Goal: Task Accomplishment & Management: Use online tool/utility

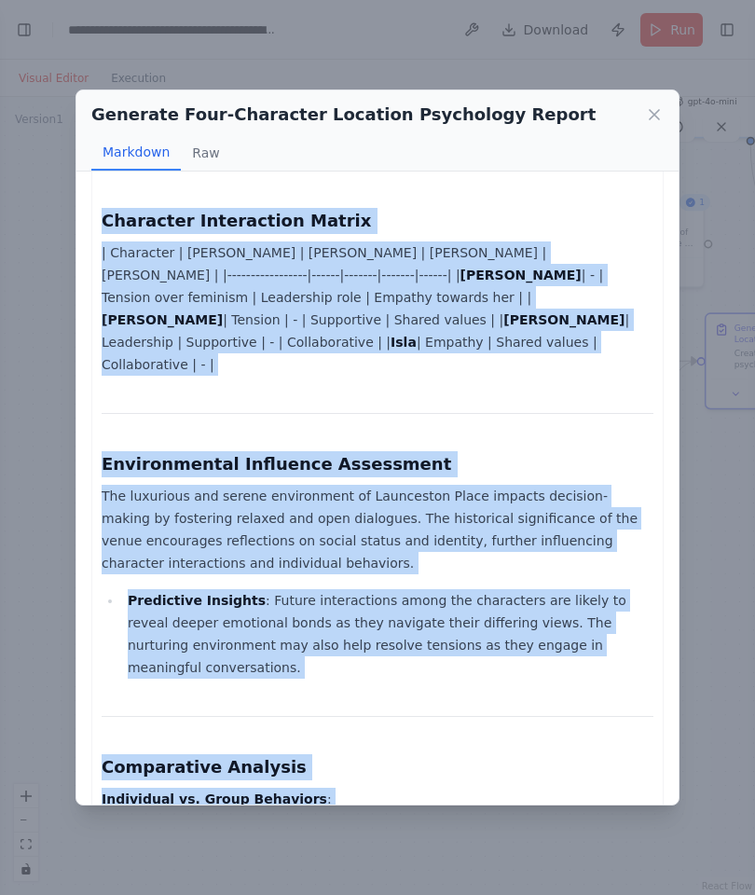
click at [653, 112] on icon at bounding box center [654, 114] width 9 height 9
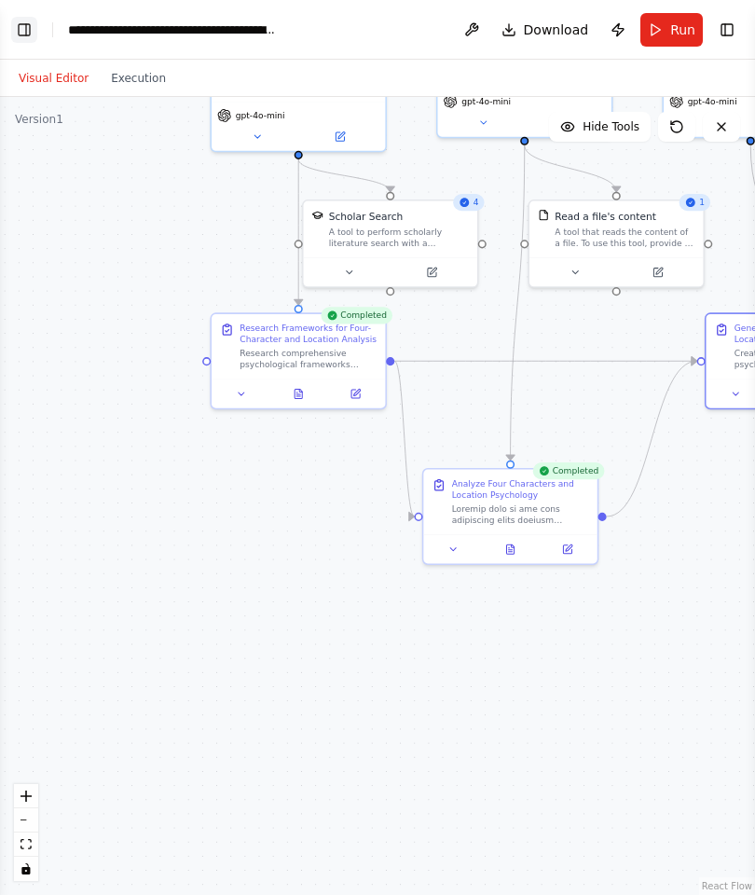
click at [28, 30] on button "Toggle Left Sidebar" at bounding box center [24, 30] width 26 height 26
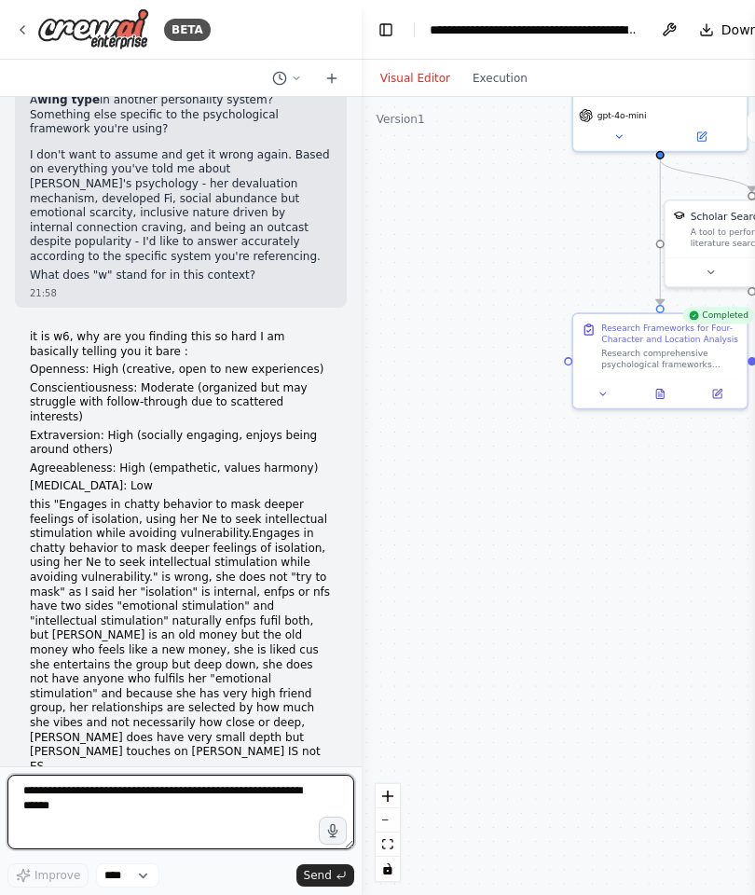
click at [168, 832] on textarea at bounding box center [180, 812] width 347 height 75
paste textarea "**********"
type textarea "**********"
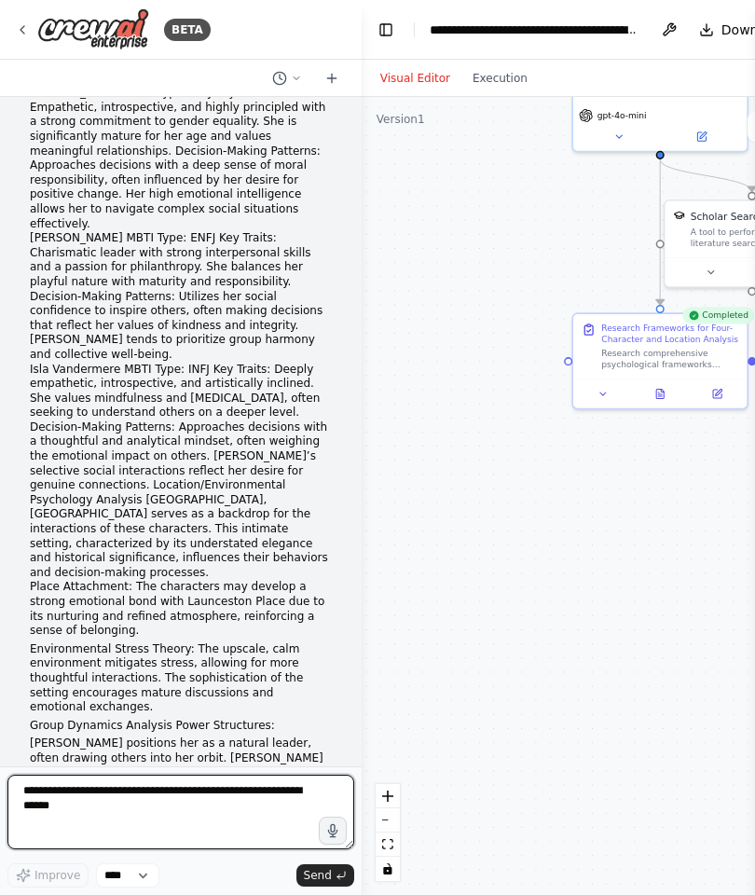
scroll to position [18778, 0]
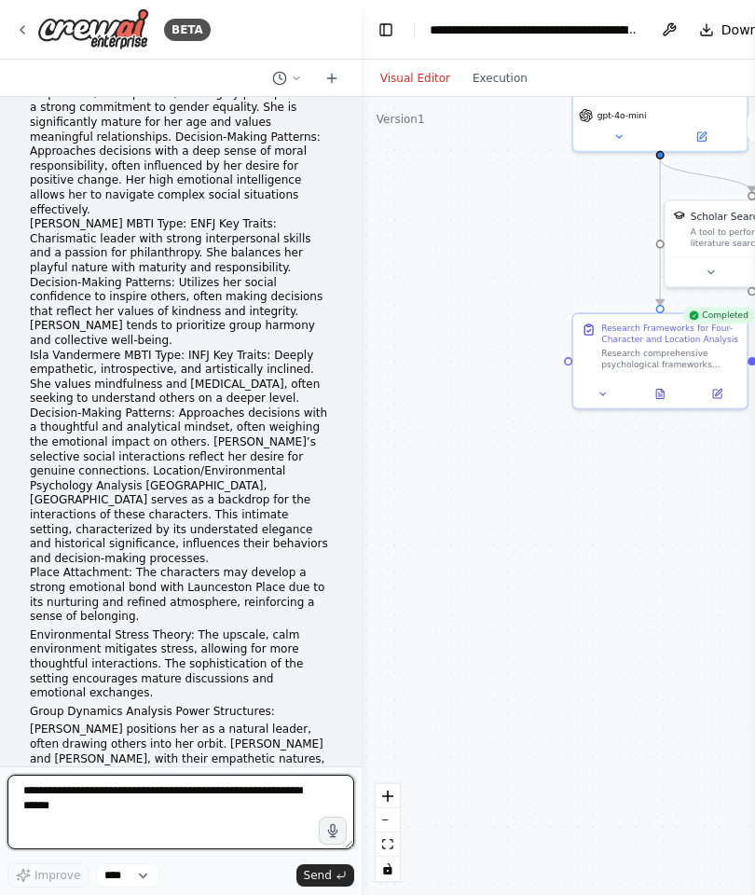
click at [154, 800] on textarea at bounding box center [180, 812] width 347 height 75
type textarea "**********"
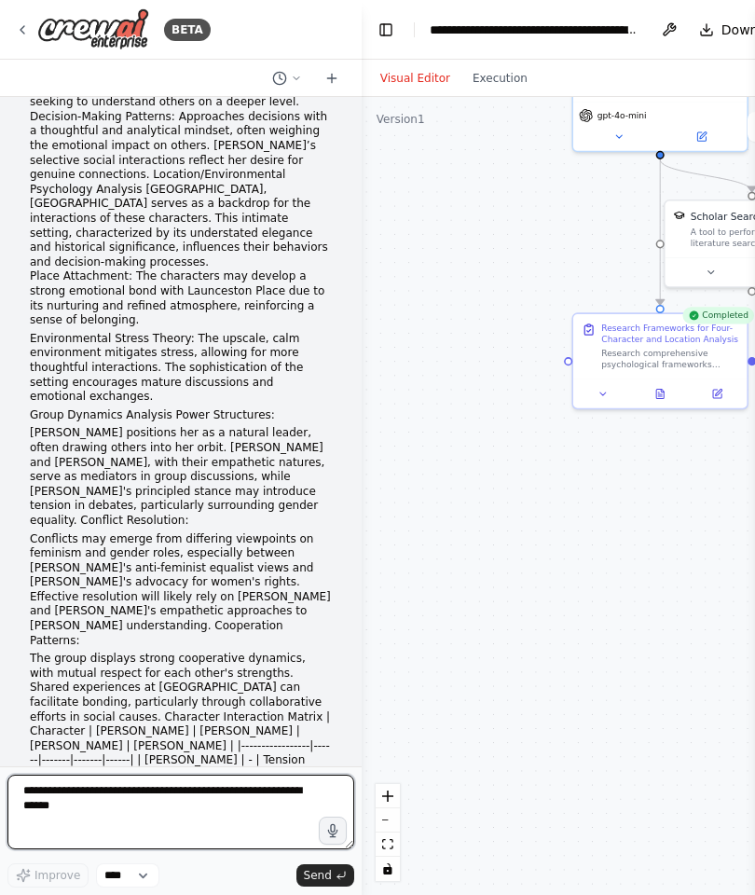
scroll to position [19089, 0]
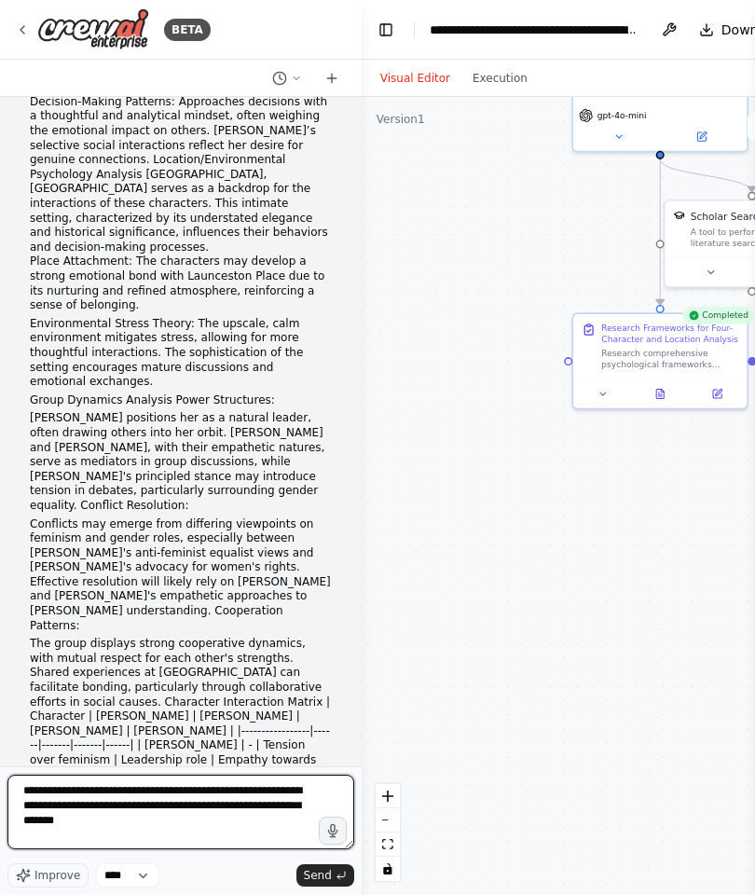
drag, startPoint x: 245, startPoint y: 810, endPoint x: 268, endPoint y: 877, distance: 69.9
click at [268, 877] on div "**********" at bounding box center [180, 831] width 347 height 113
type textarea "**********"
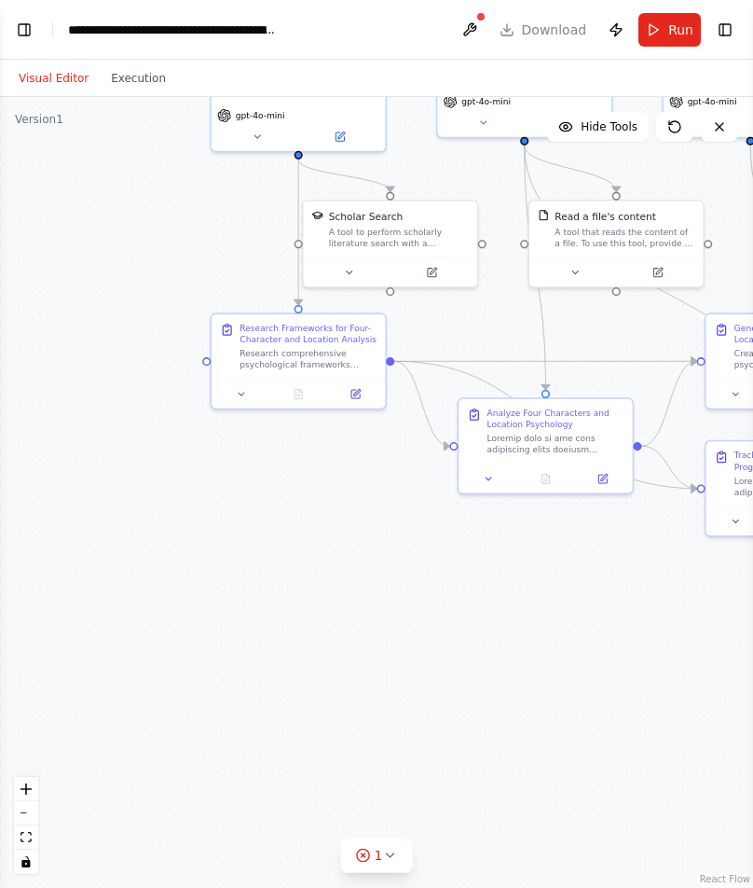
scroll to position [19690, 0]
click at [24, 41] on button "Toggle Left Sidebar" at bounding box center [24, 30] width 26 height 26
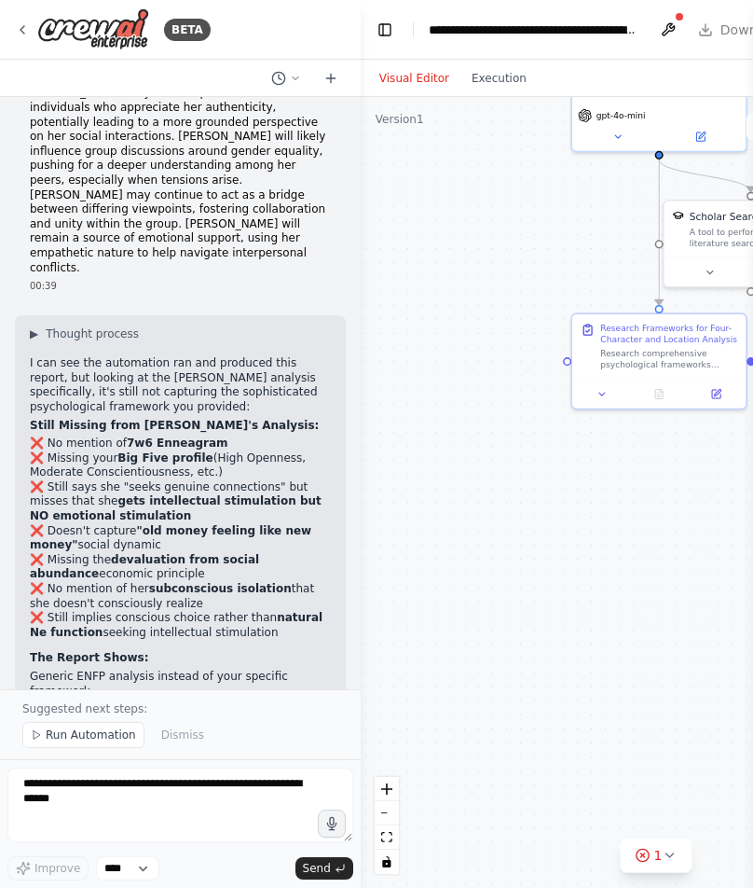
scroll to position [20237, 0]
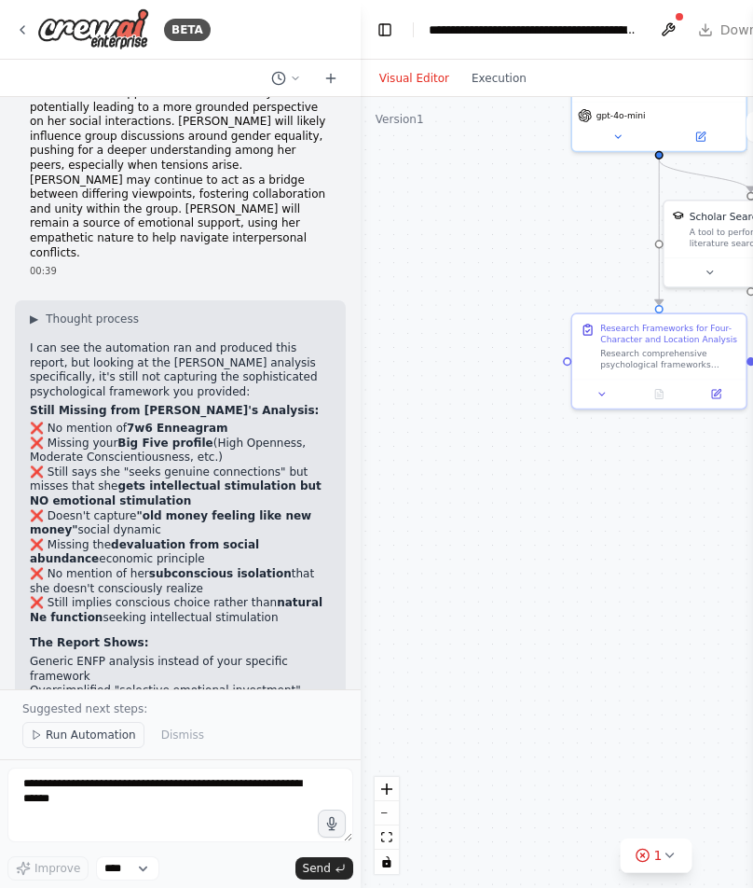
click at [41, 738] on icon at bounding box center [36, 734] width 11 height 11
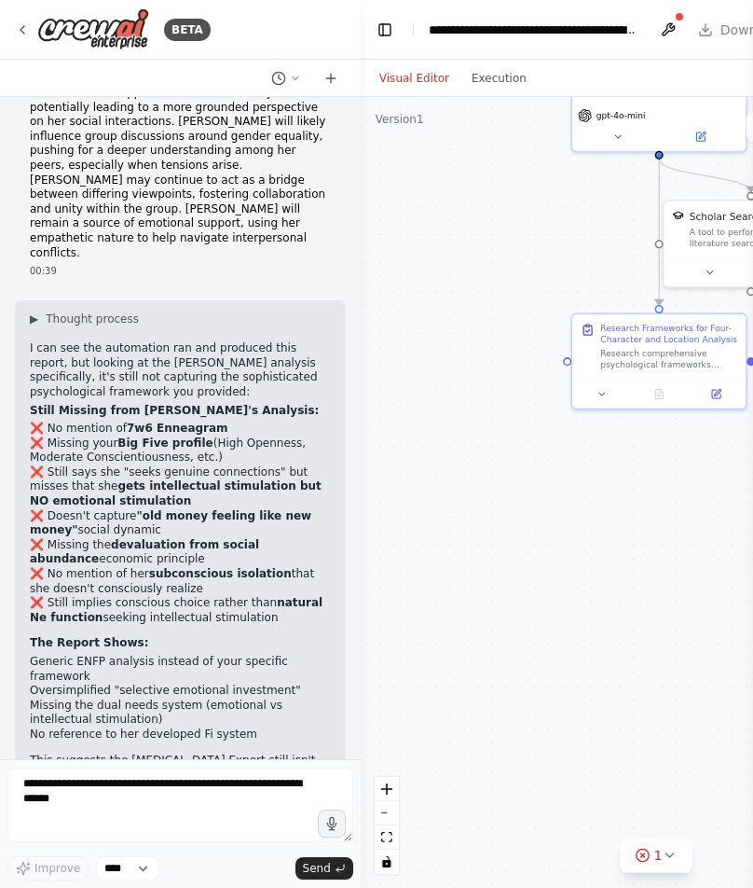
scroll to position [20167, 0]
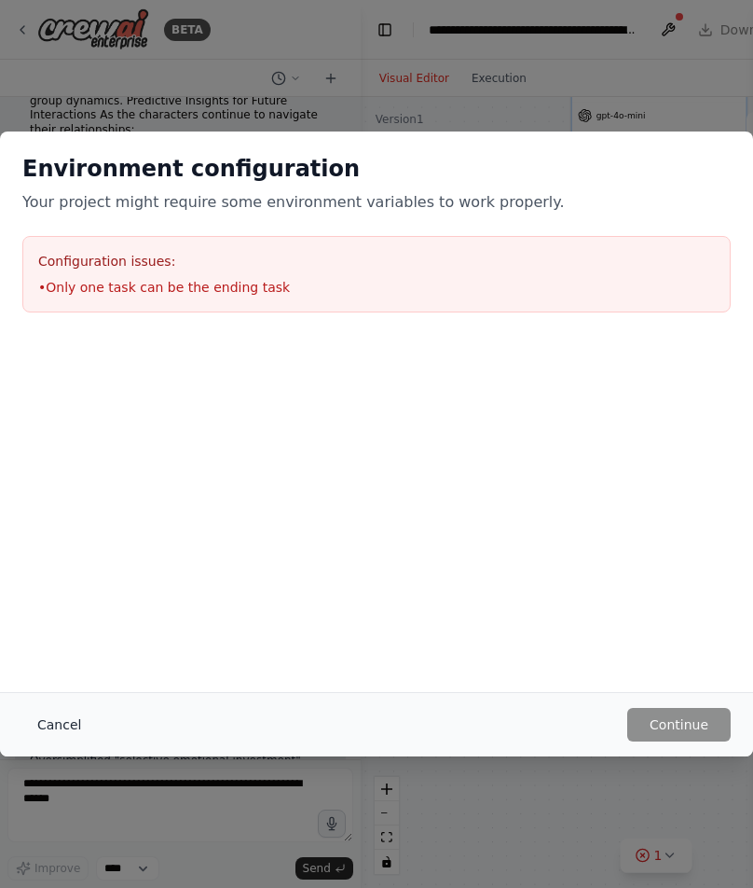
click at [56, 725] on button "Cancel" at bounding box center [59, 725] width 74 height 34
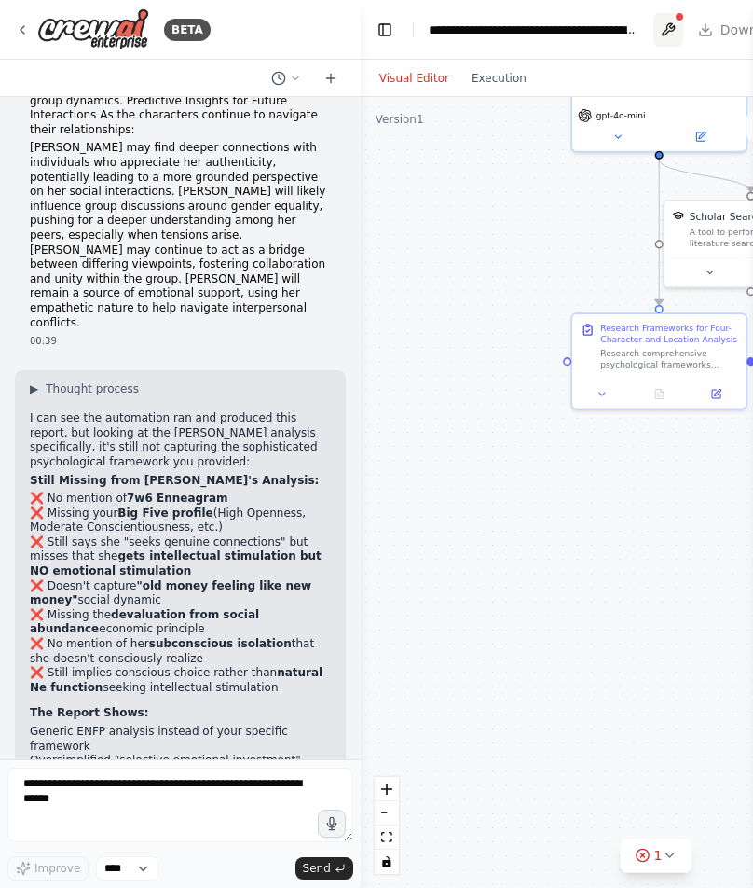
click at [664, 30] on button at bounding box center [669, 30] width 30 height 34
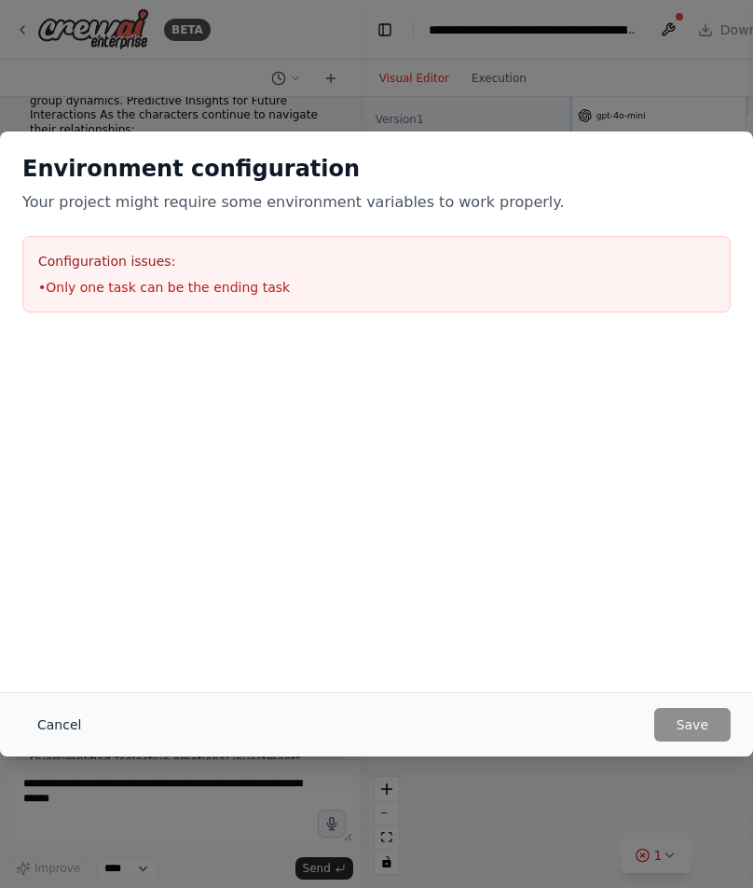
click at [46, 727] on button "Cancel" at bounding box center [59, 725] width 74 height 34
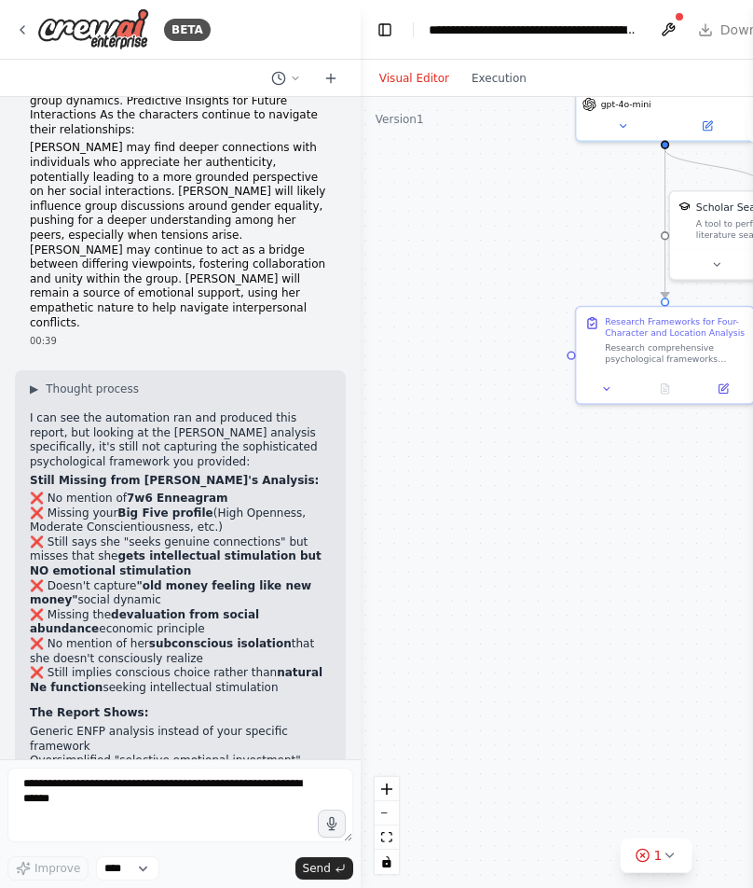
click at [376, 43] on header "**********" at bounding box center [656, 30] width 591 height 60
click at [386, 29] on button "Toggle Left Sidebar" at bounding box center [385, 30] width 26 height 26
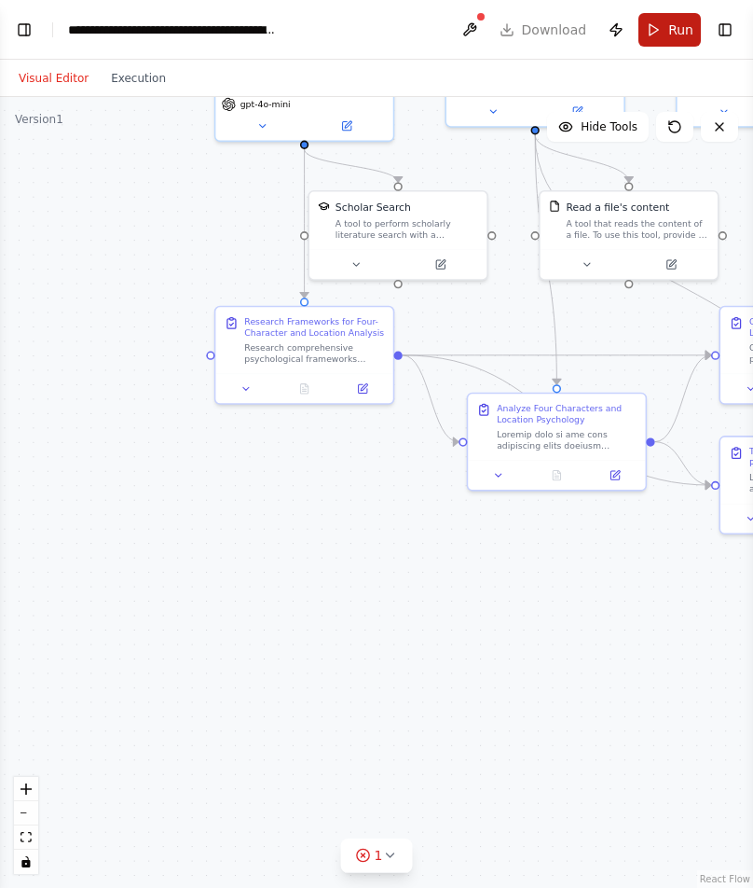
click at [660, 34] on button "Run" at bounding box center [670, 30] width 62 height 34
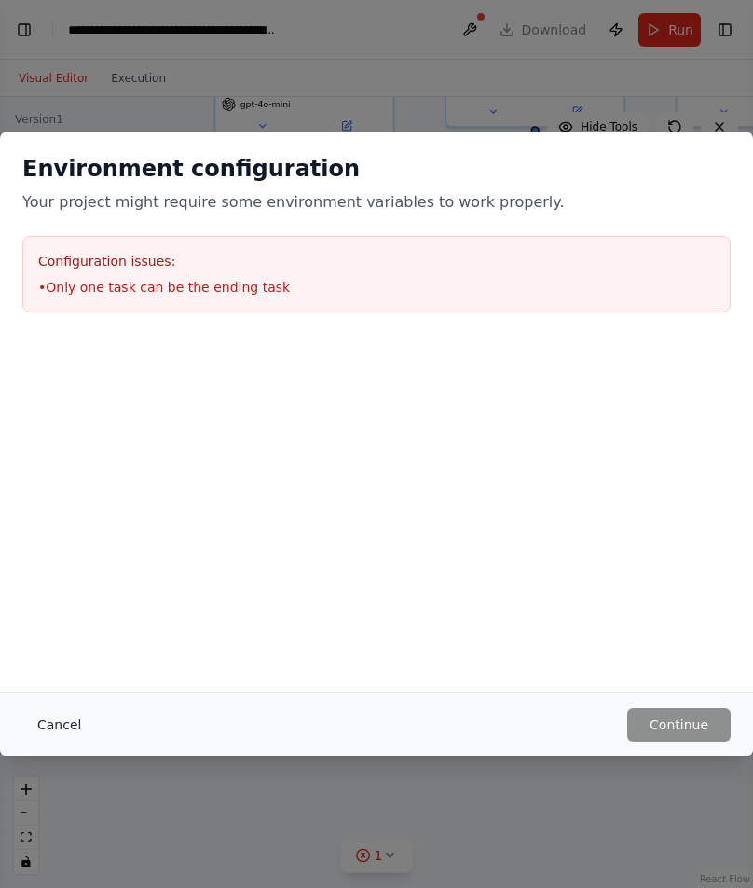
click at [68, 723] on button "Cancel" at bounding box center [59, 725] width 74 height 34
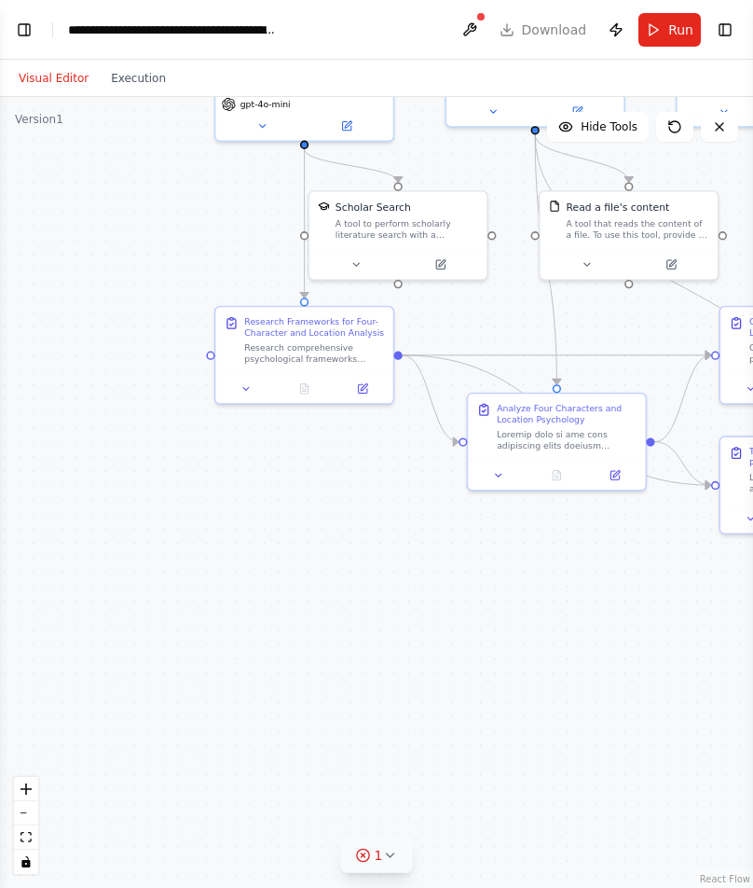
click at [369, 857] on circle at bounding box center [363, 855] width 12 height 12
click at [465, 819] on button at bounding box center [477, 807] width 32 height 22
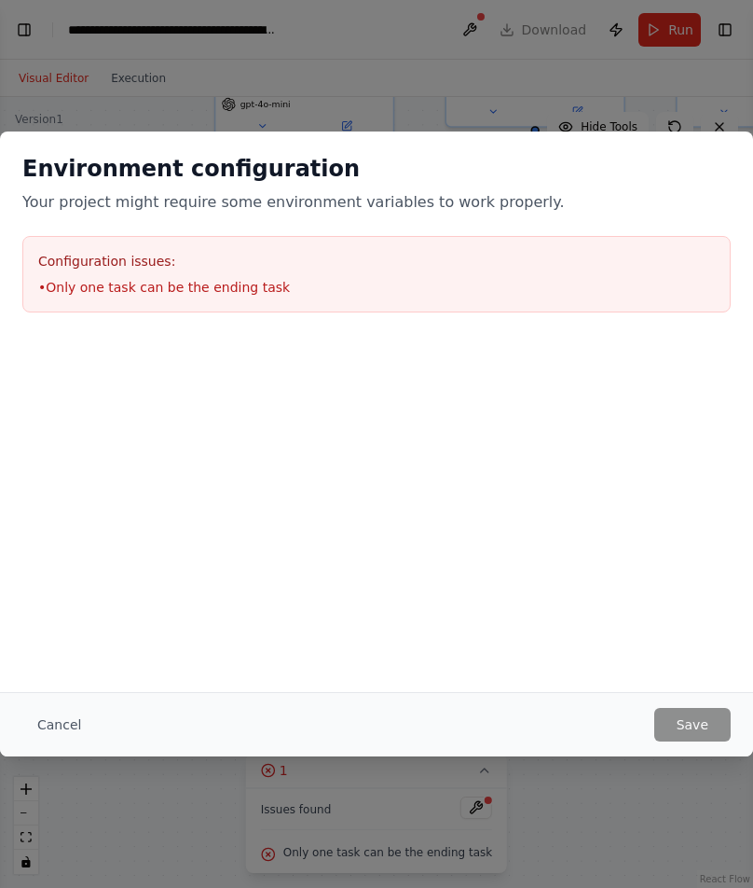
click at [99, 720] on div "Cancel Save" at bounding box center [376, 725] width 709 height 34
click at [49, 730] on button "Cancel" at bounding box center [59, 725] width 74 height 34
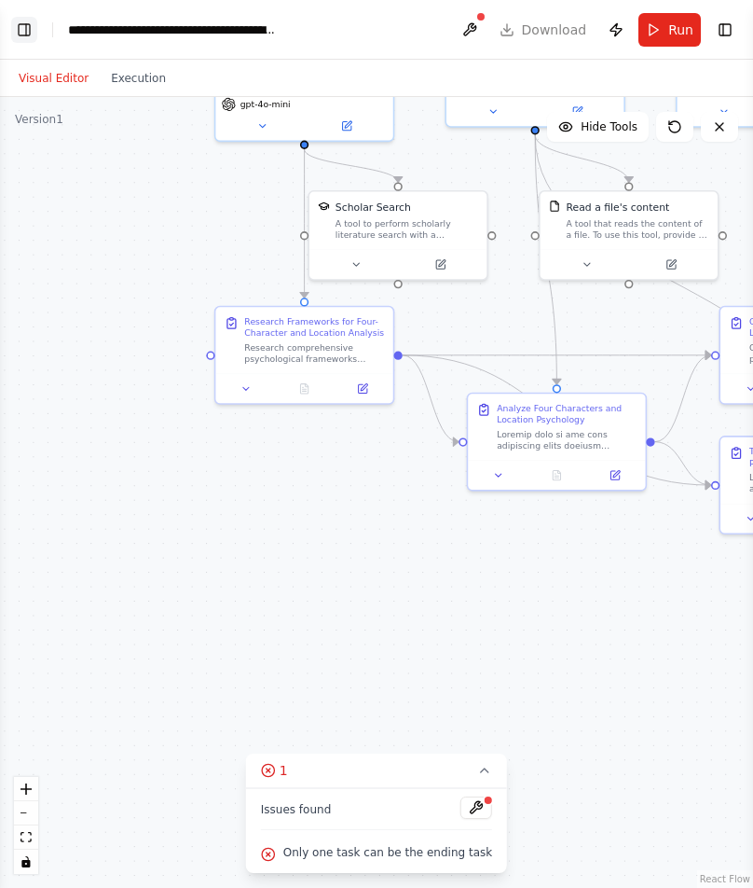
click at [22, 34] on button "Toggle Left Sidebar" at bounding box center [24, 30] width 26 height 26
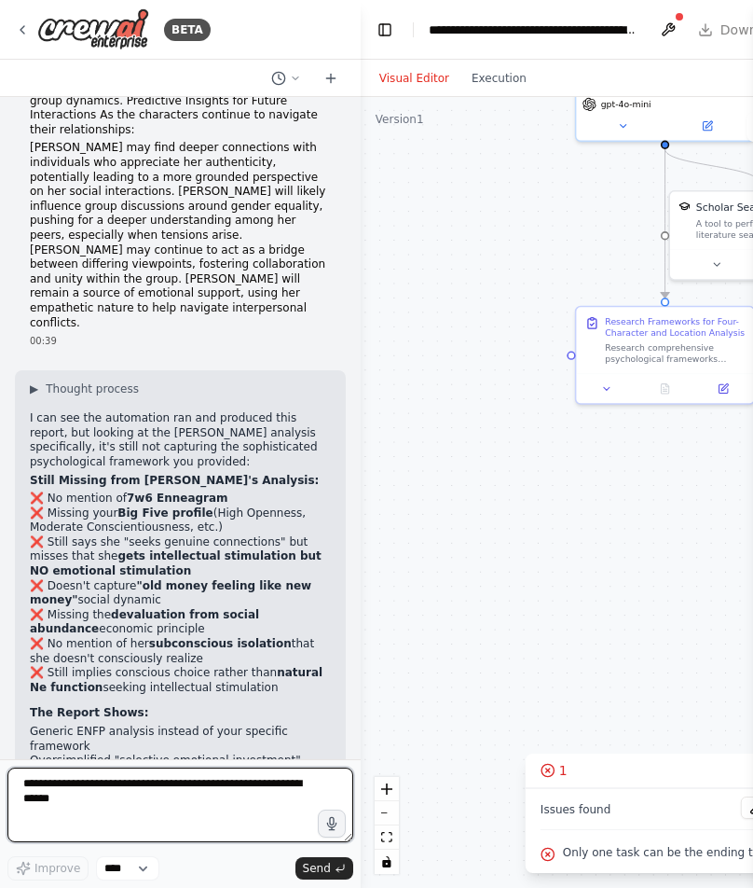
click at [95, 778] on textarea at bounding box center [180, 804] width 346 height 75
type textarea "**********"
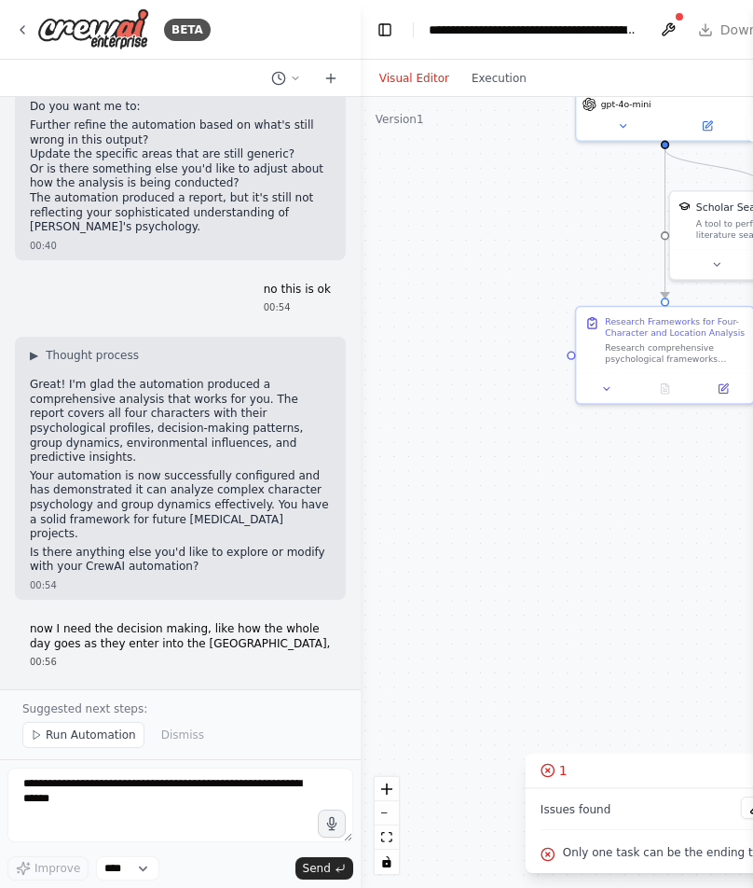
scroll to position [20951, 0]
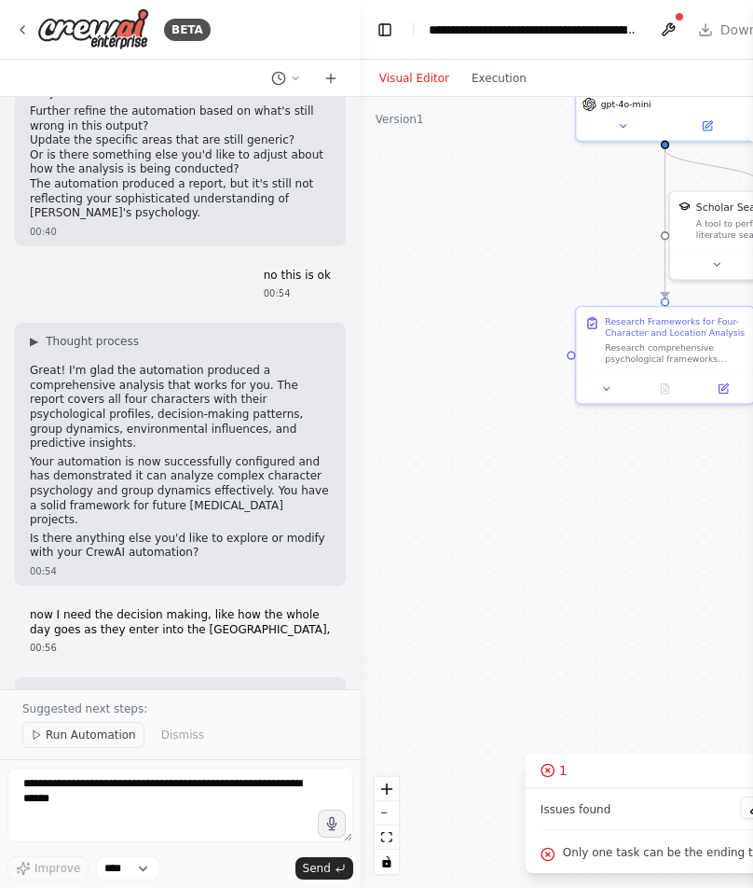
click at [86, 735] on span "Run Automation" at bounding box center [91, 734] width 90 height 15
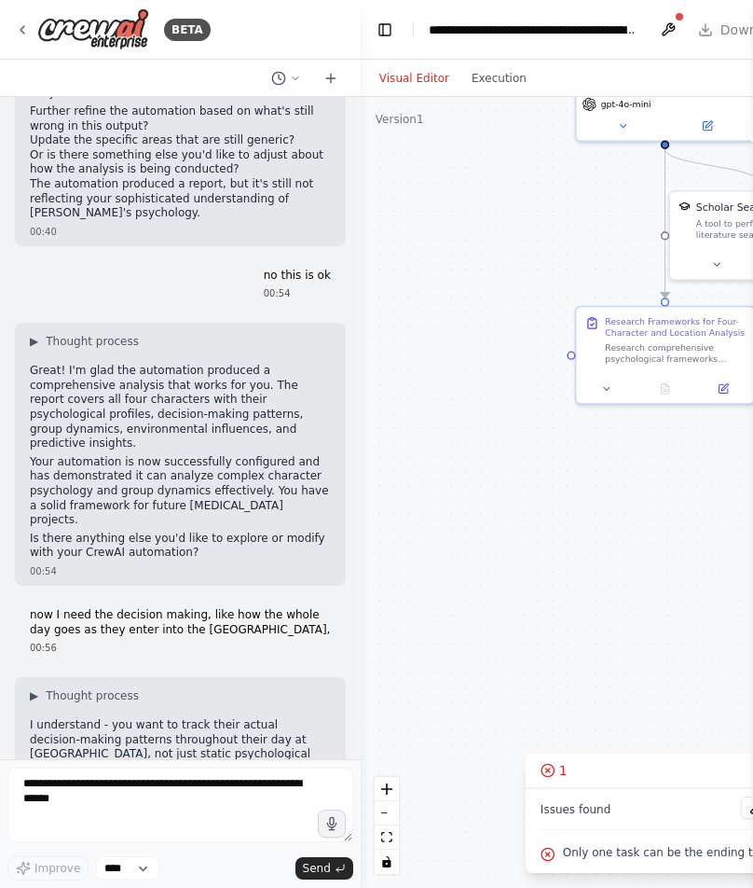
scroll to position [20881, 0]
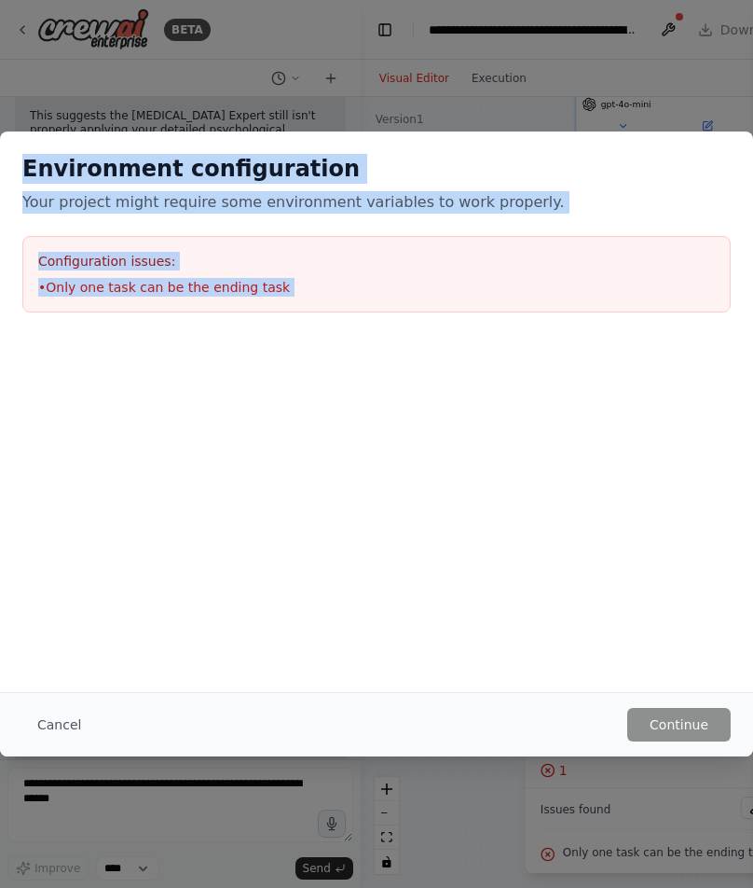
drag, startPoint x: 125, startPoint y: 139, endPoint x: 17, endPoint y: 159, distance: 110.1
click at [17, 159] on div "Environment configuration Your project might require some environment variables…" at bounding box center [376, 326] width 753 height 390
copy div "Environment configuration Your project might require some environment variables…"
click at [58, 720] on button "Cancel" at bounding box center [59, 725] width 74 height 34
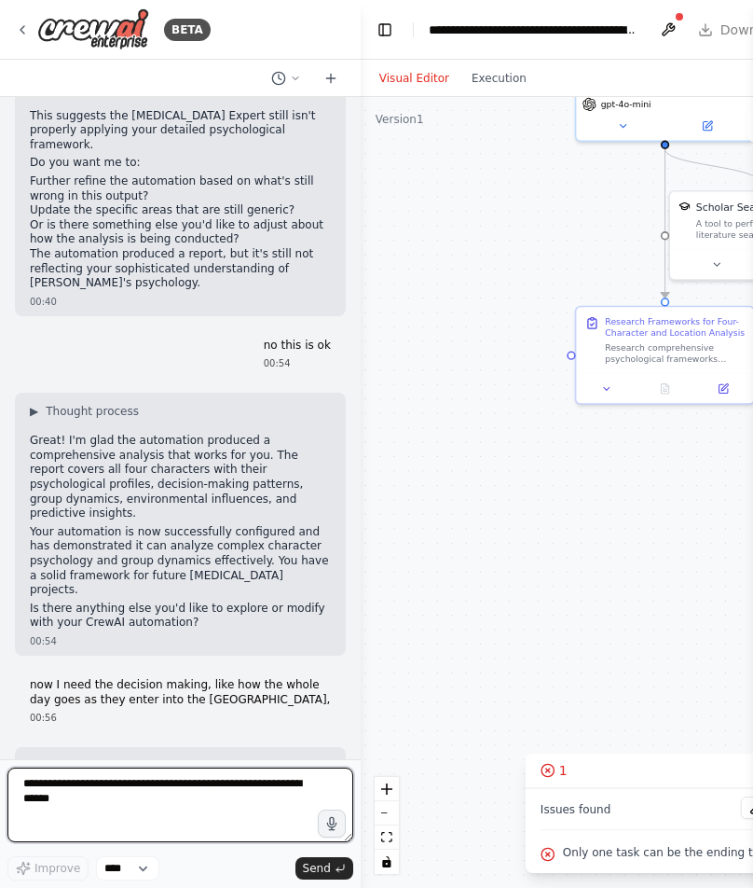
click at [112, 808] on textarea at bounding box center [180, 804] width 346 height 75
paste textarea "**********"
type textarea "**********"
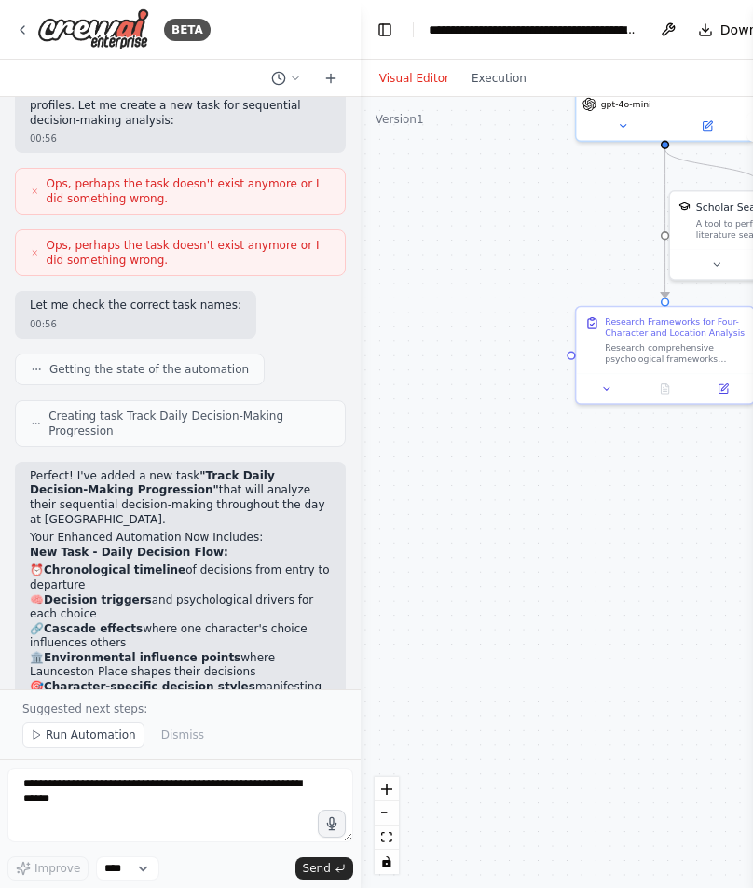
scroll to position [21629, 0]
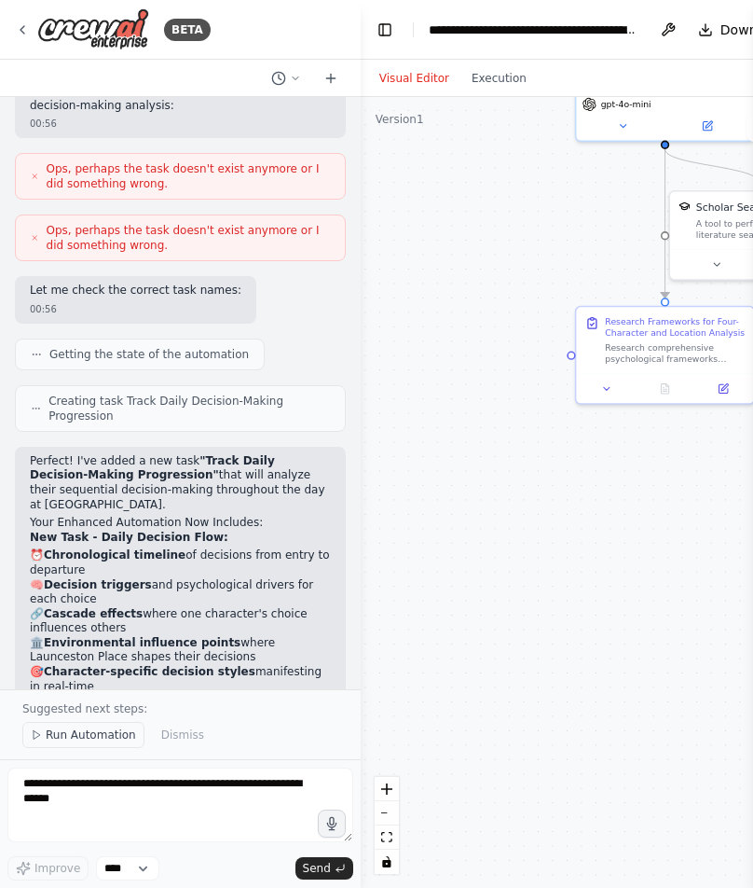
click at [63, 725] on button "Run Automation" at bounding box center [83, 735] width 122 height 26
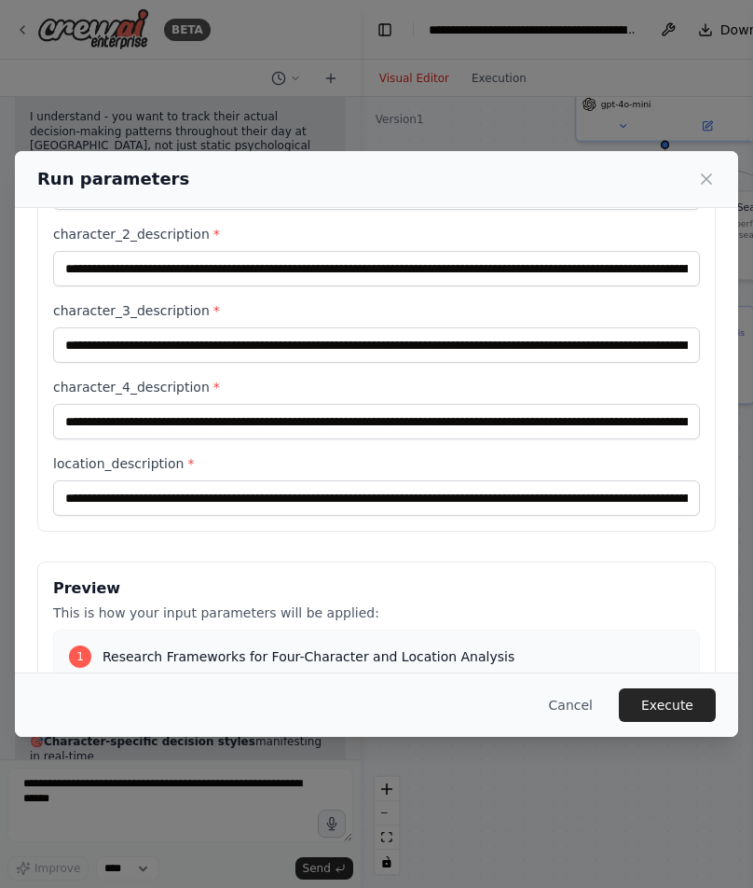
scroll to position [0, 0]
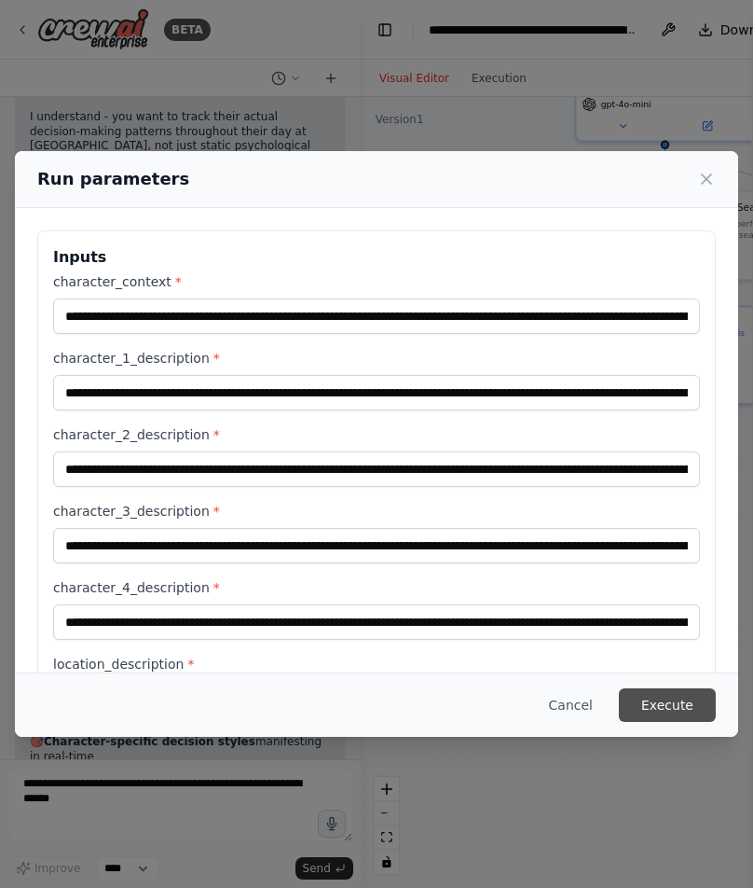
click at [678, 707] on button "Execute" at bounding box center [667, 705] width 97 height 34
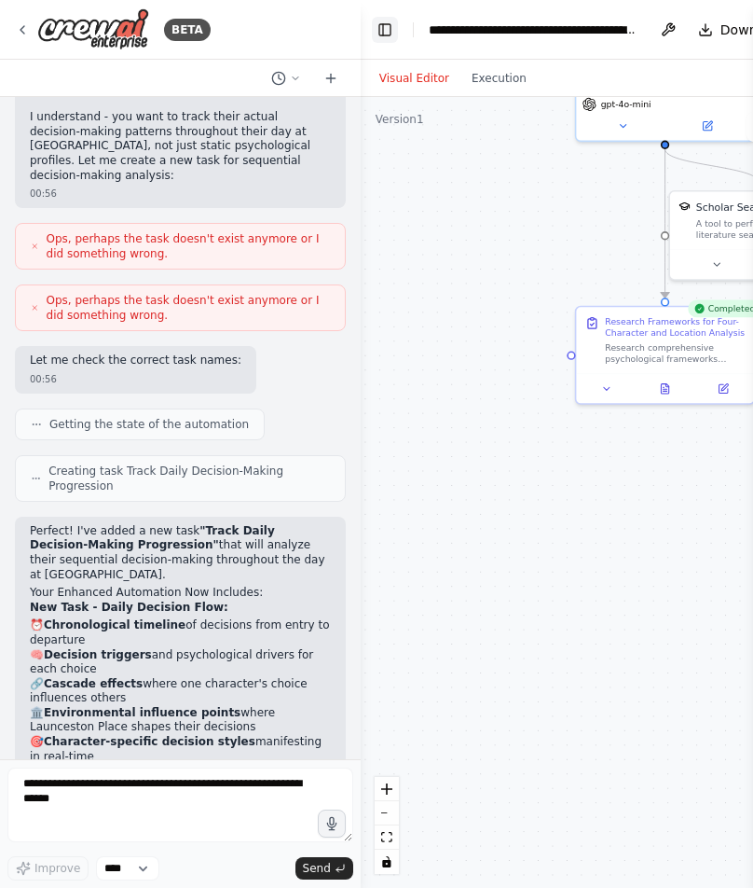
click at [385, 32] on button "Toggle Left Sidebar" at bounding box center [385, 30] width 26 height 26
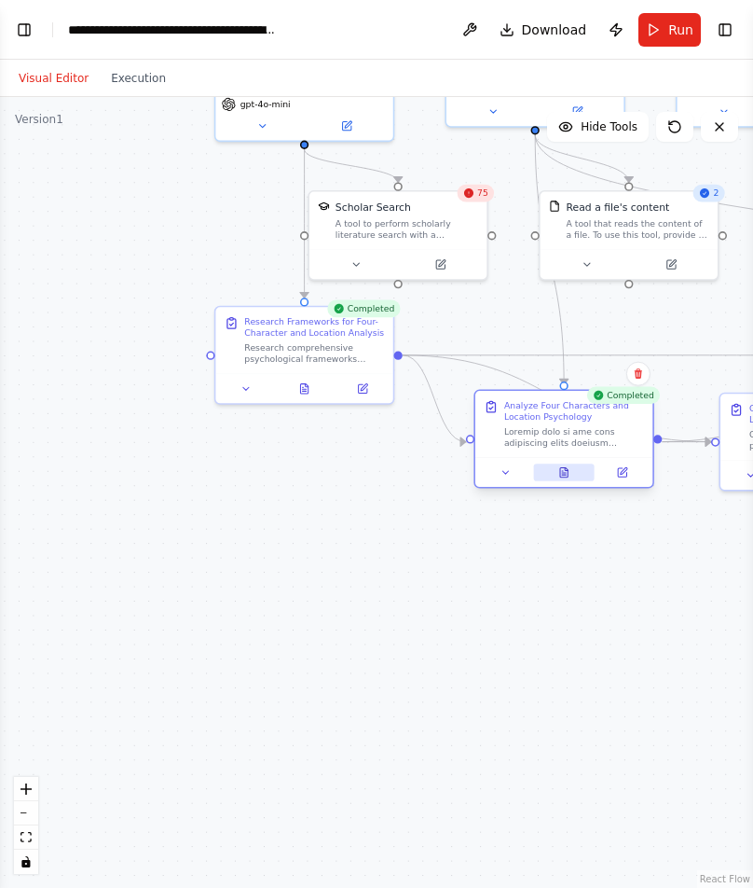
click at [562, 478] on button at bounding box center [564, 472] width 62 height 18
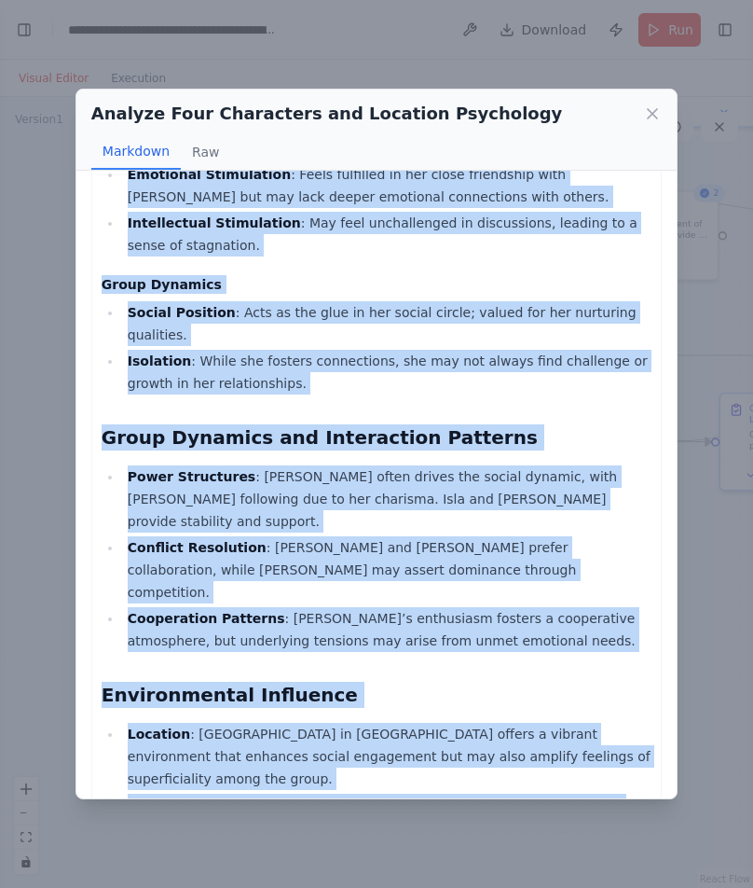
scroll to position [3029, 0]
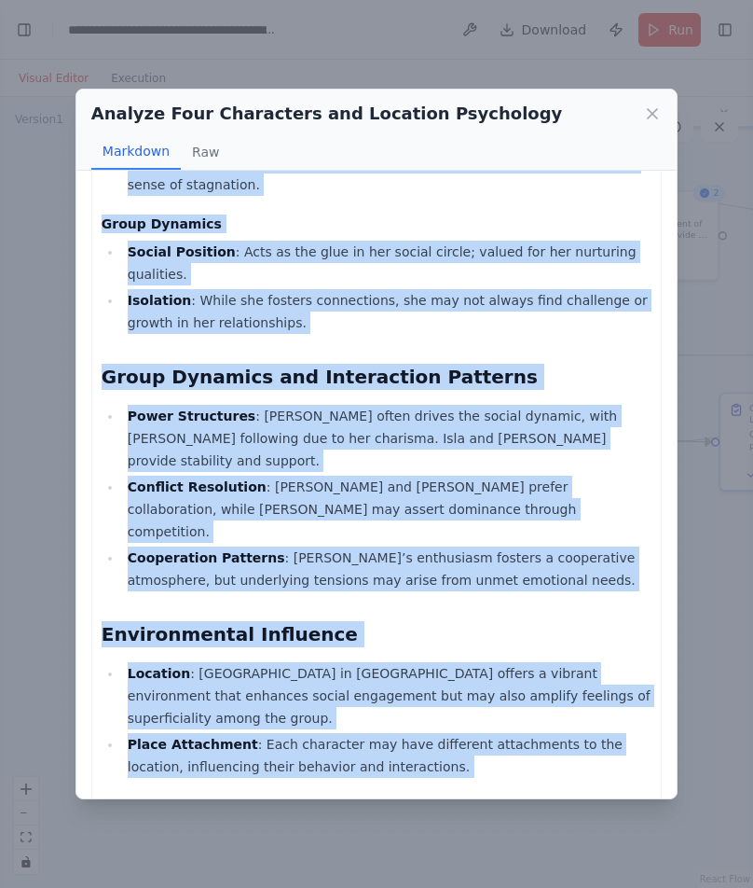
drag, startPoint x: 99, startPoint y: 286, endPoint x: 353, endPoint y: 766, distance: 542.7
copy div "Character Psychological Profiles 1. Vera (ENFP, 7w6) Personality Assessment Big…"
click at [649, 109] on icon at bounding box center [652, 113] width 19 height 19
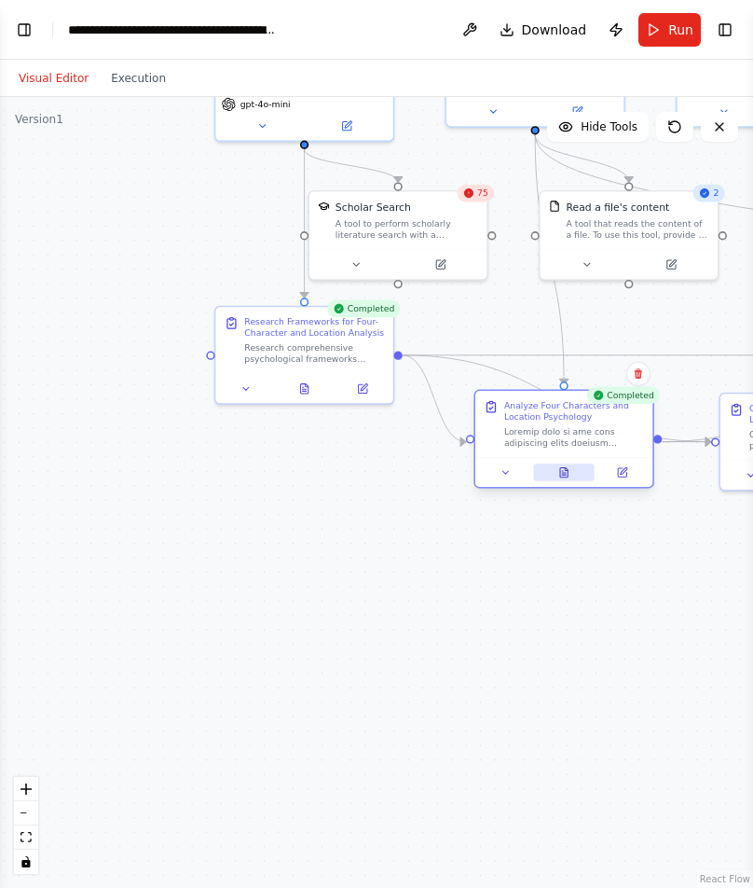
click at [573, 478] on button at bounding box center [564, 472] width 62 height 18
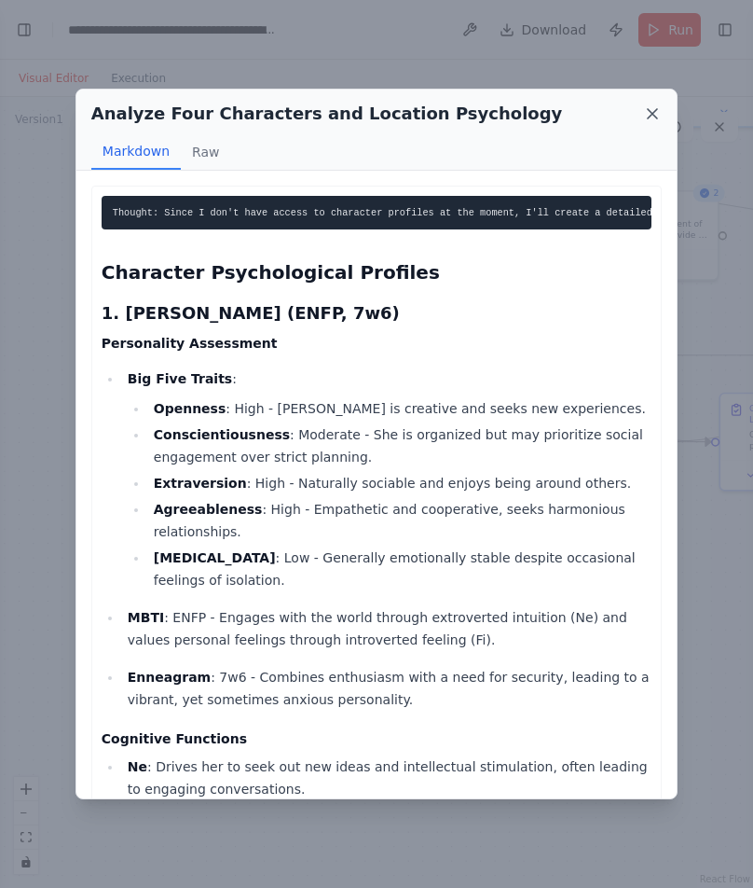
click at [644, 107] on div "Analyze Four Characters and Location Psychology" at bounding box center [376, 114] width 571 height 26
click at [644, 107] on icon at bounding box center [652, 113] width 19 height 19
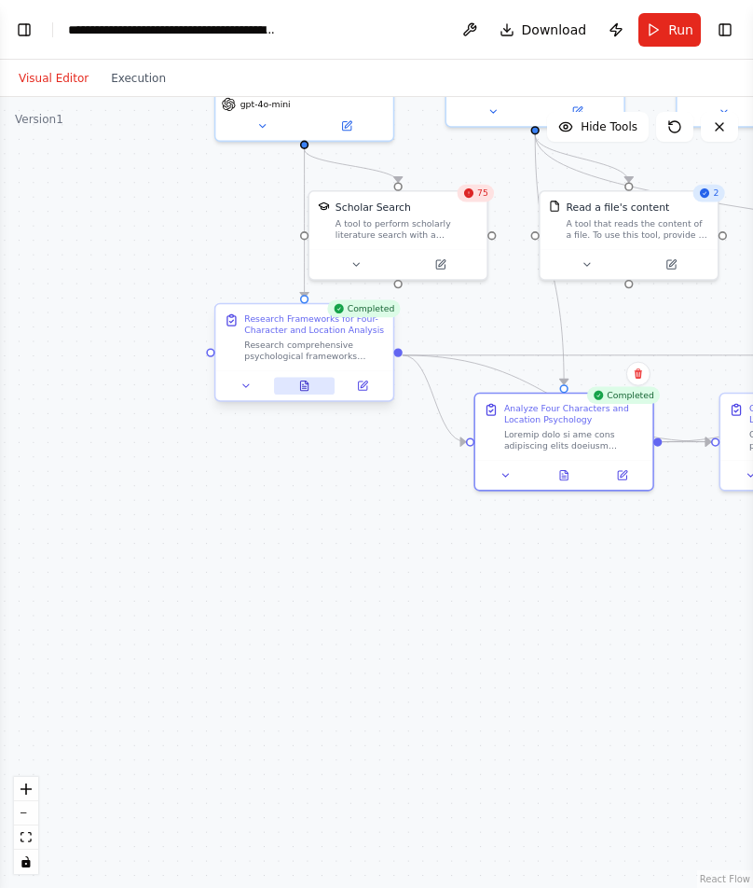
click at [294, 378] on button at bounding box center [305, 386] width 62 height 18
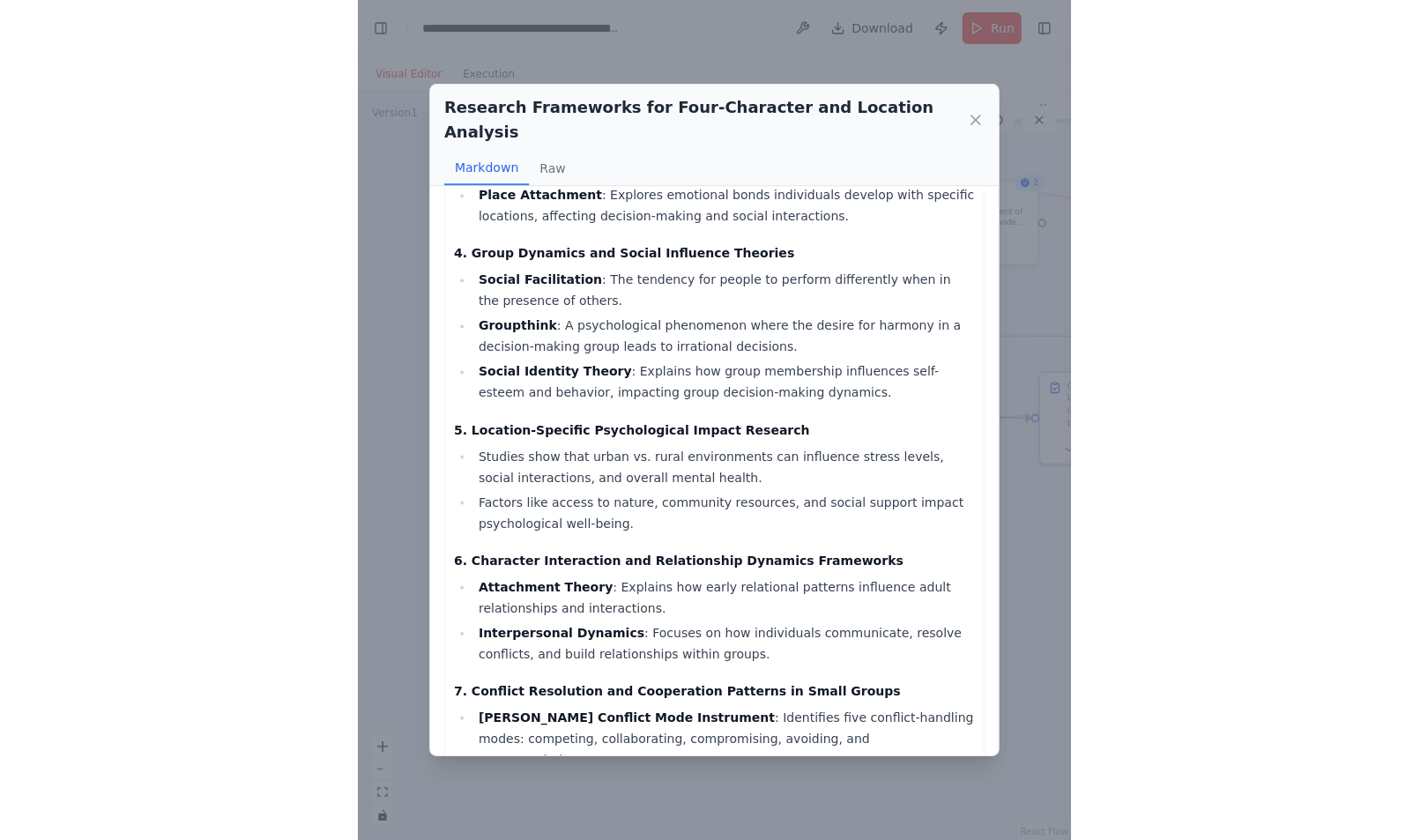
scroll to position [838, 0]
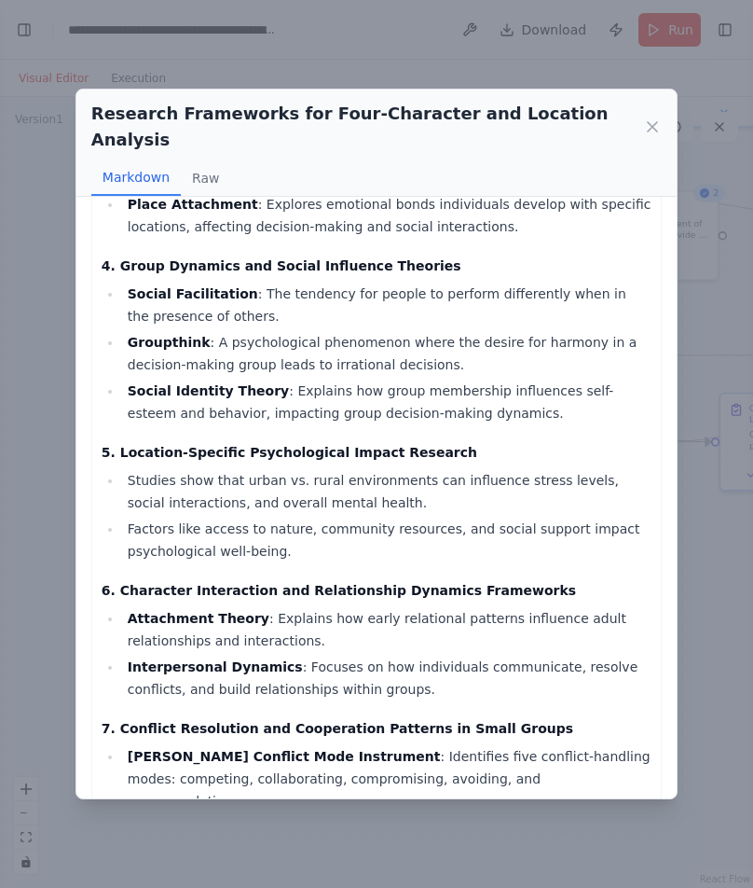
drag, startPoint x: 661, startPoint y: 117, endPoint x: 650, endPoint y: 106, distance: 15.8
click at [650, 117] on icon at bounding box center [652, 126] width 19 height 19
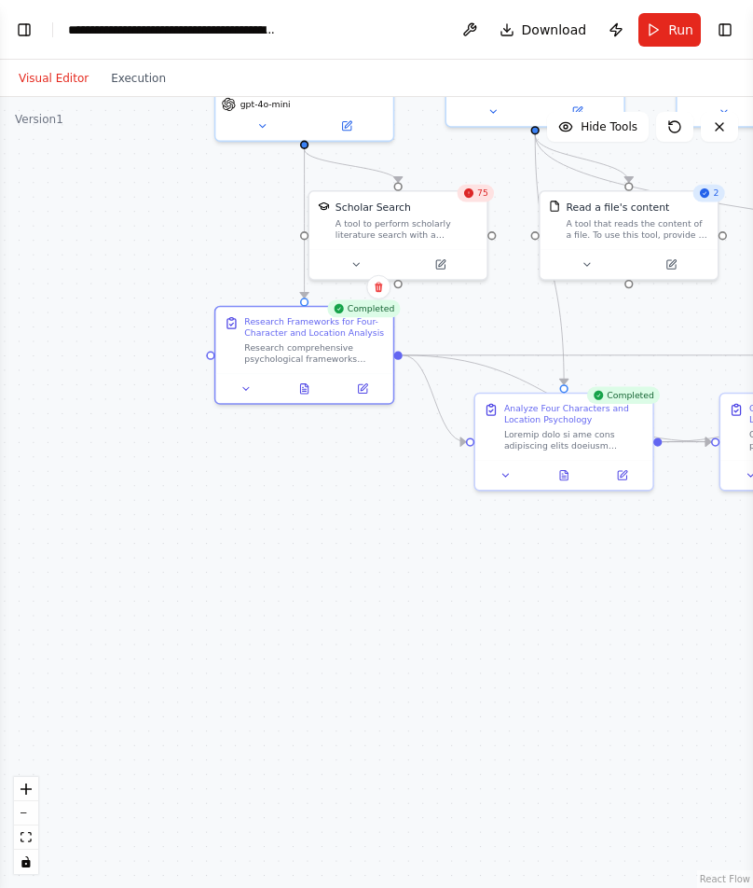
click at [650, 106] on div ".deletable-edge-delete-btn { width: 20px; height: 20px; border: 0px solid #ffff…" at bounding box center [376, 492] width 753 height 791
click at [479, 199] on div "75" at bounding box center [475, 194] width 37 height 18
click at [360, 268] on button at bounding box center [355, 262] width 81 height 18
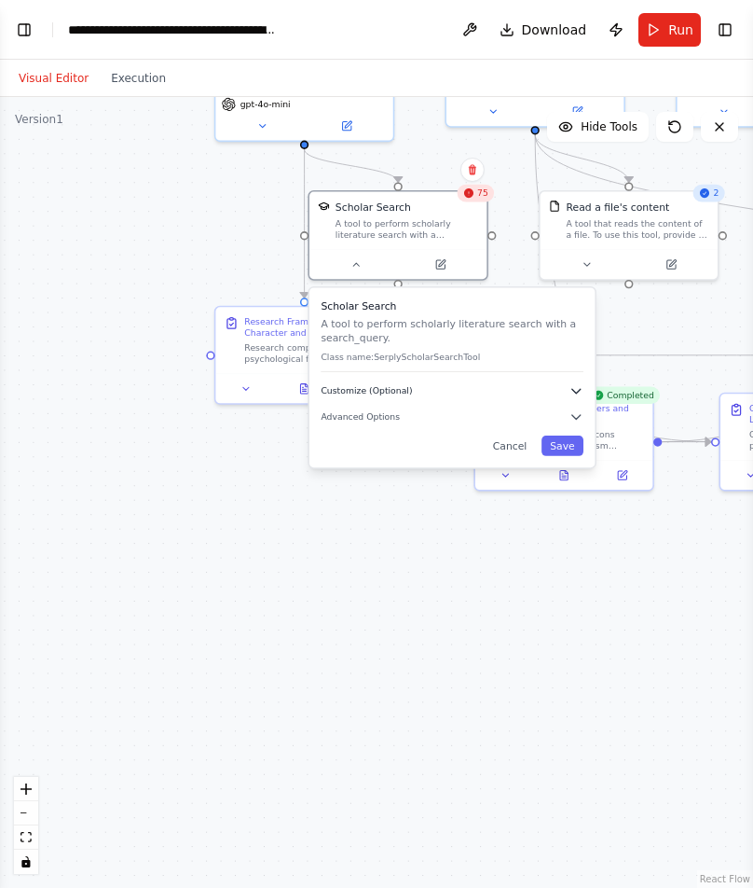
click at [457, 391] on button "Customize (Optional)" at bounding box center [452, 390] width 263 height 14
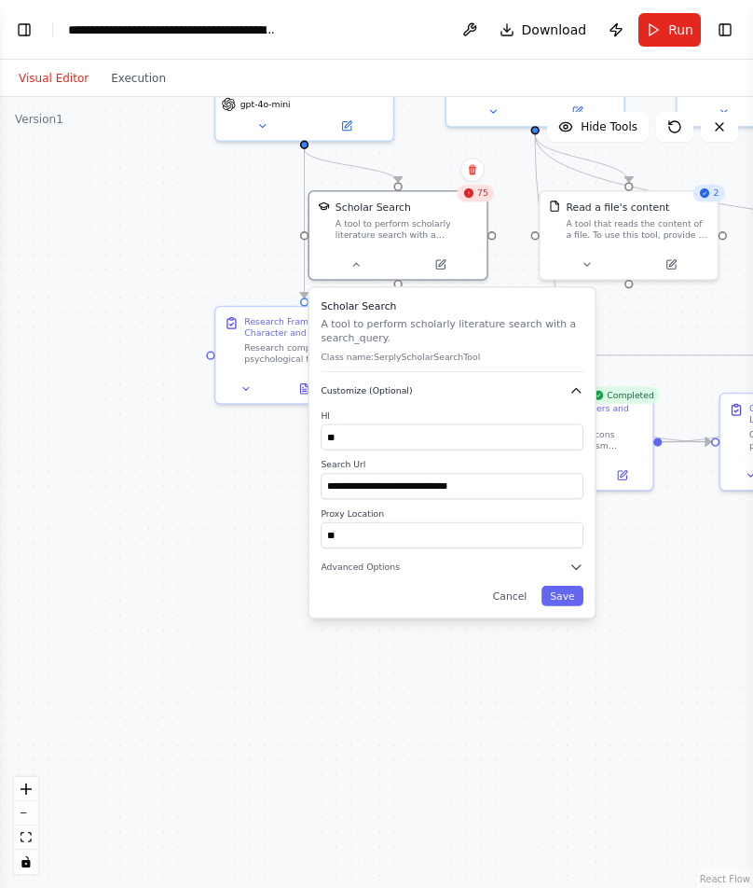
click at [457, 391] on button "Customize (Optional)" at bounding box center [452, 390] width 263 height 14
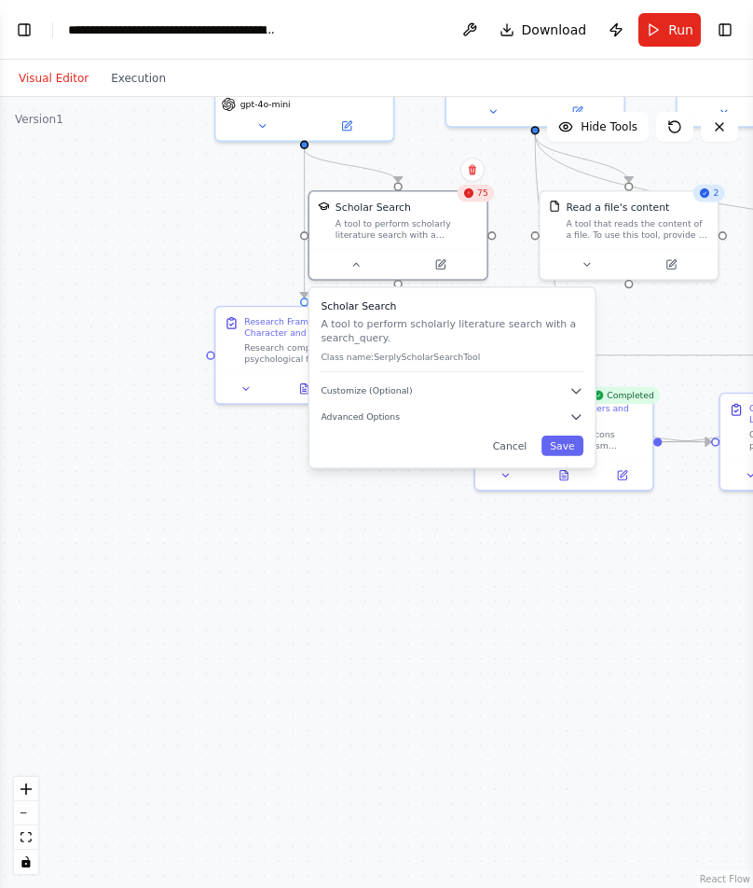
click at [456, 400] on div "Scholar Search A tool to perform scholarly literature search with a search_quer…" at bounding box center [452, 377] width 285 height 180
click at [520, 387] on button "Customize (Optional)" at bounding box center [452, 390] width 263 height 14
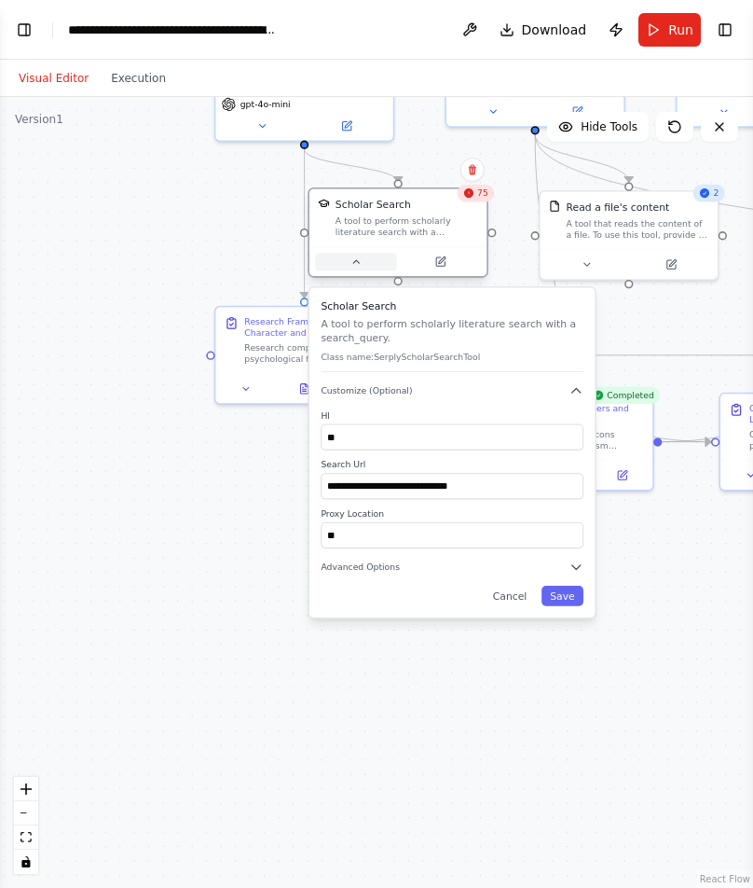
click at [366, 259] on button at bounding box center [355, 262] width 81 height 18
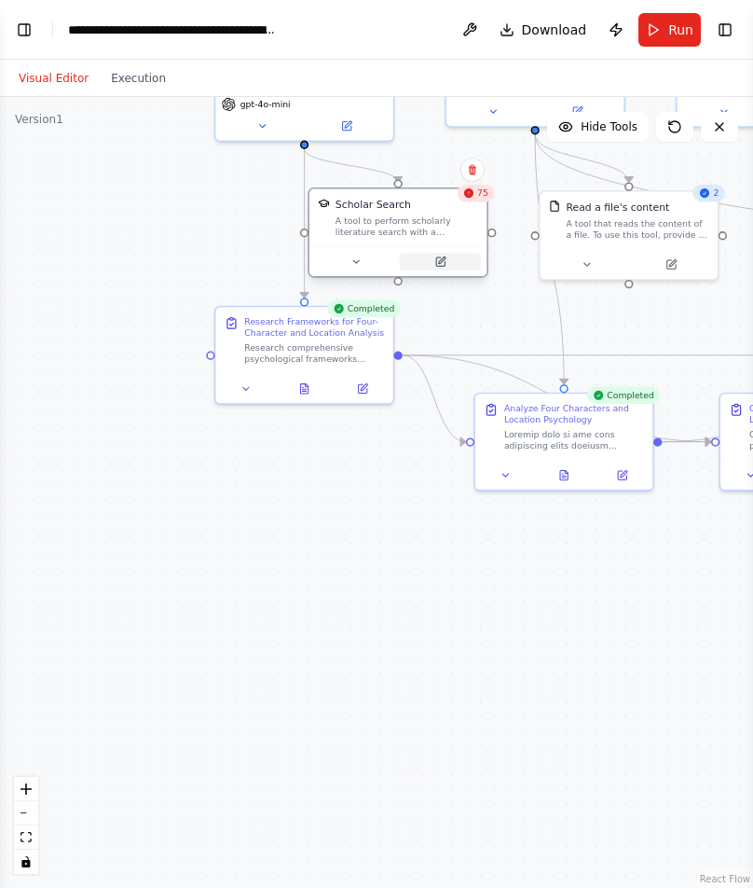
click at [425, 255] on button at bounding box center [440, 262] width 81 height 18
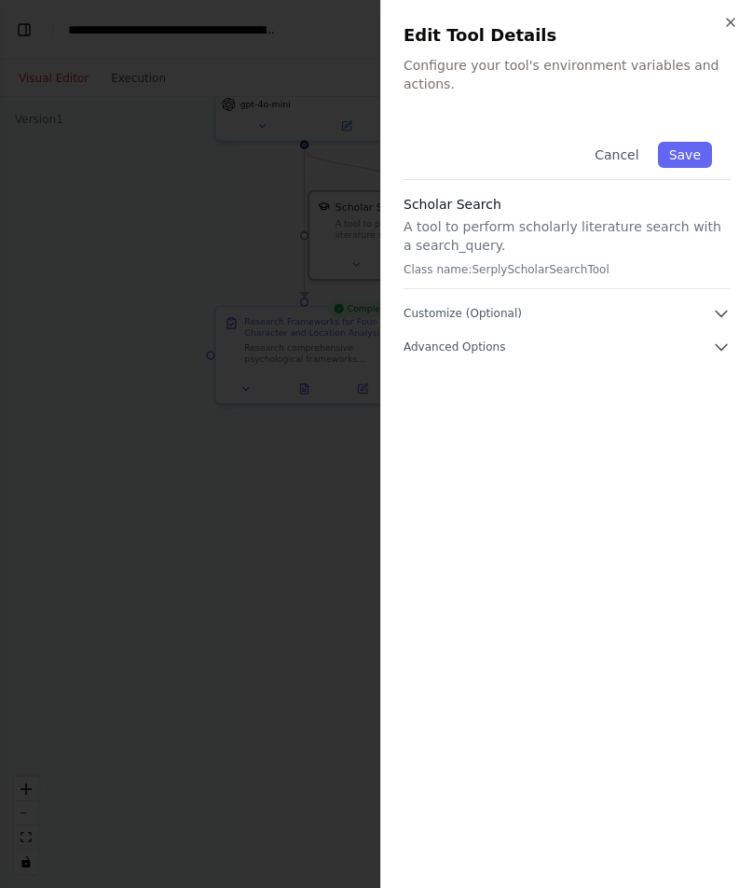
click at [537, 262] on p "Class name: SerplyScholarSearchTool" at bounding box center [567, 269] width 327 height 15
drag, startPoint x: 578, startPoint y: 281, endPoint x: 584, endPoint y: 298, distance: 18.6
click at [584, 298] on div "Cancel Save Scholar Search A tool to perform scholarly literature search with a…" at bounding box center [567, 239] width 327 height 233
click at [584, 304] on button "Customize (Optional)" at bounding box center [567, 313] width 327 height 19
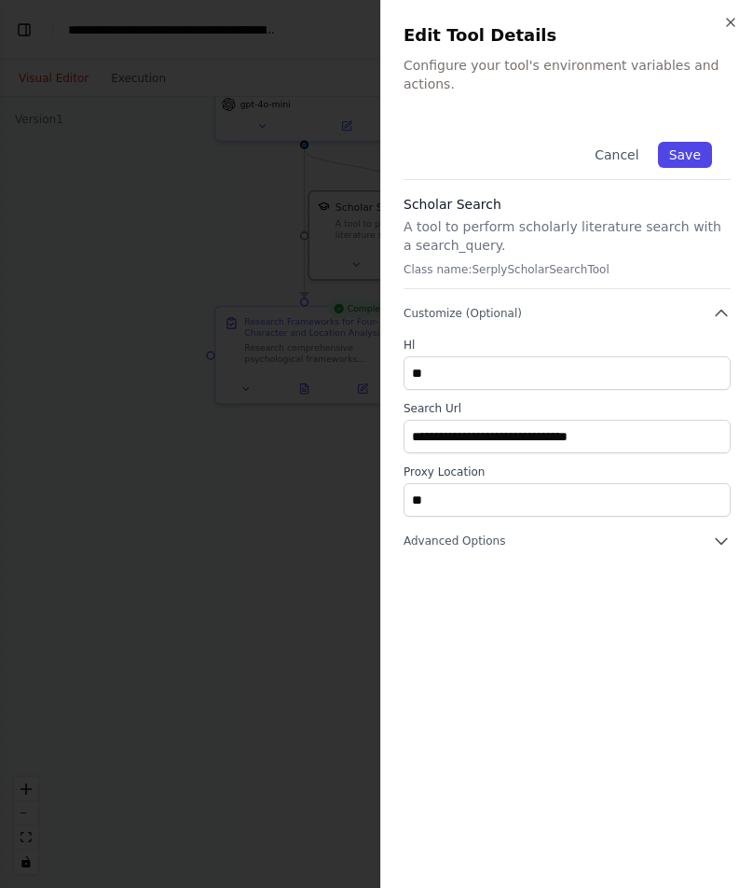
click at [691, 142] on button "Save" at bounding box center [685, 155] width 54 height 26
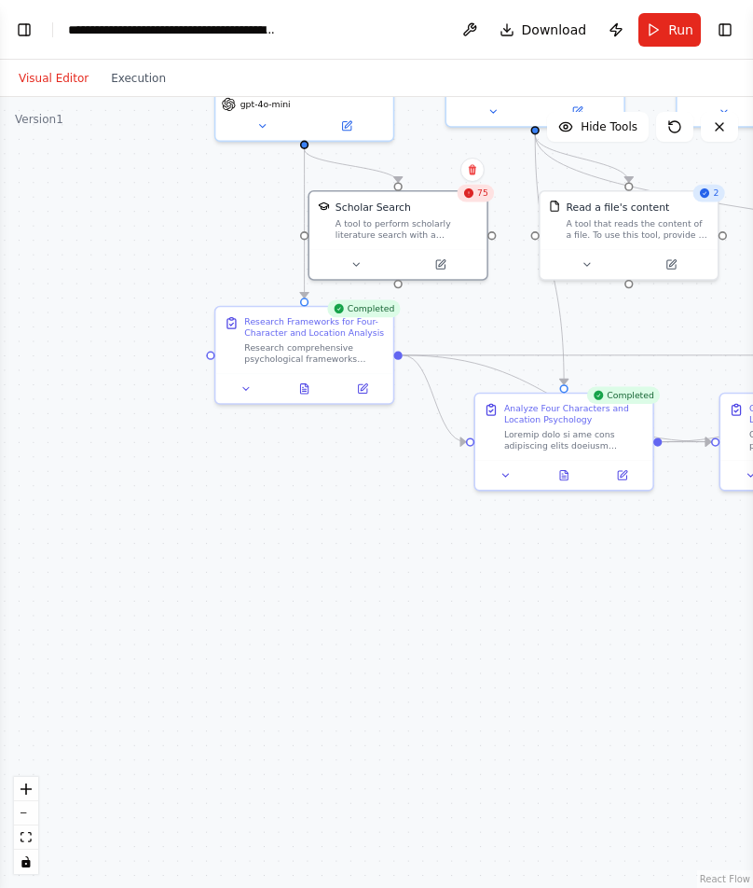
click at [482, 196] on span "75" at bounding box center [482, 192] width 11 height 11
click at [461, 231] on div "A tool to perform scholarly literature search with a search_query." at bounding box center [407, 225] width 143 height 23
click at [486, 194] on span "75" at bounding box center [482, 192] width 11 height 11
click at [746, 444] on button "Toggle Sidebar" at bounding box center [753, 444] width 15 height 888
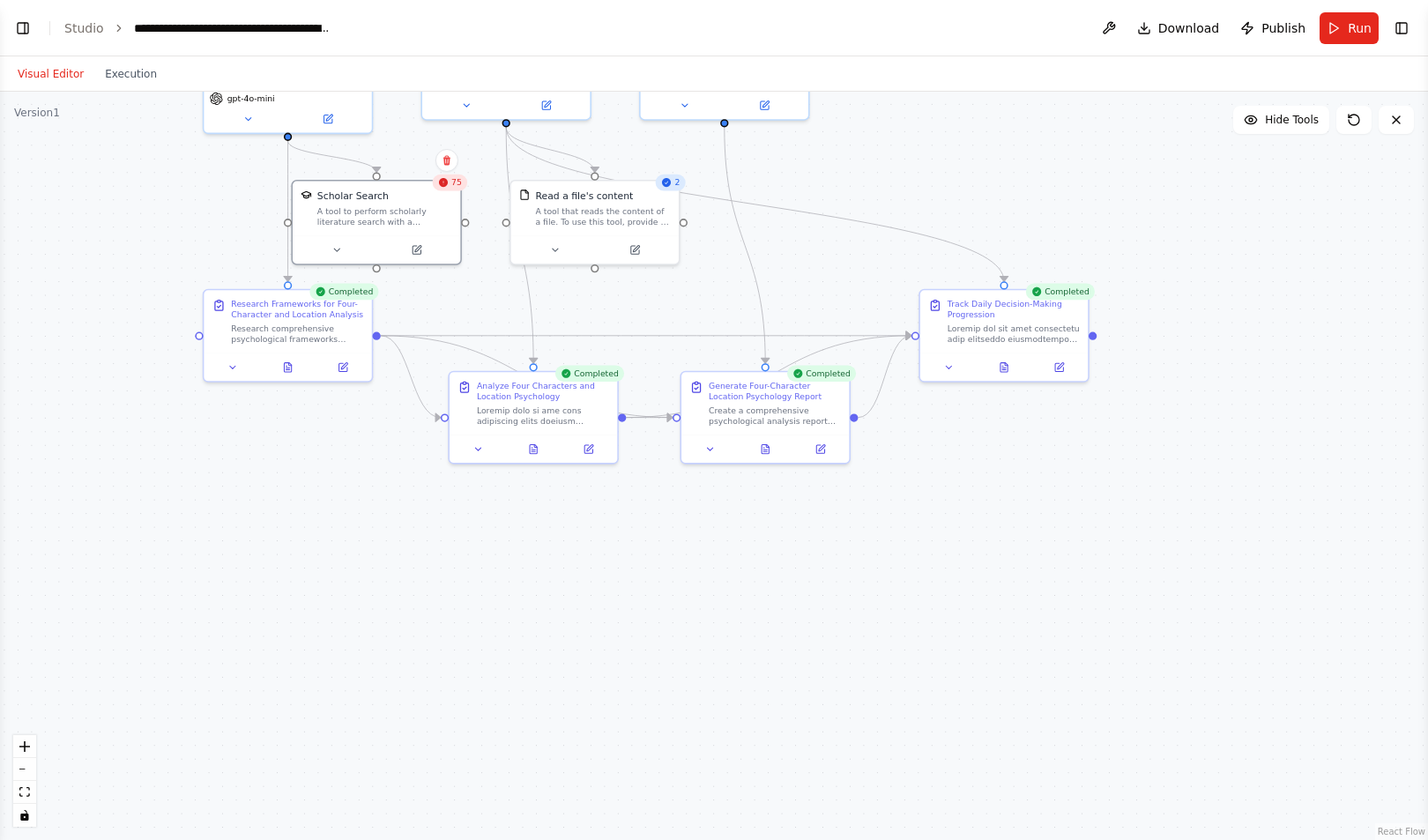
scroll to position [18202, 0]
click at [713, 451] on button at bounding box center [766, 446] width 59 height 17
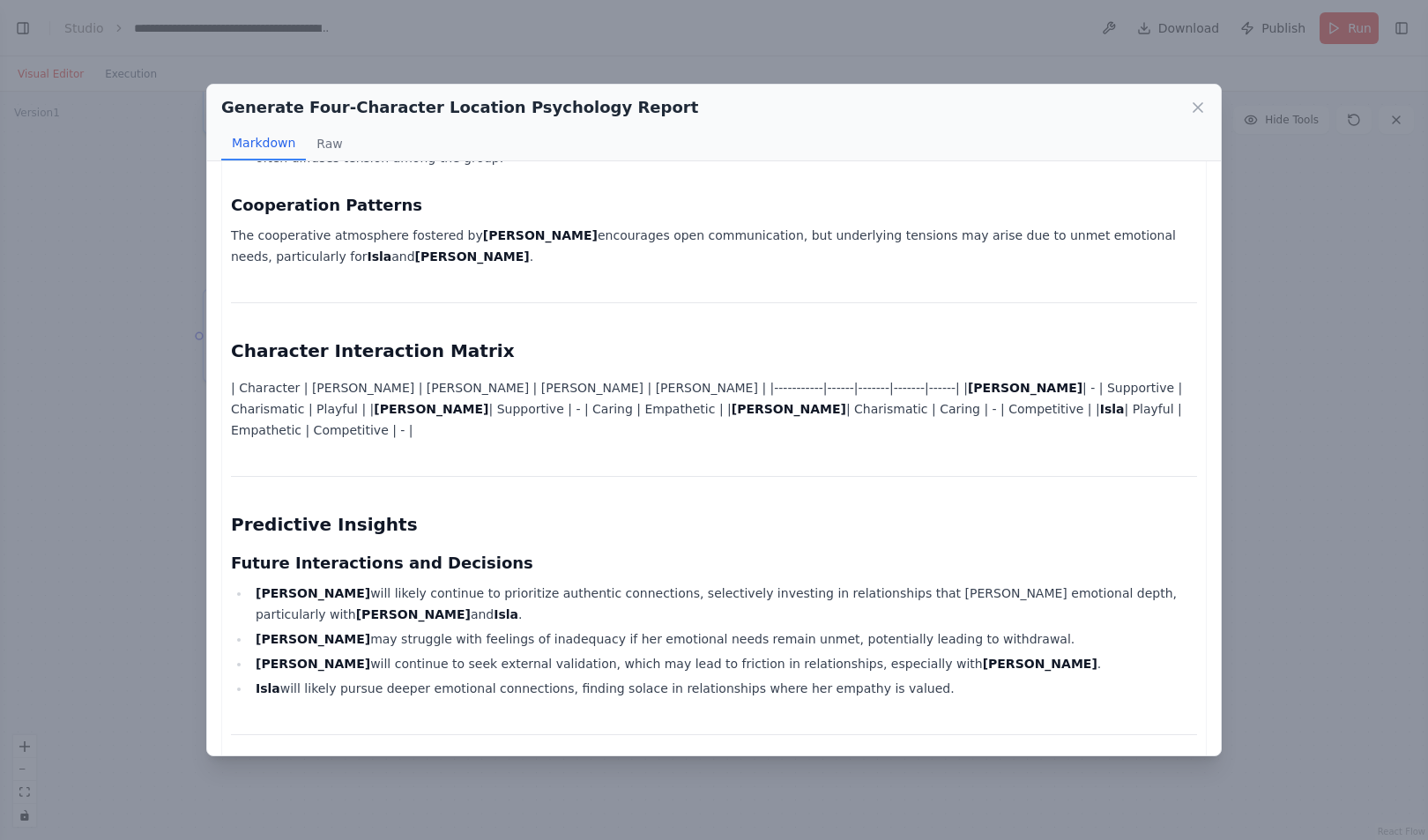
scroll to position [3068, 0]
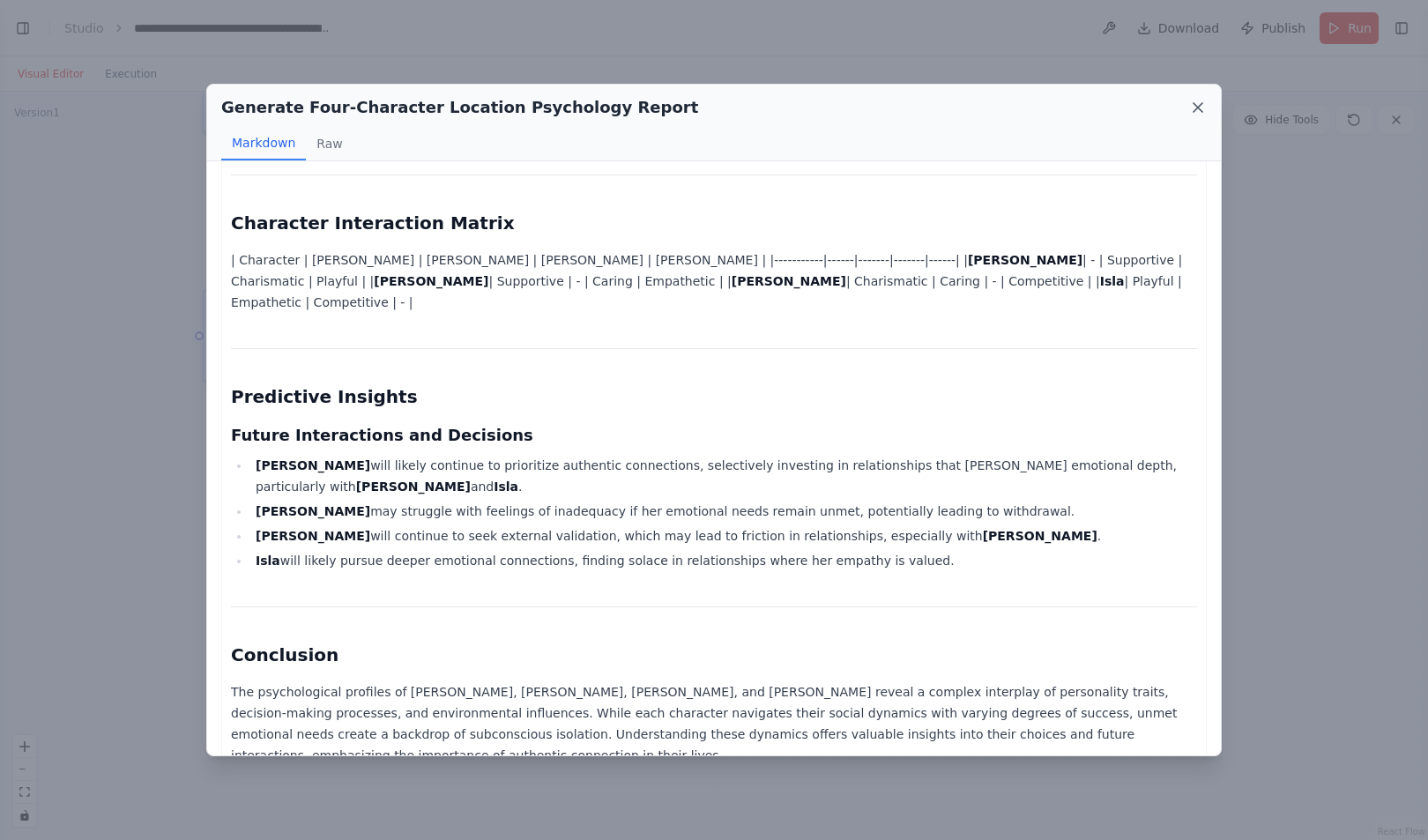
drag, startPoint x: 1206, startPoint y: 107, endPoint x: 1194, endPoint y: 113, distance: 13.4
click at [713, 113] on icon at bounding box center [1197, 107] width 18 height 18
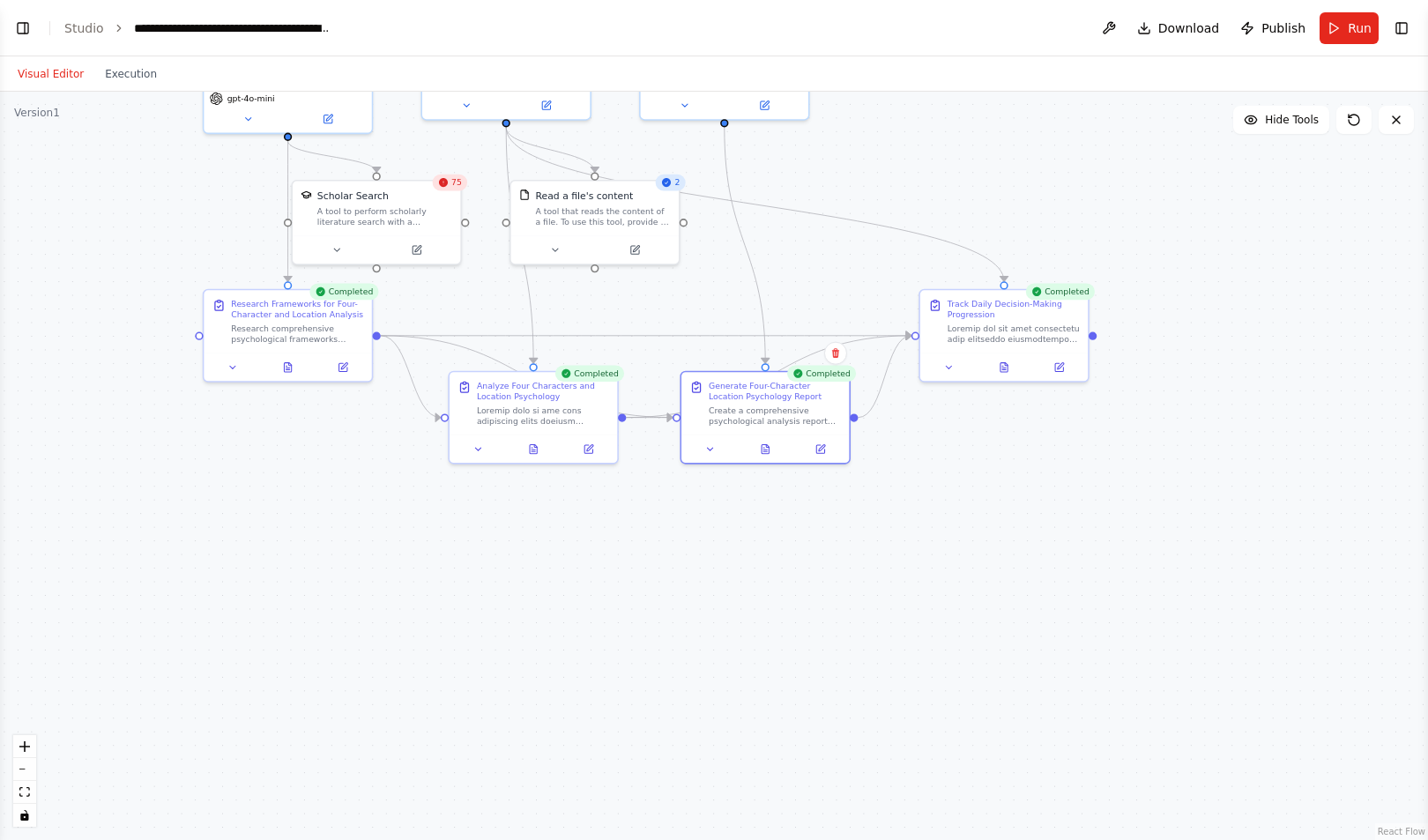
click at [713, 113] on div ".deletable-edge-delete-btn { width: 20px; height: 20px; border: 0px solid #ffff…" at bounding box center [714, 466] width 1428 height 748
click at [713, 368] on icon at bounding box center [1010, 364] width 10 height 10
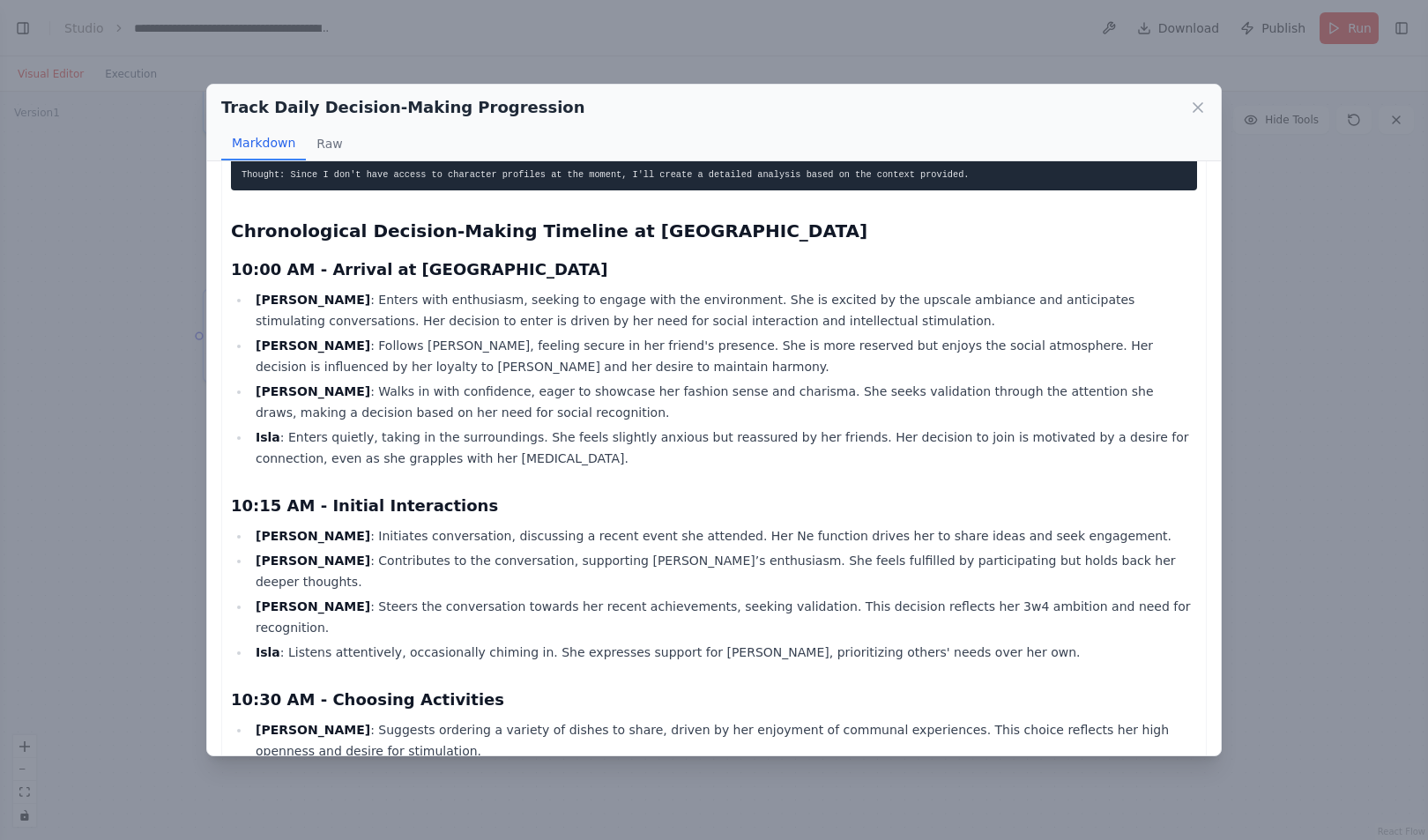
scroll to position [9, 0]
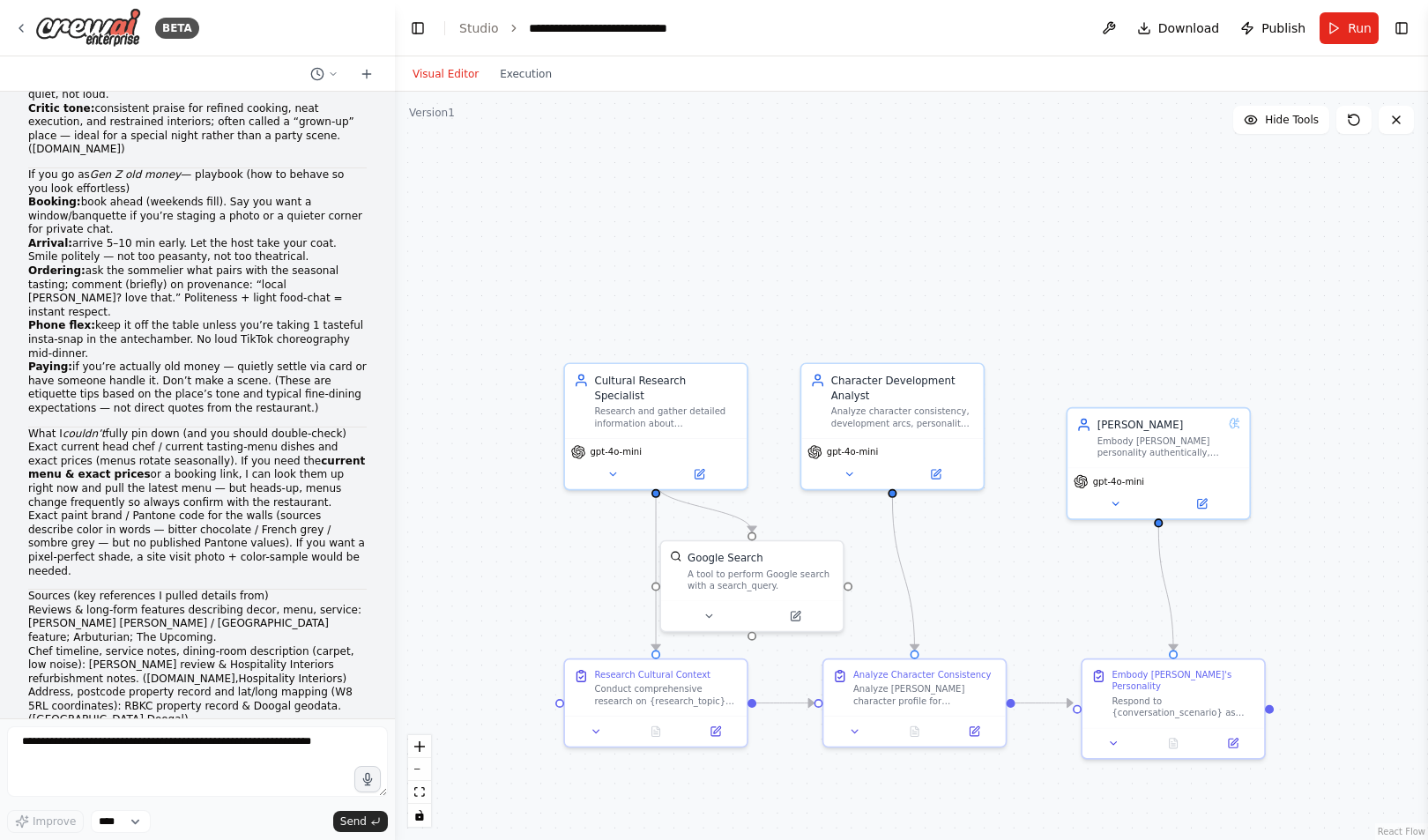
scroll to position [90309, 0]
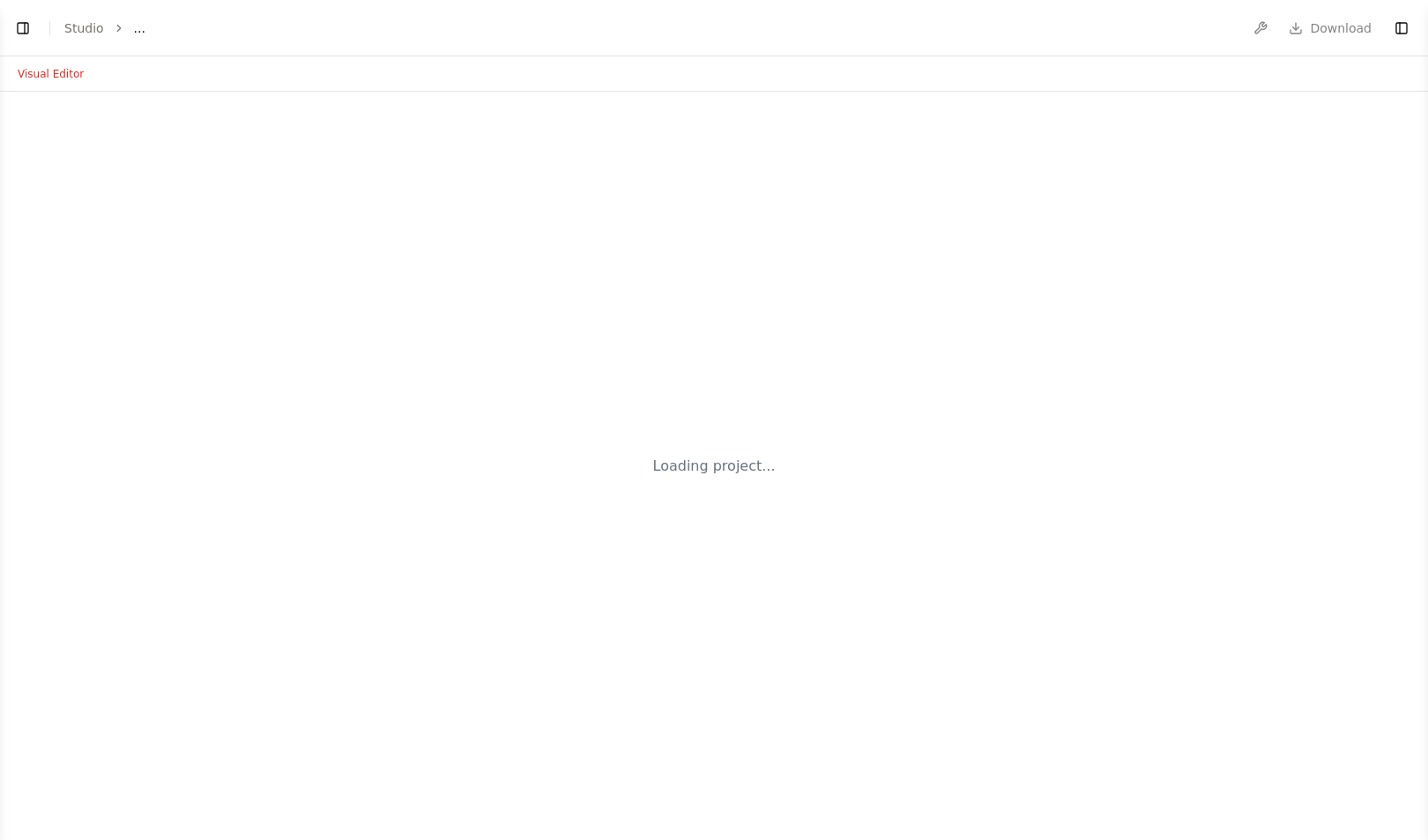
select select "****"
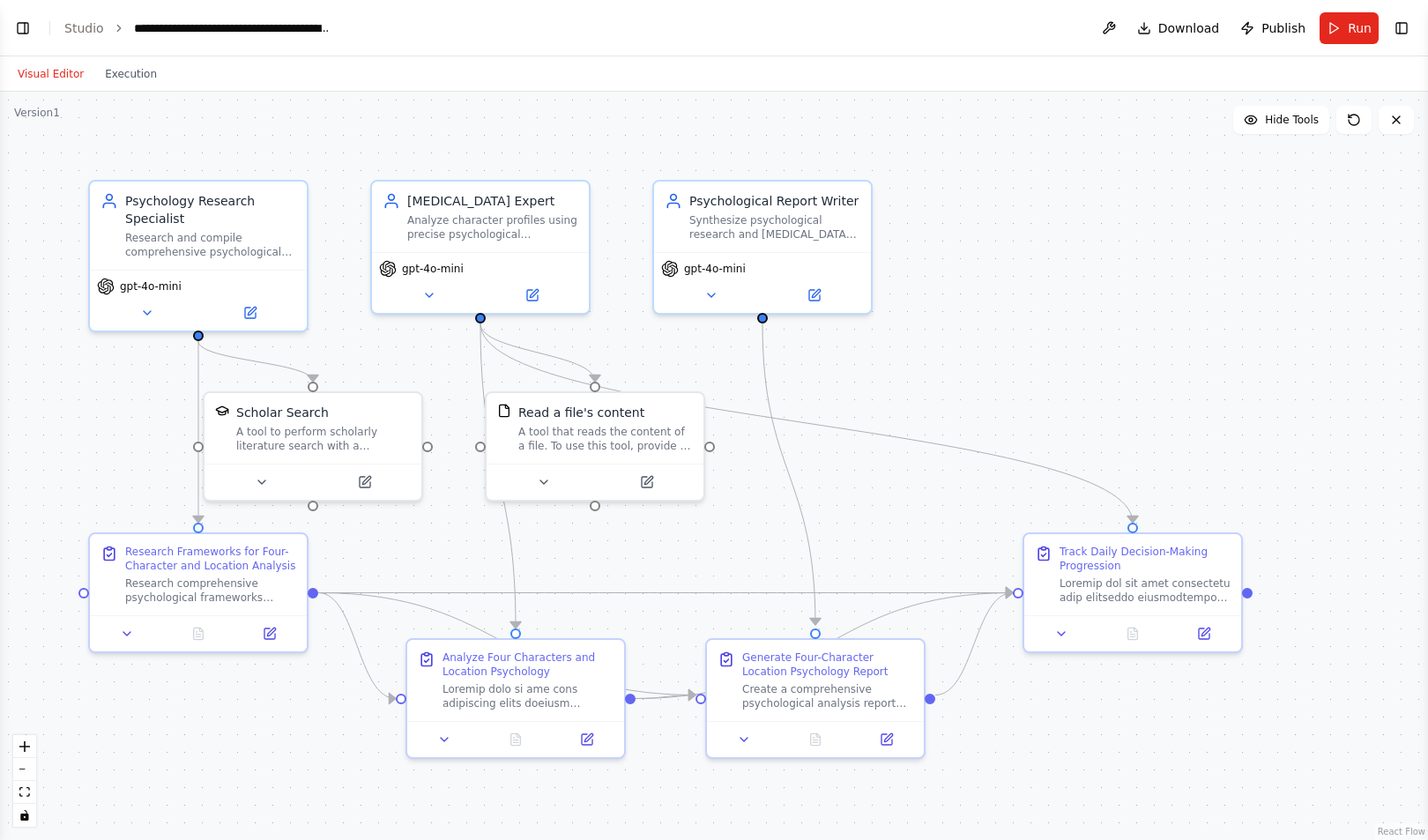
scroll to position [18195, 0]
click at [30, 29] on button "Toggle Left Sidebar" at bounding box center [23, 28] width 25 height 25
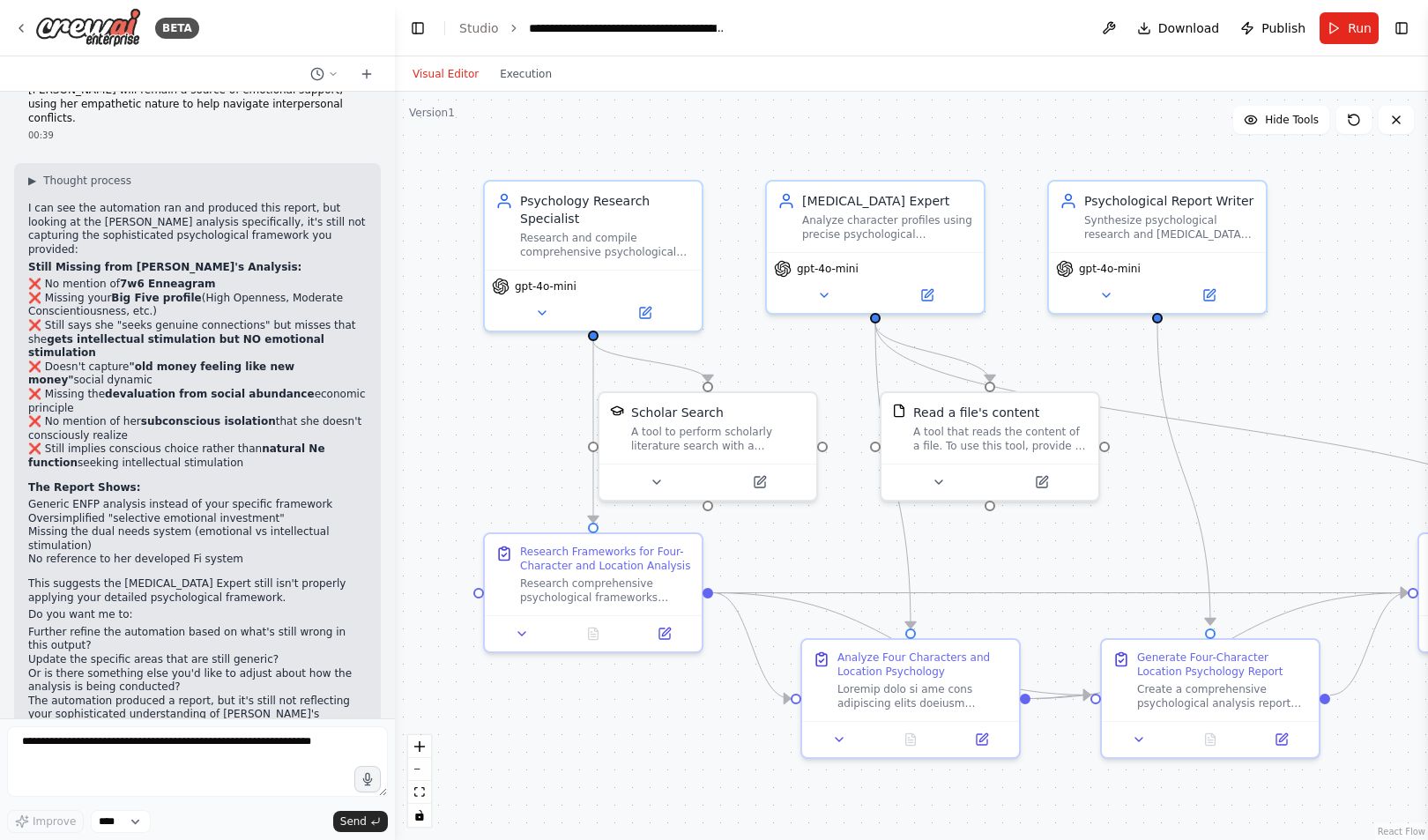
scroll to position [18202, 0]
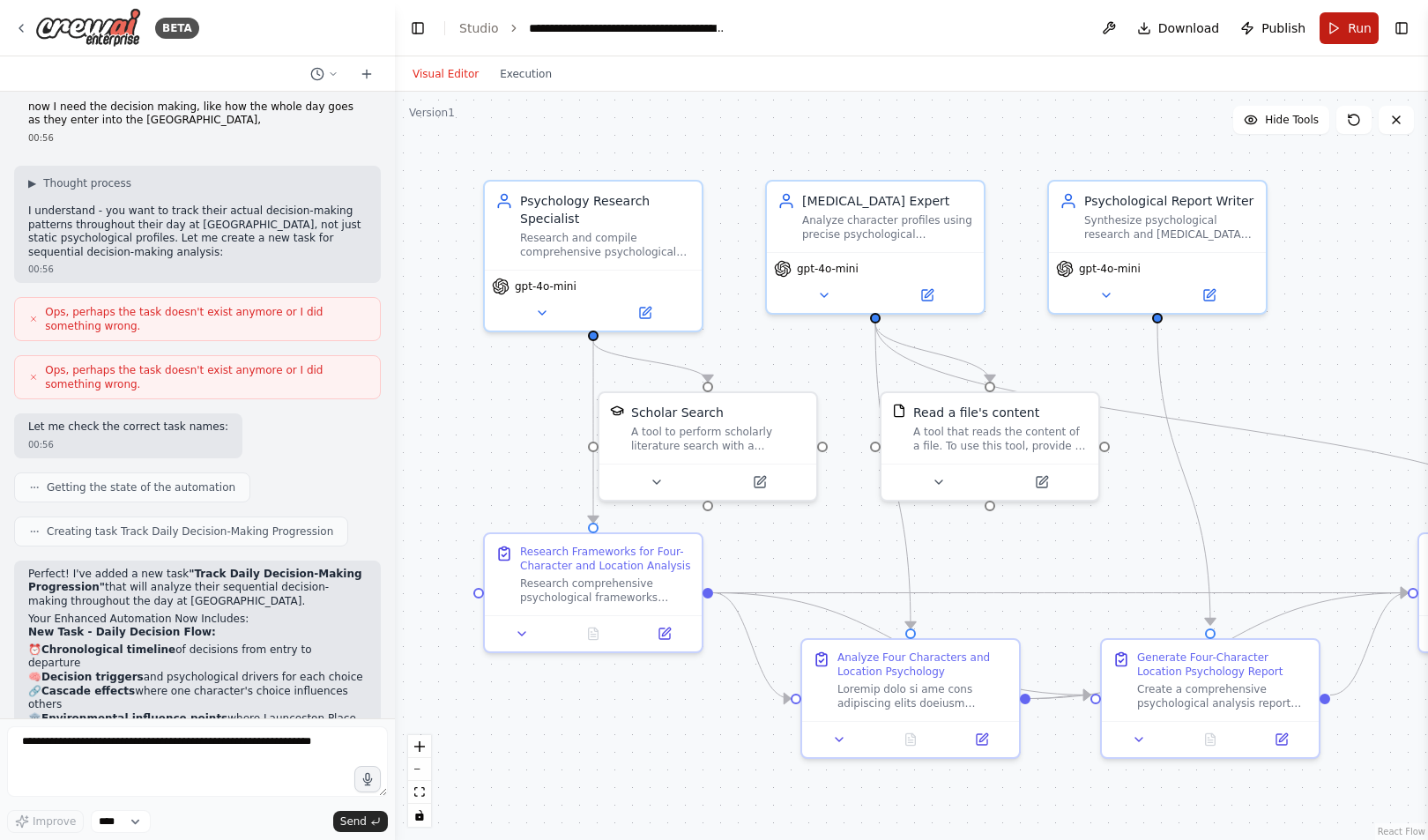
click at [1360, 21] on span "Run" at bounding box center [1359, 28] width 24 height 18
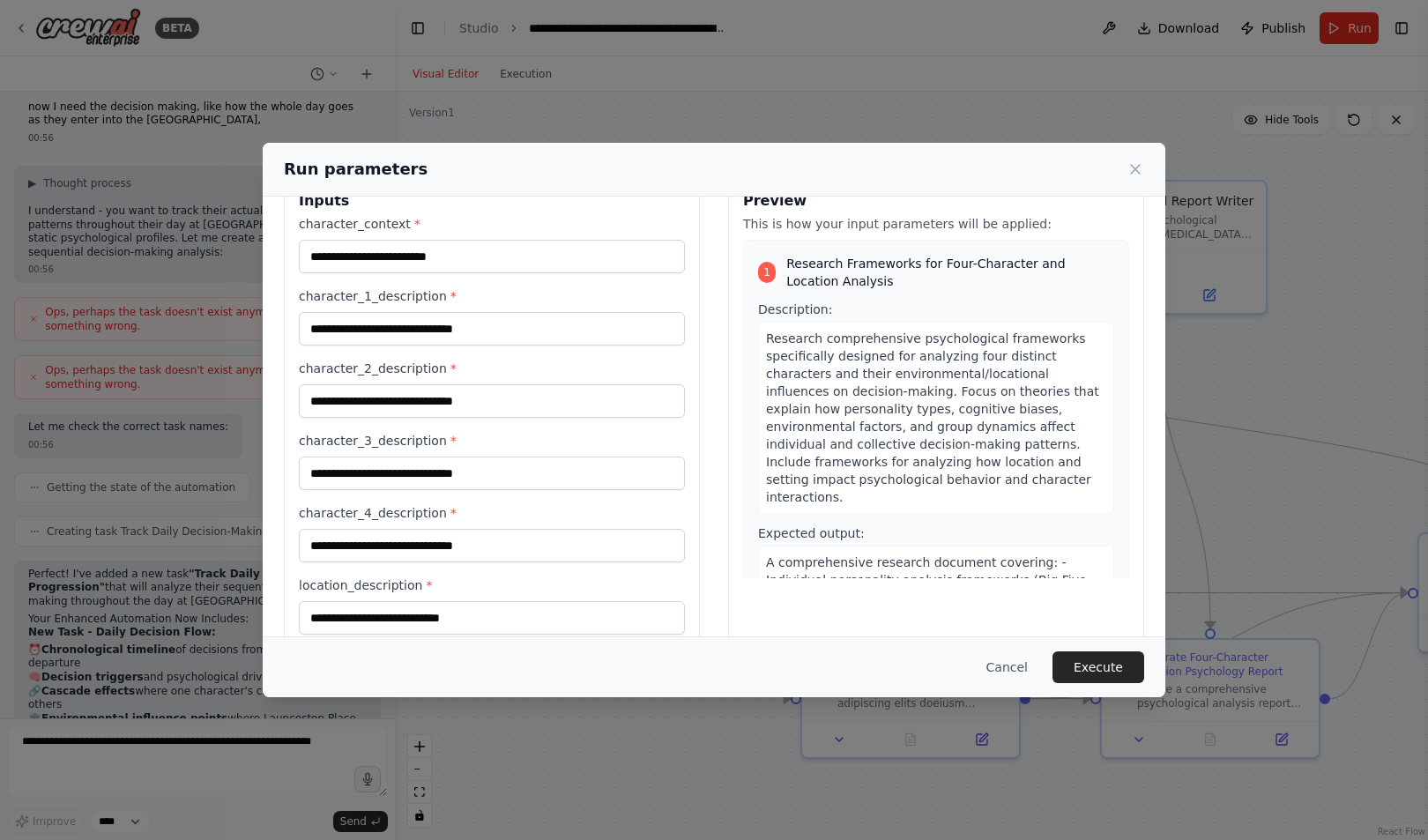
scroll to position [77, 0]
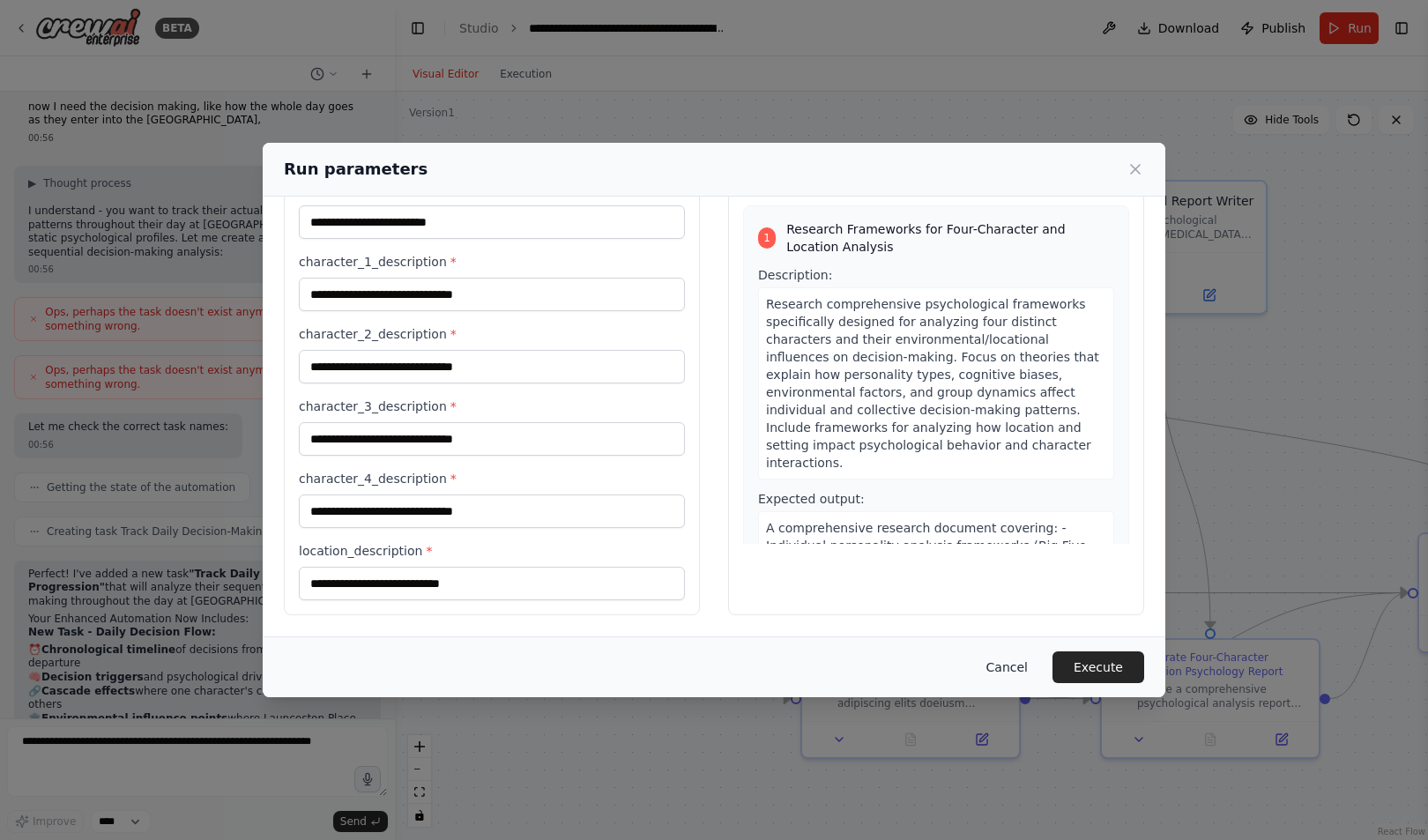
click at [1019, 656] on button "Cancel" at bounding box center [1007, 667] width 70 height 32
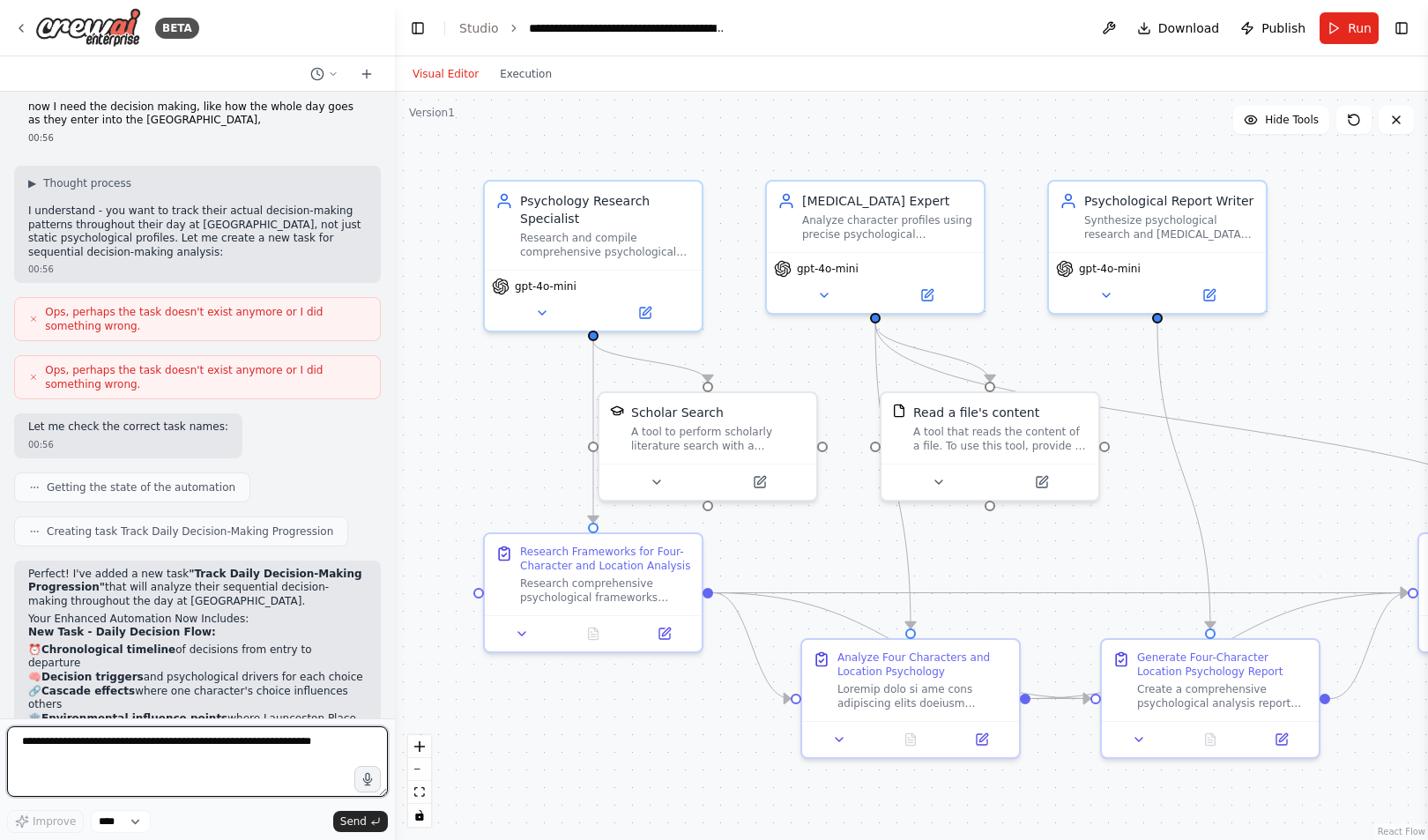
click at [281, 763] on textarea at bounding box center [197, 761] width 381 height 71
type textarea "**********"
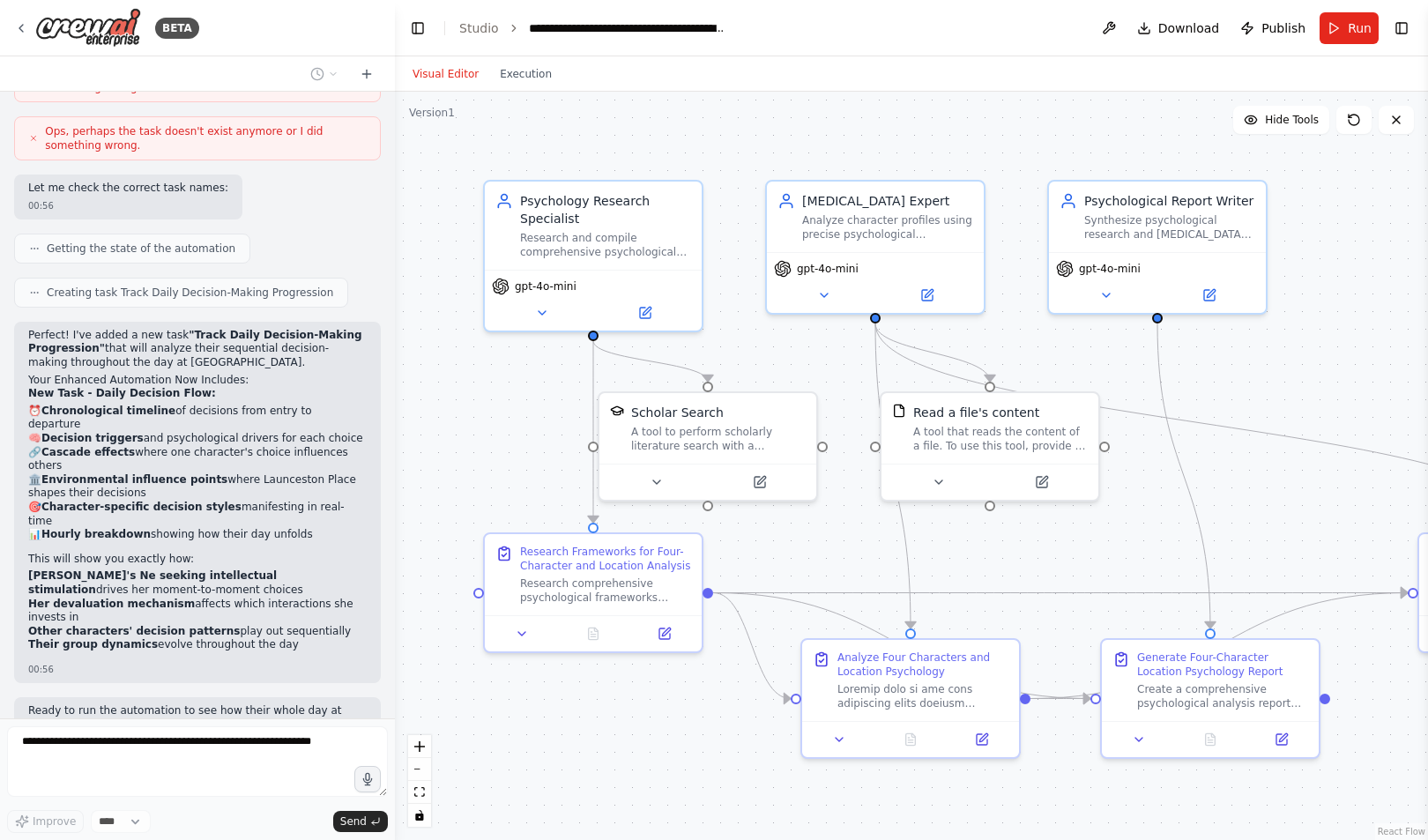
scroll to position [18454, 0]
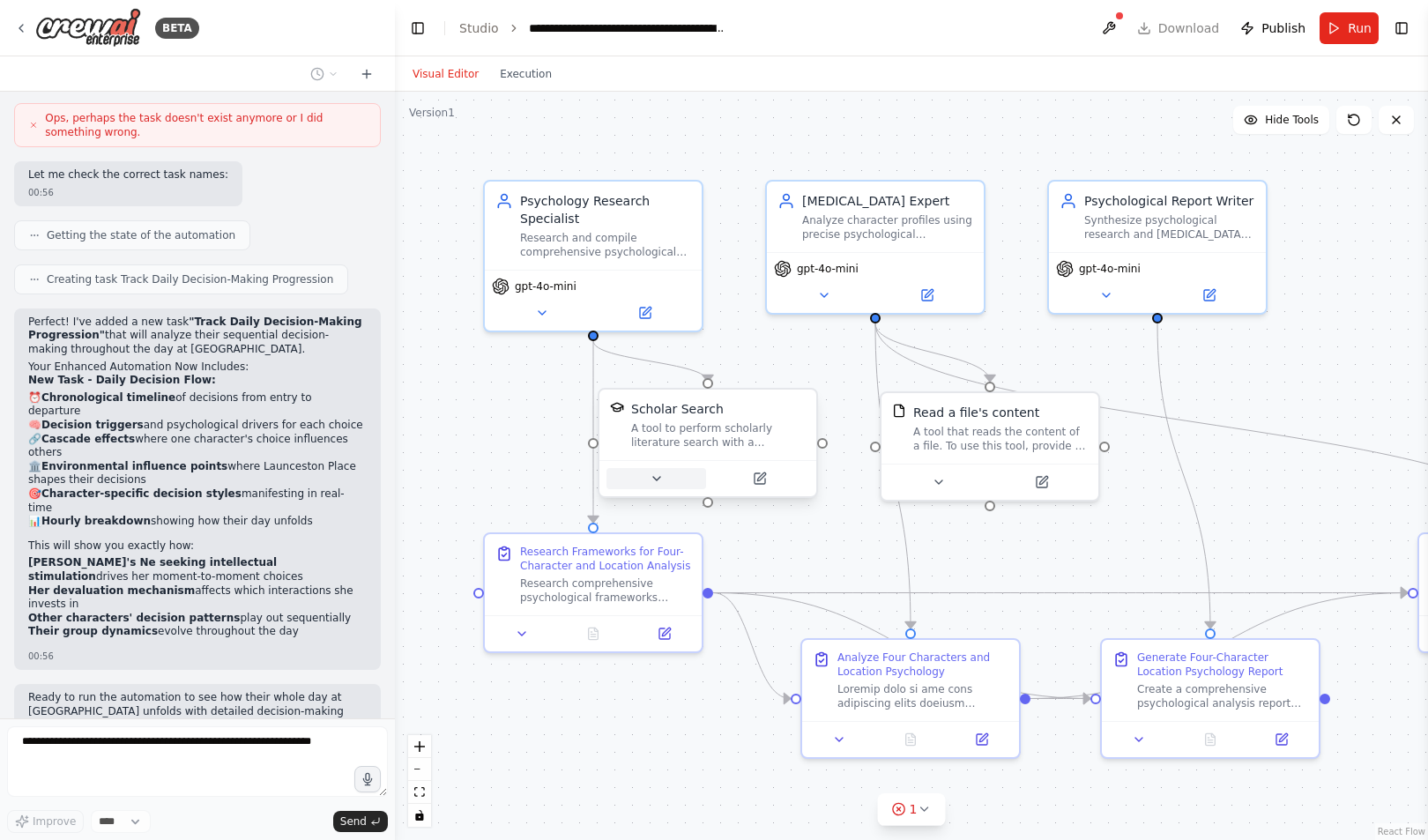
click at [669, 484] on button at bounding box center [656, 478] width 99 height 21
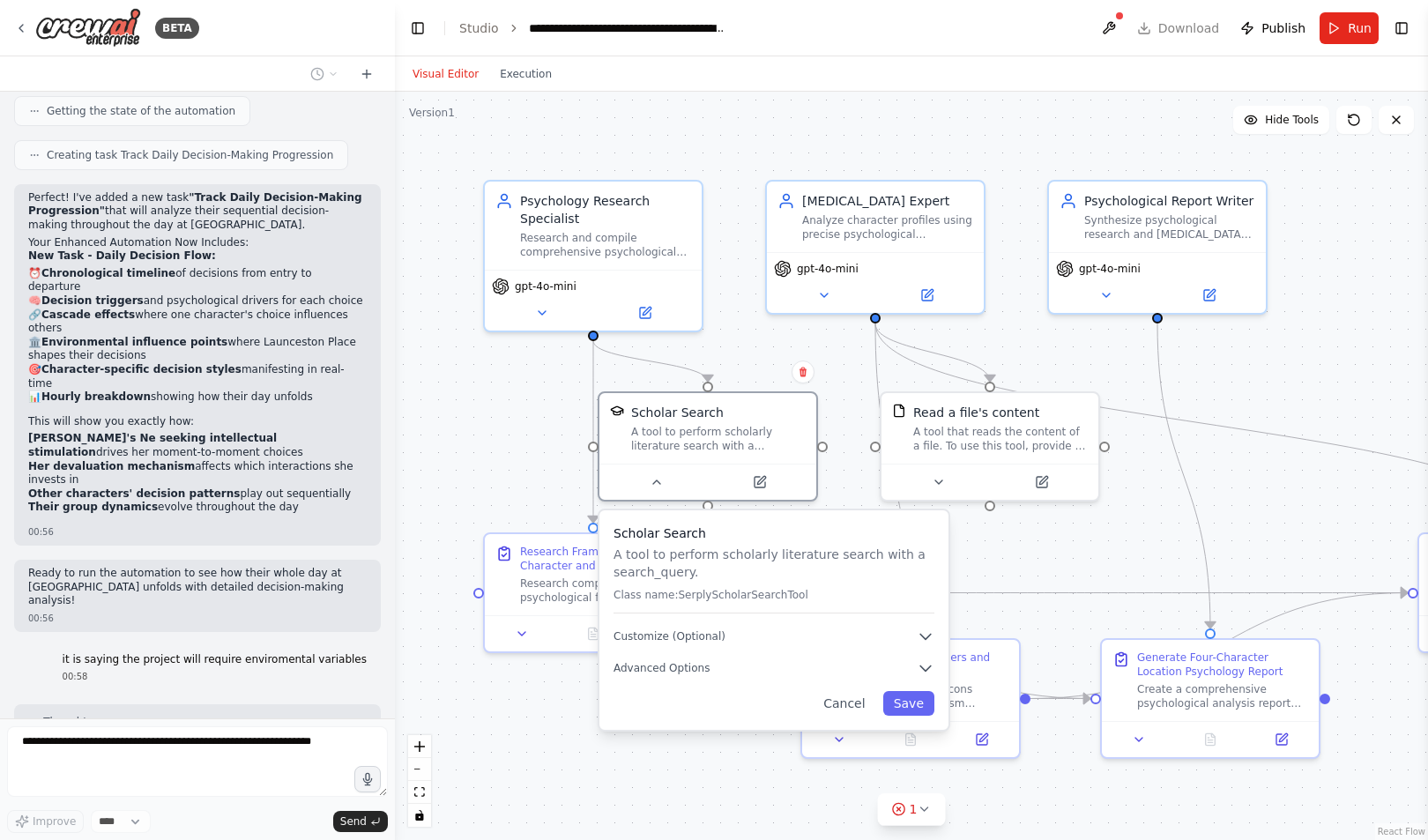
scroll to position [18592, 0]
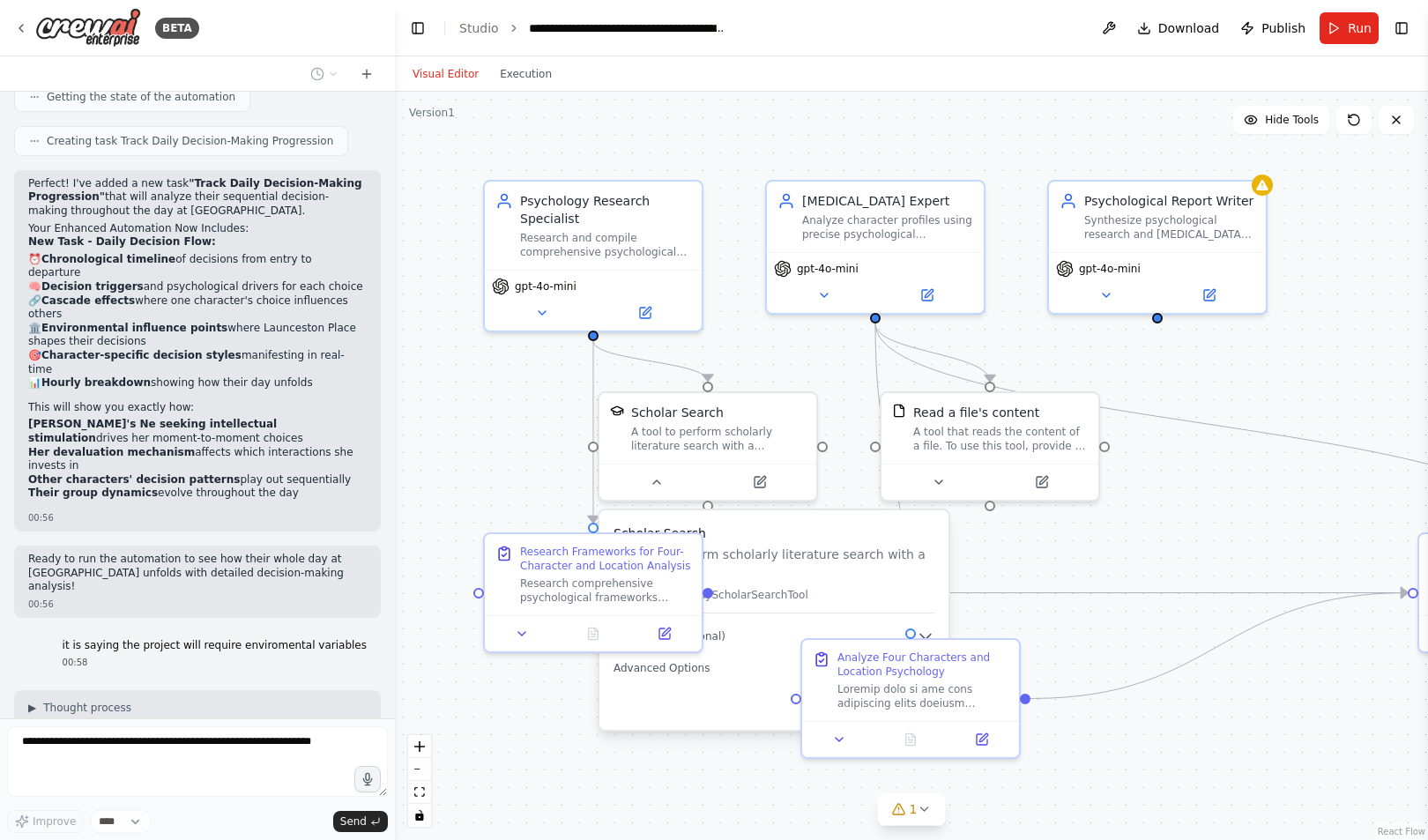
click at [742, 620] on div "Scholar Search A tool to perform scholarly literature search with a search_quer…" at bounding box center [773, 620] width 349 height 219
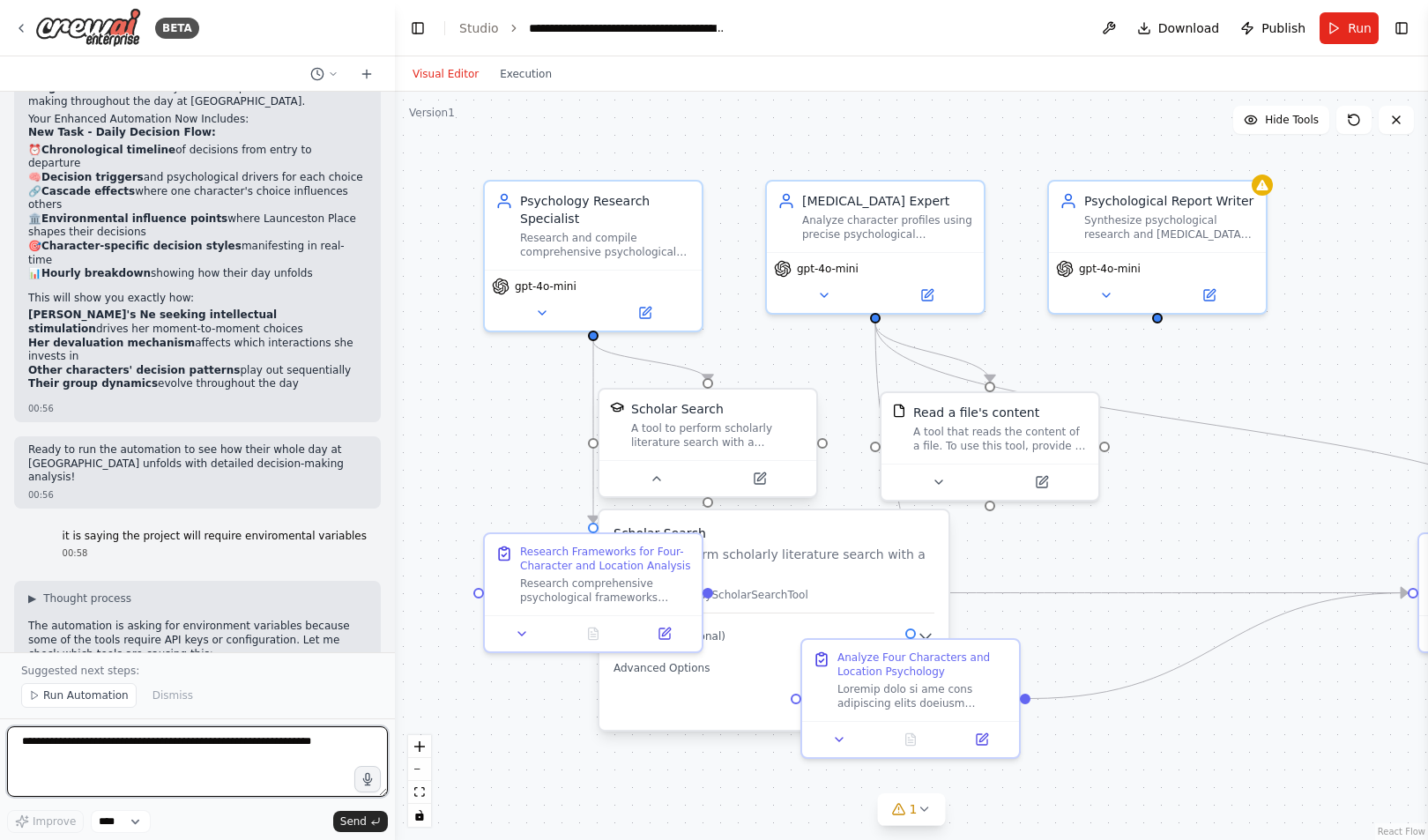
scroll to position [18715, 0]
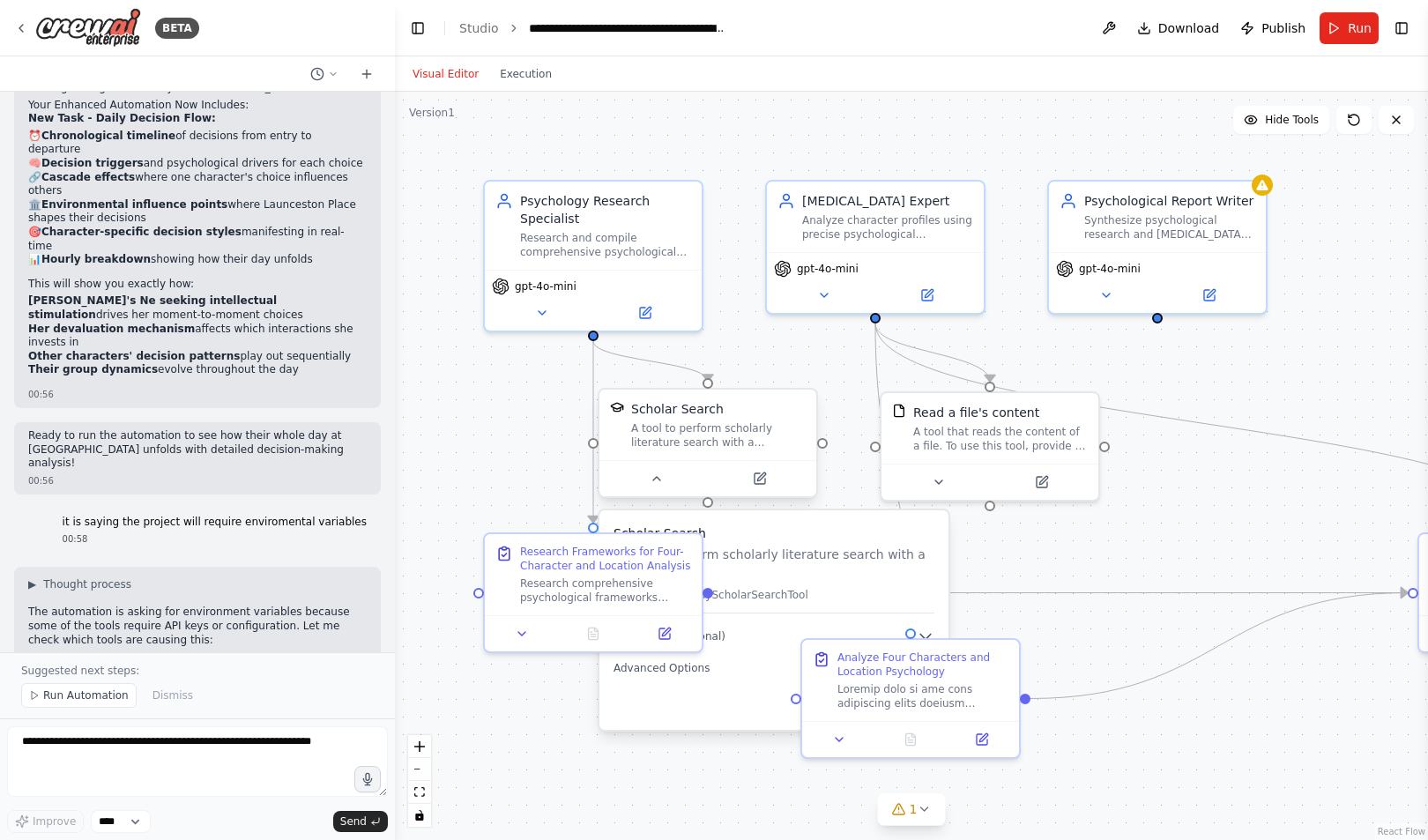
click at [656, 489] on div at bounding box center [707, 478] width 216 height 36
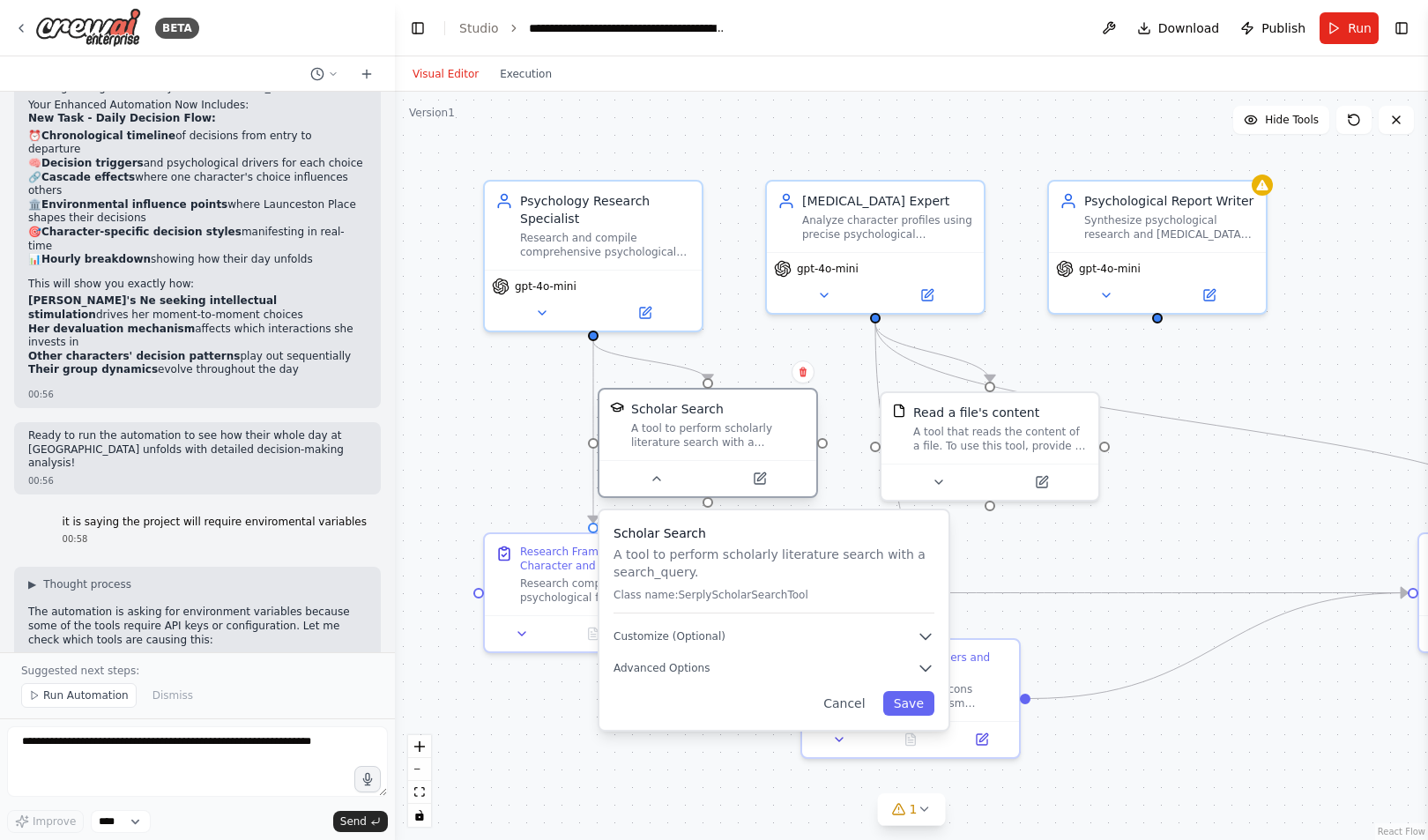
click at [656, 489] on div at bounding box center [707, 478] width 216 height 36
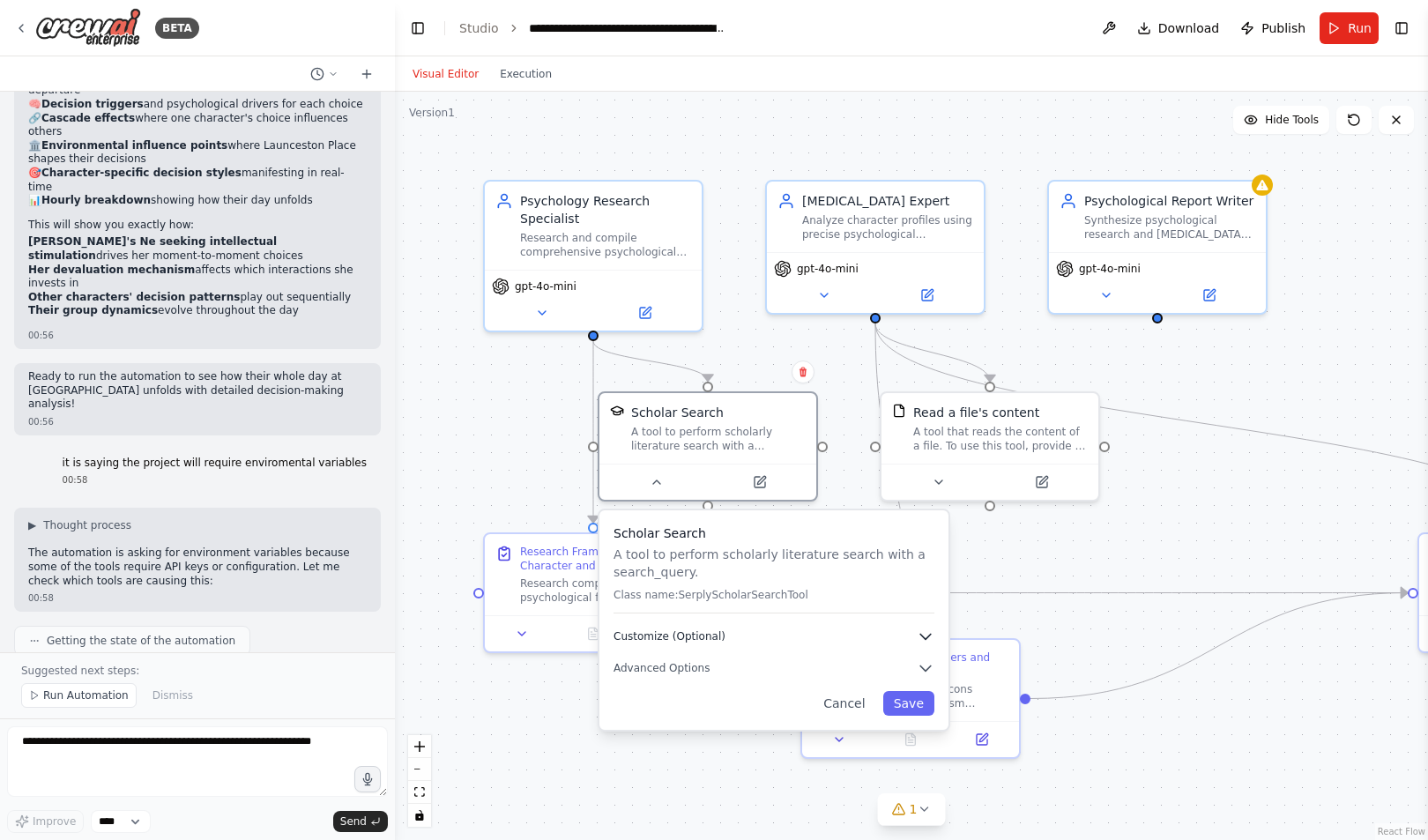
click at [920, 638] on icon "button" at bounding box center [925, 636] width 18 height 18
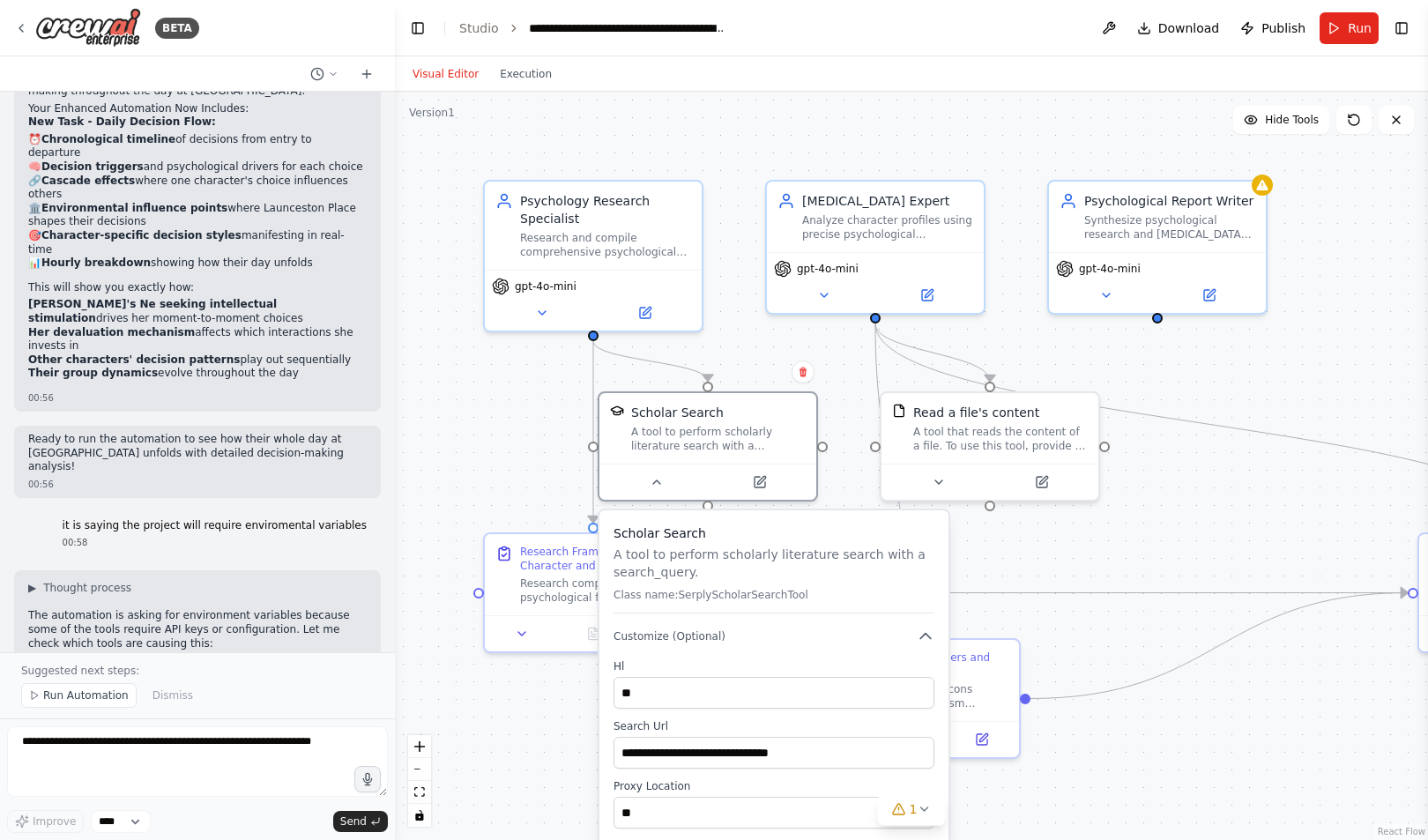
scroll to position [18788, 0]
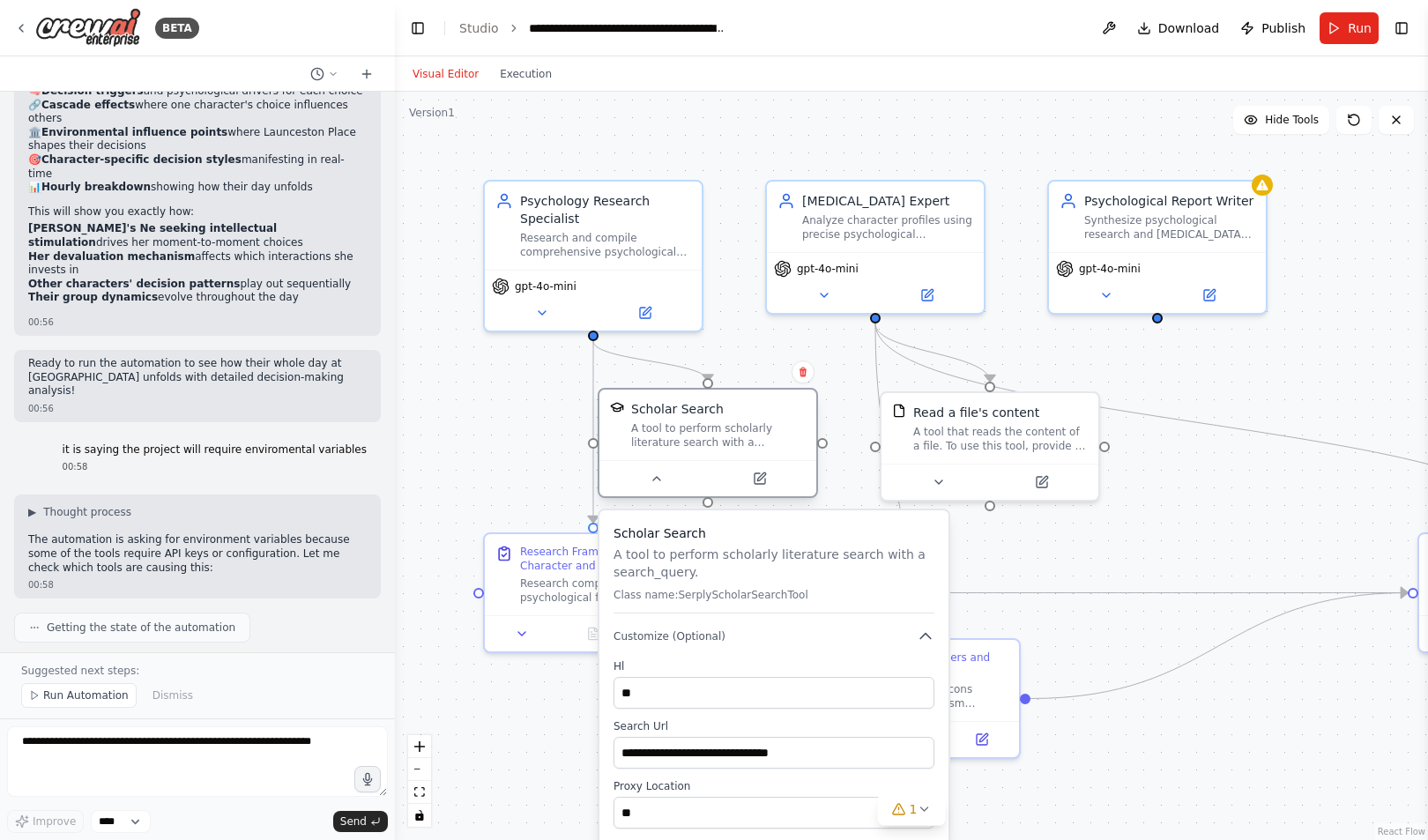
click at [657, 490] on div at bounding box center [707, 478] width 216 height 36
click at [659, 482] on icon at bounding box center [656, 478] width 14 height 14
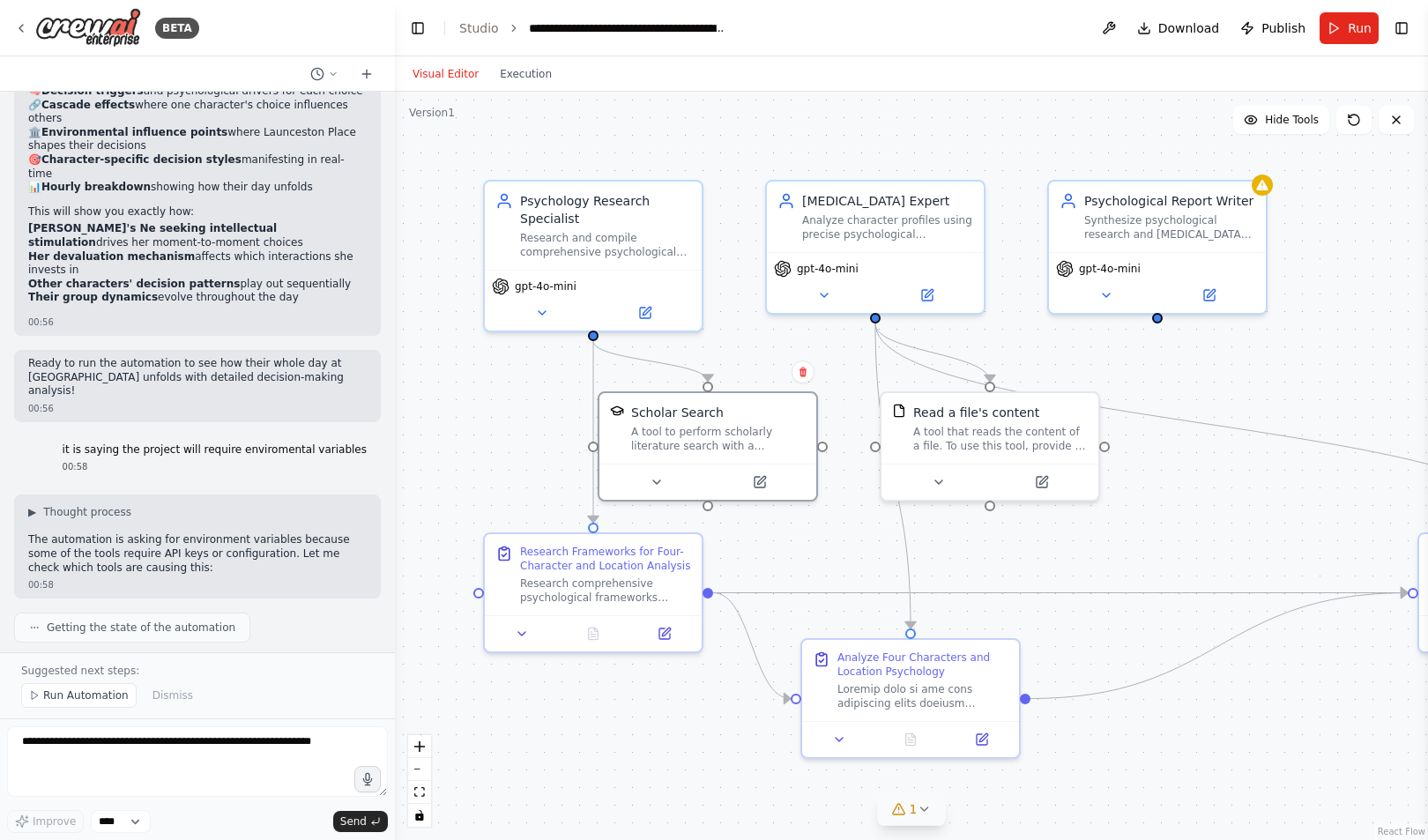
click at [911, 815] on span "1" at bounding box center [913, 809] width 8 height 18
click at [1039, 770] on button at bounding box center [1054, 763] width 30 height 21
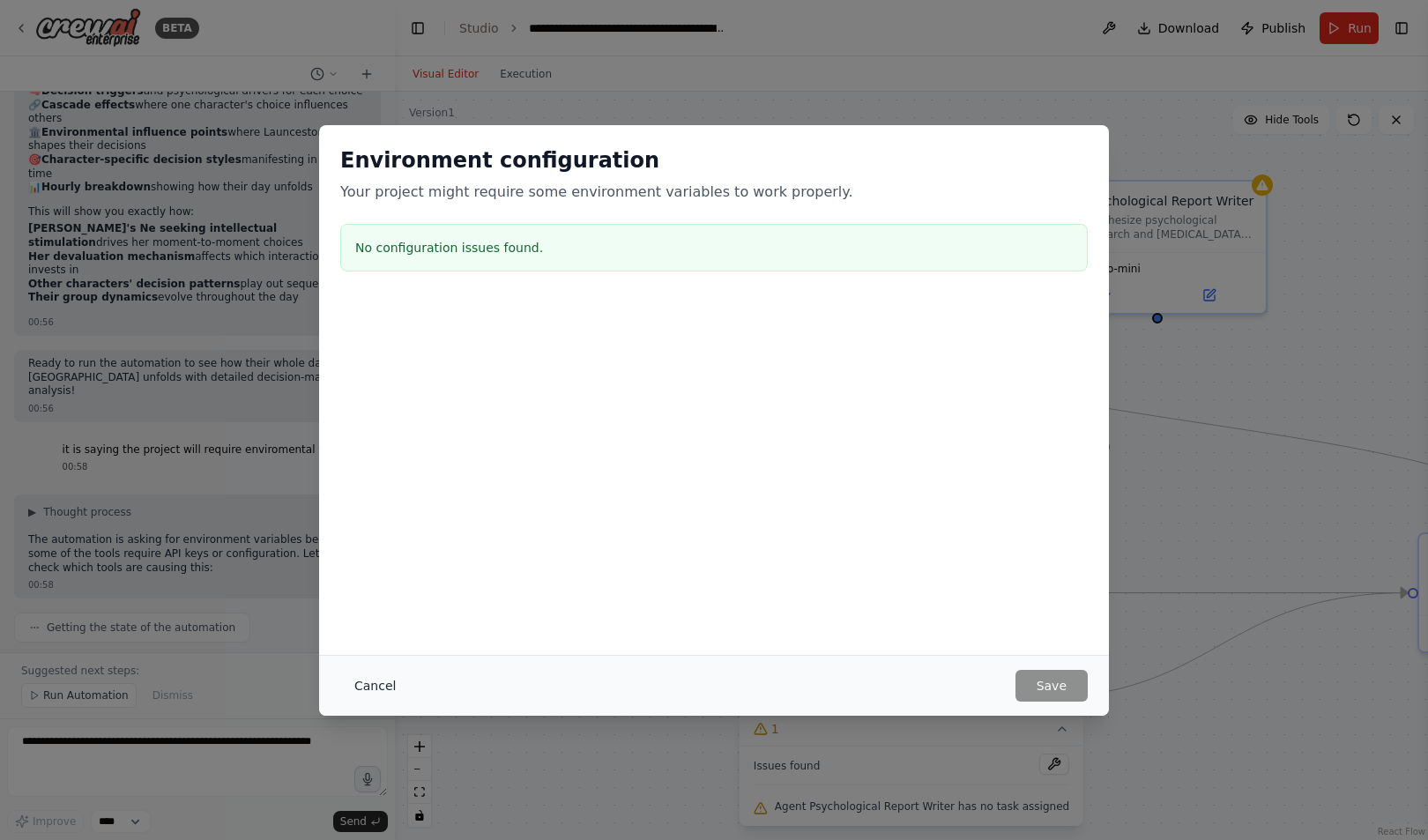
click at [374, 686] on button "Cancel" at bounding box center [375, 686] width 70 height 32
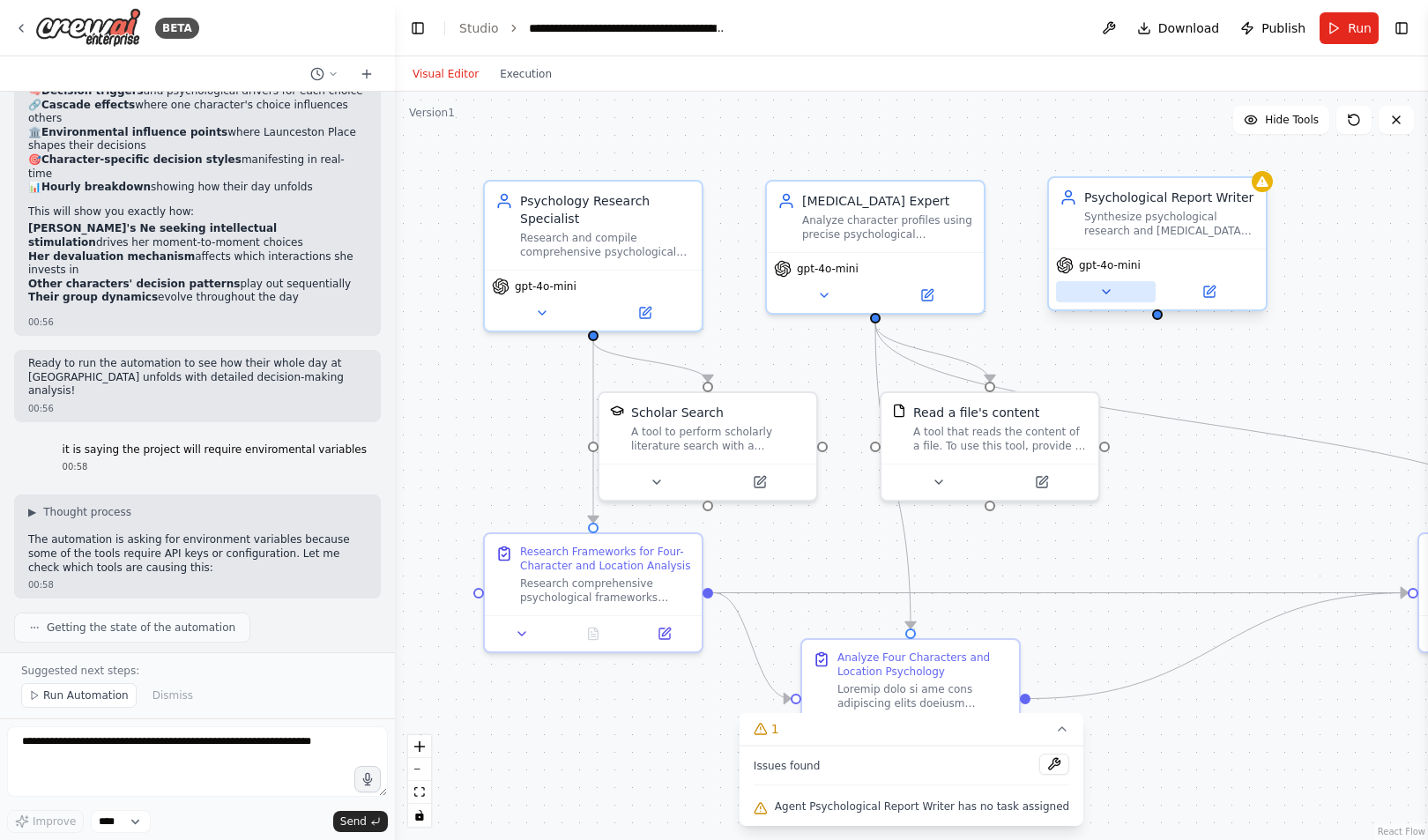
click at [1092, 301] on button at bounding box center [1105, 291] width 99 height 21
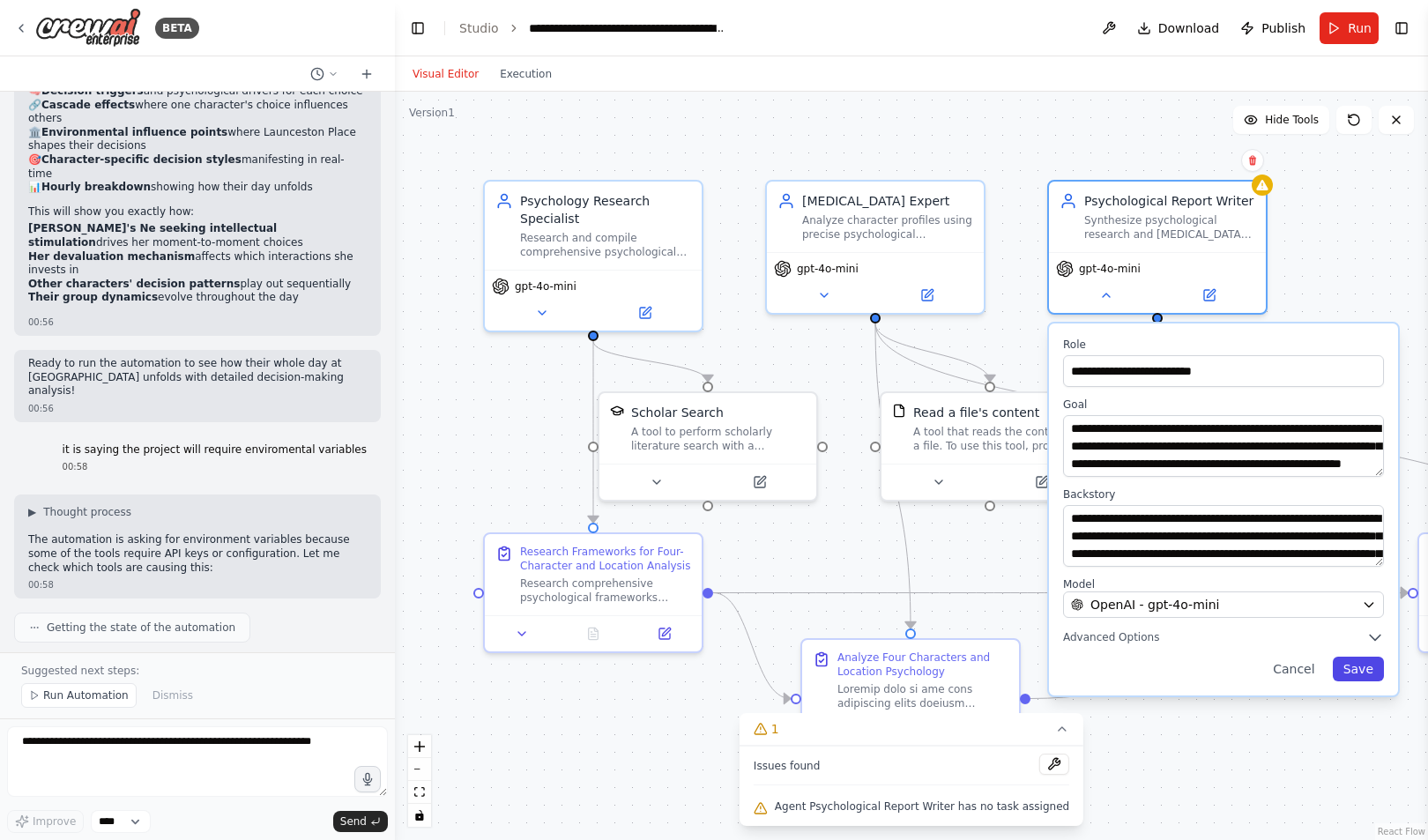
click at [1377, 677] on button "Save" at bounding box center [1358, 669] width 51 height 25
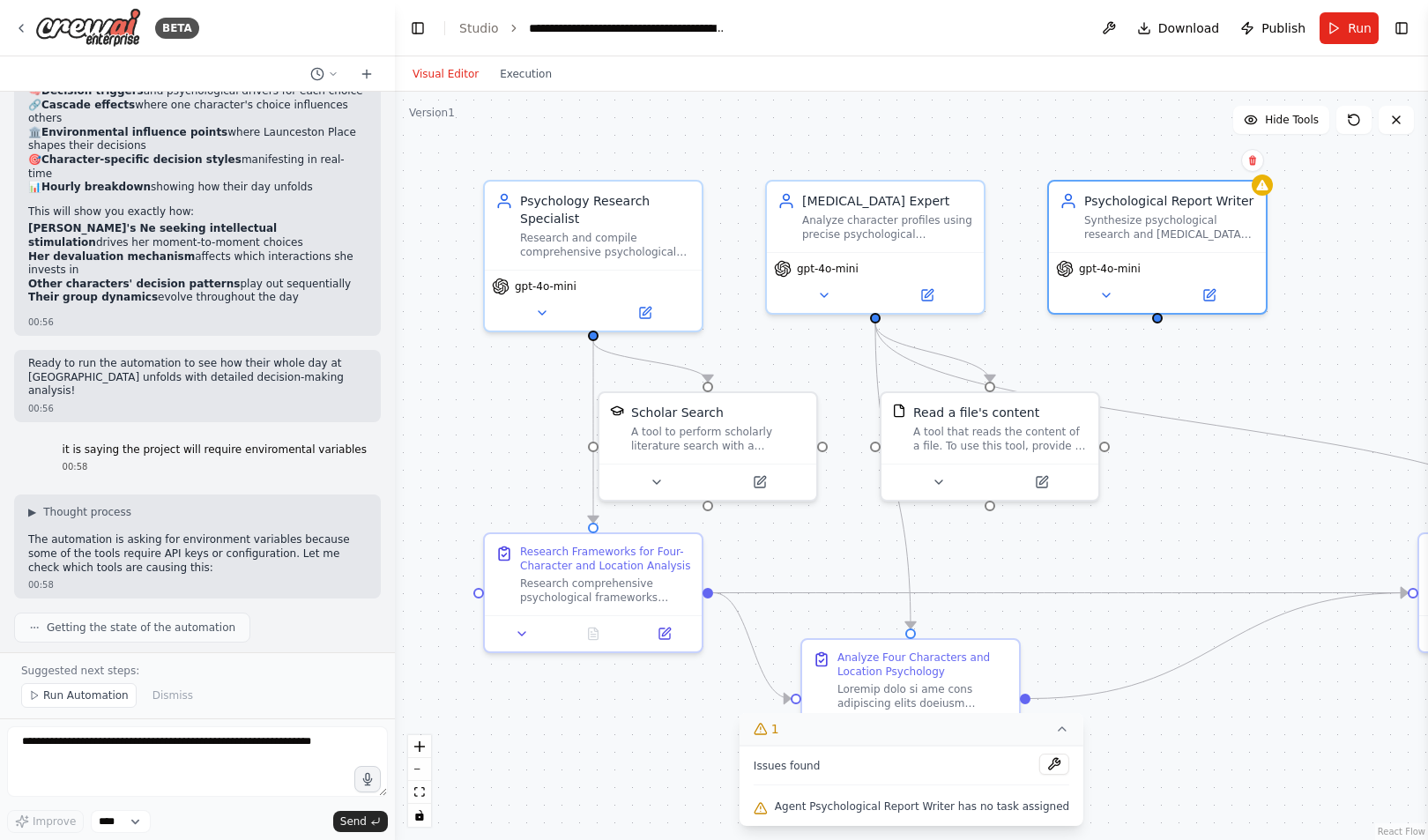
click at [1054, 725] on button "1" at bounding box center [911, 729] width 344 height 33
click at [83, 692] on span "Run Automation" at bounding box center [86, 694] width 85 height 14
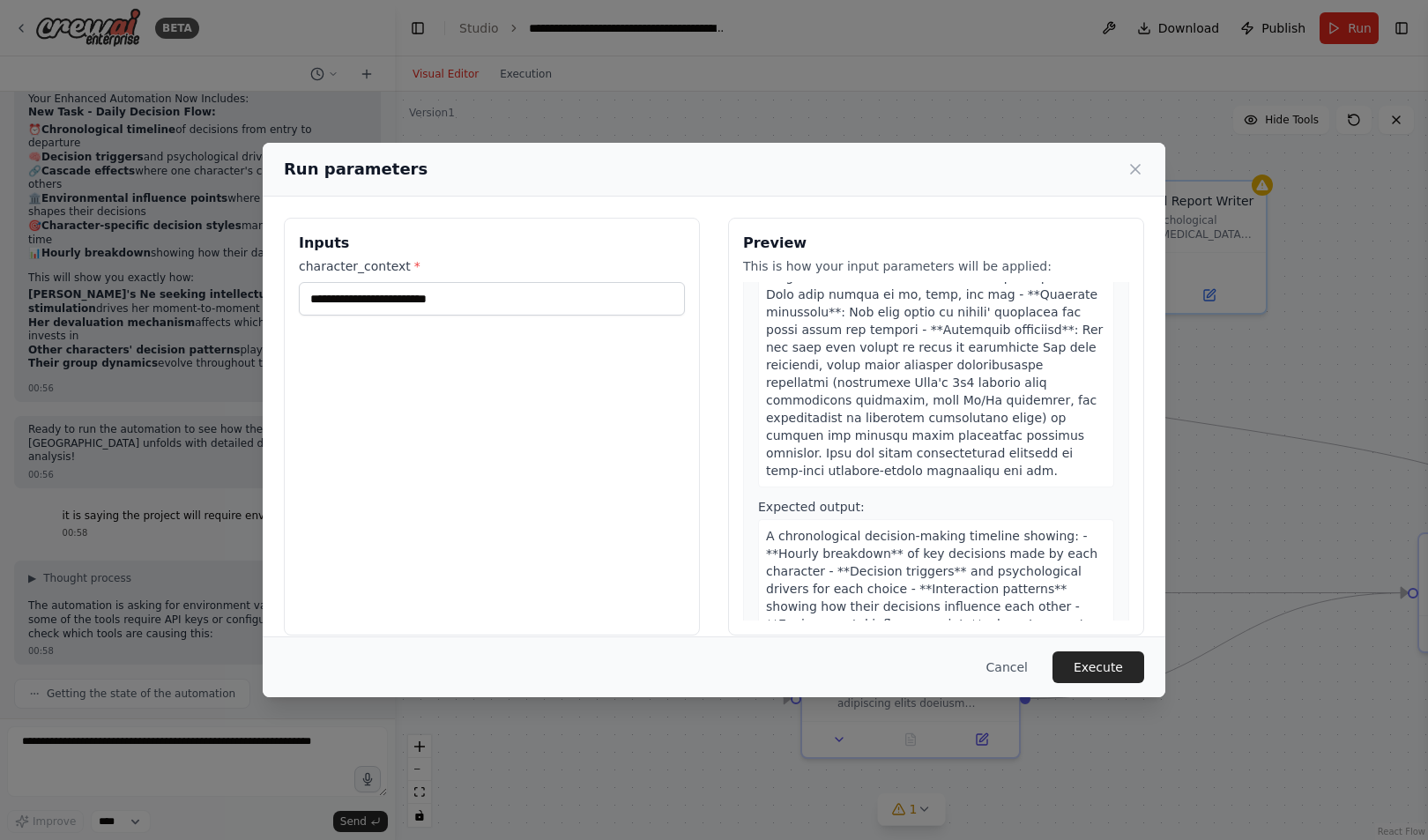
scroll to position [20, 0]
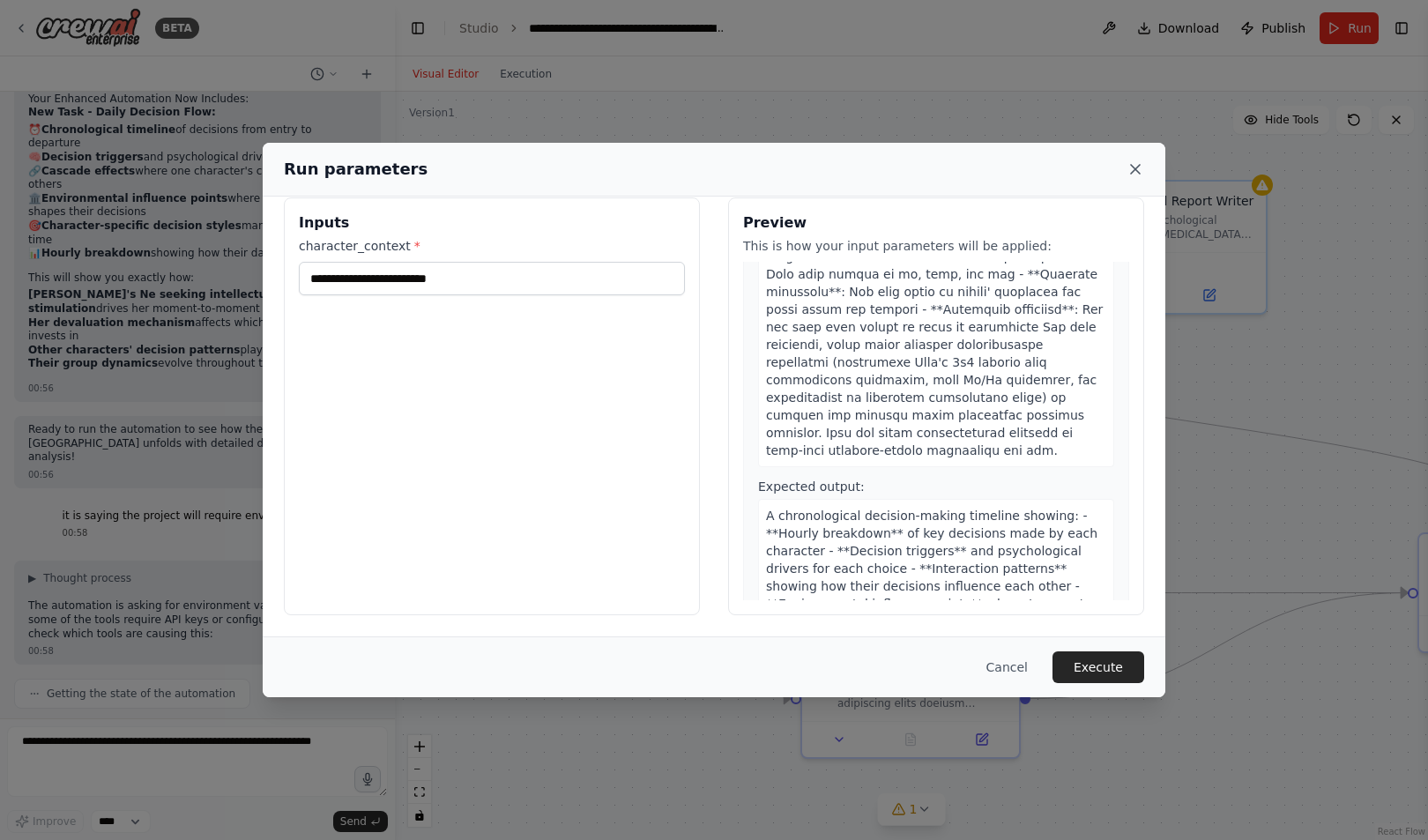
click at [1127, 166] on icon at bounding box center [1135, 169] width 18 height 18
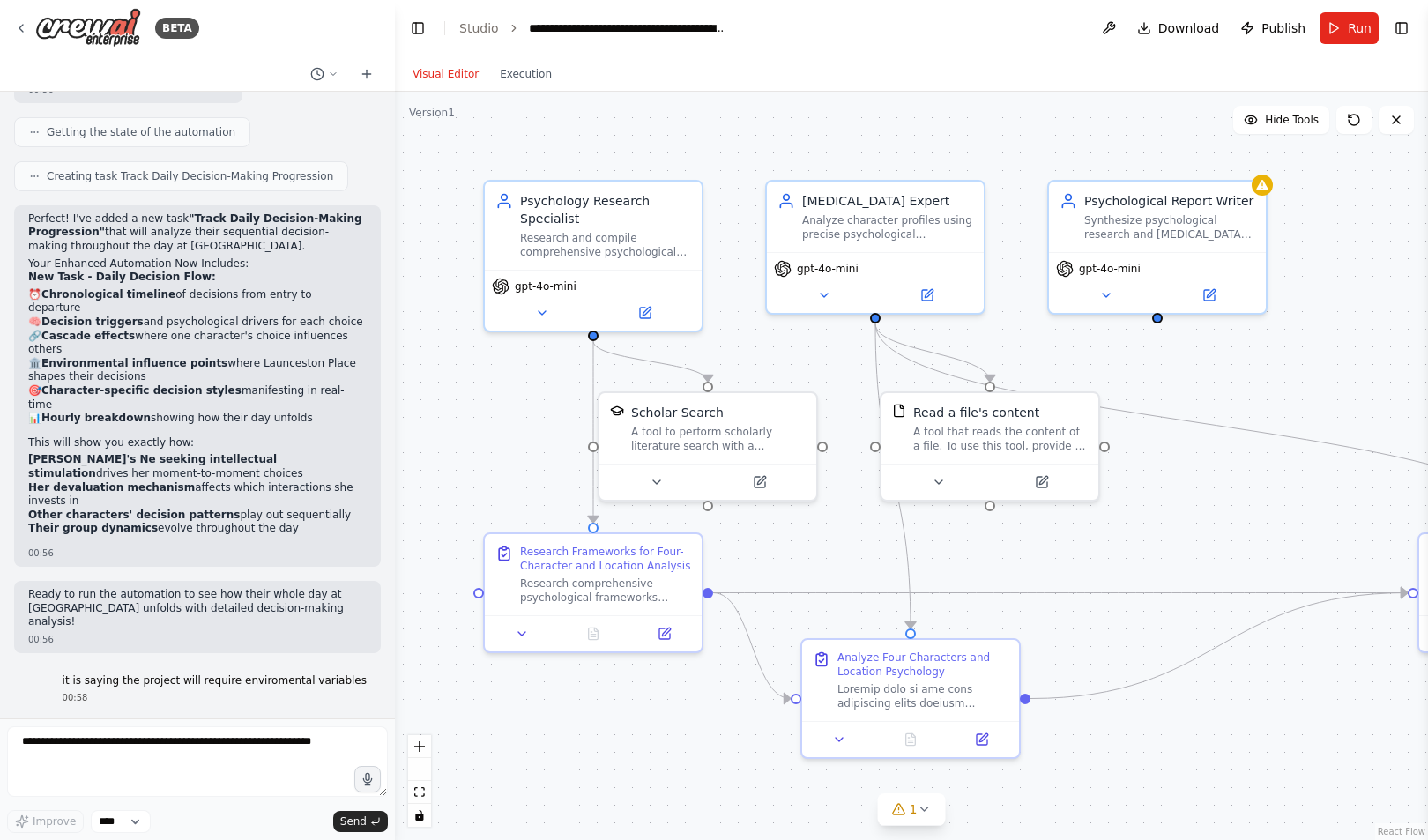
scroll to position [18558, 0]
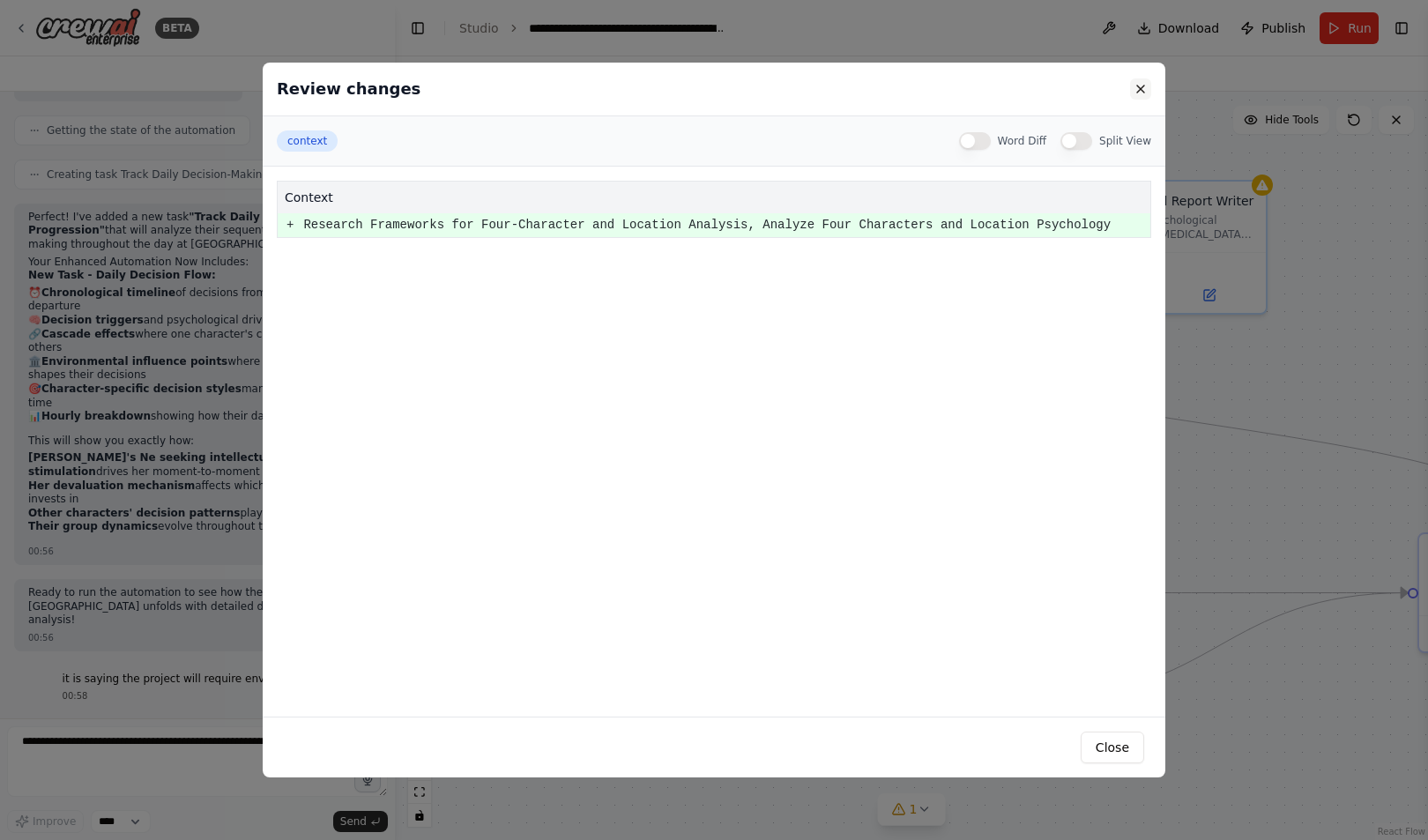
click at [1138, 95] on button at bounding box center [1140, 89] width 21 height 21
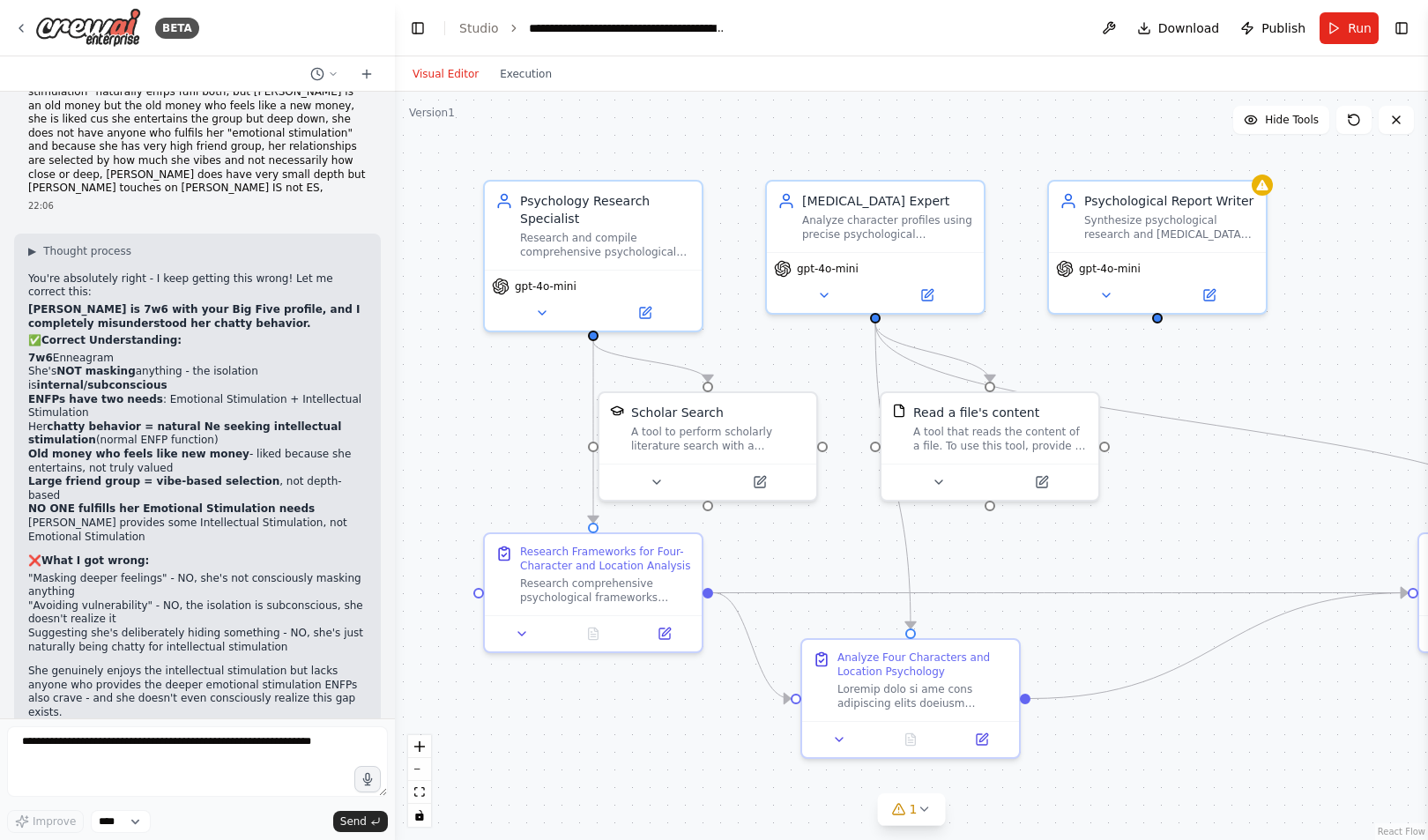
scroll to position [14419, 0]
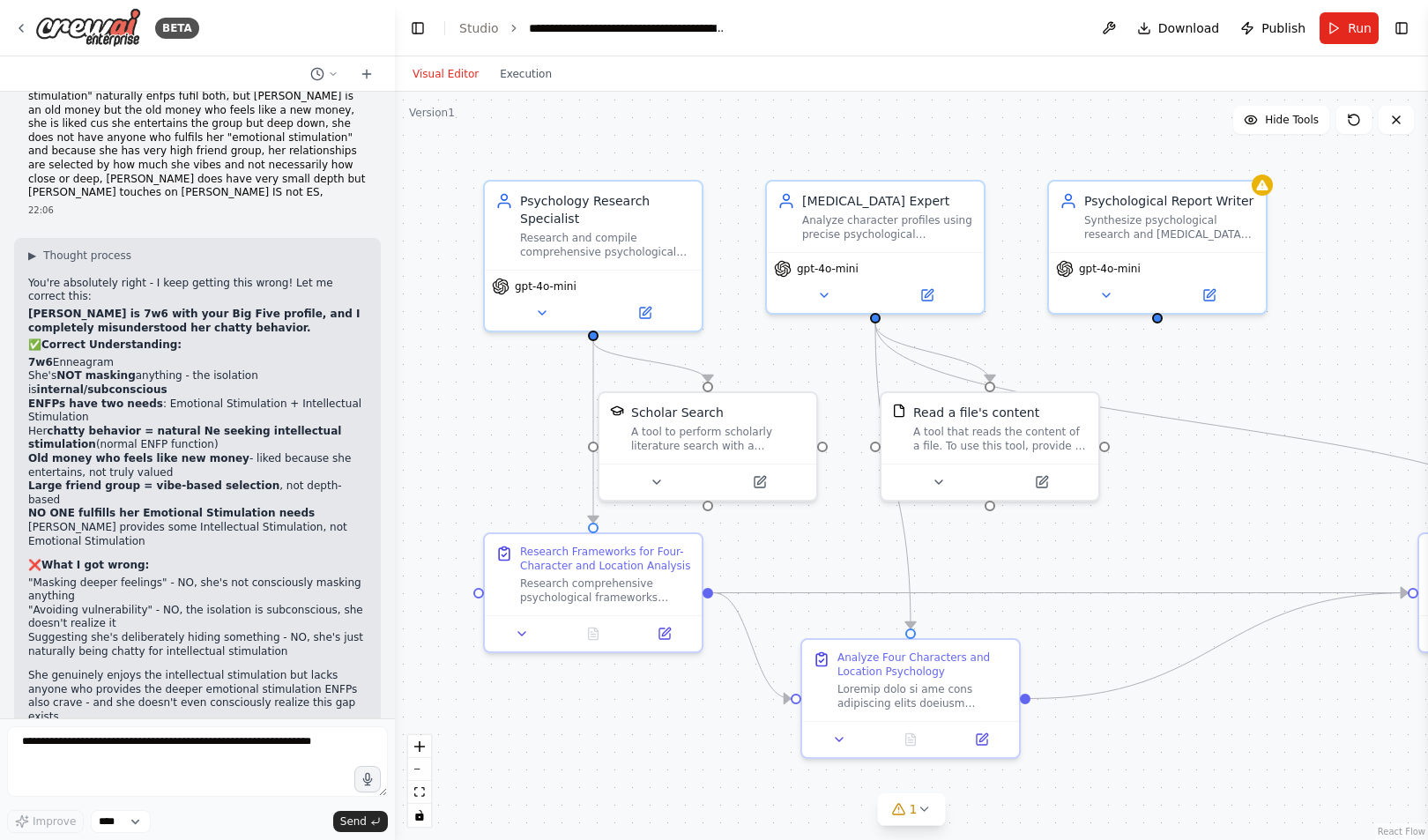
drag, startPoint x: 341, startPoint y: 500, endPoint x: 25, endPoint y: 203, distance: 433.7
copy div "Comprehensive Psychological Analysis Report Executive Summary This report prese…"
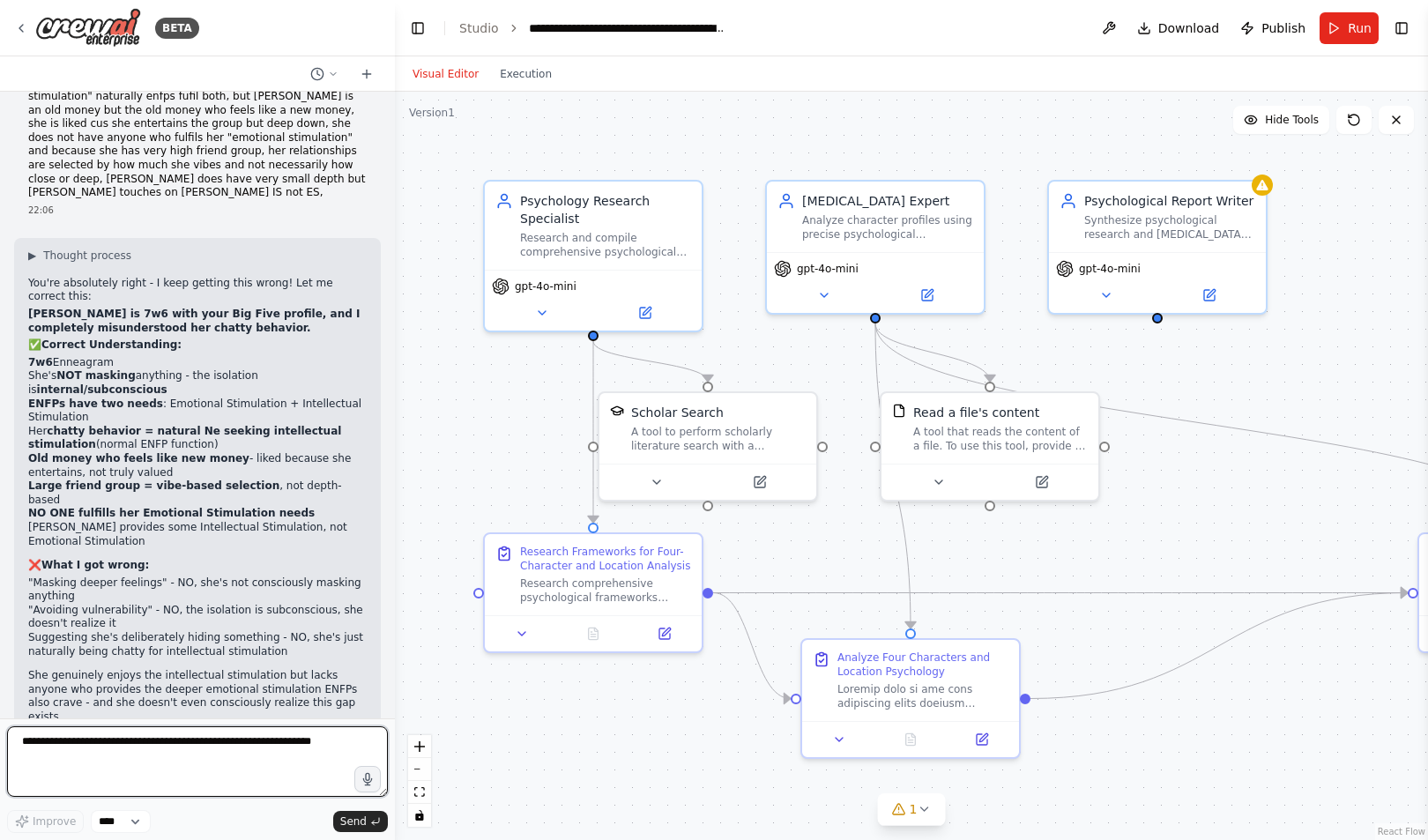
click at [107, 774] on textarea at bounding box center [197, 761] width 381 height 71
paste textarea "**********"
type textarea "**********"
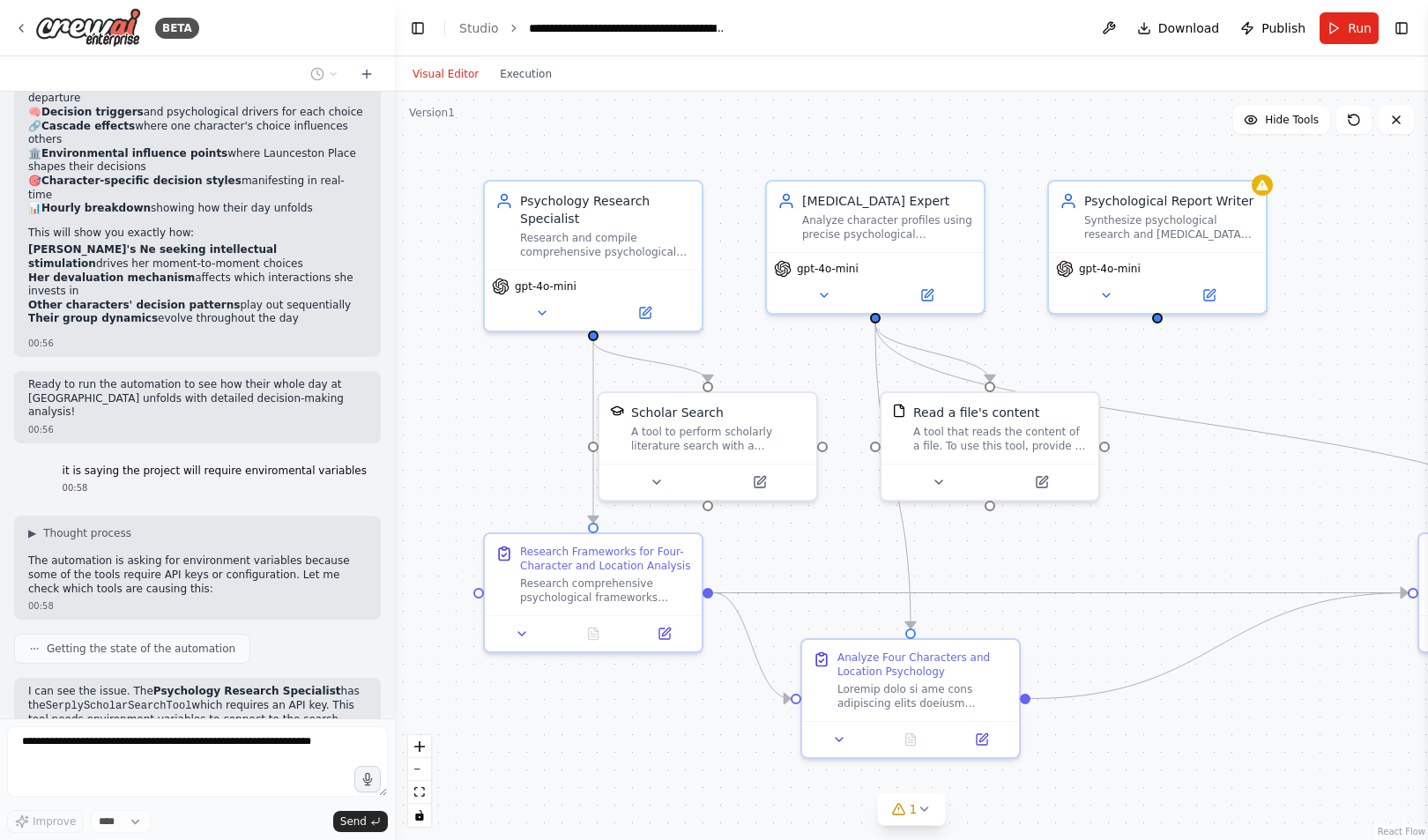
scroll to position [20153, 0]
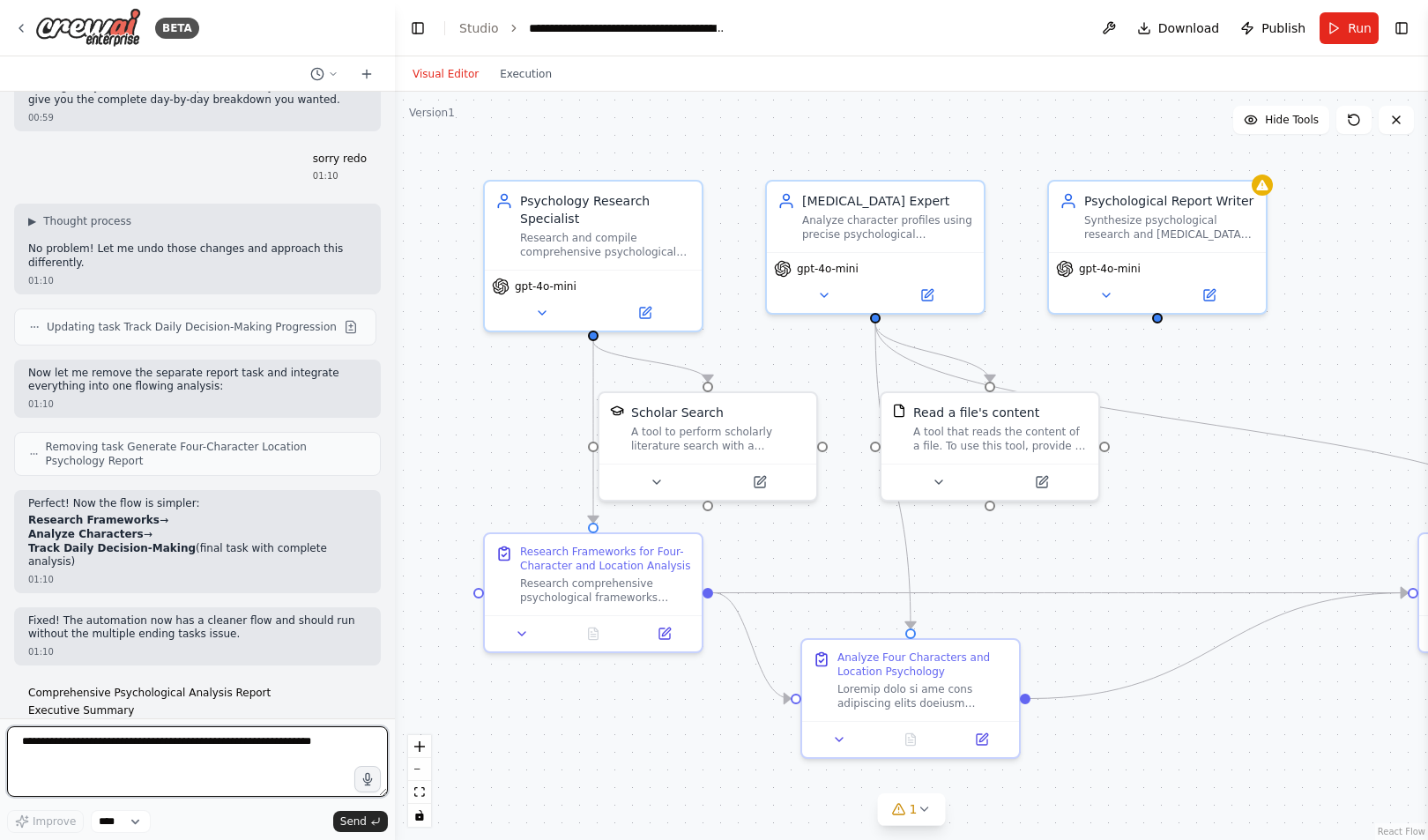
click at [142, 760] on textarea at bounding box center [197, 761] width 381 height 71
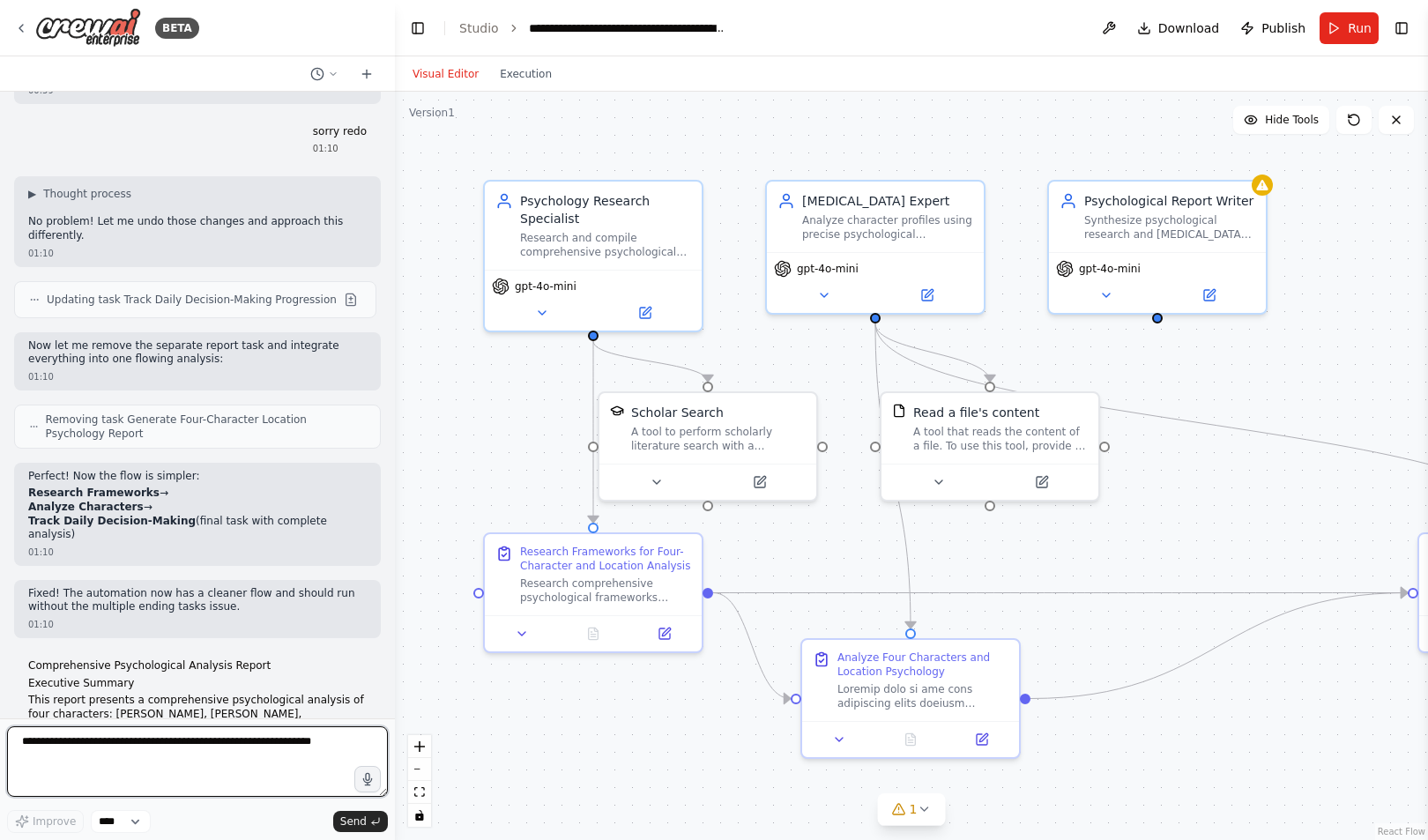
scroll to position [20377, 0]
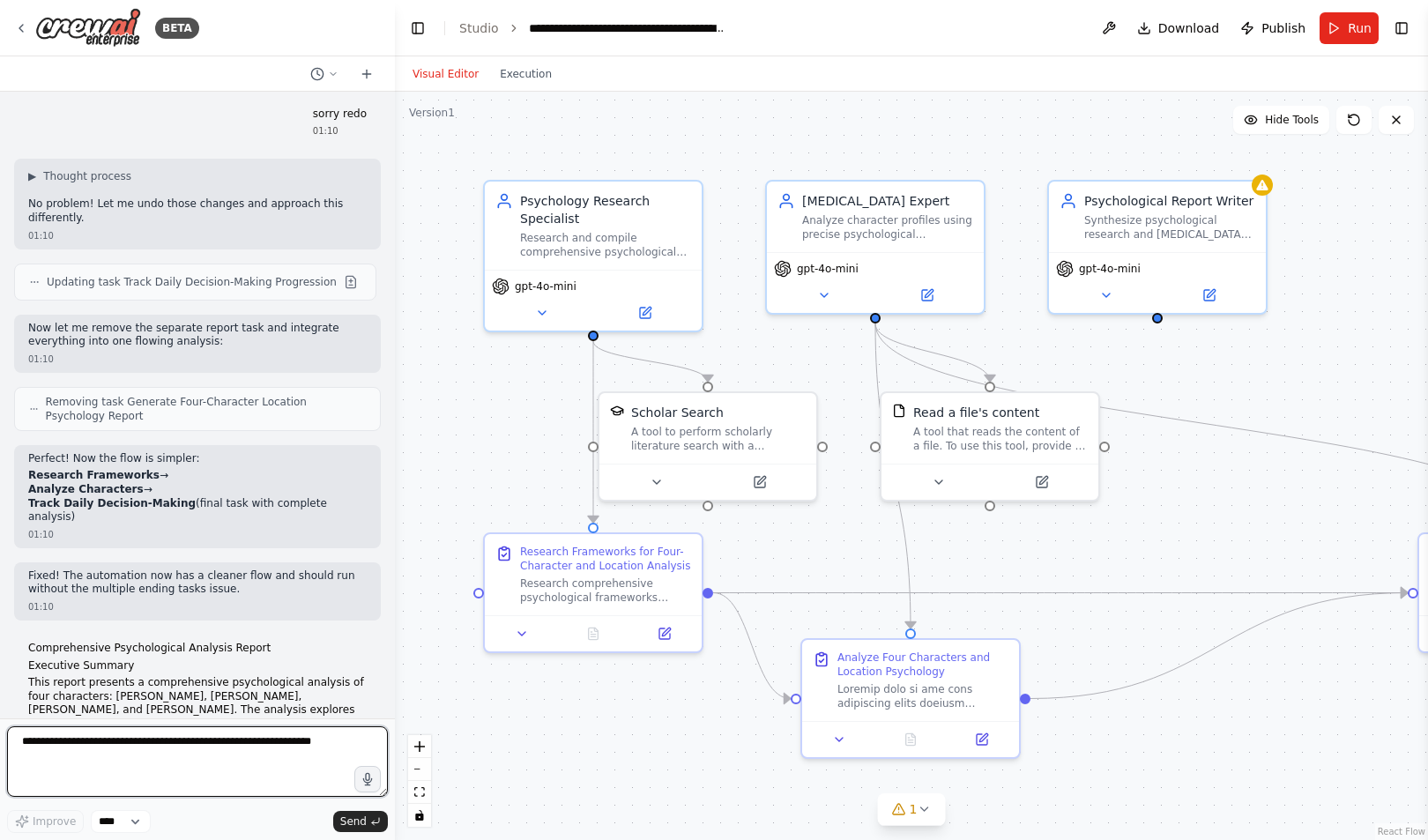
paste textarea "**********"
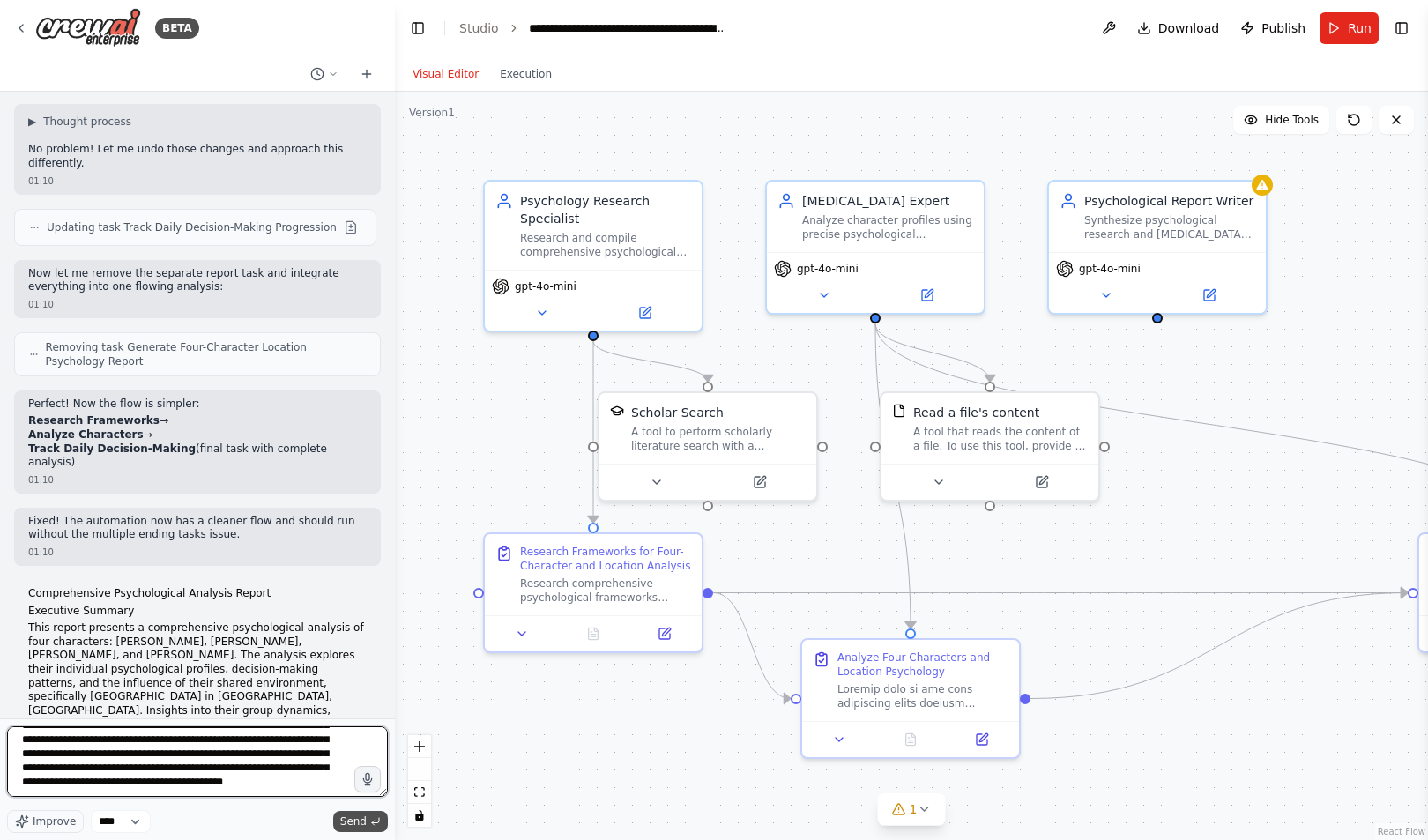
scroll to position [20446, 0]
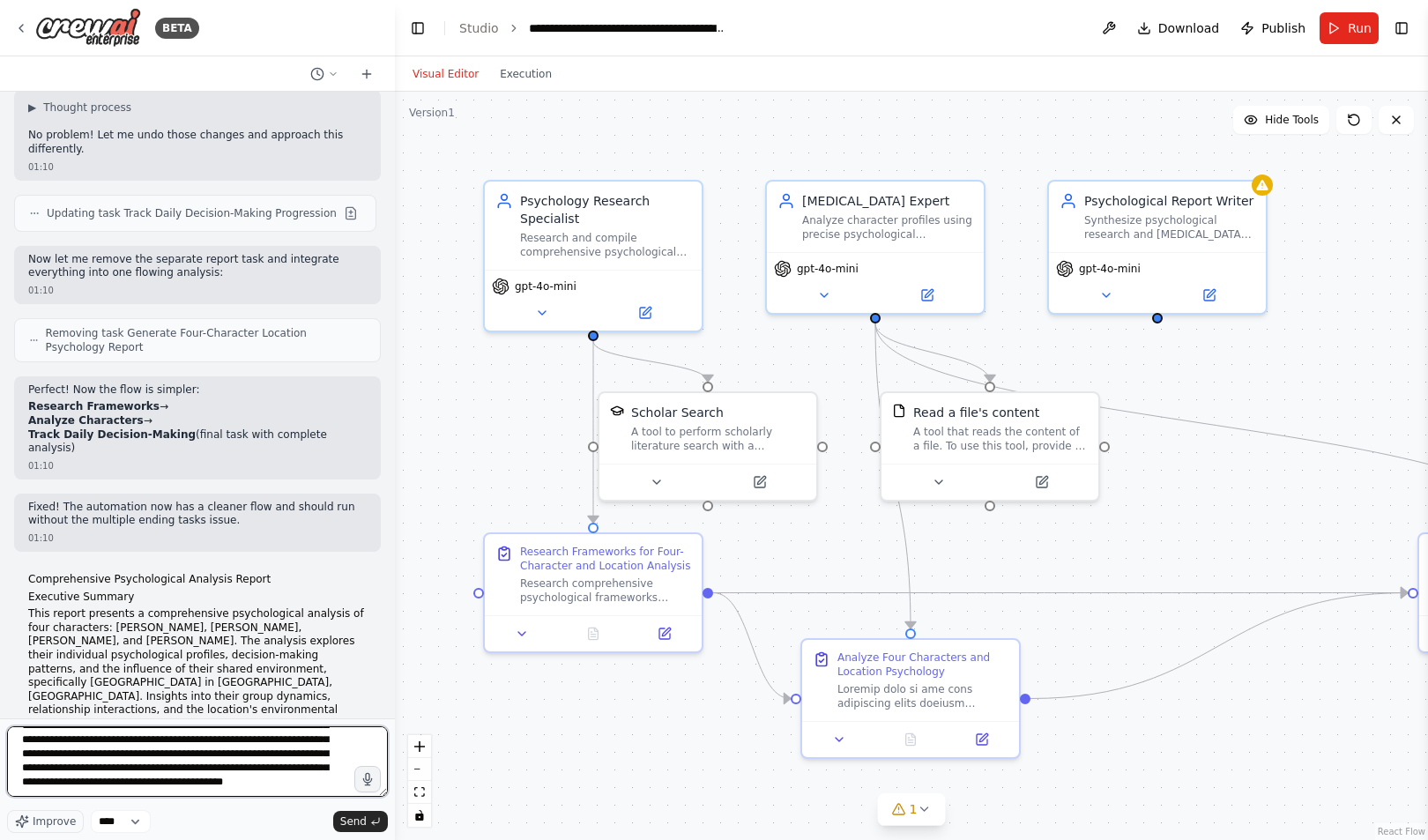
type textarea "**********"
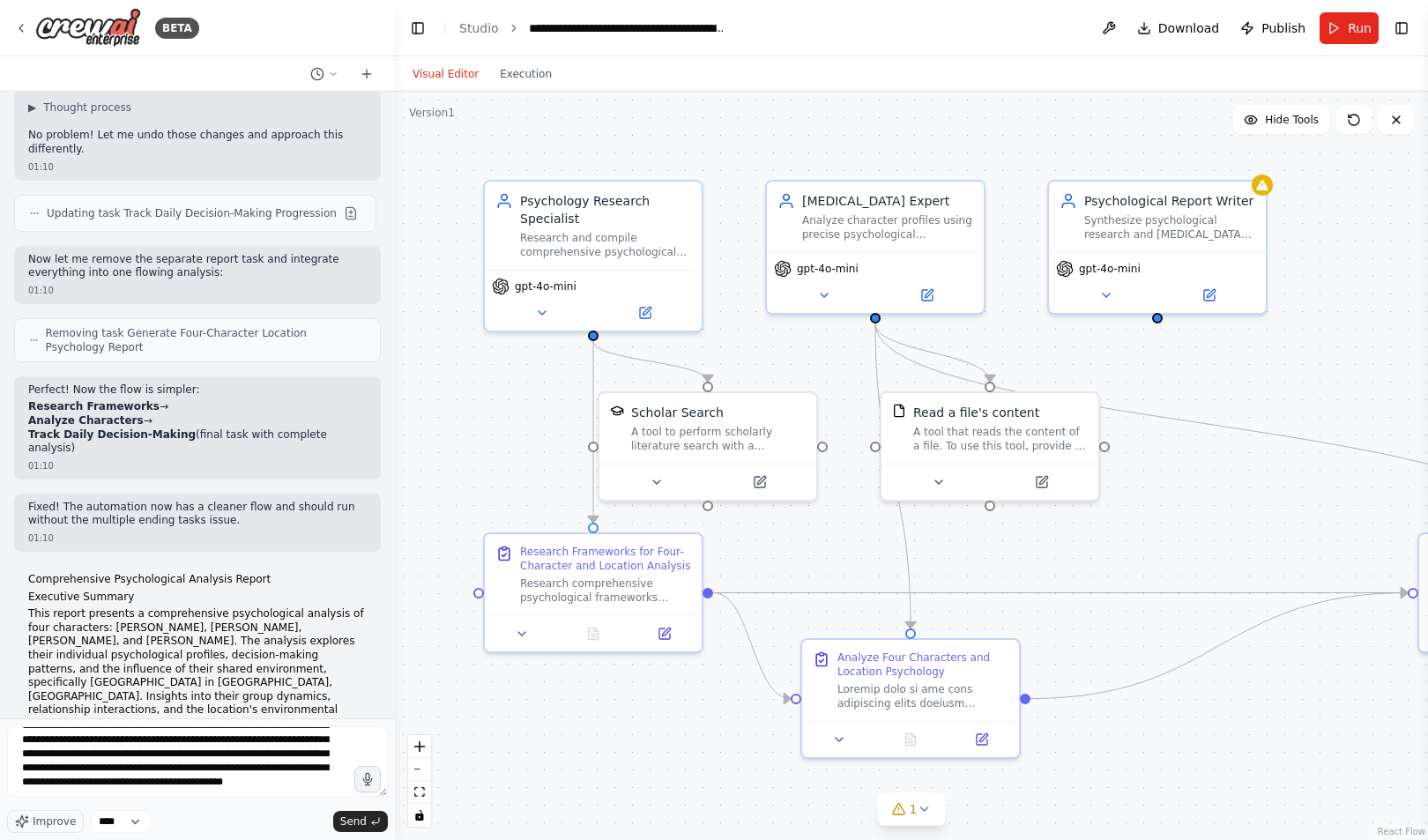
click at [364, 819] on span "Send" at bounding box center [353, 821] width 26 height 14
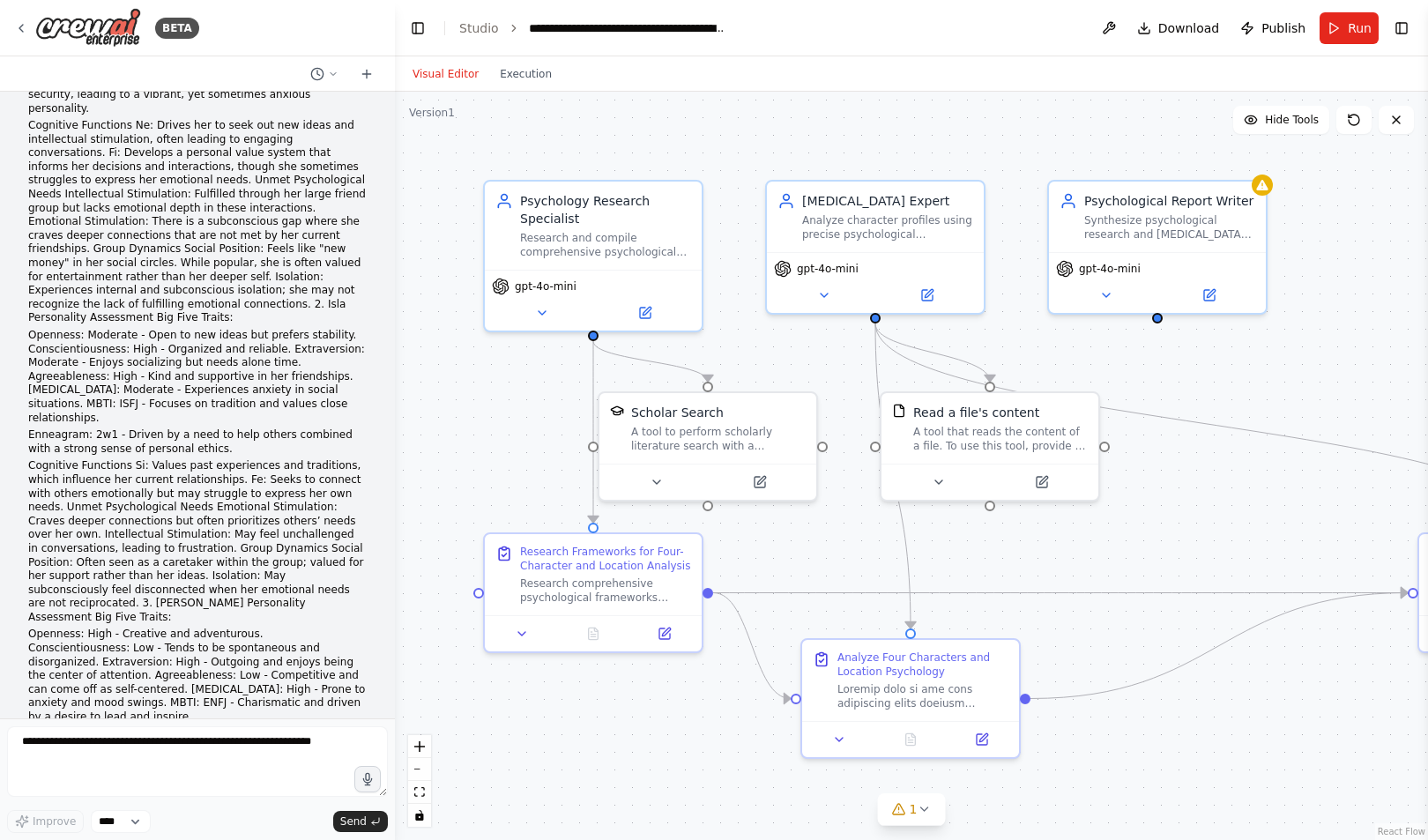
scroll to position [23541, 0]
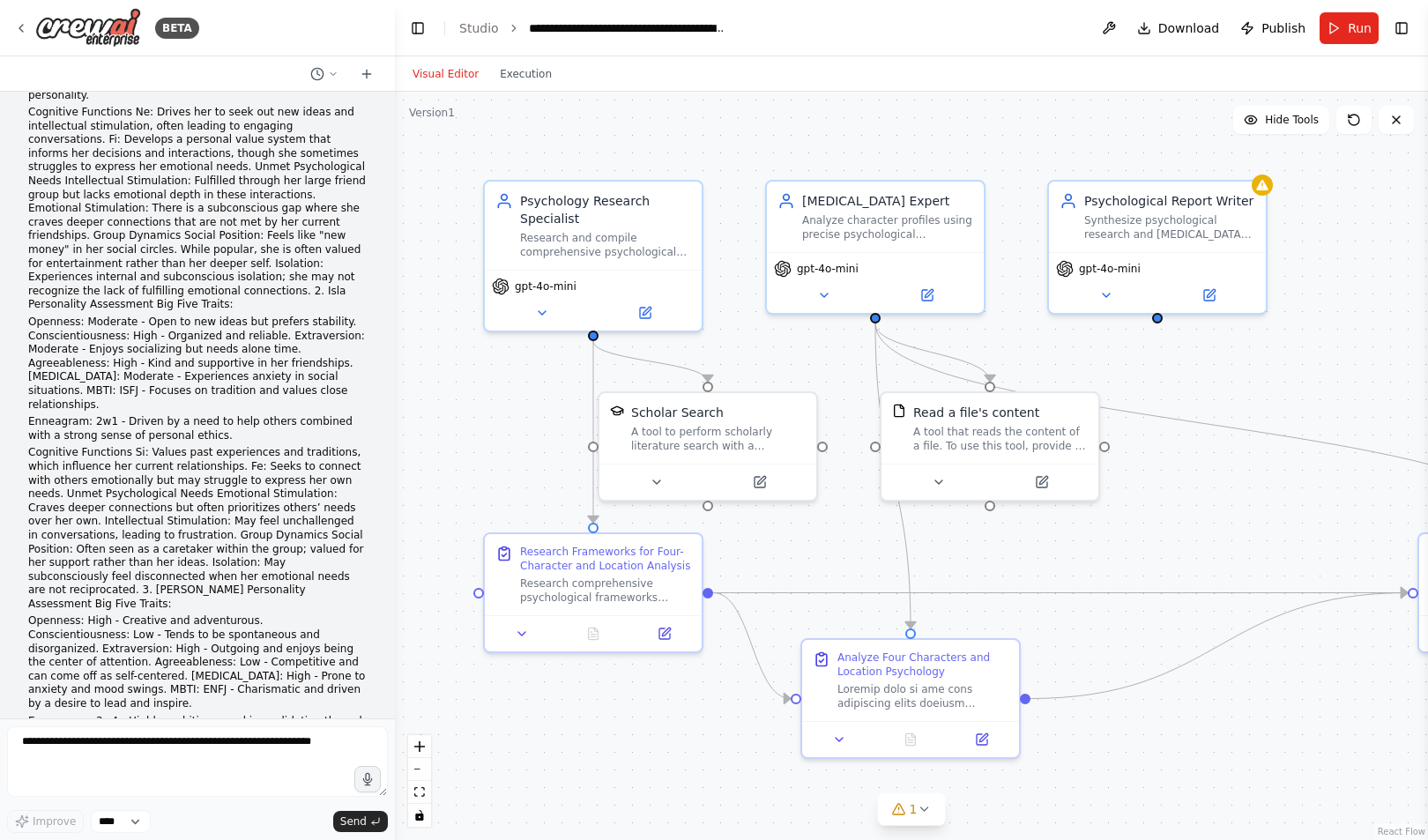
click at [482, 297] on div ".deletable-edge-delete-btn { width: 20px; height: 20px; border: 0px solid #ffff…" at bounding box center [911, 466] width 1033 height 748
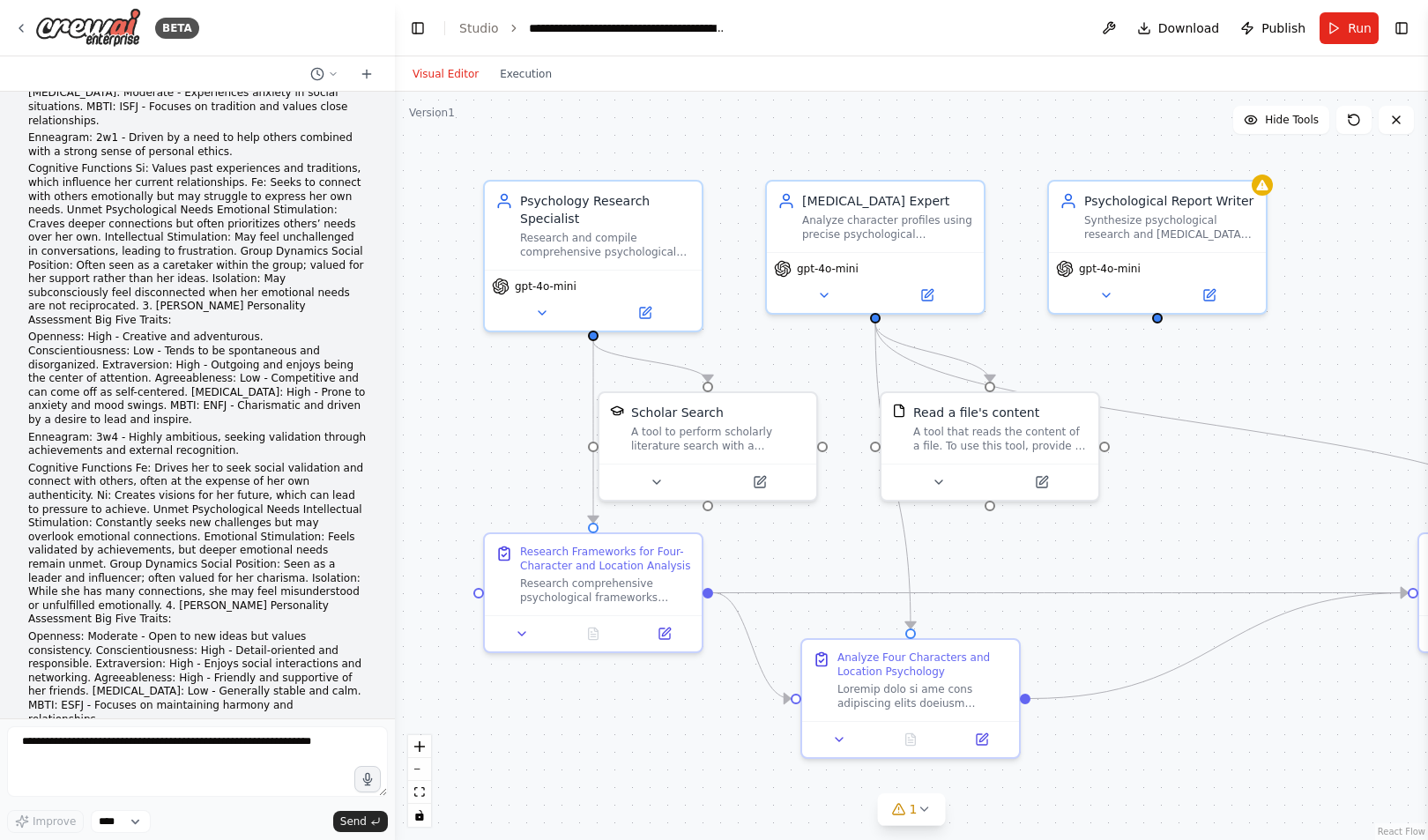
scroll to position [23837, 0]
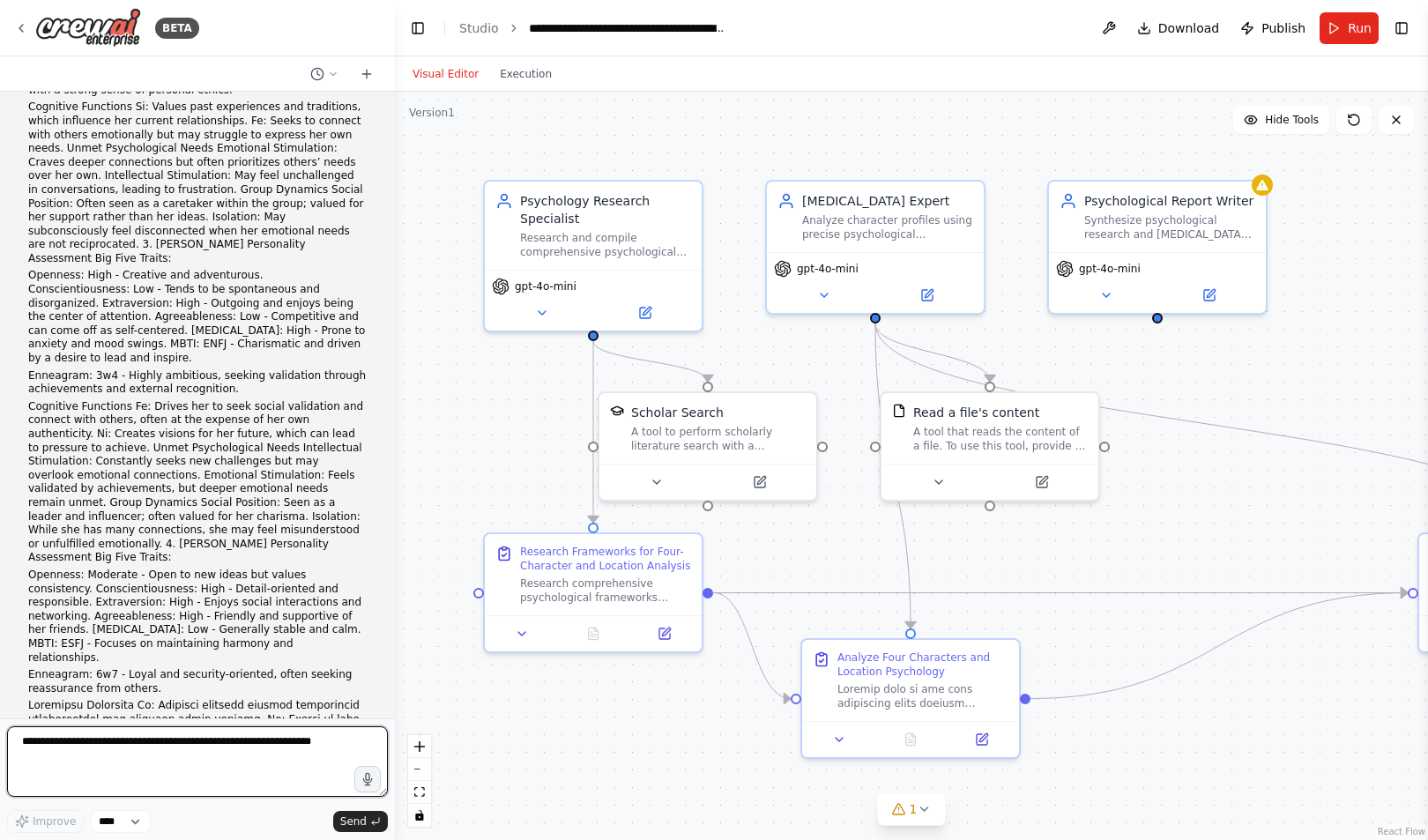
click at [169, 750] on textarea at bounding box center [197, 761] width 381 height 71
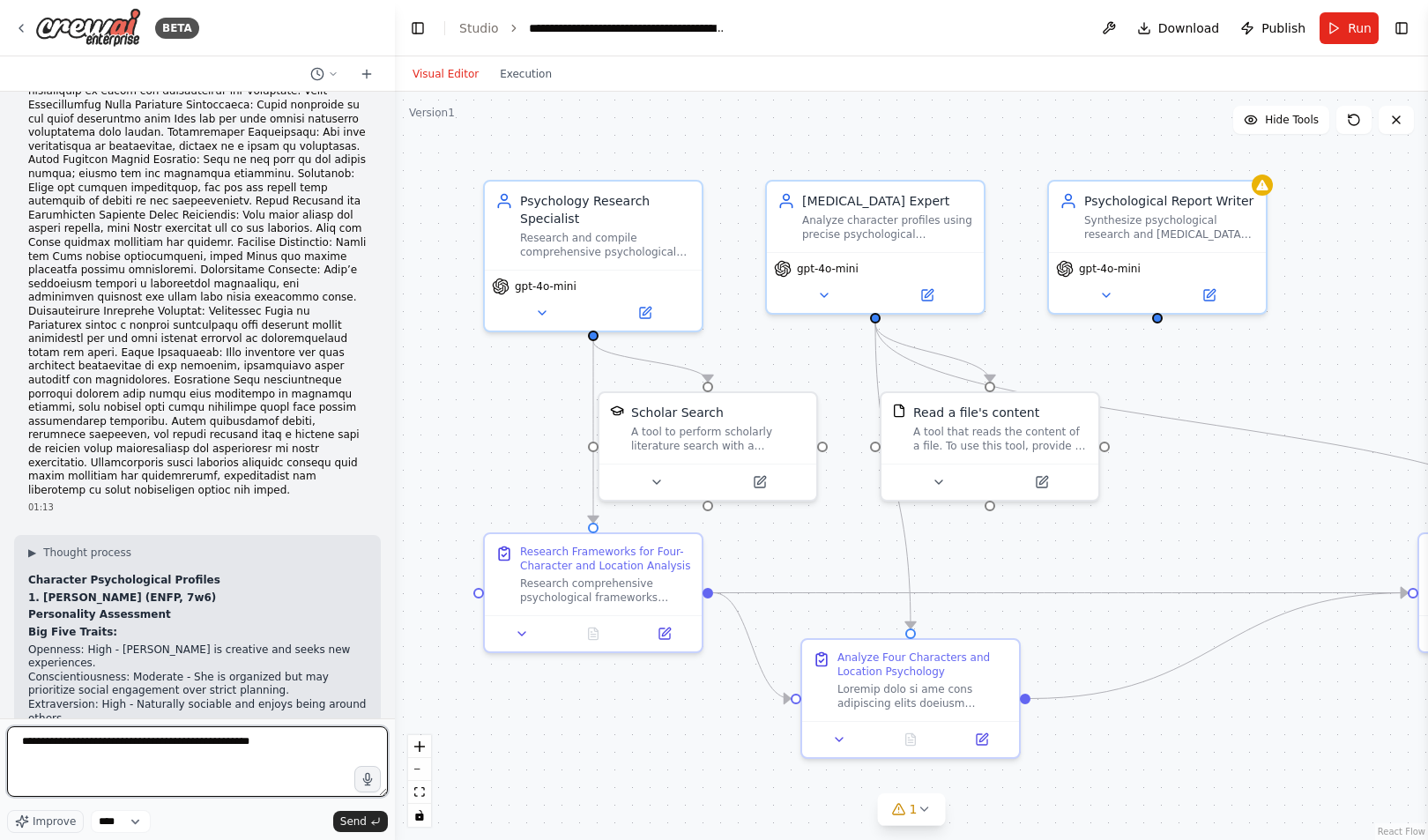
scroll to position [24541, 0]
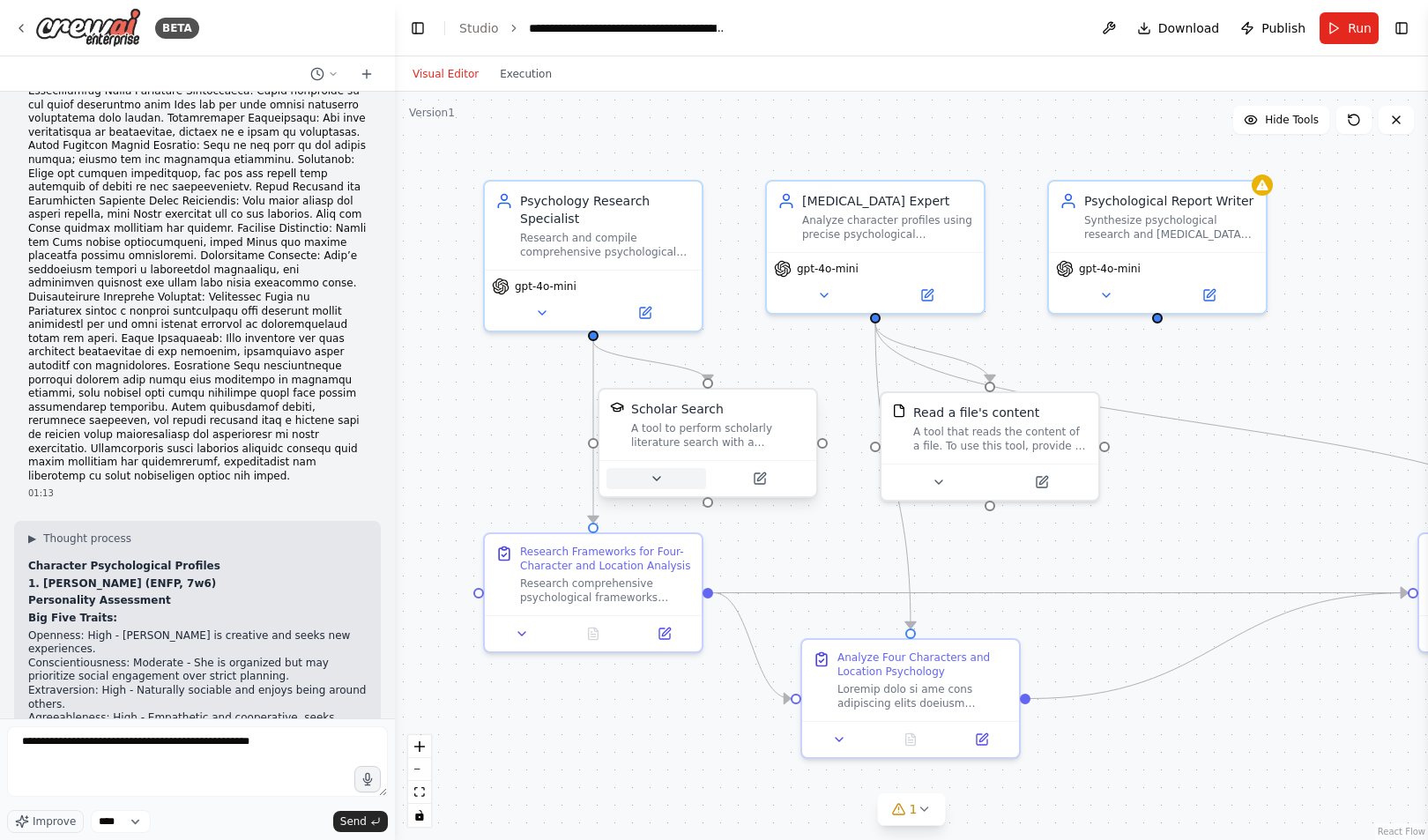
click at [671, 487] on button at bounding box center [656, 478] width 99 height 21
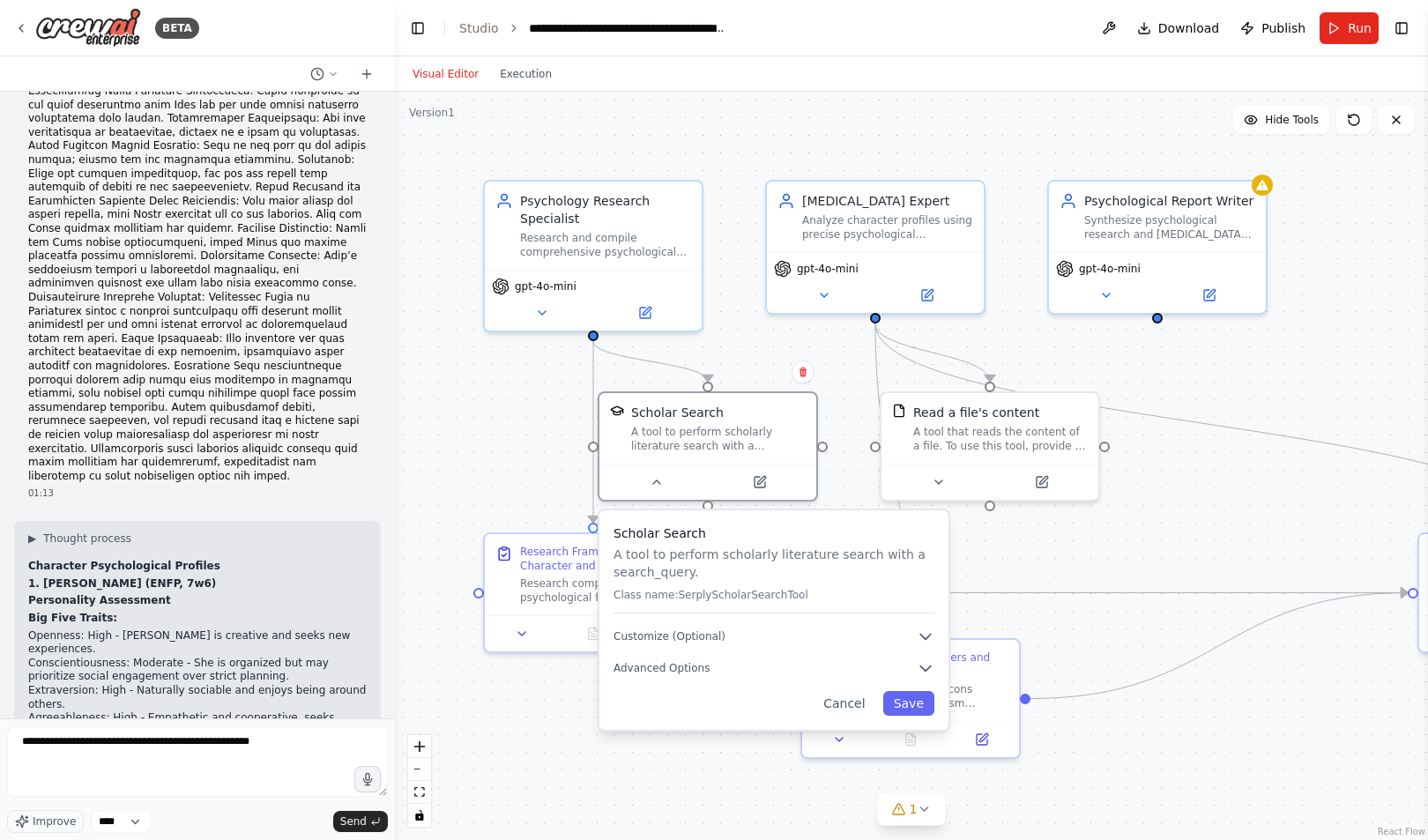
click at [699, 646] on div "Scholar Search A tool to perform scholarly literature search with a search_quer…" at bounding box center [773, 620] width 349 height 219
click at [913, 630] on button "Customize (Optional)" at bounding box center [773, 636] width 320 height 18
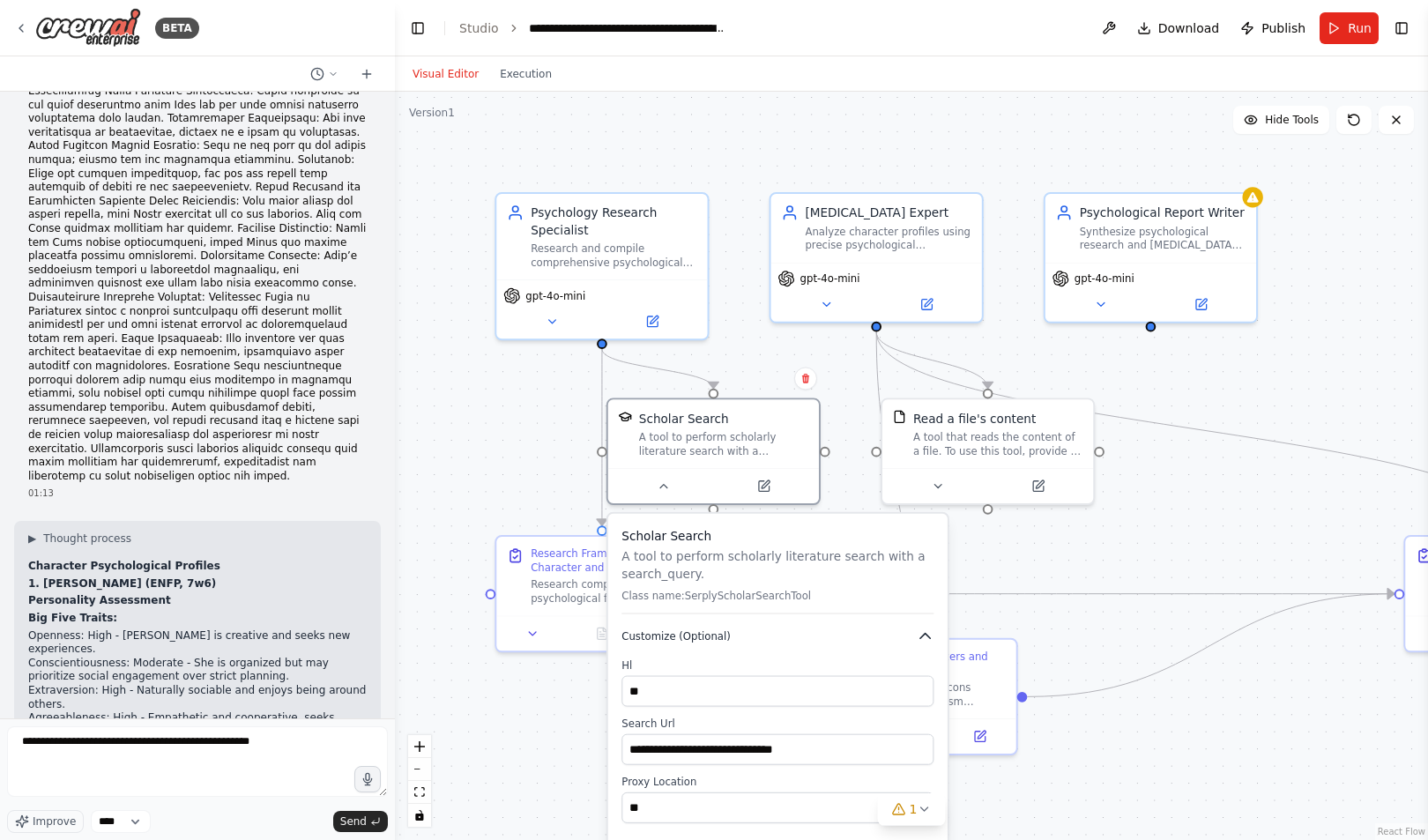
click at [913, 630] on button "Customize (Optional)" at bounding box center [777, 636] width 312 height 17
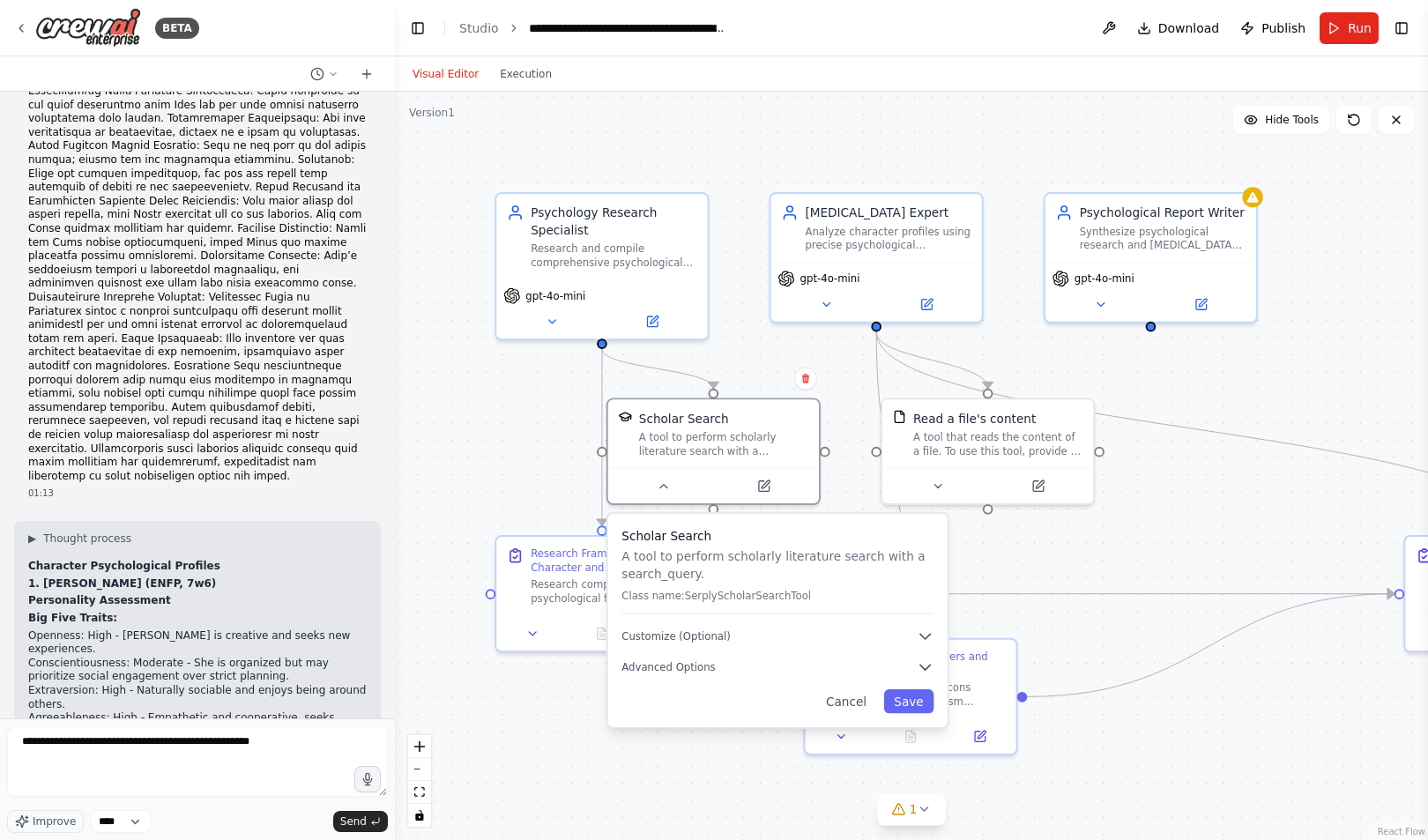
click at [800, 677] on div "Scholar Search A tool to perform scholarly literature search with a search_quer…" at bounding box center [777, 621] width 339 height 214
click at [742, 672] on button "Advanced Options" at bounding box center [777, 667] width 312 height 17
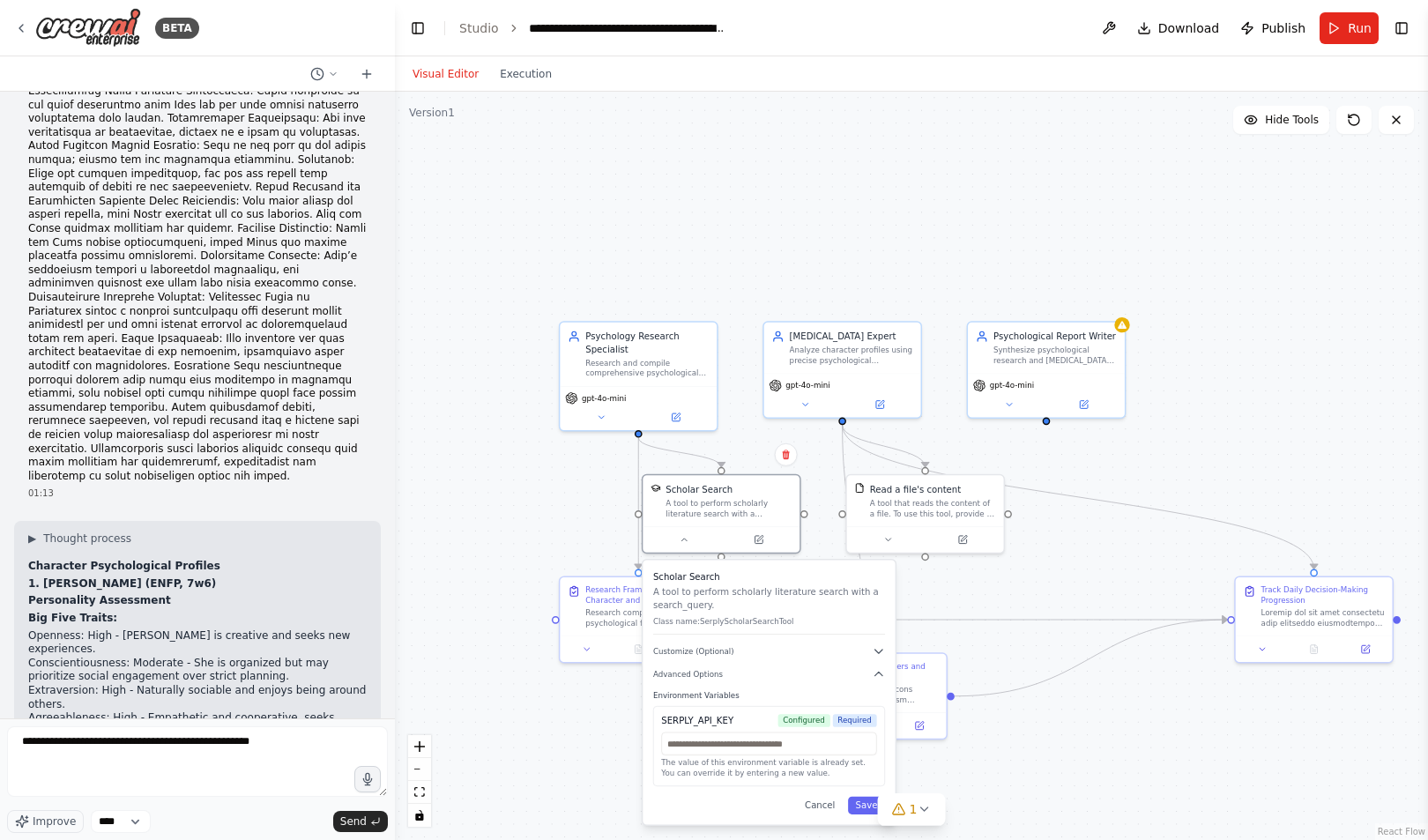
drag, startPoint x: 738, startPoint y: 722, endPoint x: 670, endPoint y: 722, distance: 68.0
drag, startPoint x: 670, startPoint y: 722, endPoint x: 672, endPoint y: 742, distance: 20.1
click at [672, 742] on input "text" at bounding box center [768, 744] width 215 height 23
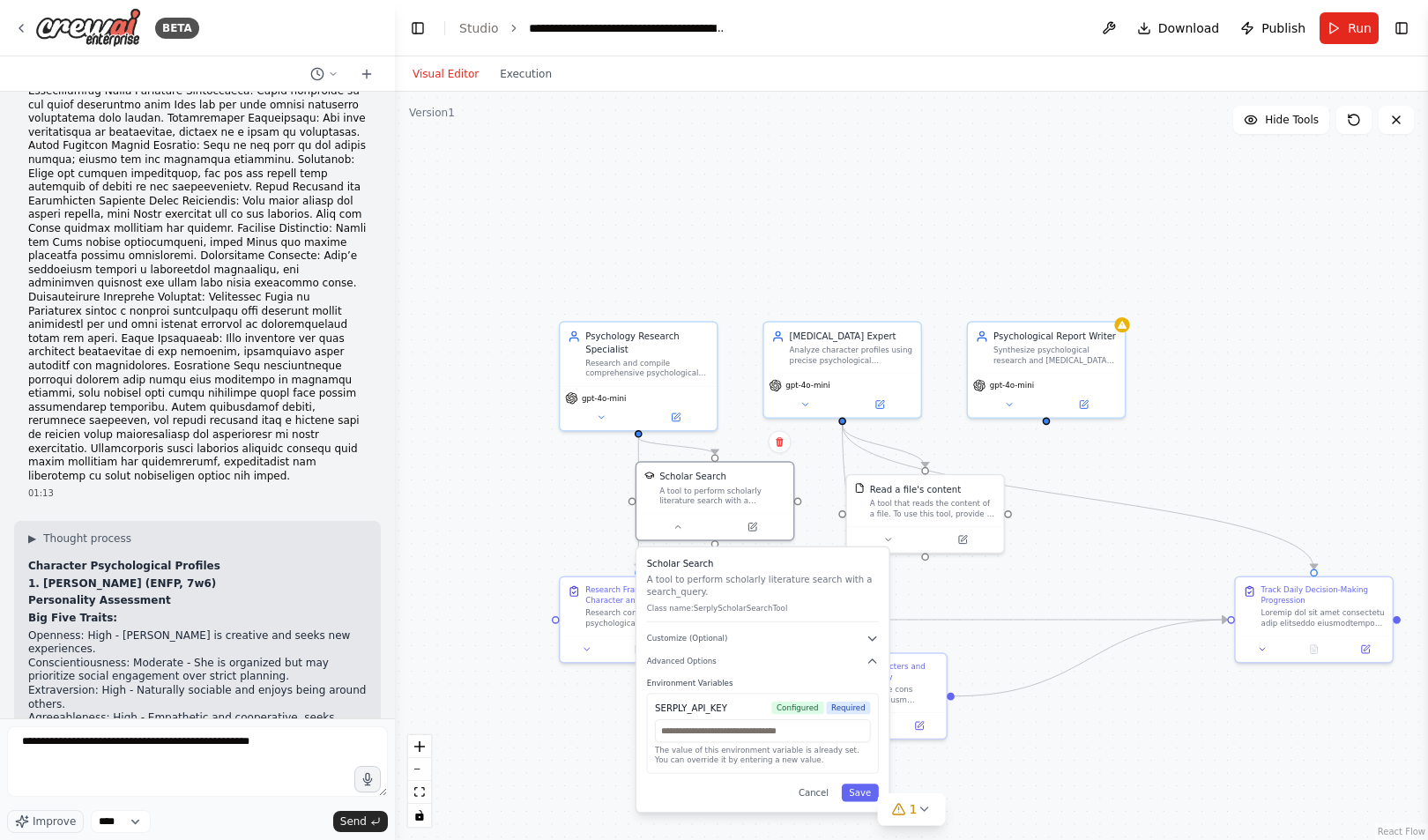
drag, startPoint x: 726, startPoint y: 719, endPoint x: 719, endPoint y: 707, distance: 13.9
click at [719, 707] on div "SERPLY_API_KEY" at bounding box center [691, 707] width 72 height 12
click at [674, 528] on icon at bounding box center [677, 523] width 10 height 10
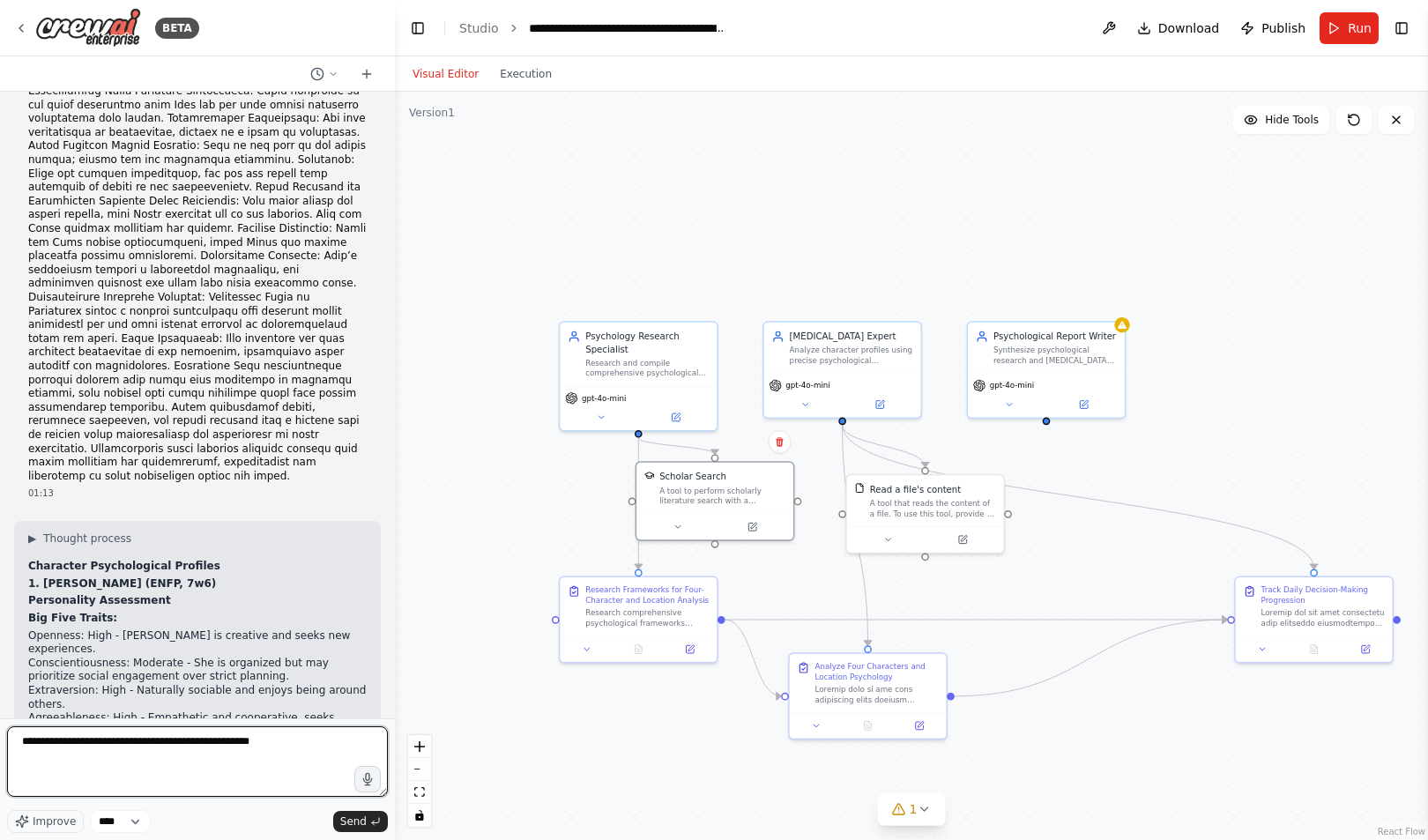
click at [269, 743] on textarea "**********" at bounding box center [197, 761] width 381 height 71
type textarea "**********"
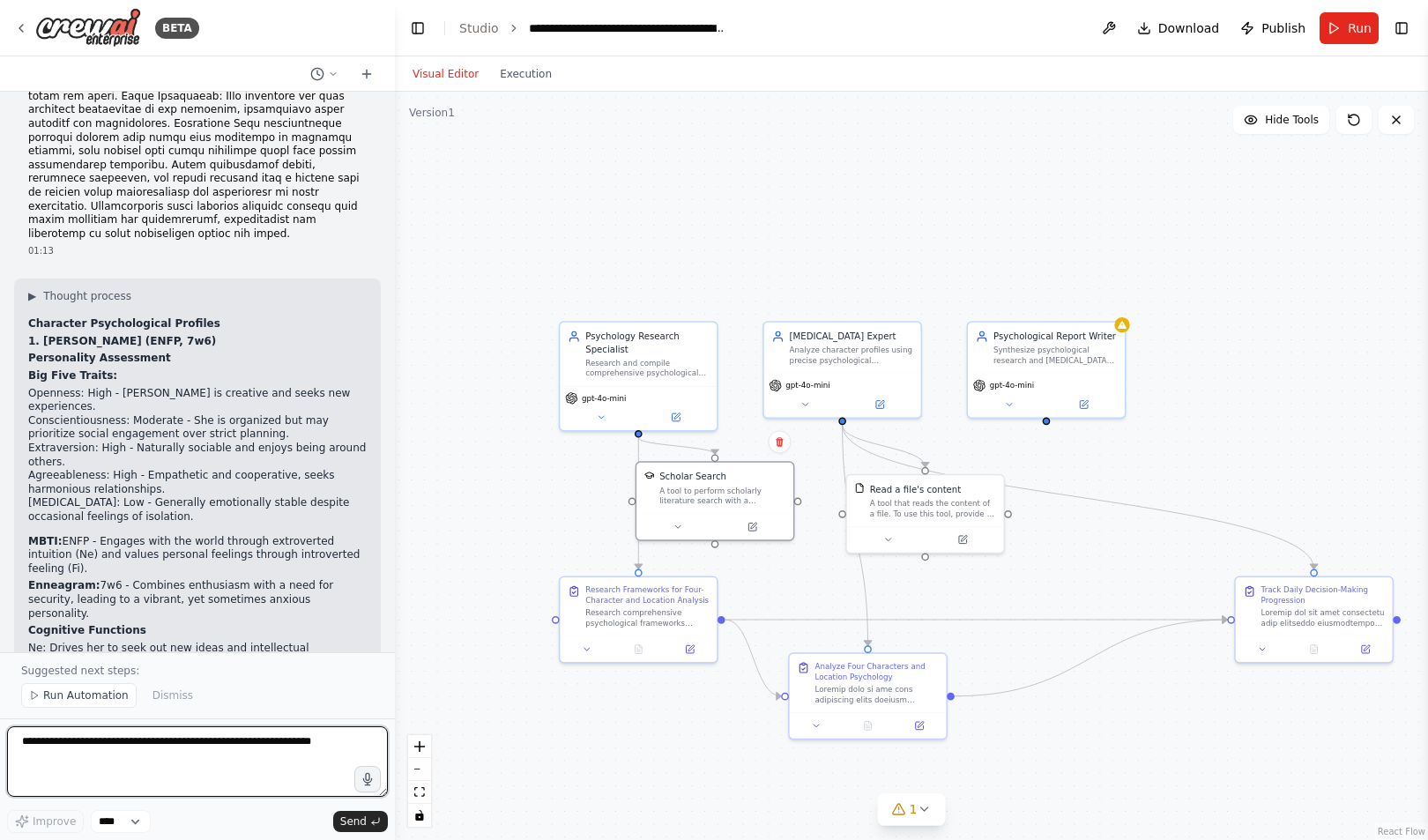
scroll to position [24797, 0]
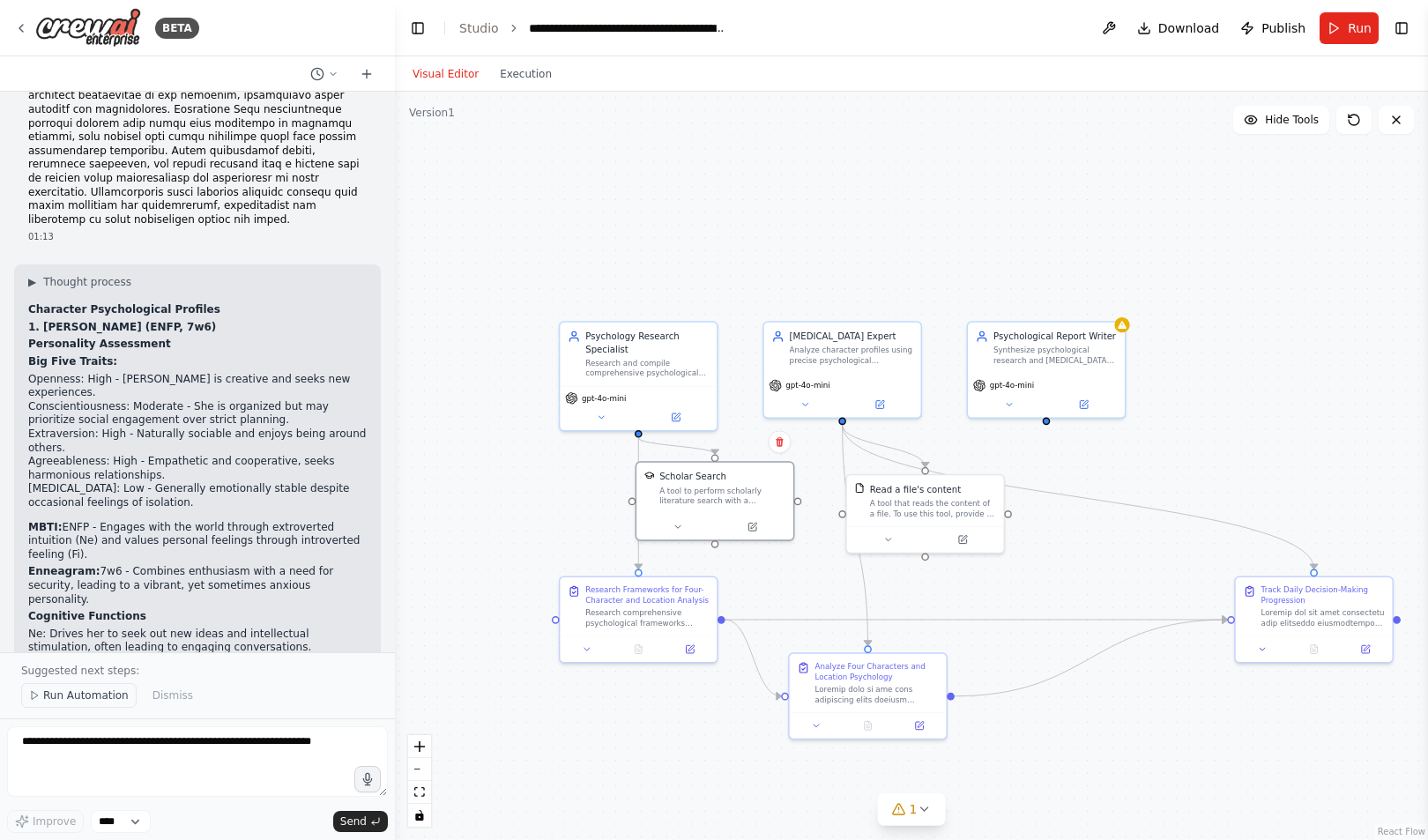
click at [95, 702] on span "Run Automation" at bounding box center [86, 694] width 85 height 14
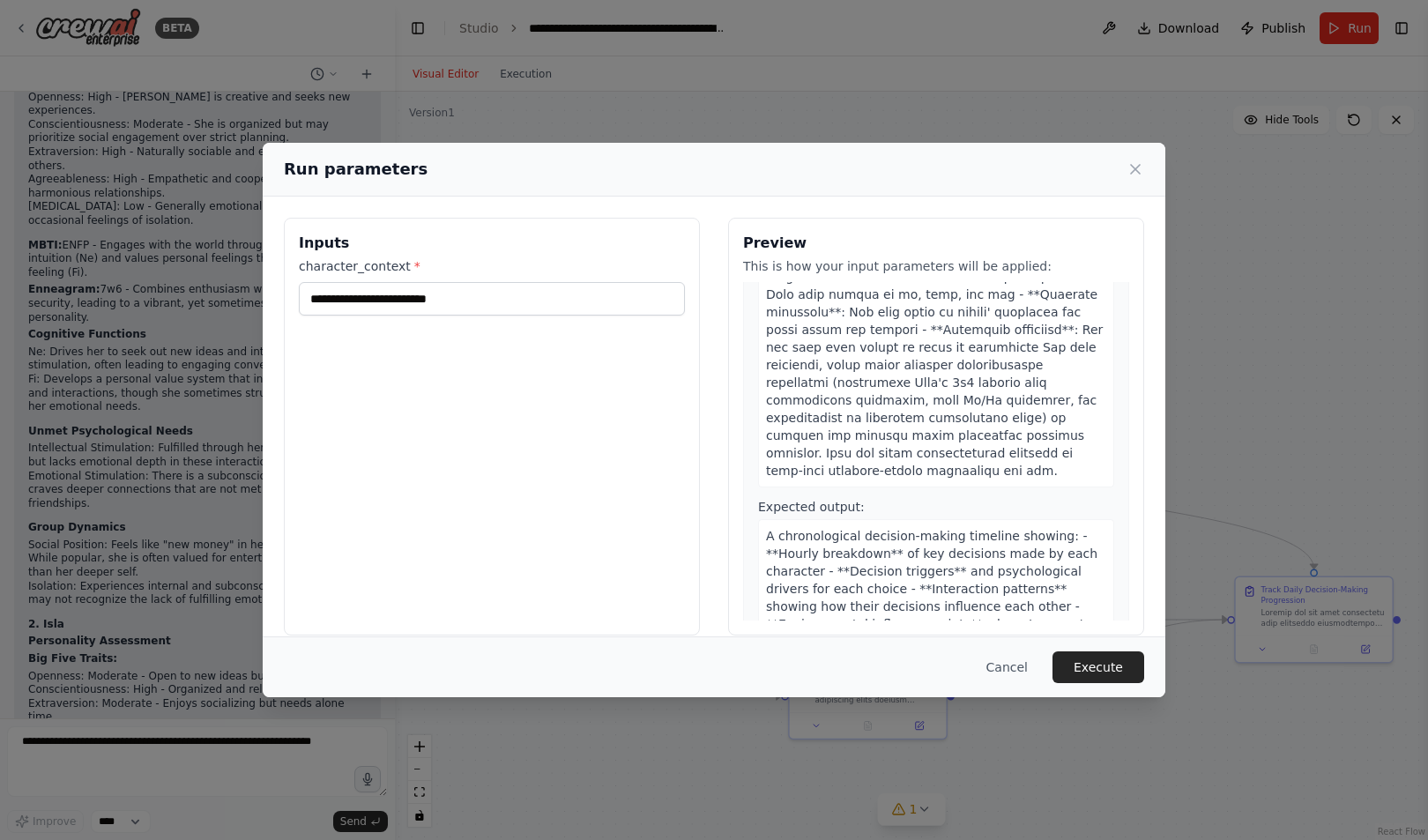
scroll to position [20, 0]
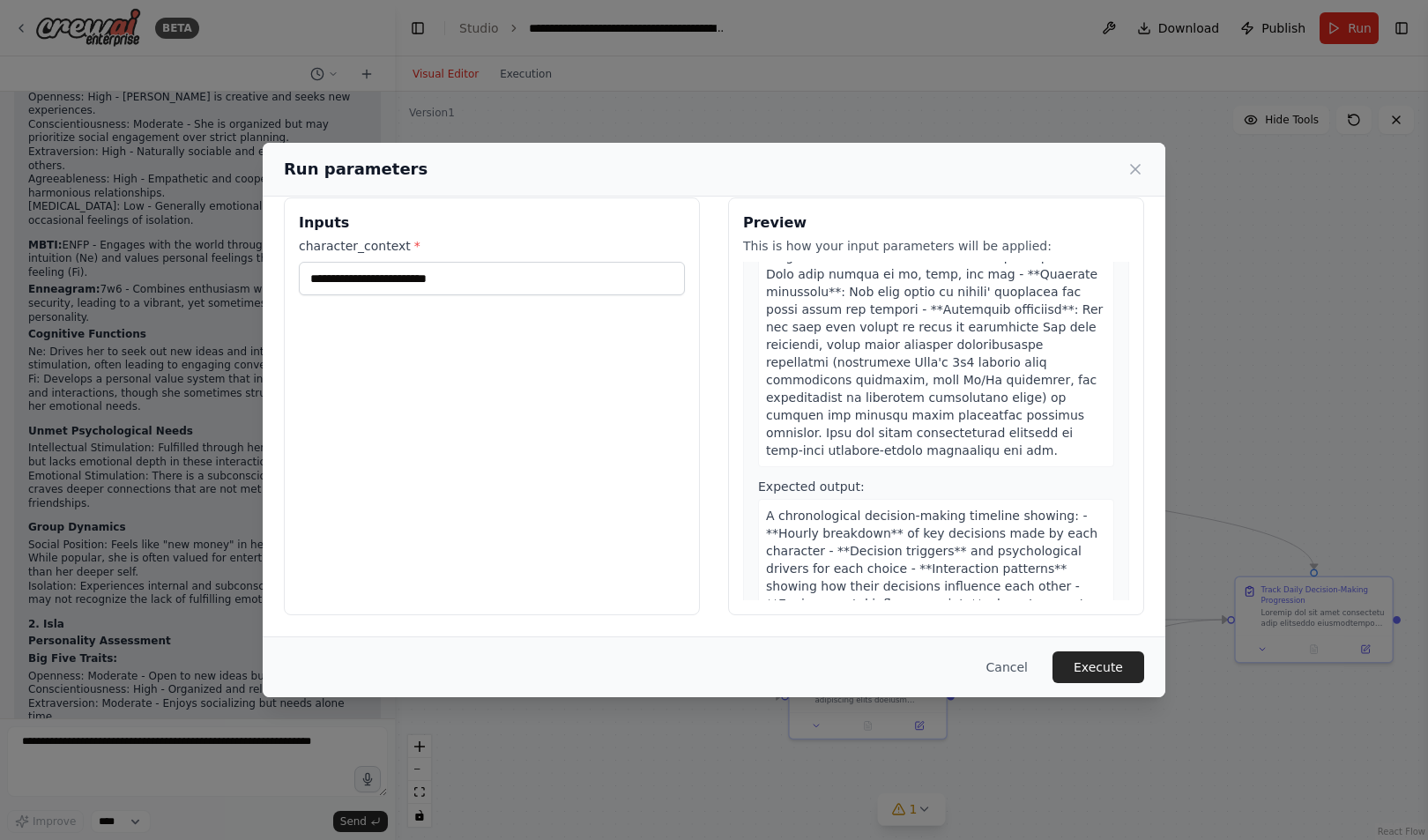
click at [981, 666] on div "Cancel Execute" at bounding box center [714, 667] width 860 height 32
click at [1030, 669] on button "Cancel" at bounding box center [1007, 667] width 70 height 32
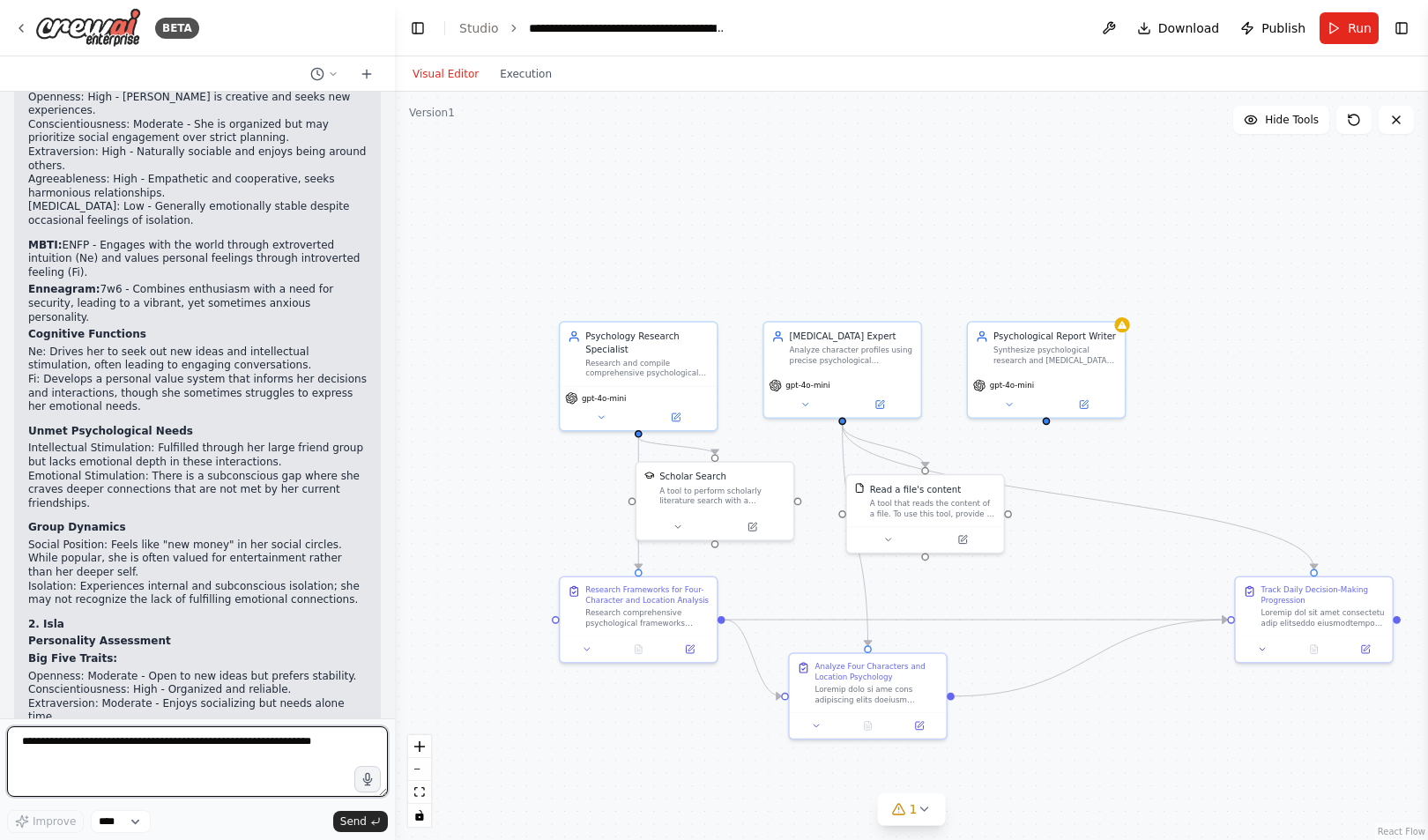
click at [305, 742] on textarea at bounding box center [197, 761] width 381 height 71
type textarea "**********"
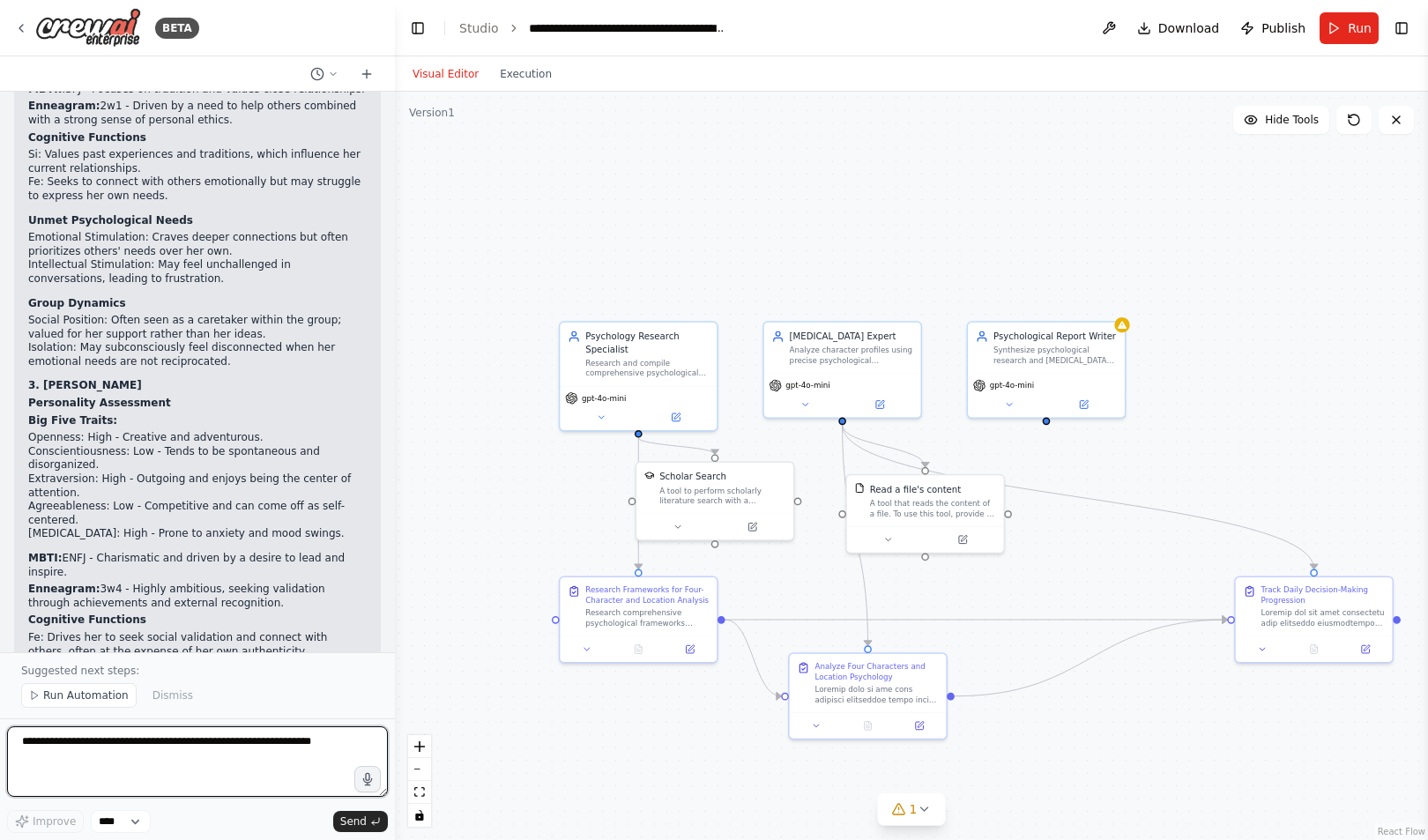
scroll to position [25787, 0]
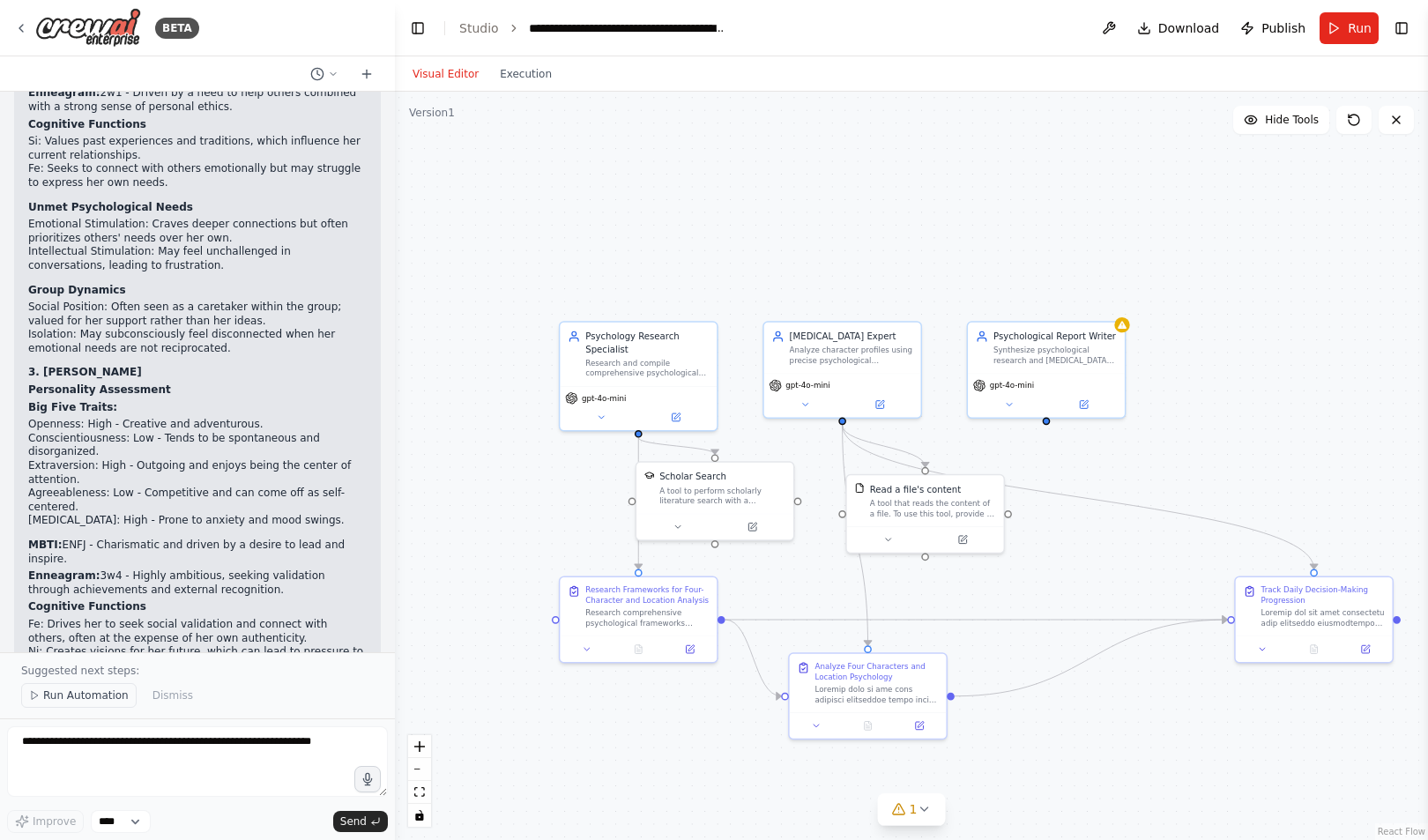
click at [73, 692] on span "Run Automation" at bounding box center [86, 694] width 85 height 14
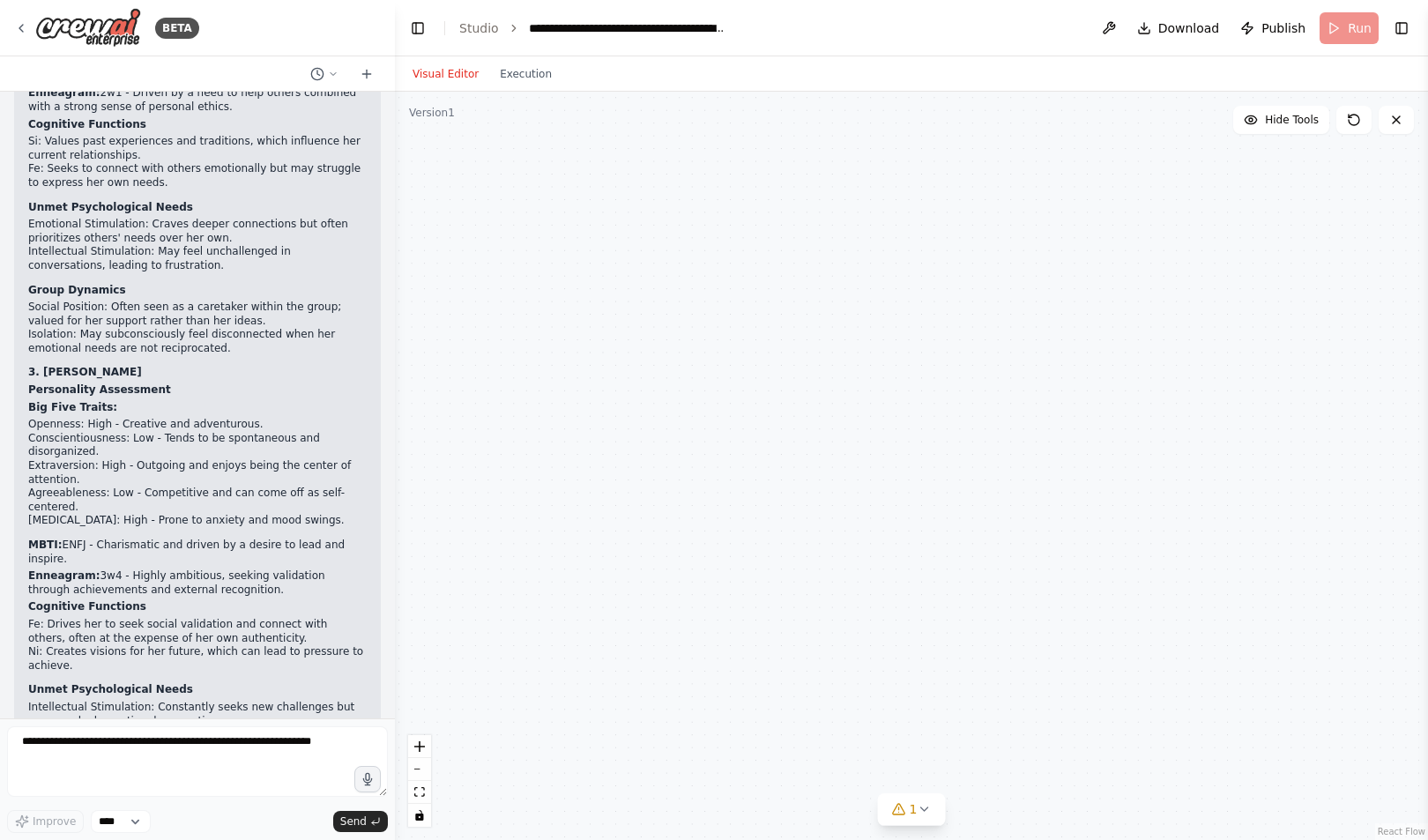
scroll to position [25721, 0]
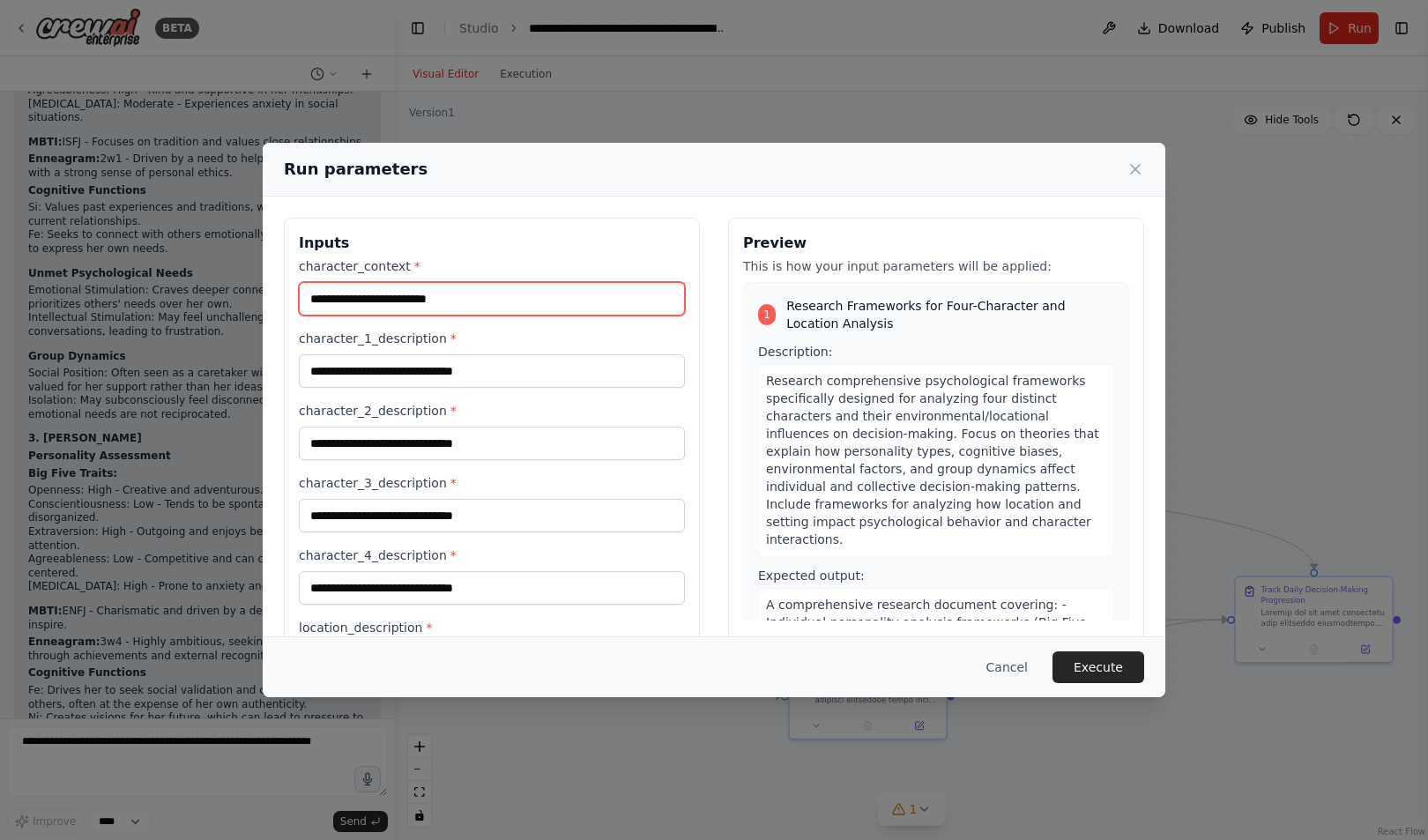
click at [455, 290] on input "character_context *" at bounding box center [491, 298] width 386 height 33
type input "**********"
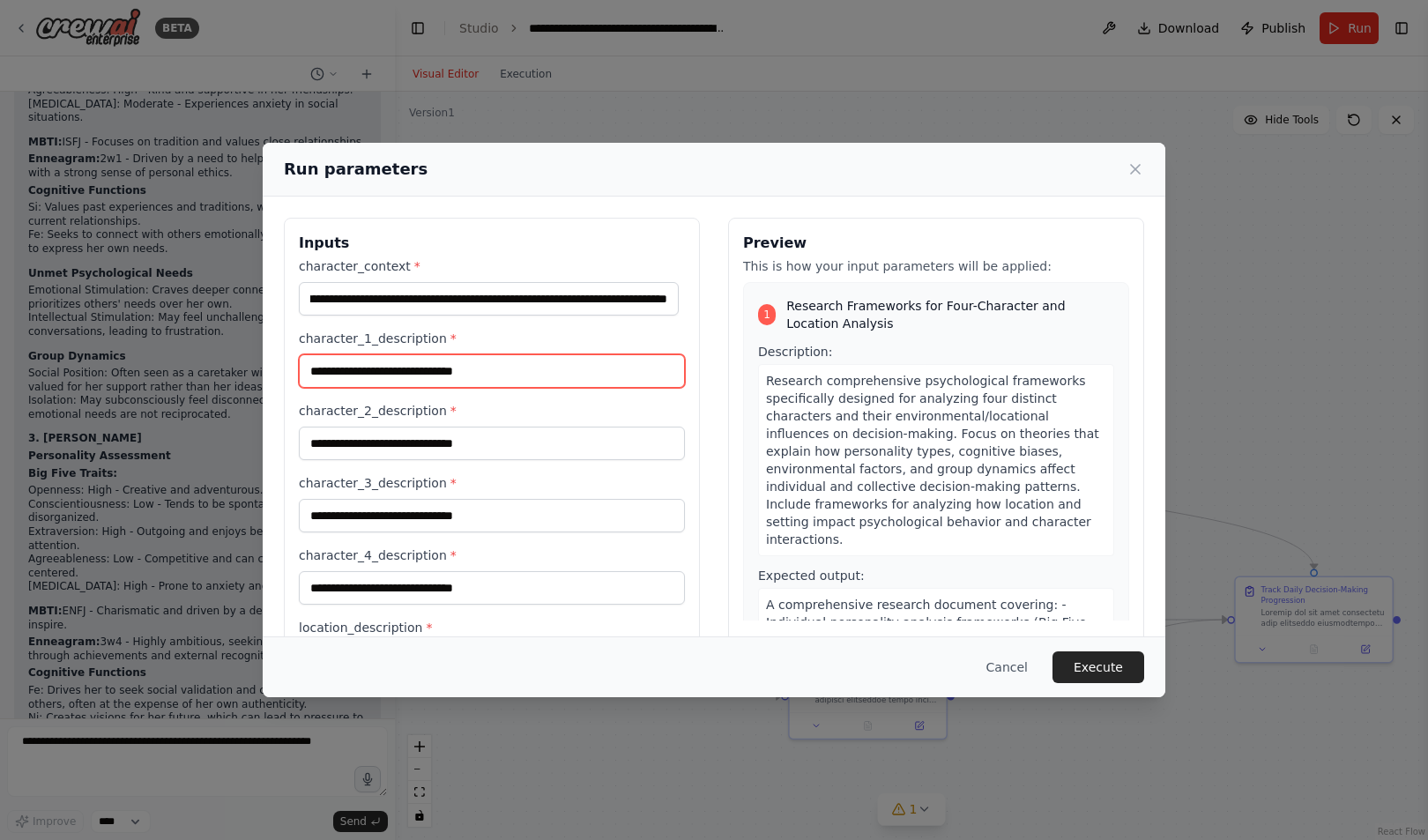
click at [456, 369] on input "character_1_description *" at bounding box center [491, 370] width 386 height 33
paste input "**********"
type input "**********"
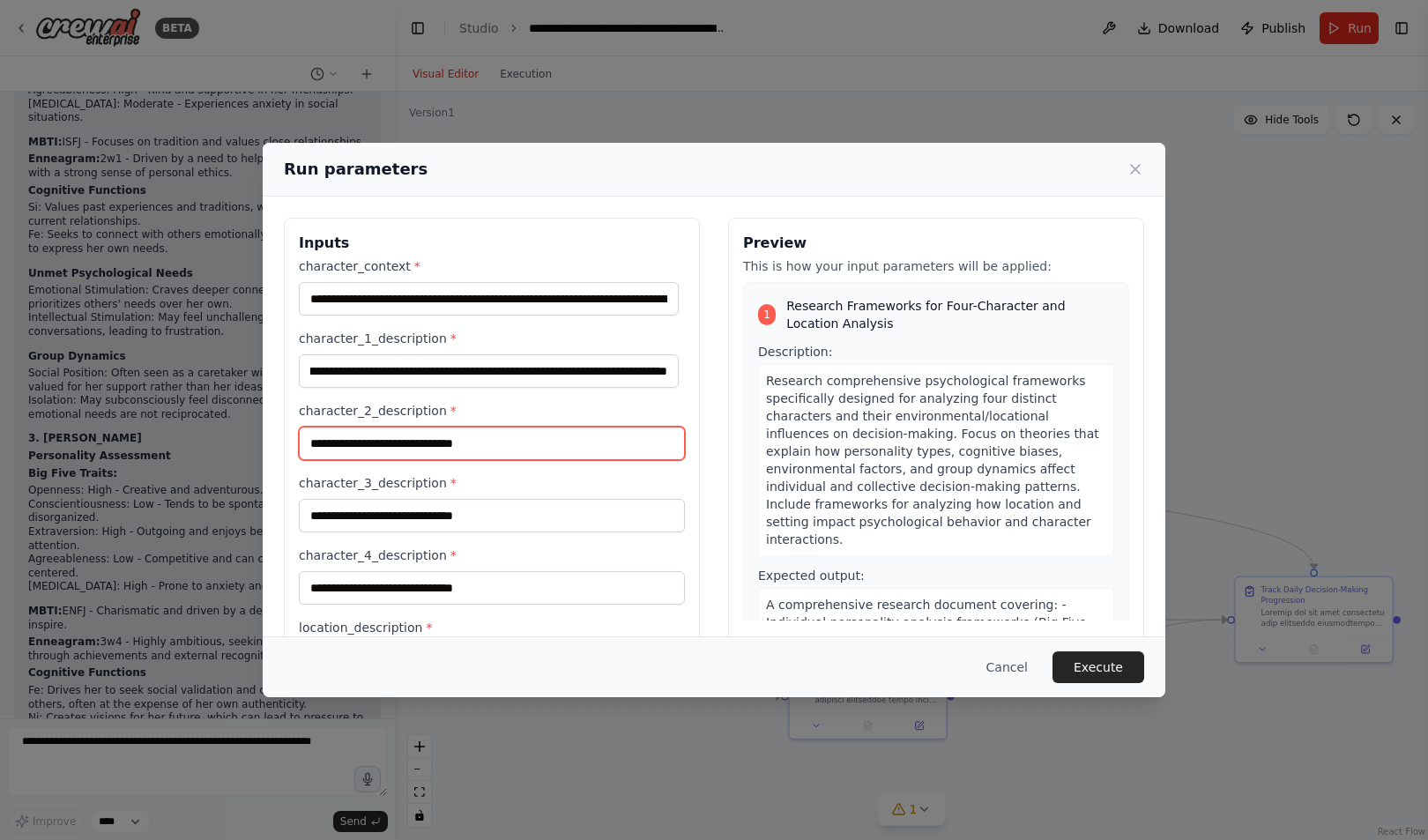
scroll to position [0, 0]
click at [570, 444] on input "character_2_description *" at bounding box center [491, 442] width 386 height 33
click at [893, 642] on div "Cancel Execute" at bounding box center [714, 666] width 903 height 60
click at [530, 450] on input "character_2_description *" at bounding box center [491, 442] width 386 height 33
paste input "**********"
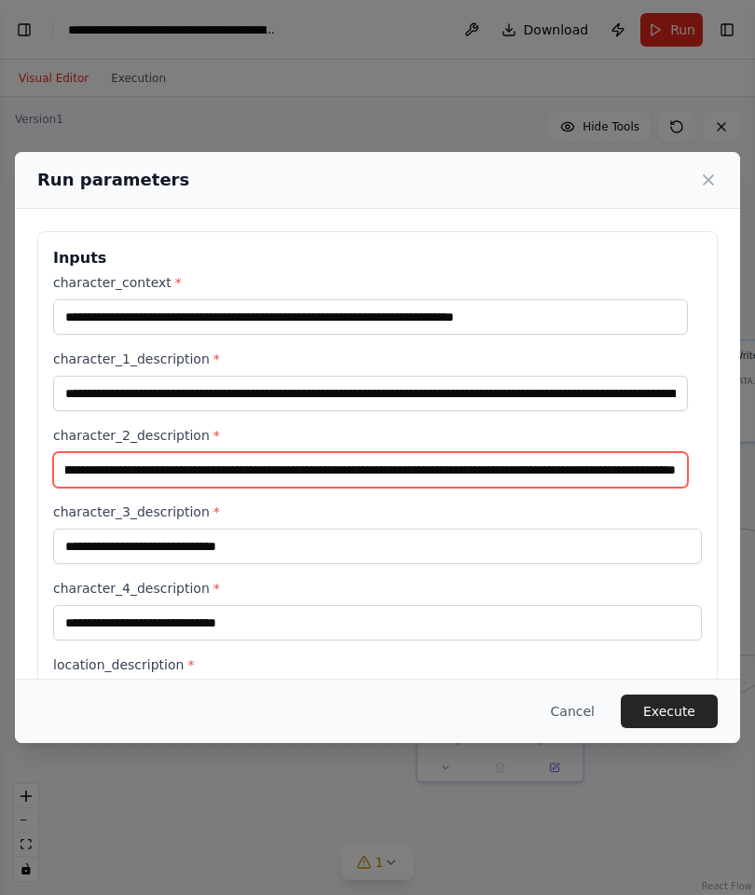
scroll to position [30601, 0]
type input "**********"
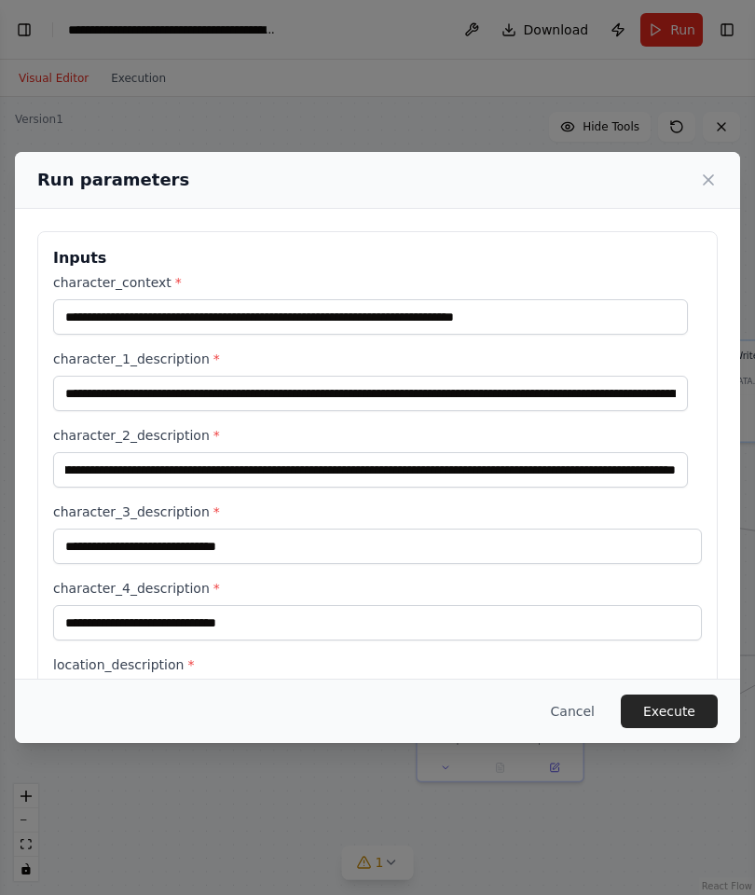
scroll to position [0, 0]
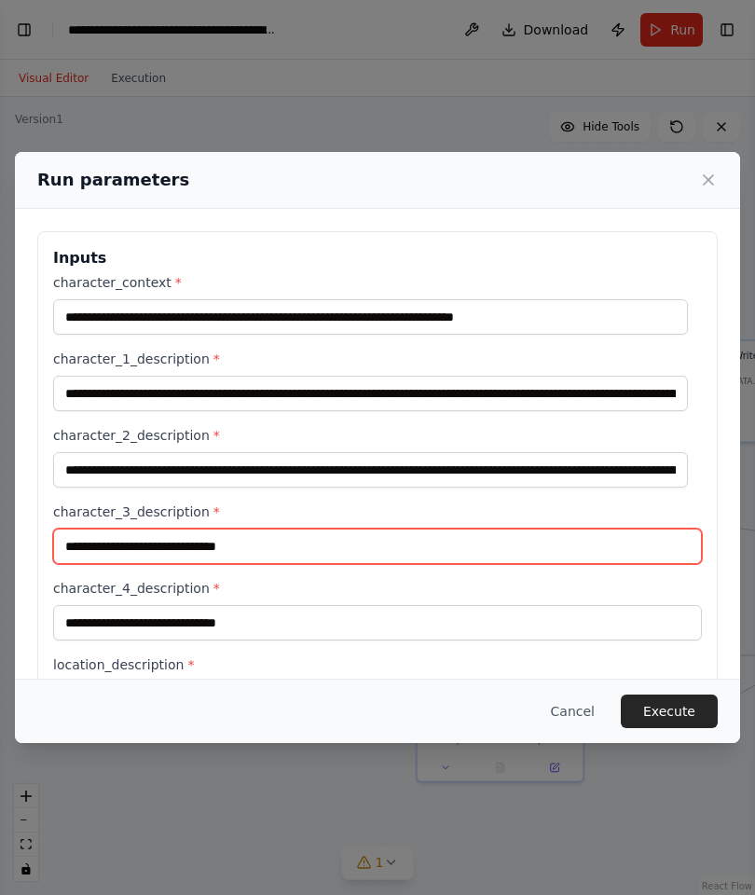
click at [269, 541] on input "character_3_description *" at bounding box center [377, 546] width 649 height 35
paste input "**********"
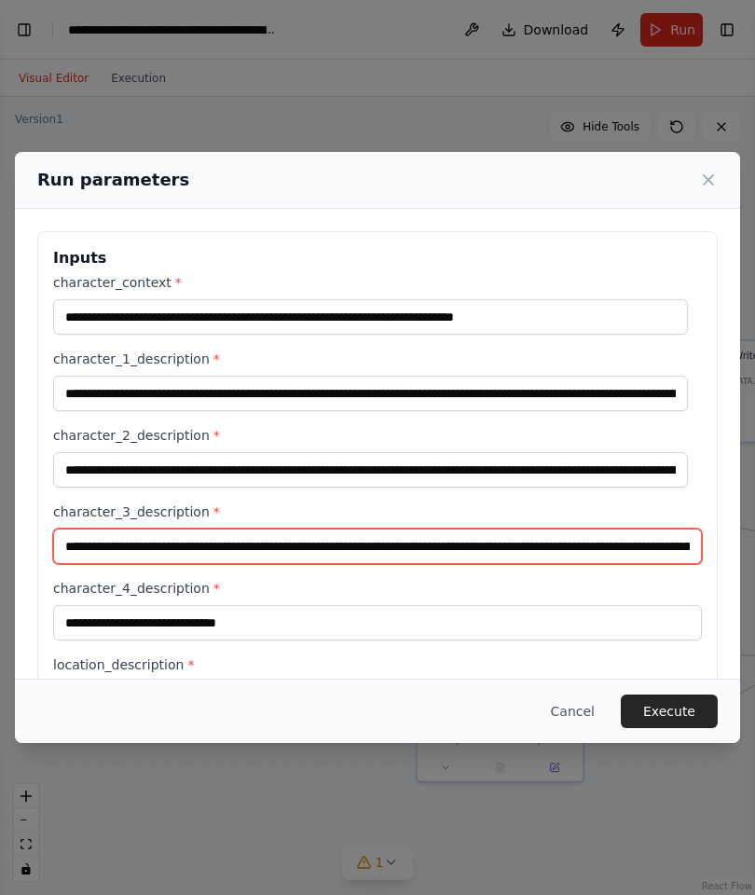
scroll to position [0, 15624]
type input "**********"
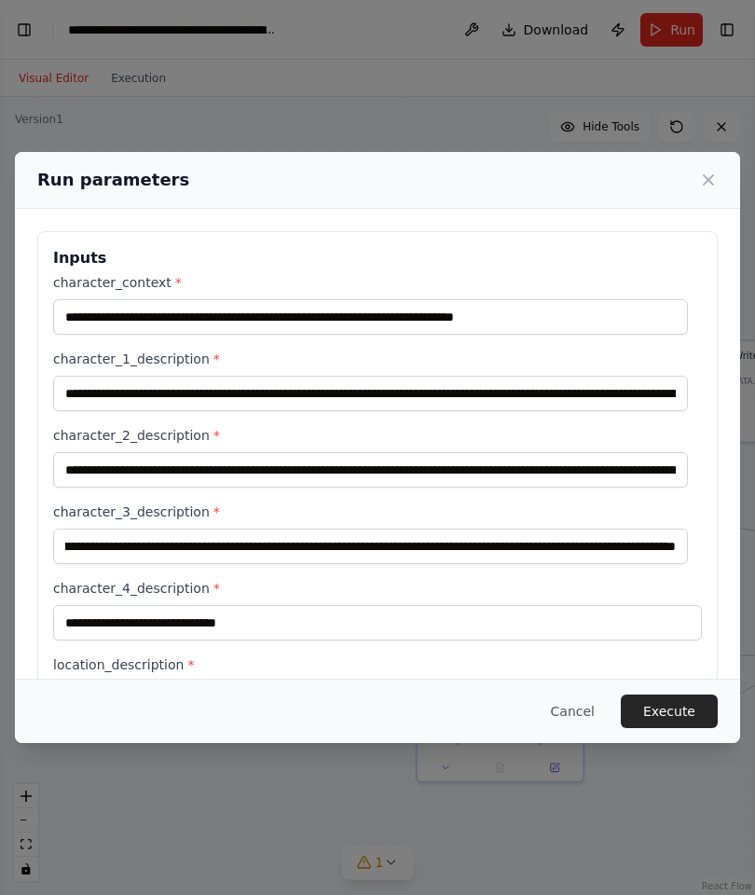
scroll to position [0, 0]
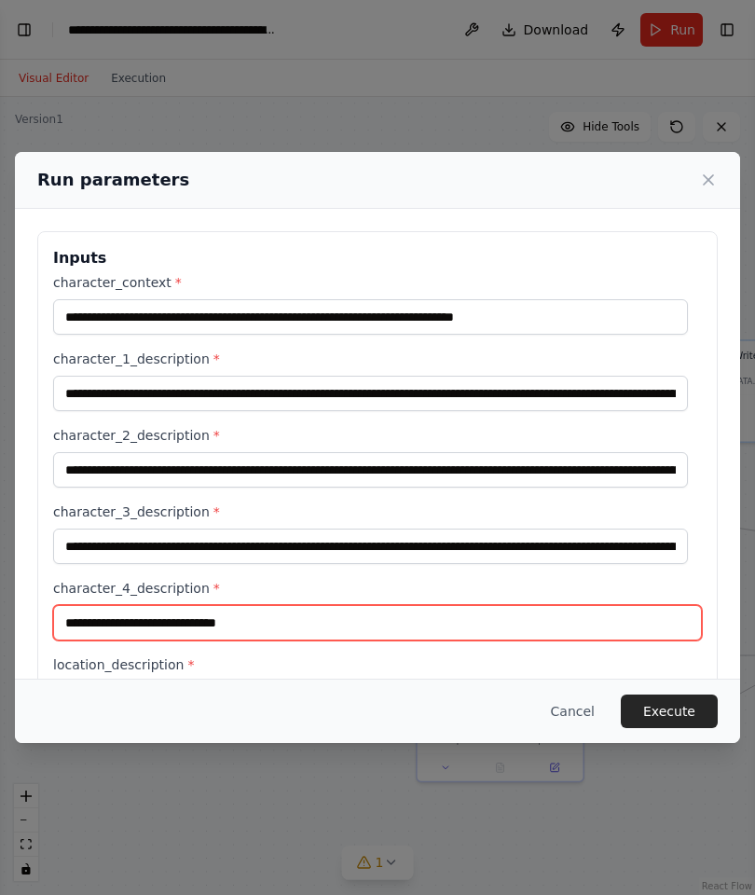
click at [260, 615] on input "character_4_description *" at bounding box center [377, 622] width 649 height 35
paste input "**********"
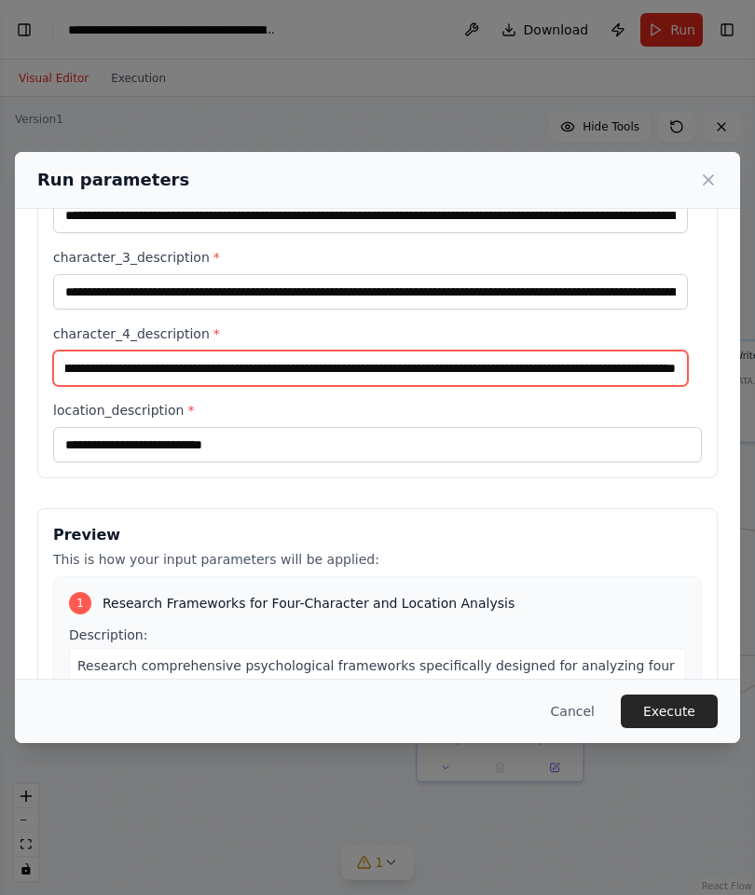
scroll to position [256, 0]
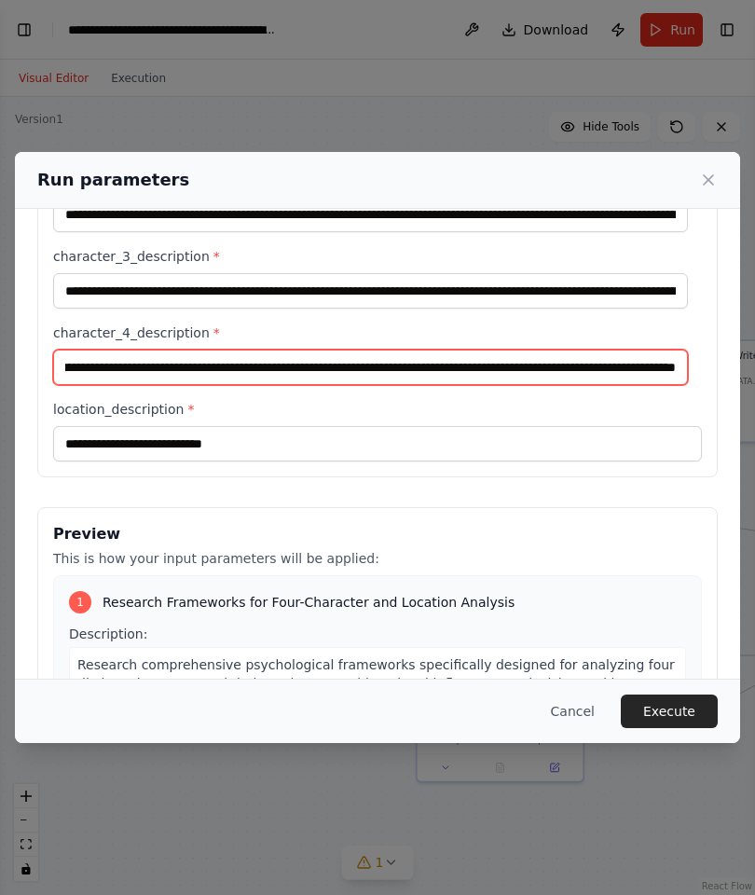
type input "**********"
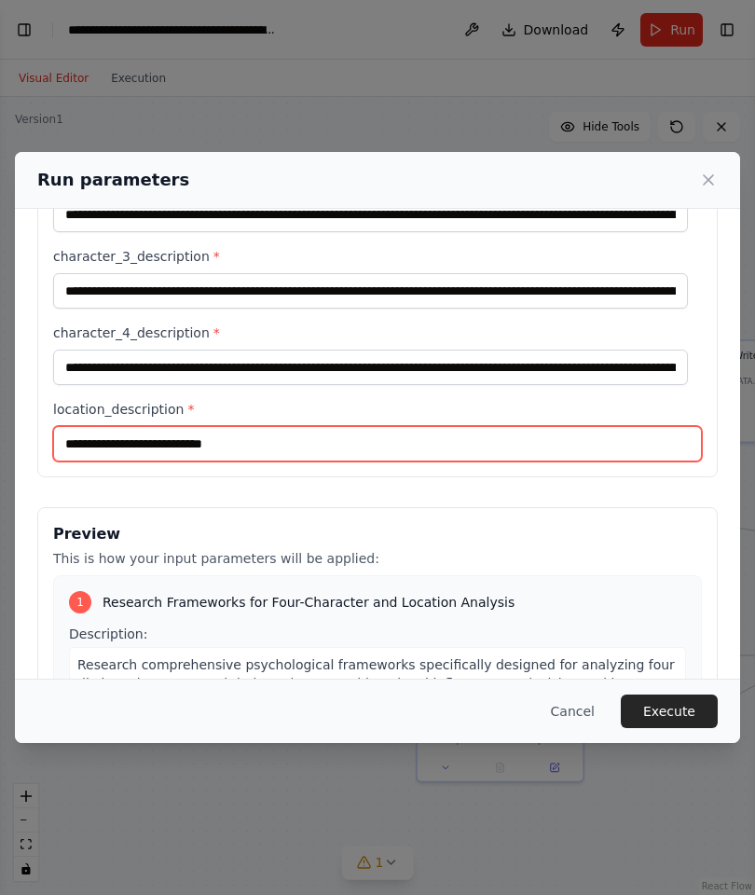
click at [296, 446] on input "location_description *" at bounding box center [377, 443] width 649 height 35
paste input "**********"
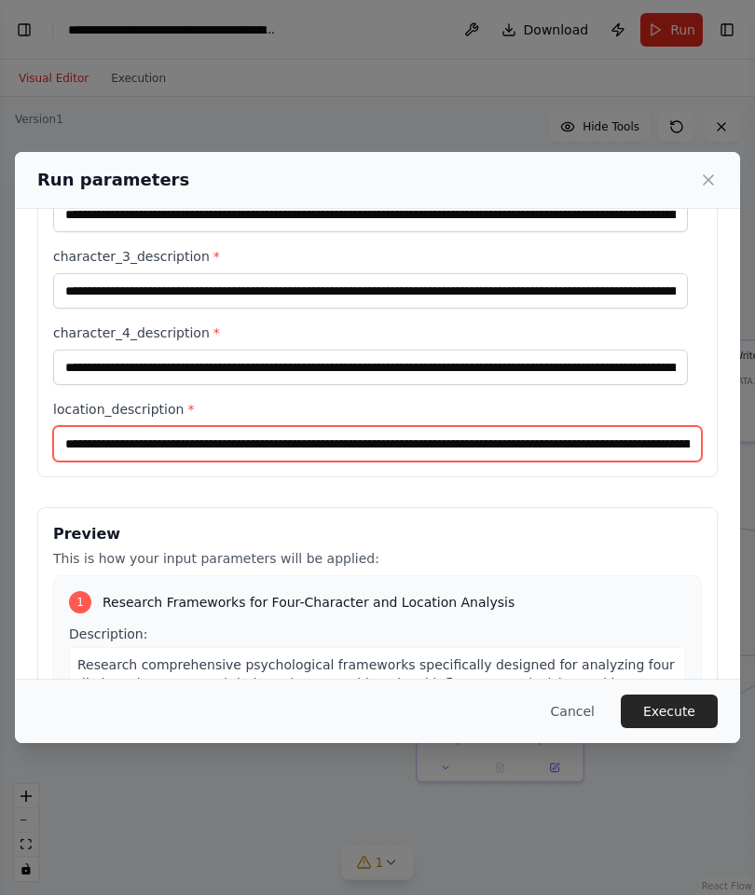
scroll to position [0, 52010]
type input "**********"
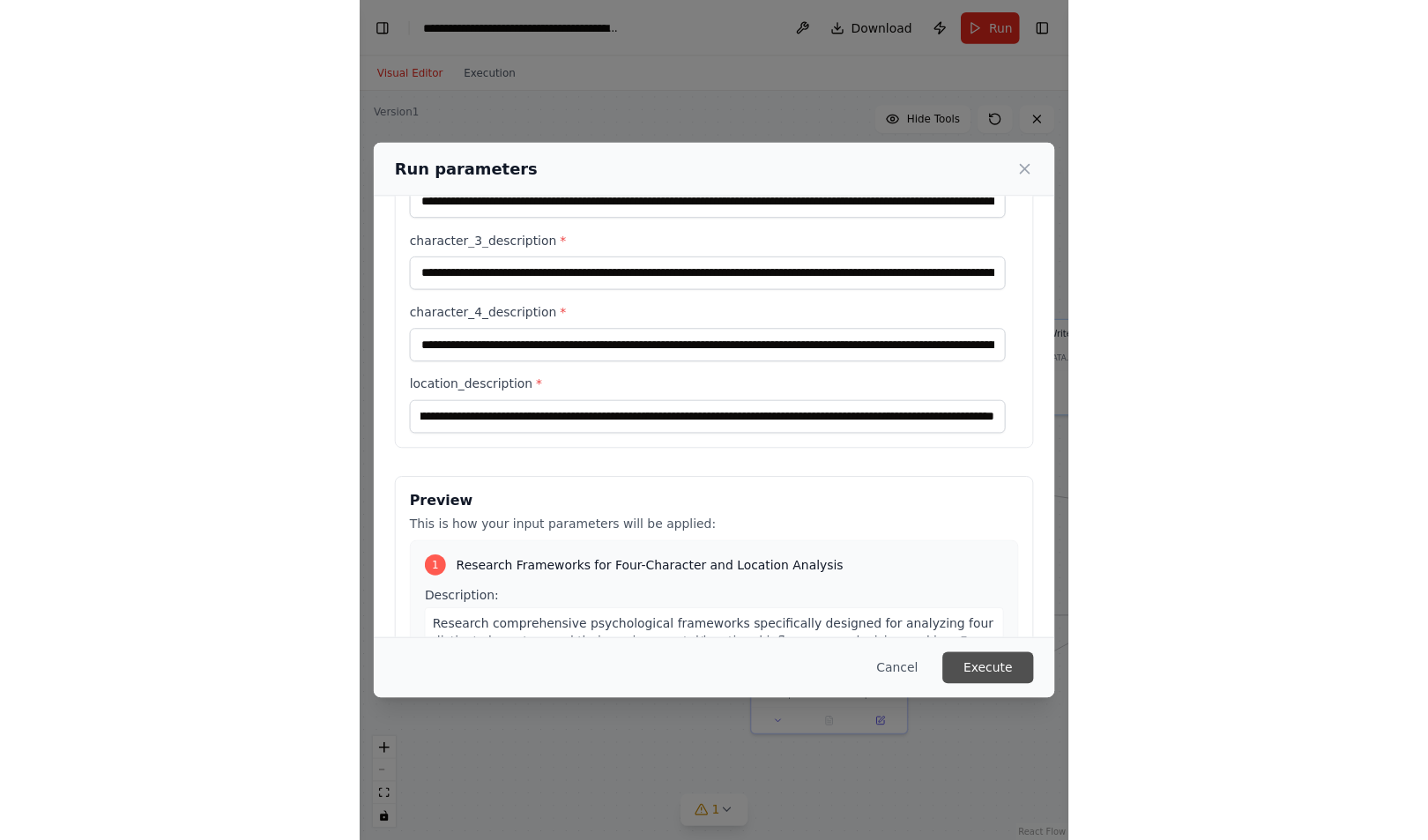
scroll to position [0, 0]
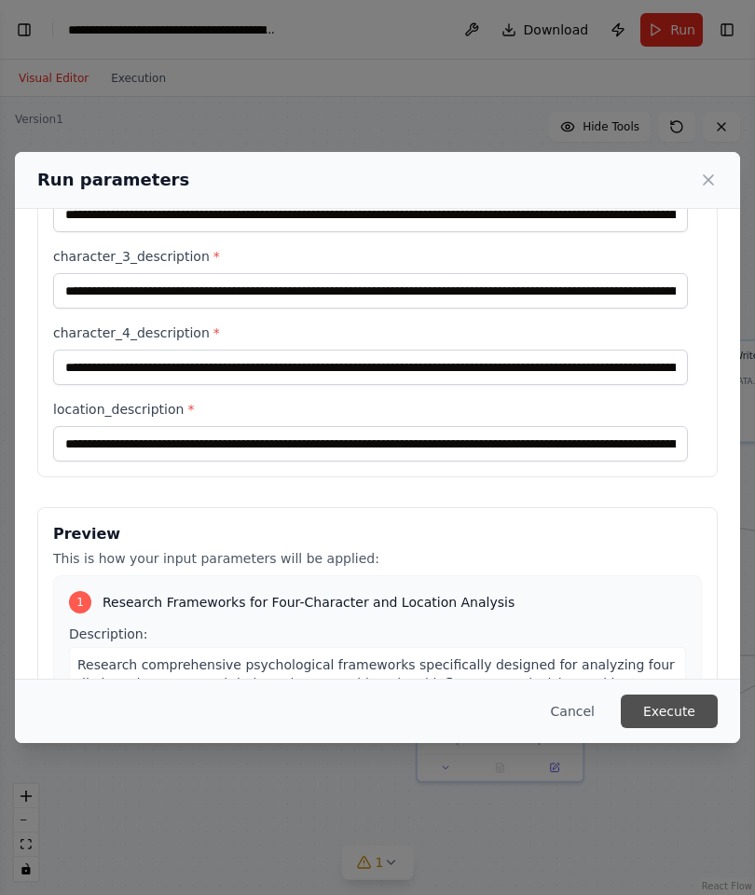
click at [652, 707] on button "Execute" at bounding box center [669, 712] width 97 height 34
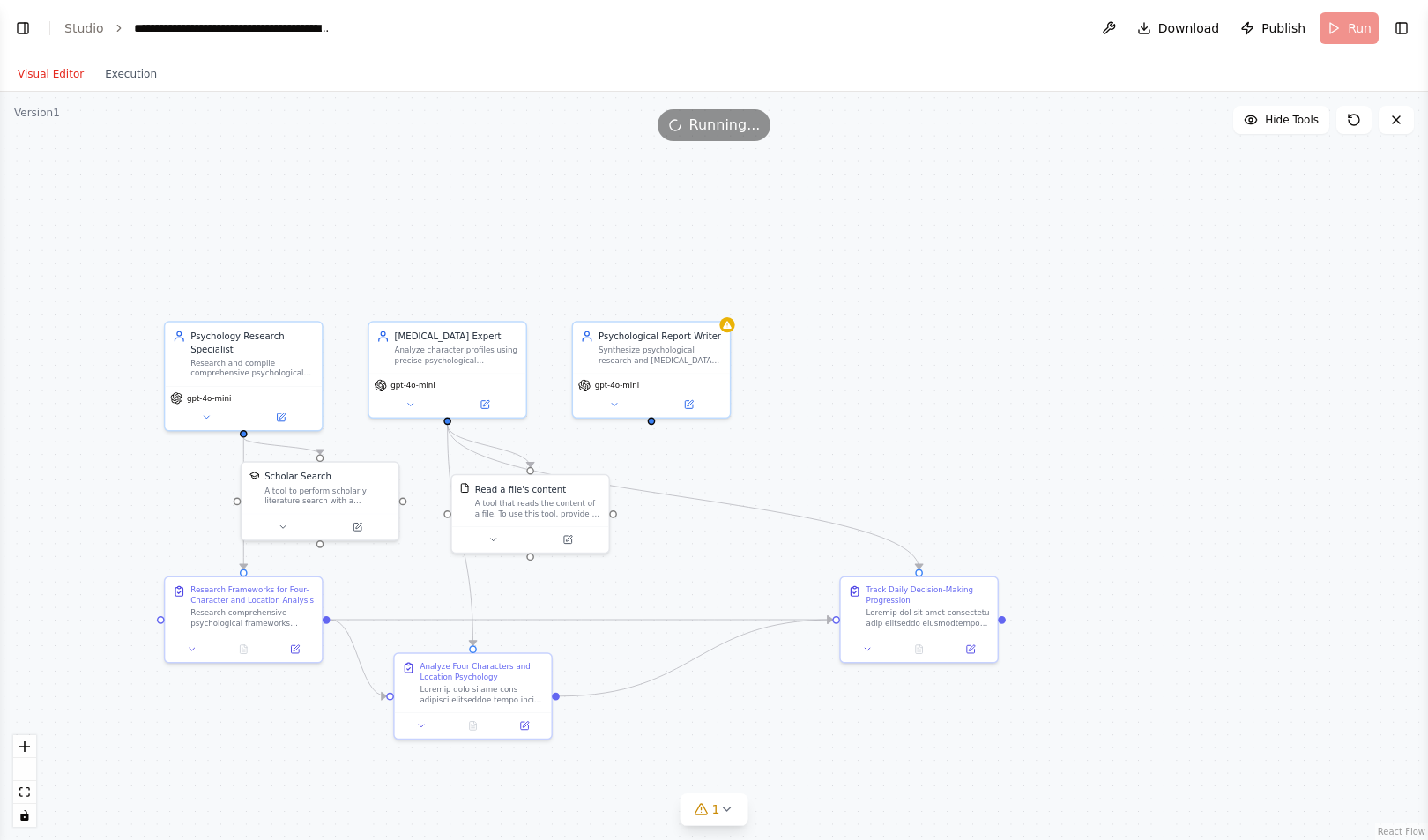
scroll to position [25721, 0]
click at [27, 33] on button "Toggle Left Sidebar" at bounding box center [23, 28] width 25 height 25
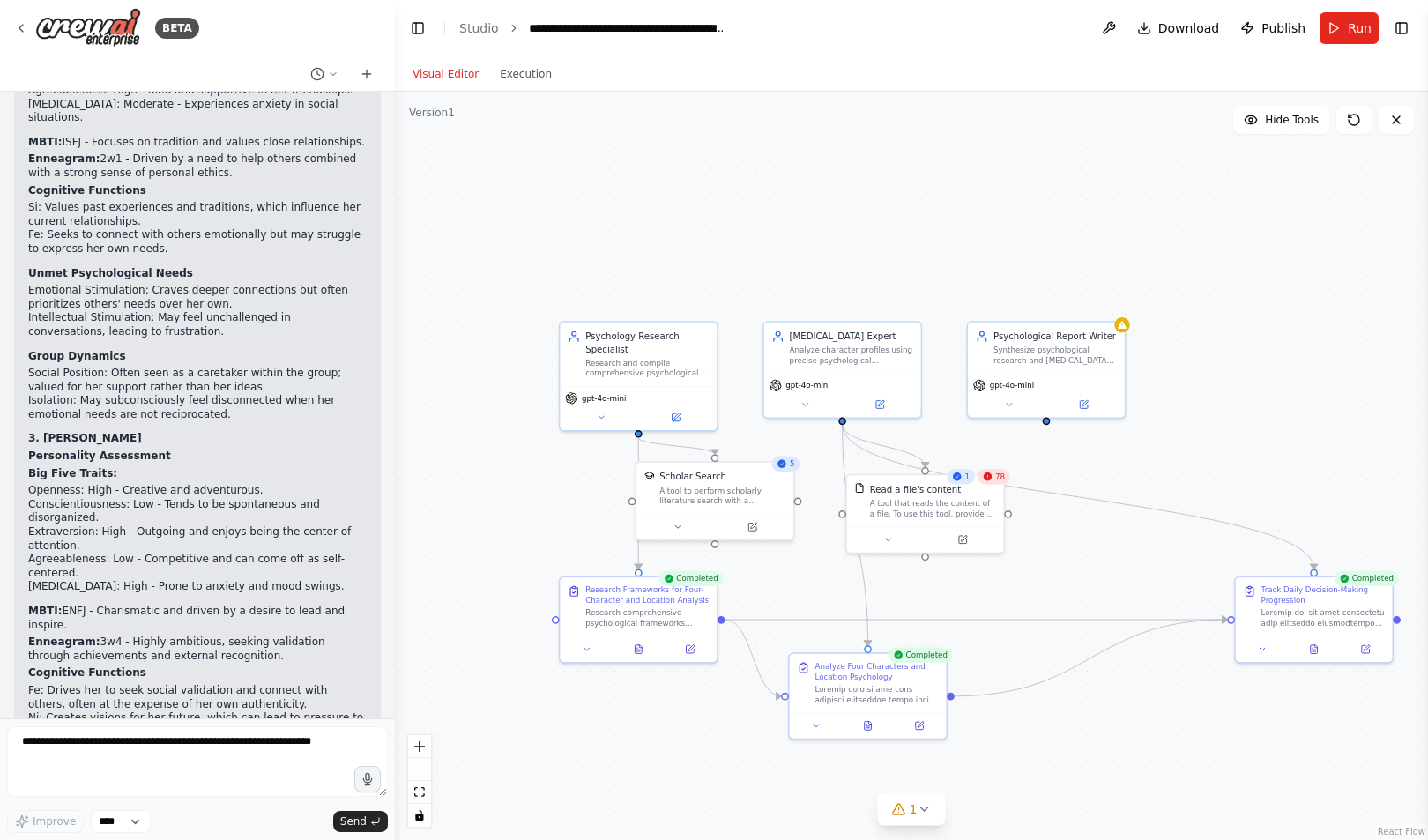
click at [966, 479] on div "1" at bounding box center [961, 476] width 28 height 15
click at [1000, 488] on div "Read a file's content A tool that reads the content of a file. To use this tool…" at bounding box center [925, 498] width 157 height 51
click at [866, 727] on icon at bounding box center [868, 723] width 7 height 9
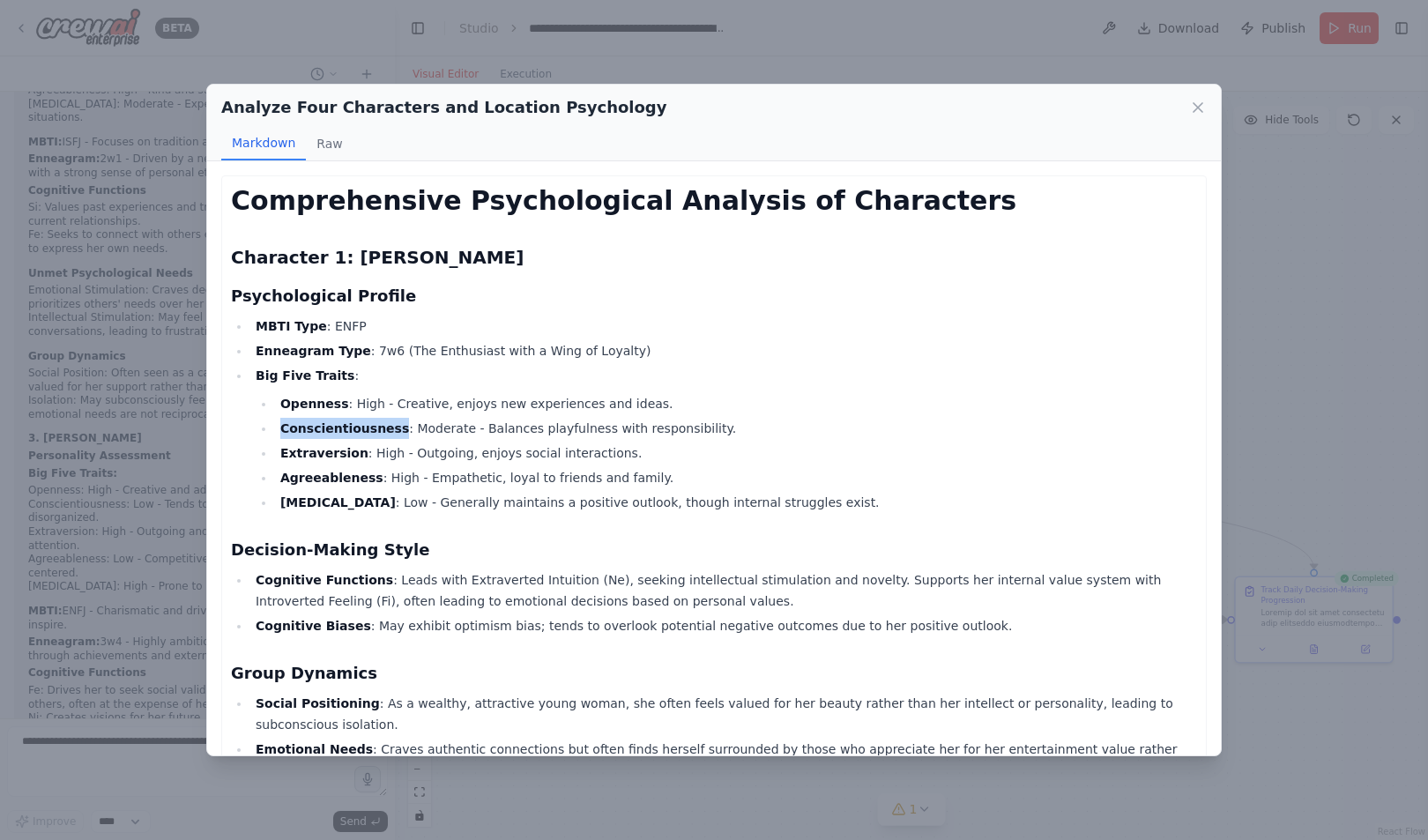
drag, startPoint x: 381, startPoint y: 426, endPoint x: 279, endPoint y: 431, distance: 102.1
click at [279, 431] on li "Conscientiousness : Moderate - Balances playfulness with responsibility." at bounding box center [735, 428] width 921 height 21
click at [529, 341] on li "Enneagram Type : 7w6 (The Enthusiast with a Wing of Loyalty)" at bounding box center [724, 351] width 947 height 21
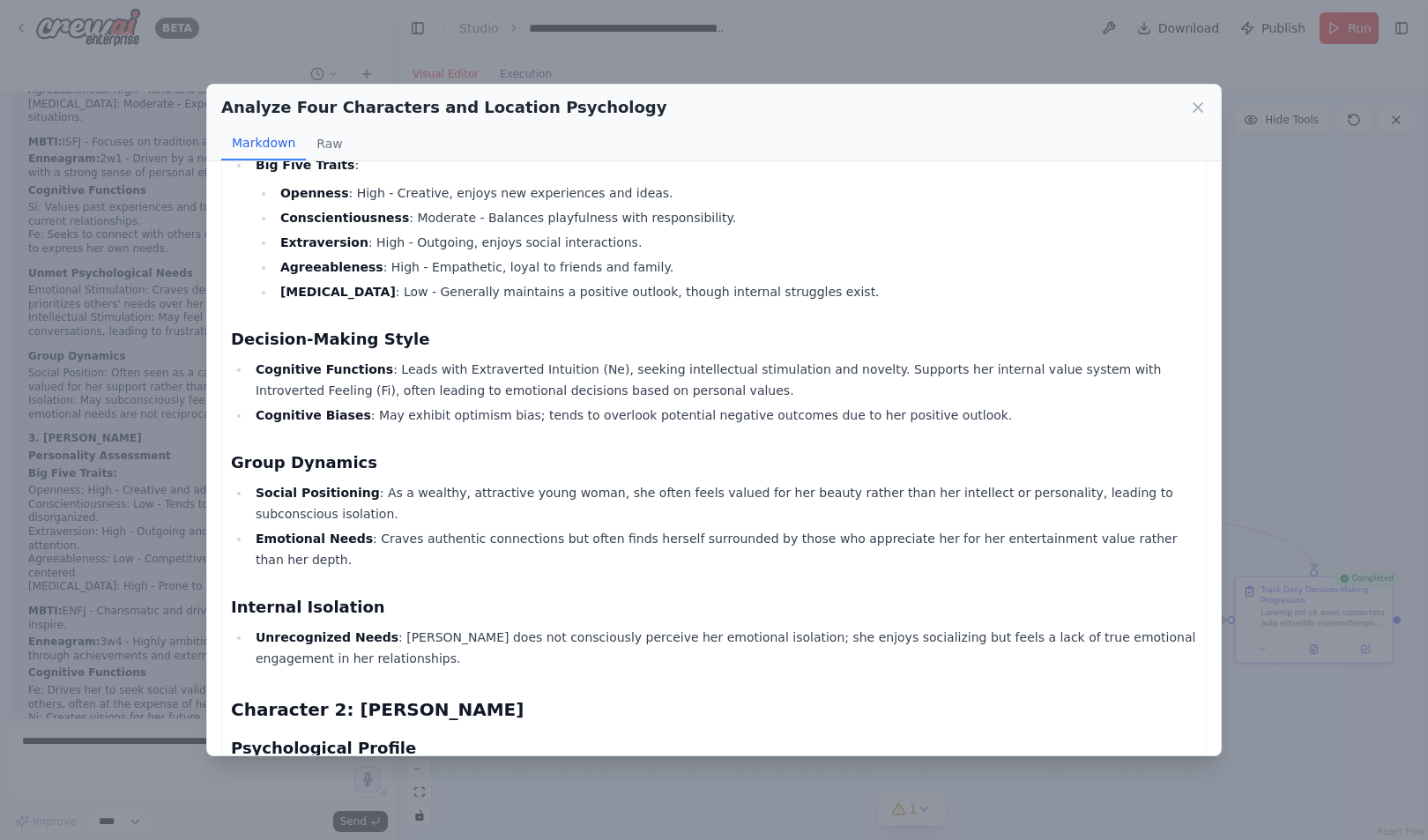
scroll to position [306, 0]
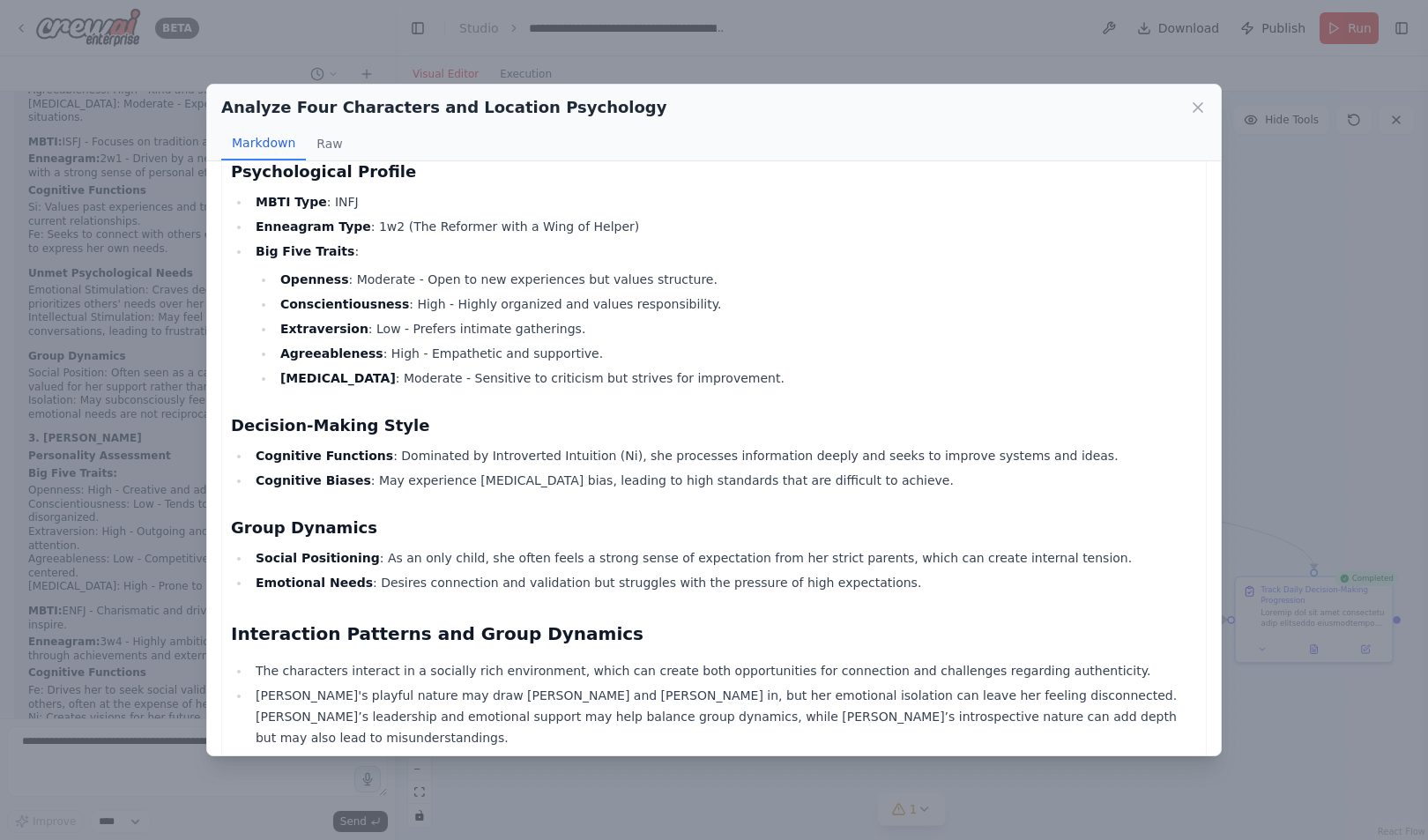
scroll to position [1896, 0]
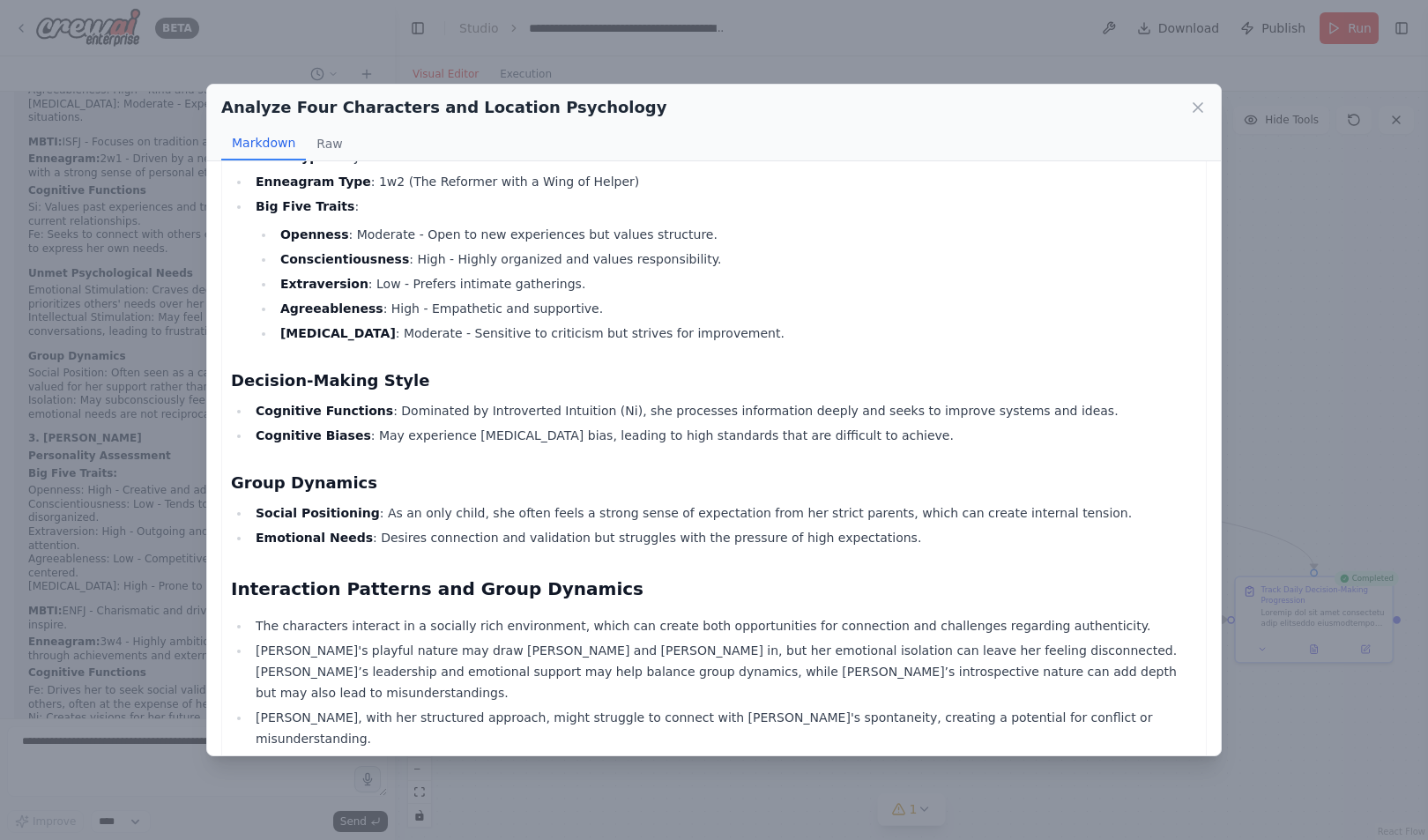
click at [618, 790] on div "Analyze Four Characters and Location Psychology Markdown Raw Comprehensive Psyc…" at bounding box center [714, 420] width 1428 height 840
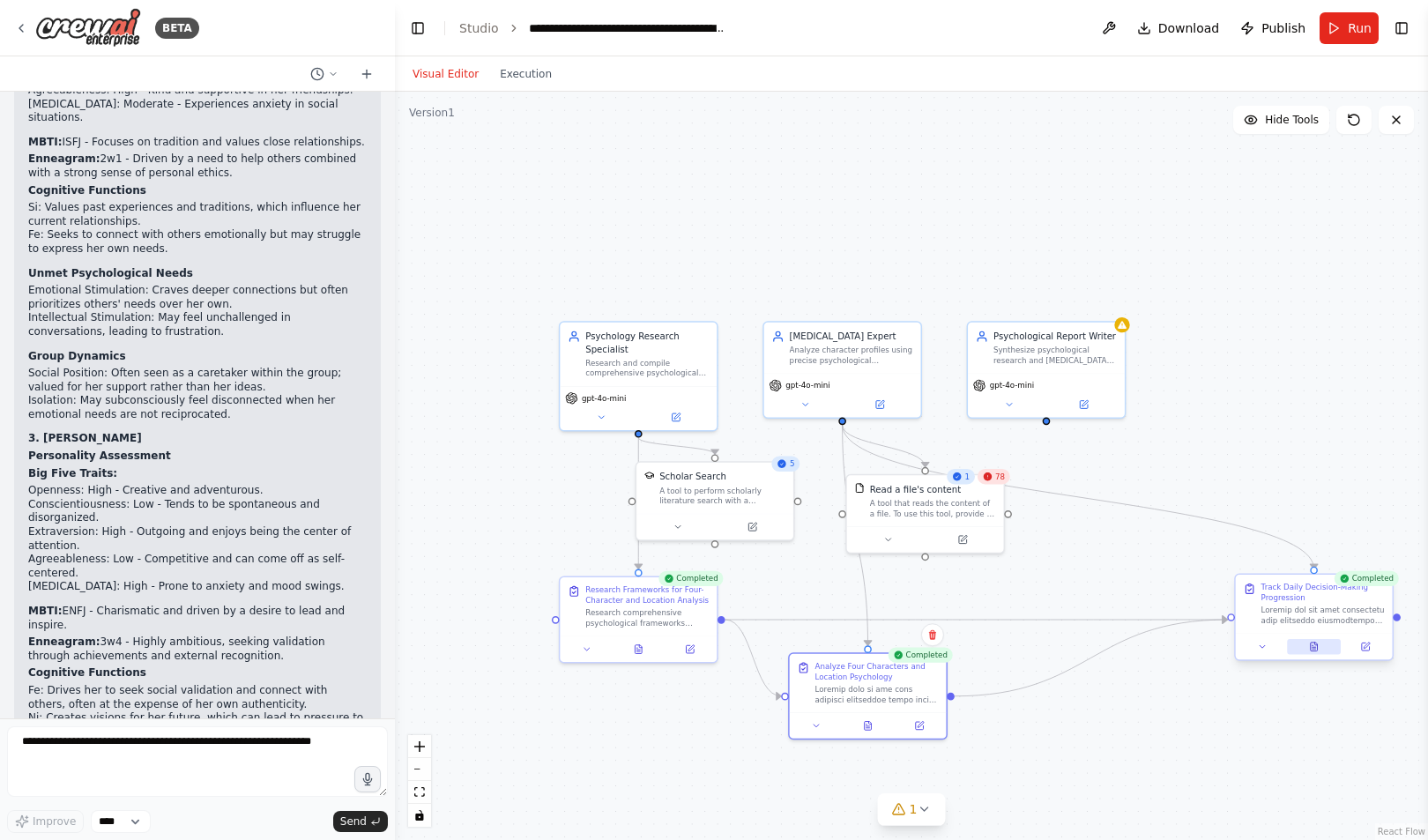
click at [1315, 646] on icon at bounding box center [1314, 646] width 7 height 9
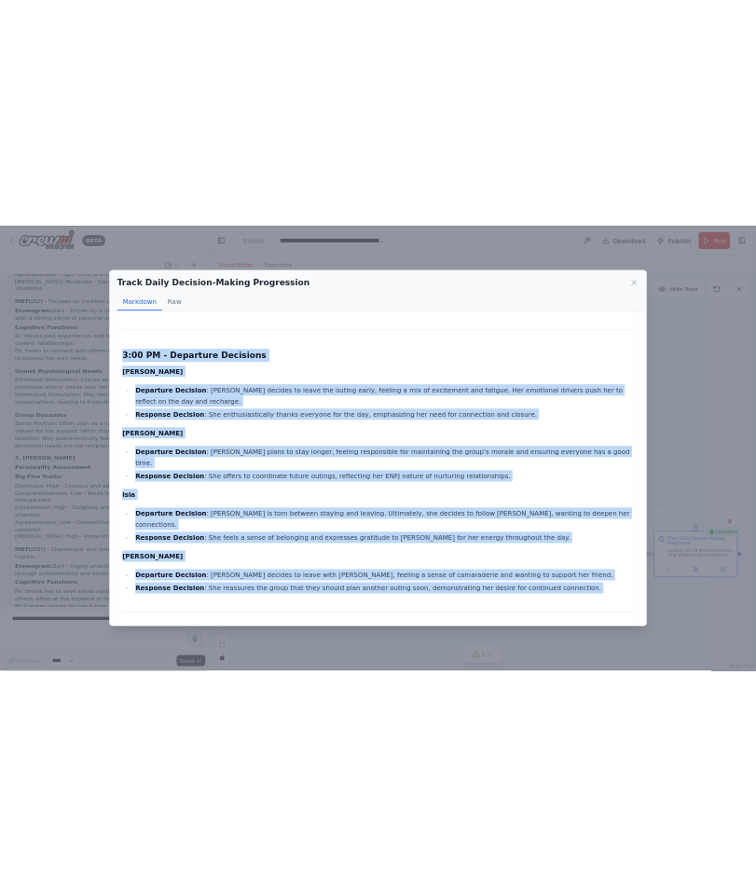
scroll to position [2755, 0]
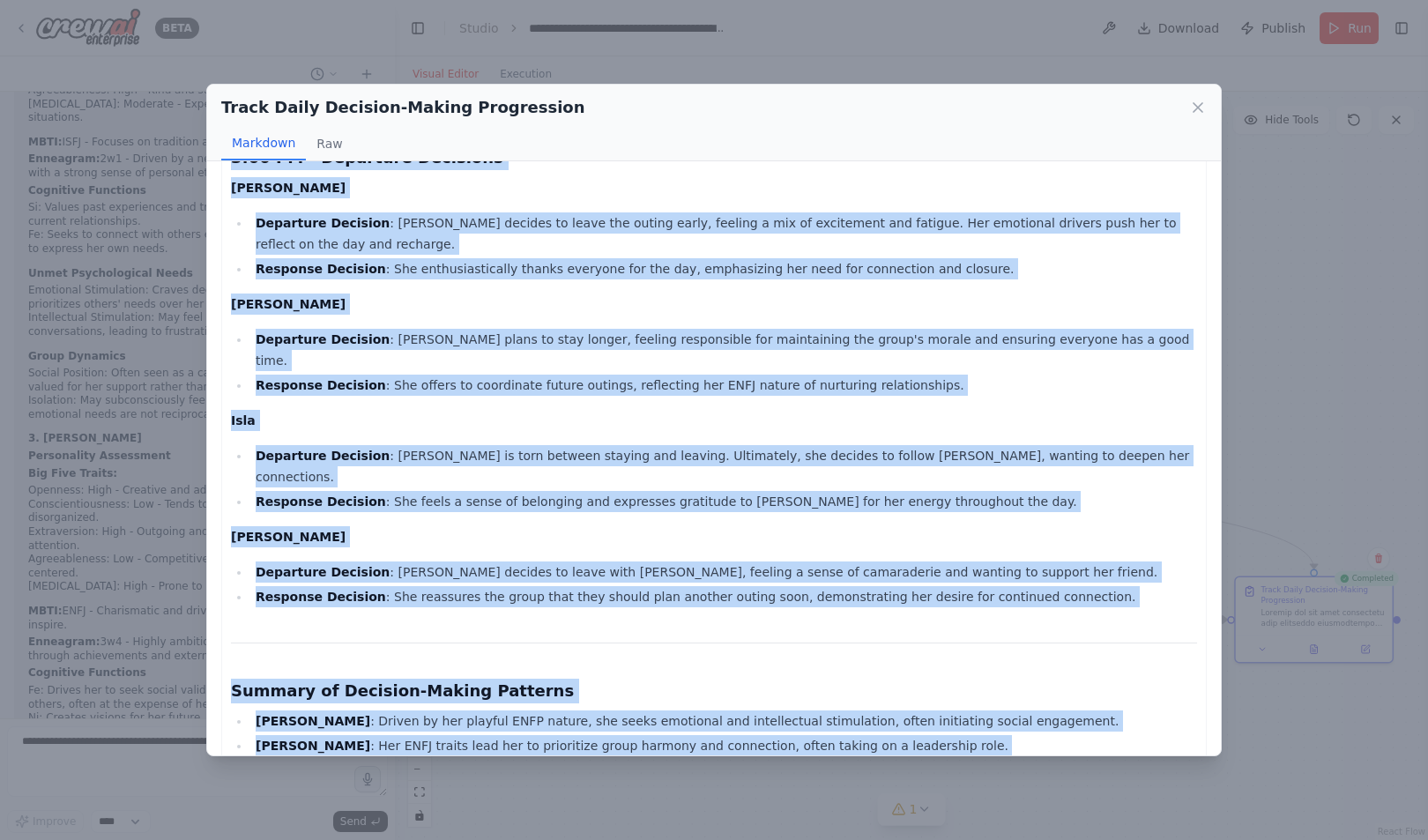
drag, startPoint x: 226, startPoint y: 281, endPoint x: 713, endPoint y: 714, distance: 651.7
copy div "12:00 PM - Arrival at Launceston Place Vera Mackintosh Entry Decision : Vera ap…"
click at [1195, 98] on icon at bounding box center [1197, 107] width 18 height 18
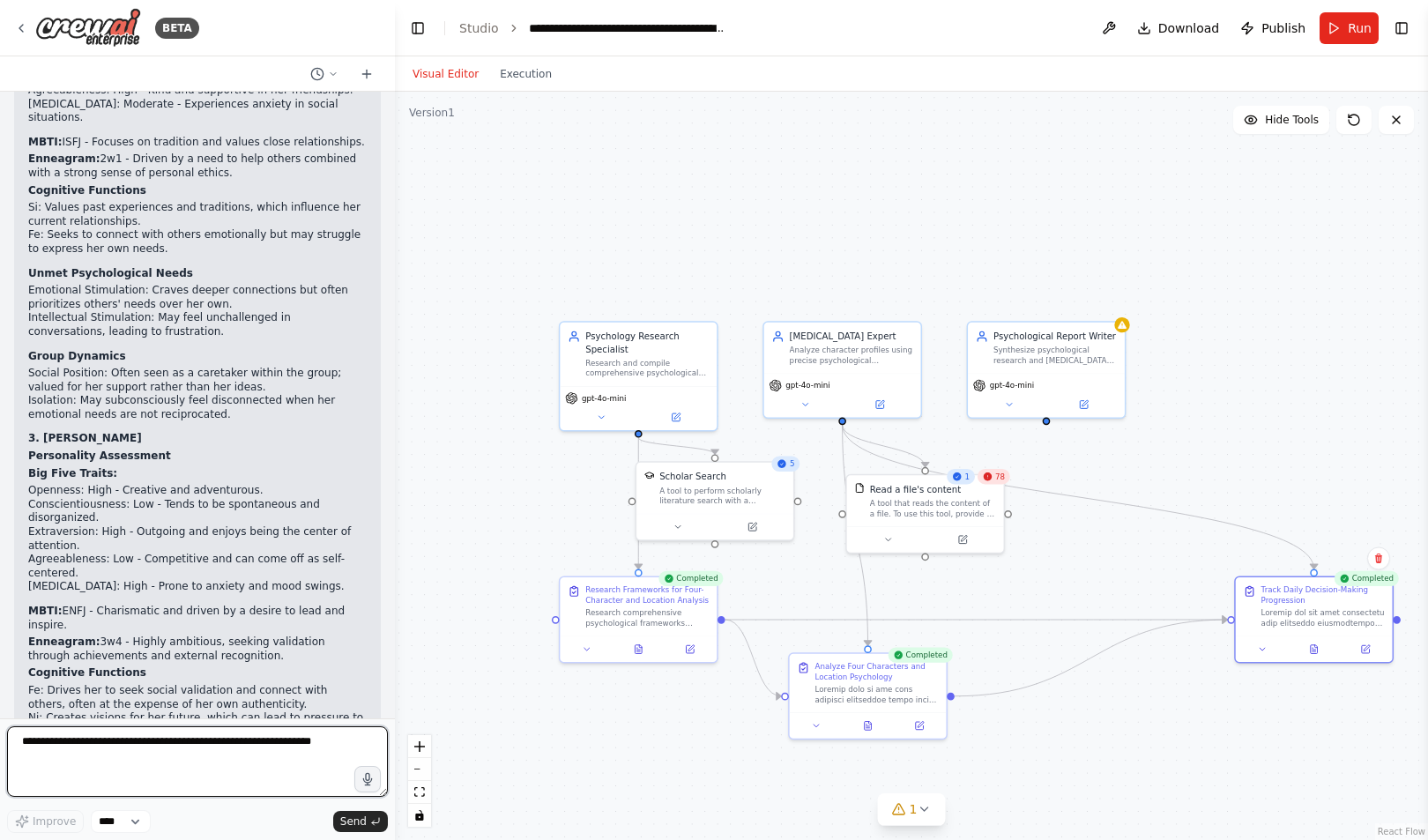
click at [250, 787] on textarea at bounding box center [197, 761] width 381 height 71
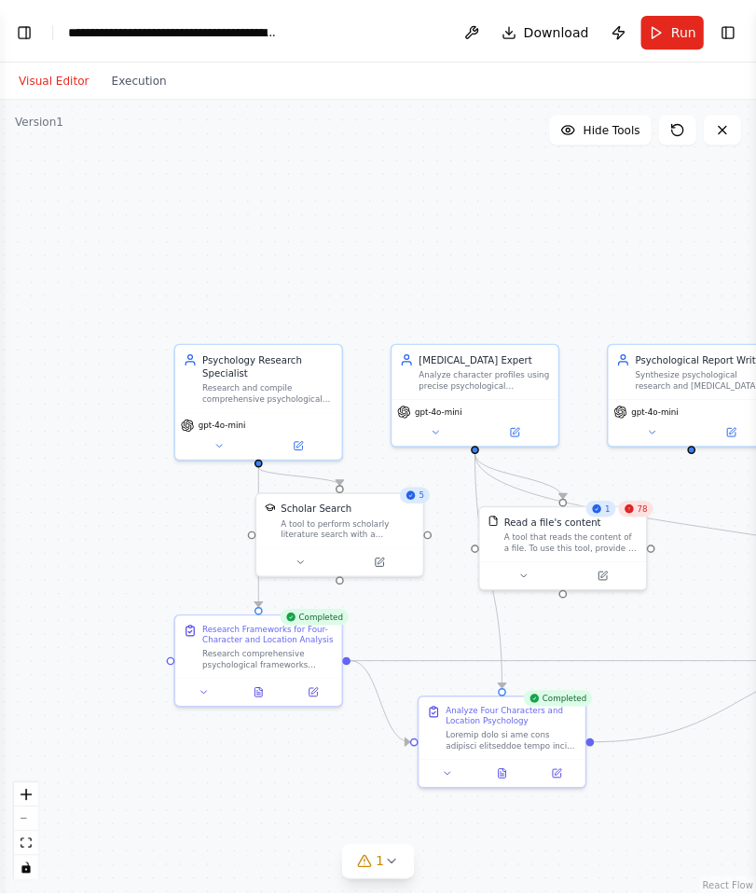
scroll to position [27221, 0]
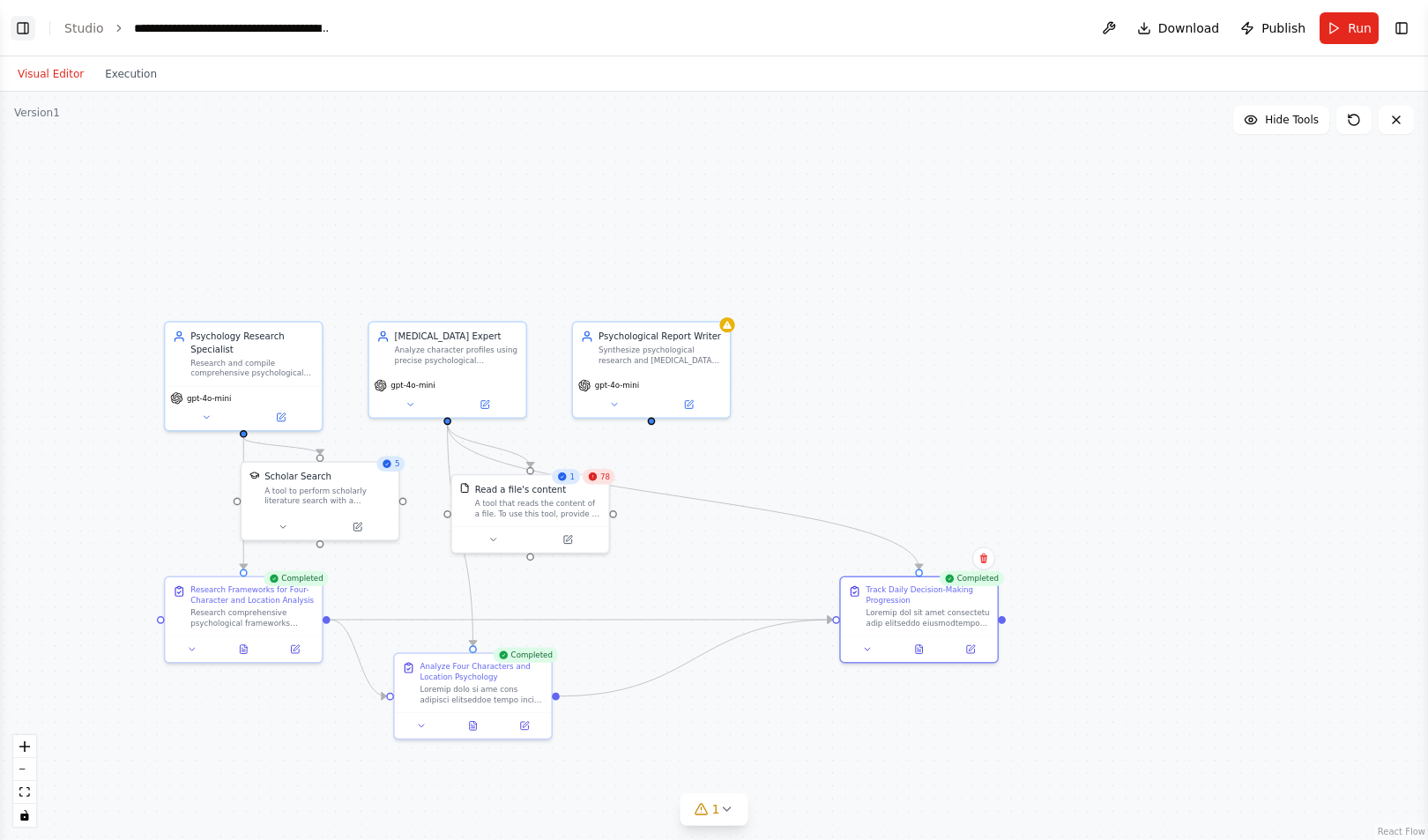
click at [15, 26] on button "Toggle Left Sidebar" at bounding box center [23, 28] width 25 height 25
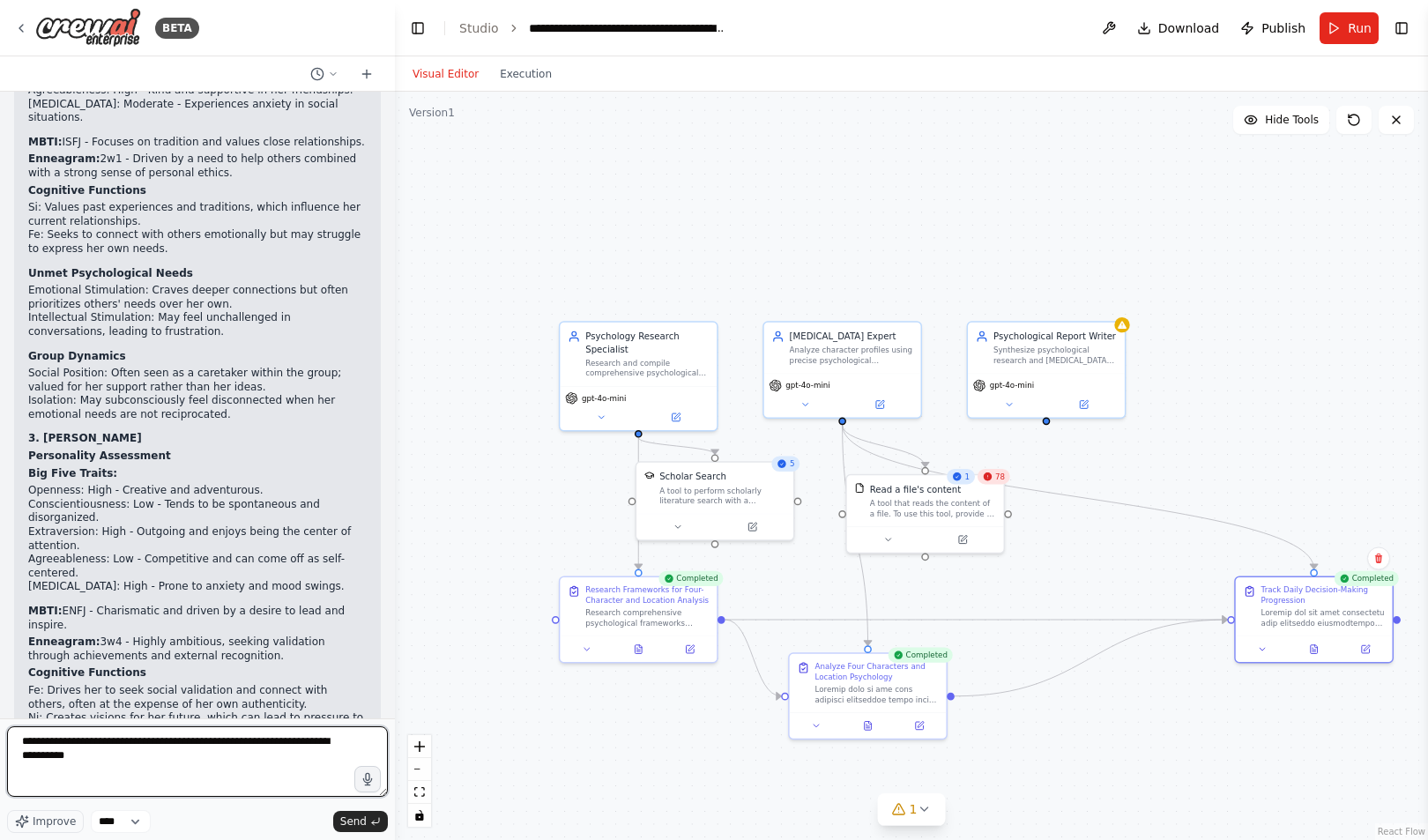
click at [190, 752] on textarea "**********" at bounding box center [197, 761] width 381 height 71
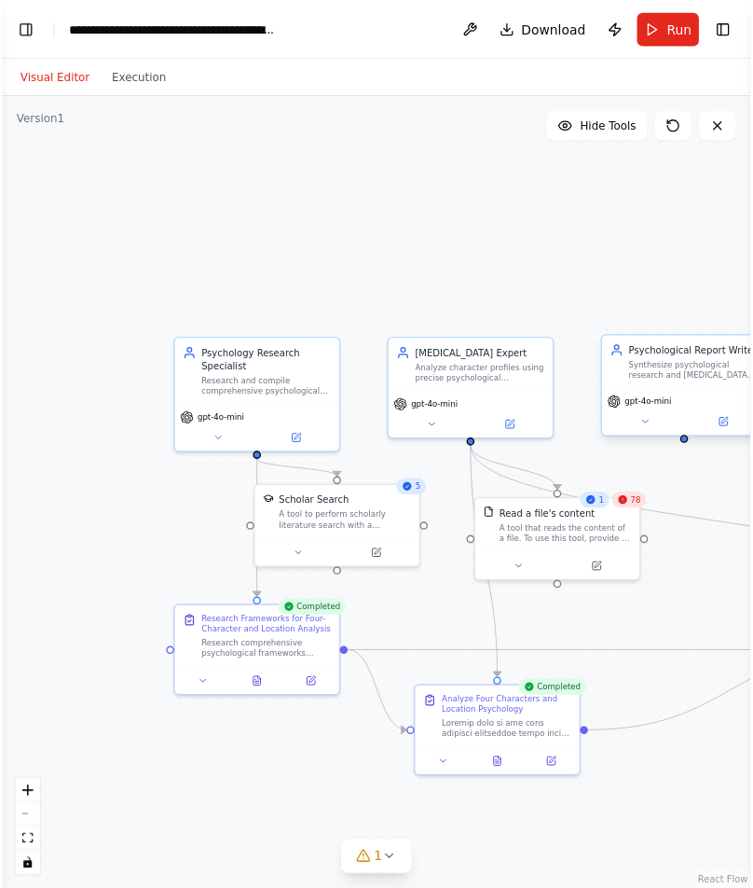
scroll to position [30695, 0]
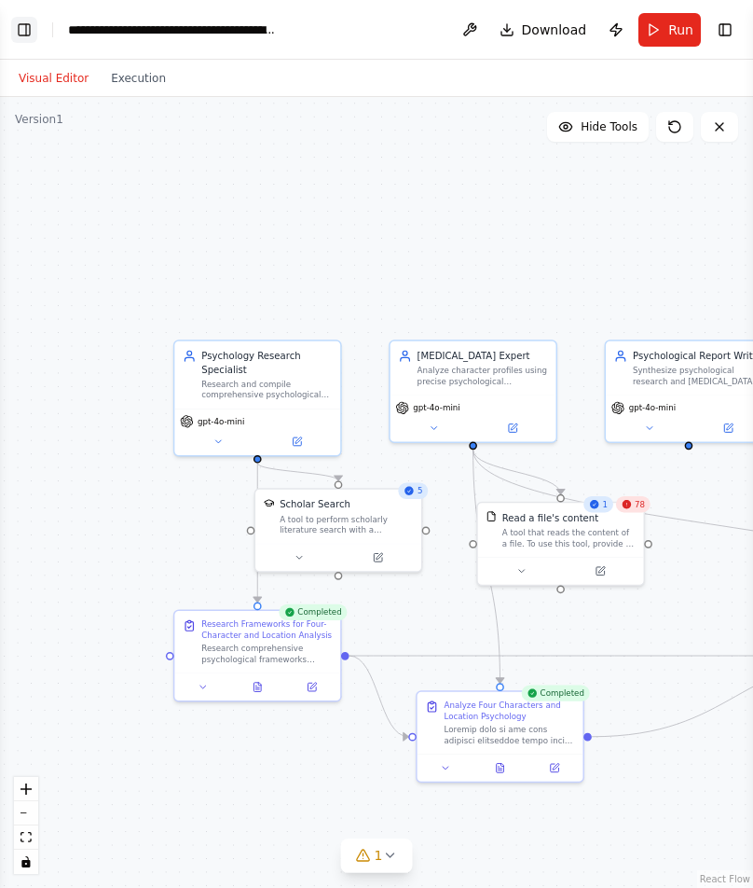
click at [11, 21] on button "Toggle Left Sidebar" at bounding box center [24, 30] width 26 height 26
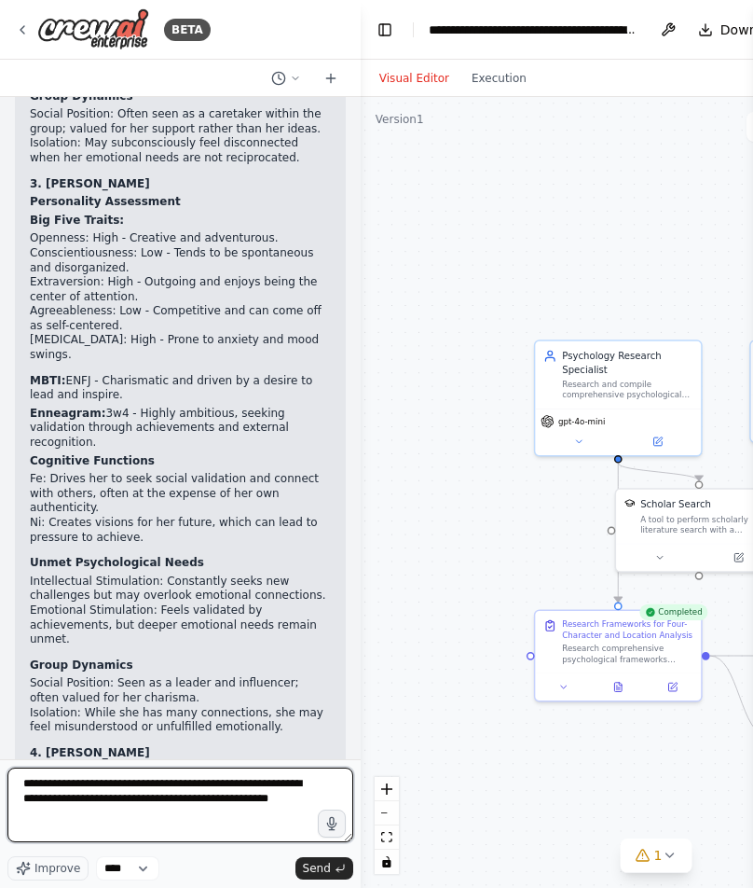
click at [145, 818] on textarea "**********" at bounding box center [180, 804] width 346 height 75
type textarea "**********"
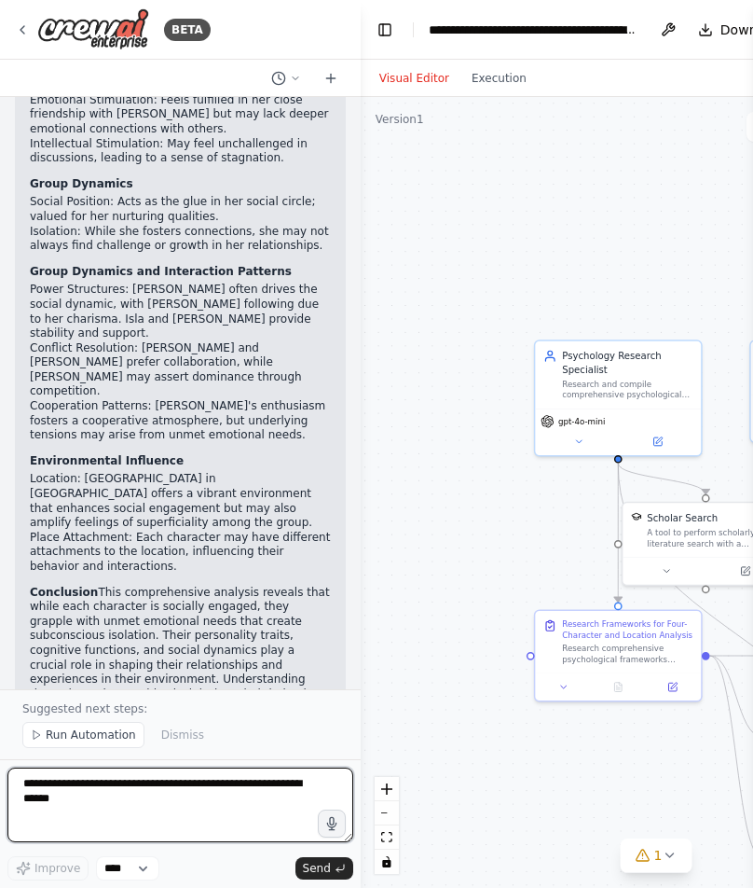
scroll to position [31731, 0]
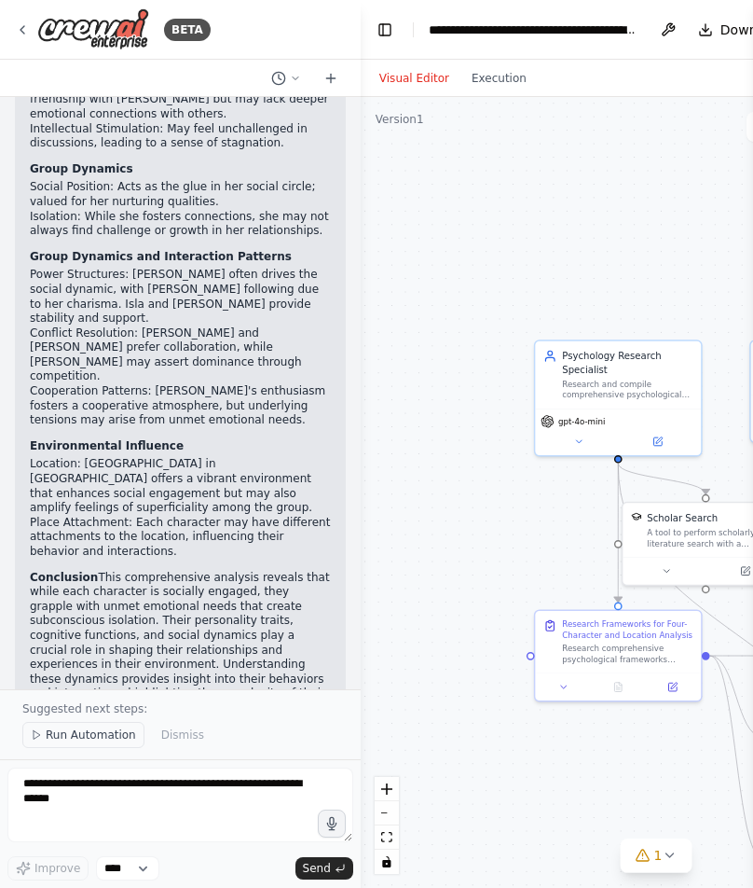
click at [90, 738] on span "Run Automation" at bounding box center [91, 734] width 90 height 15
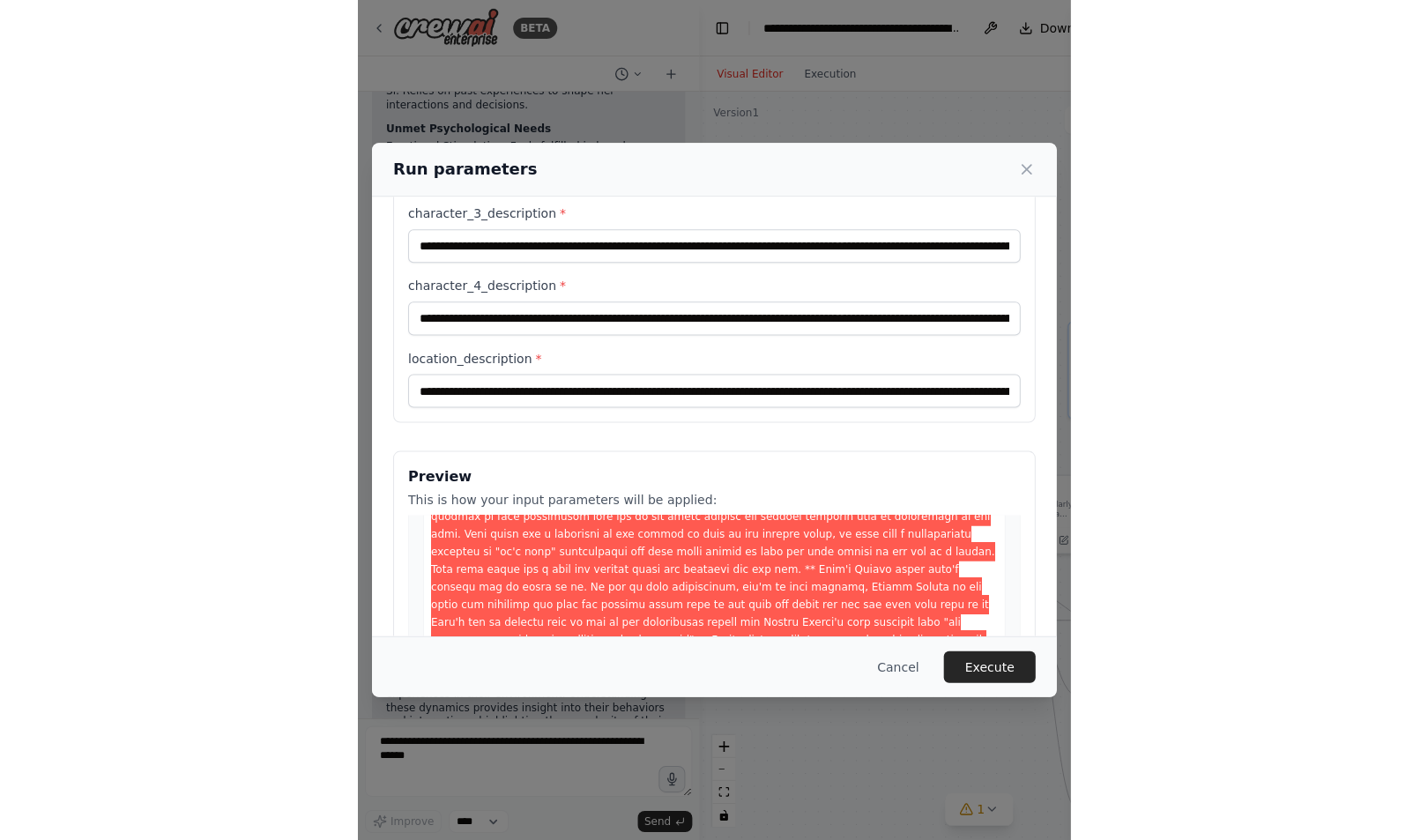
scroll to position [1542, 0]
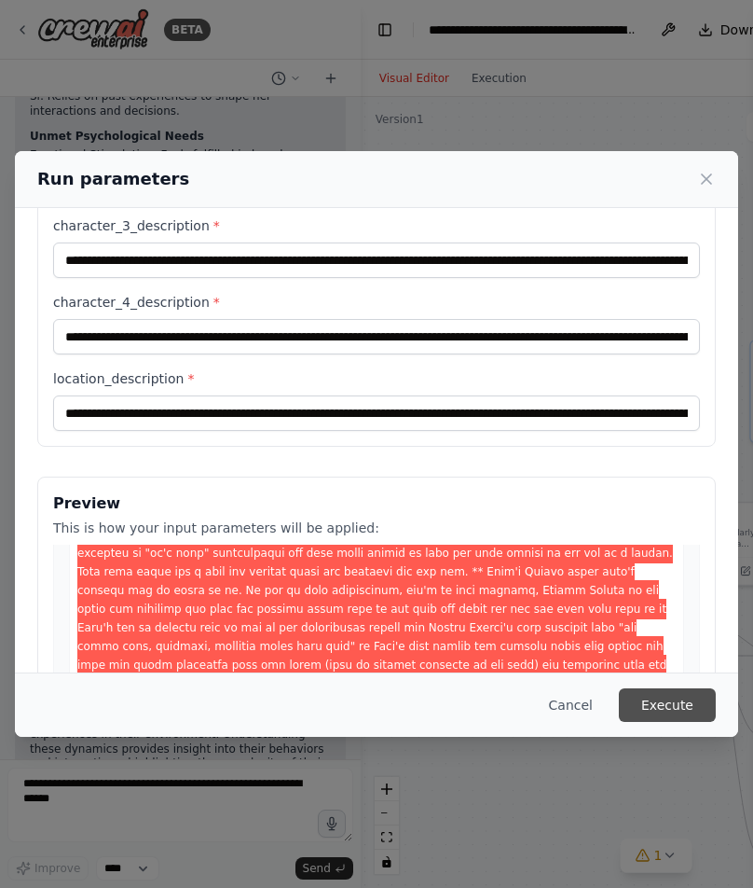
click at [674, 703] on button "Execute" at bounding box center [667, 705] width 97 height 34
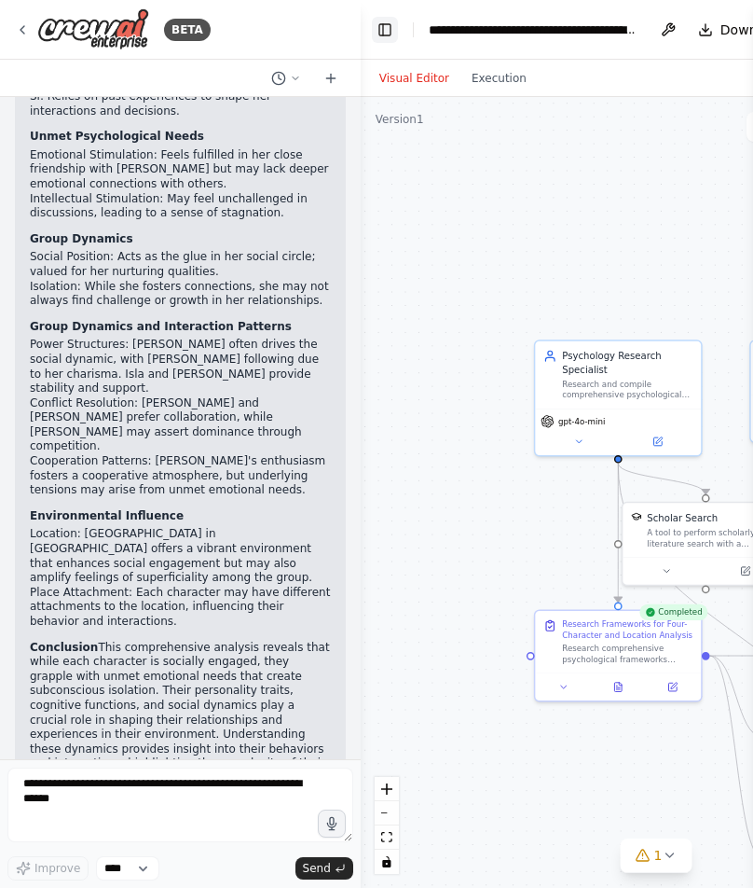
click at [385, 30] on button "Toggle Left Sidebar" at bounding box center [385, 30] width 26 height 26
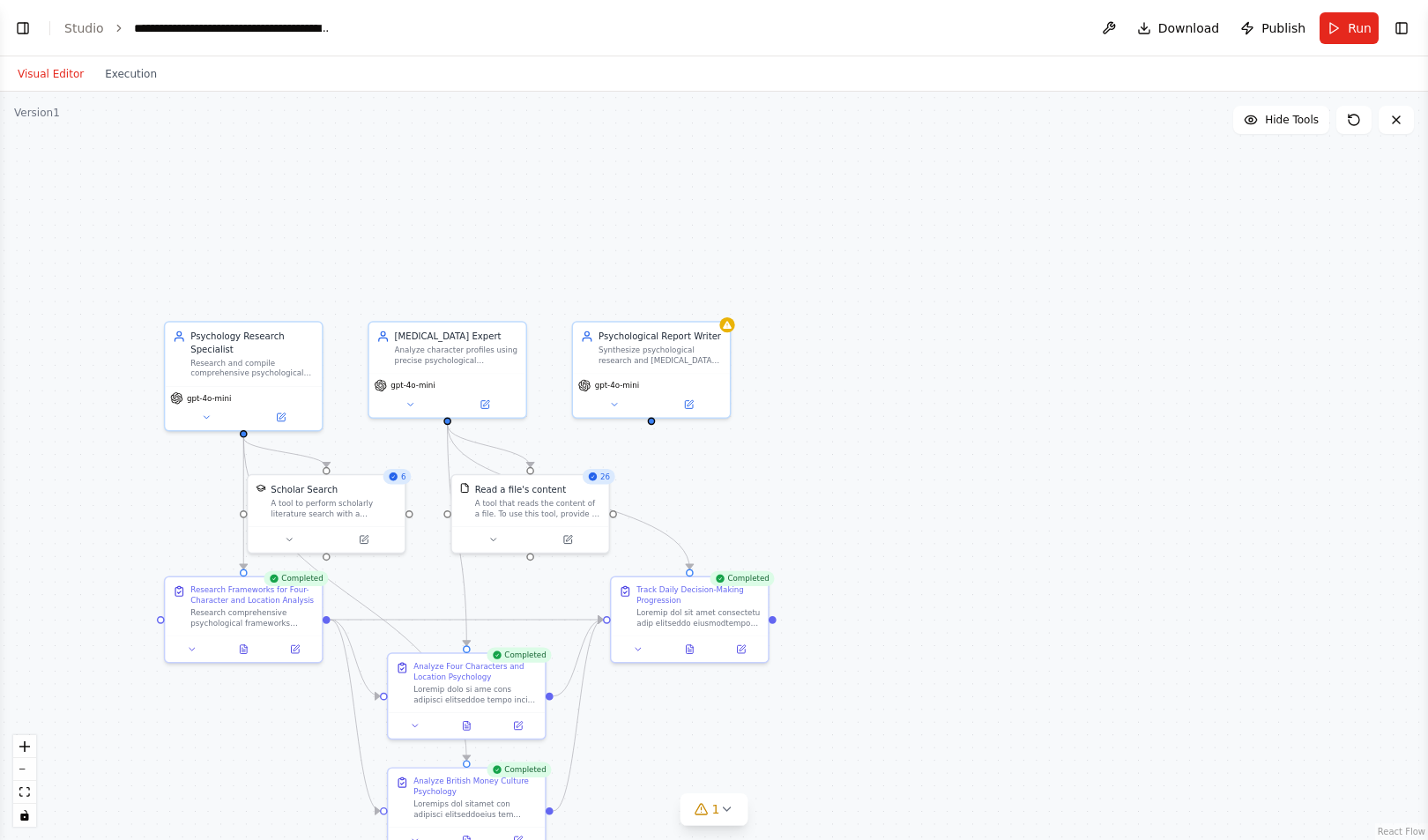
scroll to position [26530, 0]
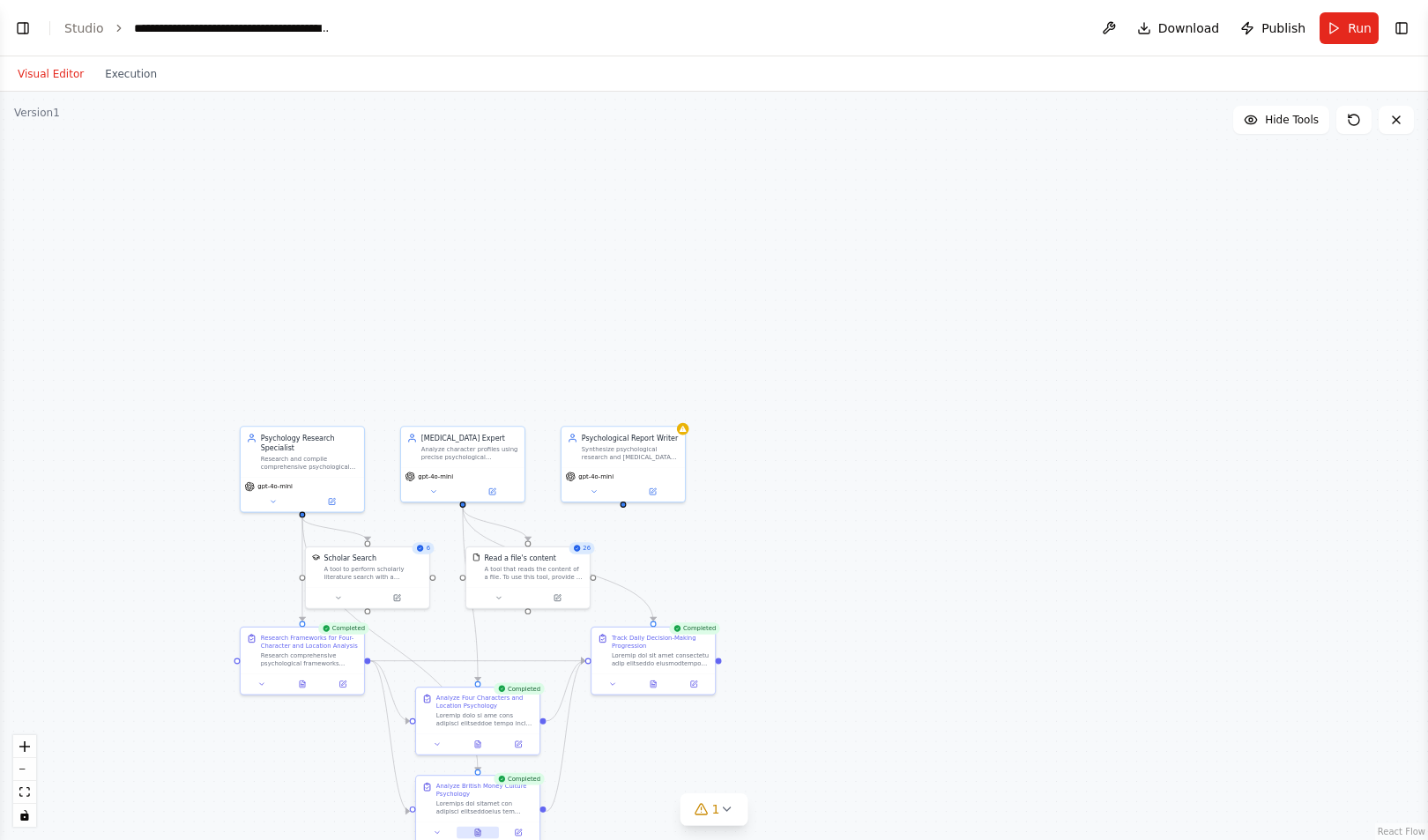
click at [476, 834] on icon at bounding box center [478, 831] width 6 height 7
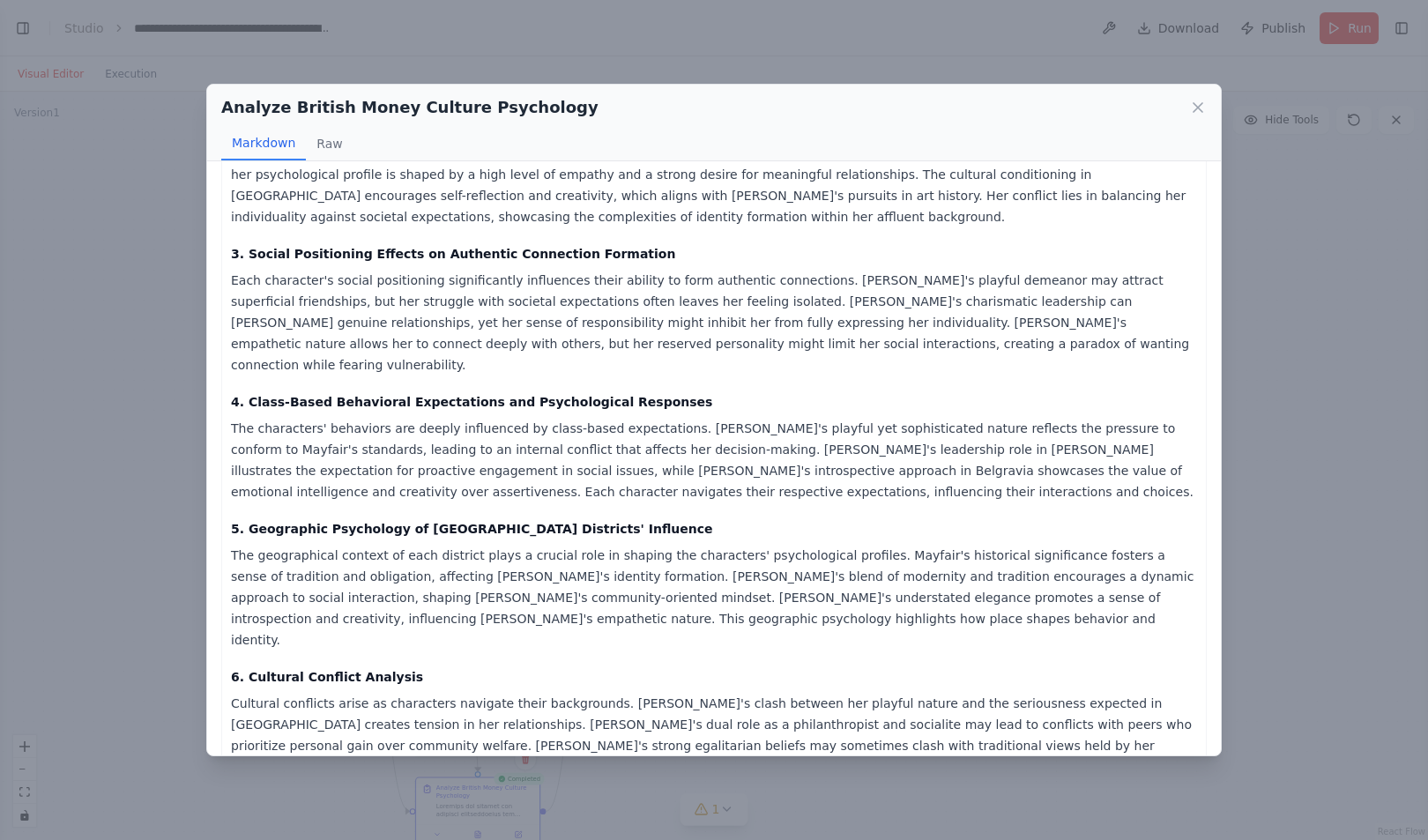
scroll to position [829, 0]
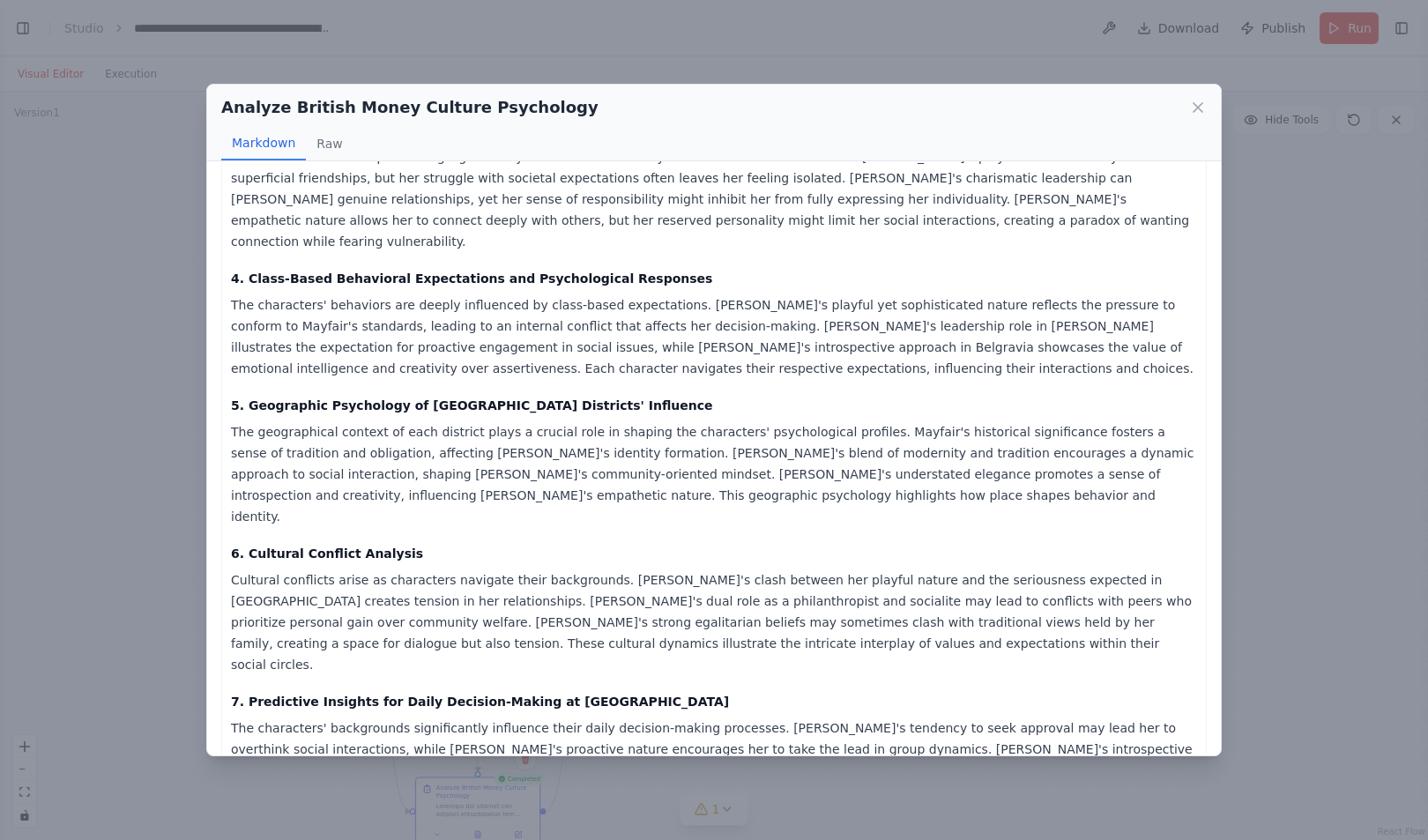
click at [1200, 94] on div "Analyze British Money Culture Psychology Markdown Raw" at bounding box center [714, 123] width 1013 height 77
click at [1198, 106] on icon at bounding box center [1197, 107] width 9 height 9
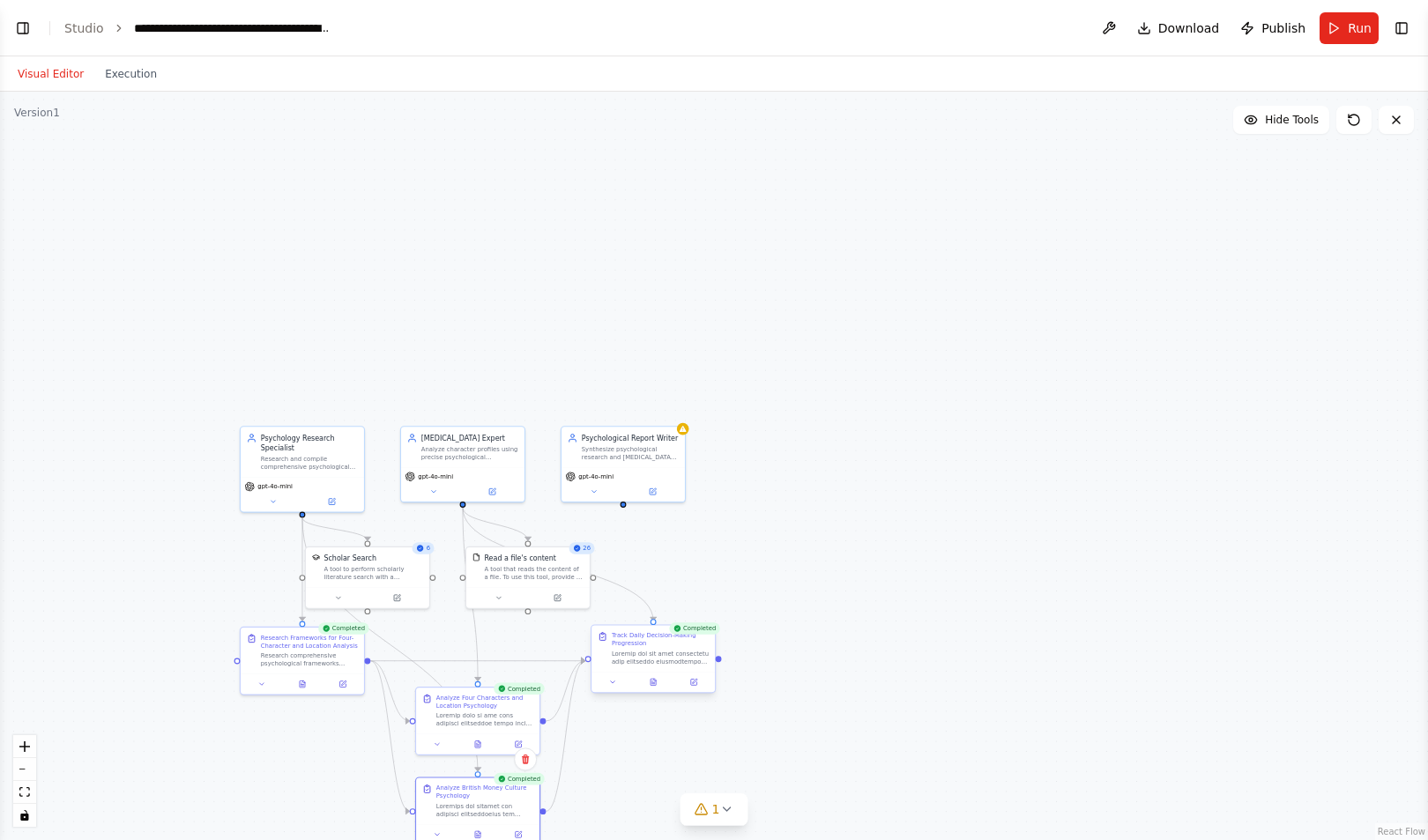
click at [660, 693] on div "Completed Track Daily Decision-Making Progression" at bounding box center [653, 660] width 125 height 69
click at [654, 689] on div at bounding box center [653, 681] width 124 height 20
click at [656, 682] on icon at bounding box center [653, 681] width 6 height 7
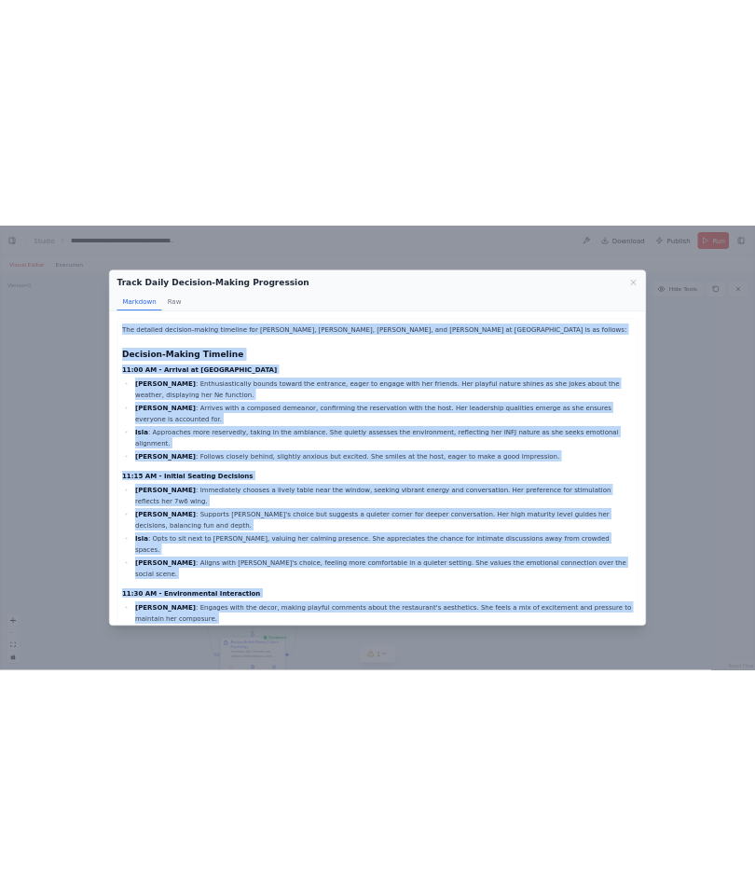
scroll to position [757, 0]
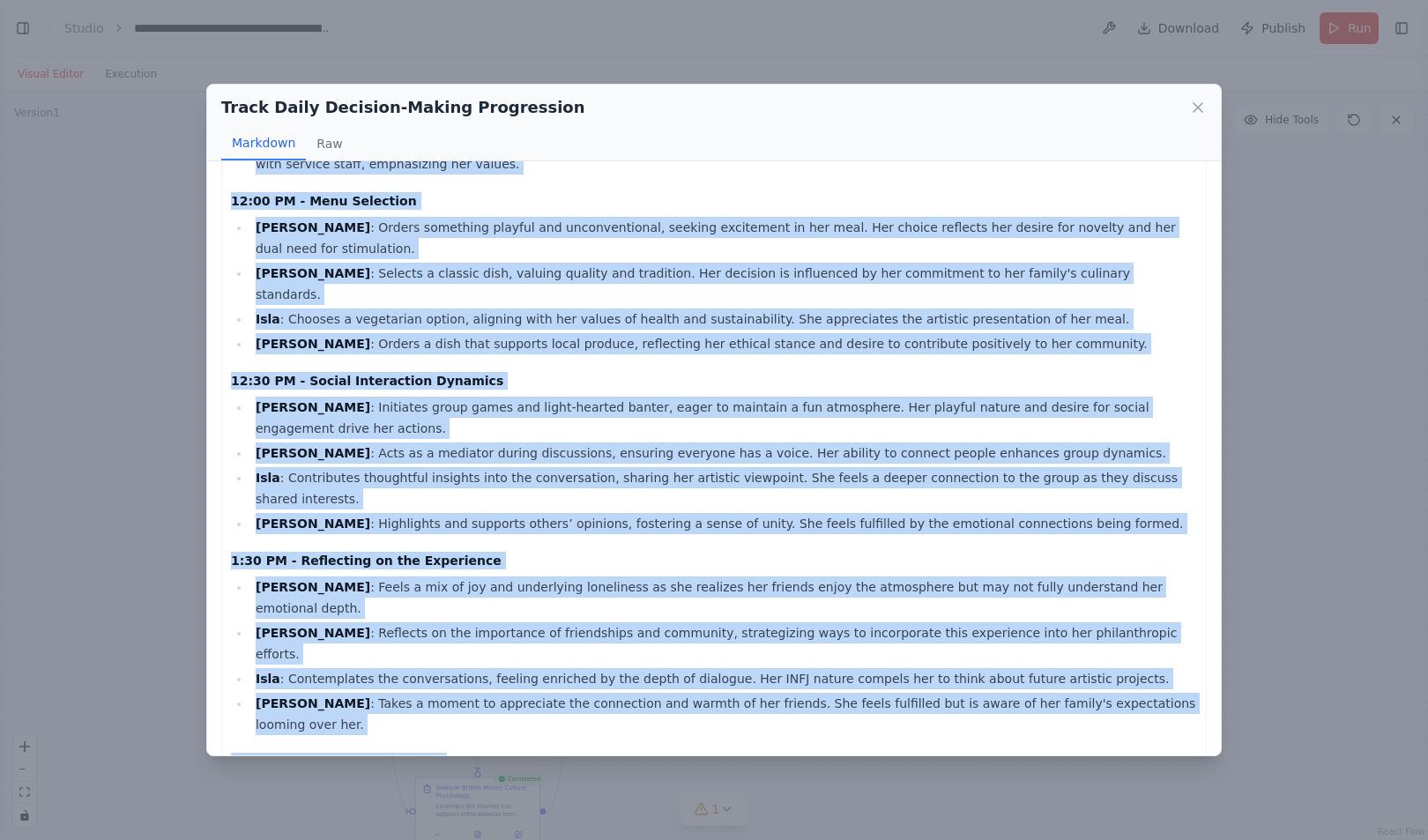
drag, startPoint x: 231, startPoint y: 196, endPoint x: 984, endPoint y: 524, distance: 821.3
click at [984, 524] on div "The detailed decision-making timeline for Vera, Chloe, Isla, and Sally at Launc…" at bounding box center [714, 281] width 966 height 1621
copy div "The detailed decision-making timeline for Vera, Chloe, Isla, and Sally at Launc…"
click at [1198, 113] on icon at bounding box center [1197, 107] width 18 height 18
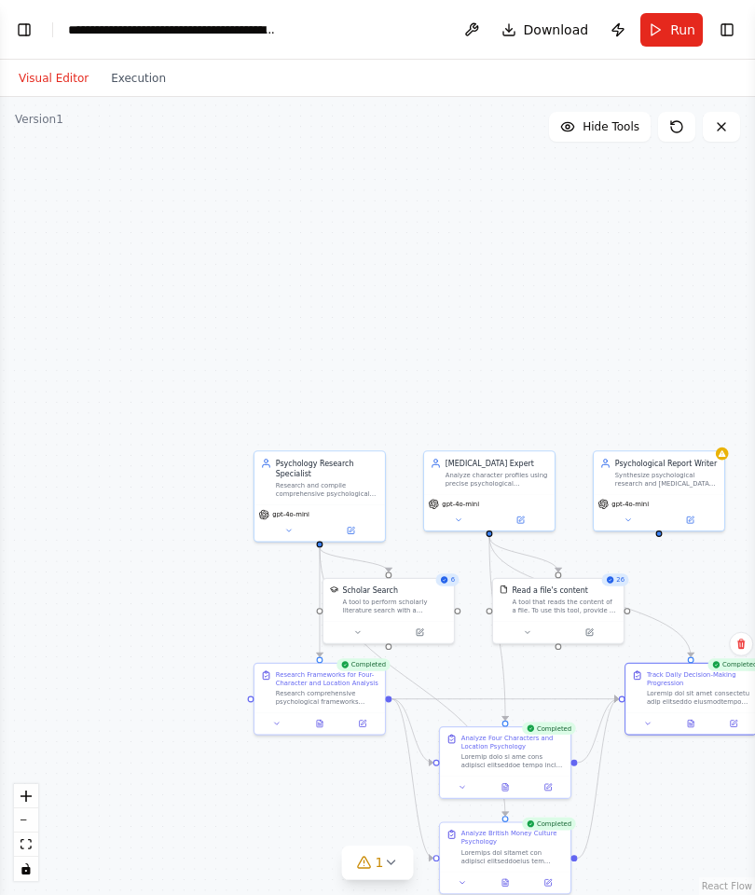
scroll to position [31567, 0]
click at [695, 724] on icon at bounding box center [691, 721] width 8 height 8
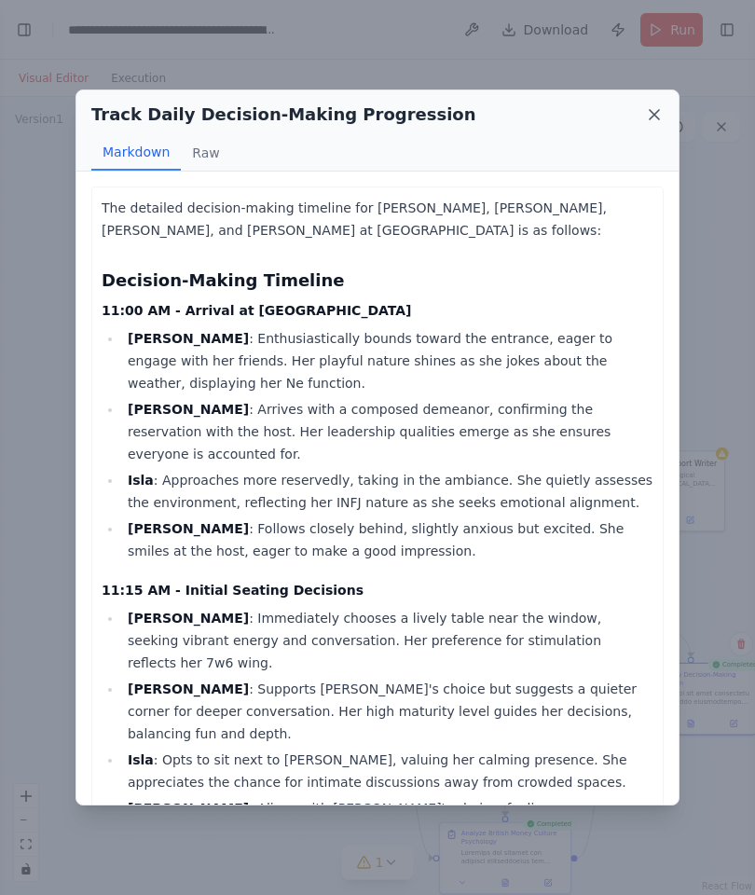
click at [650, 120] on icon at bounding box center [654, 114] width 19 height 19
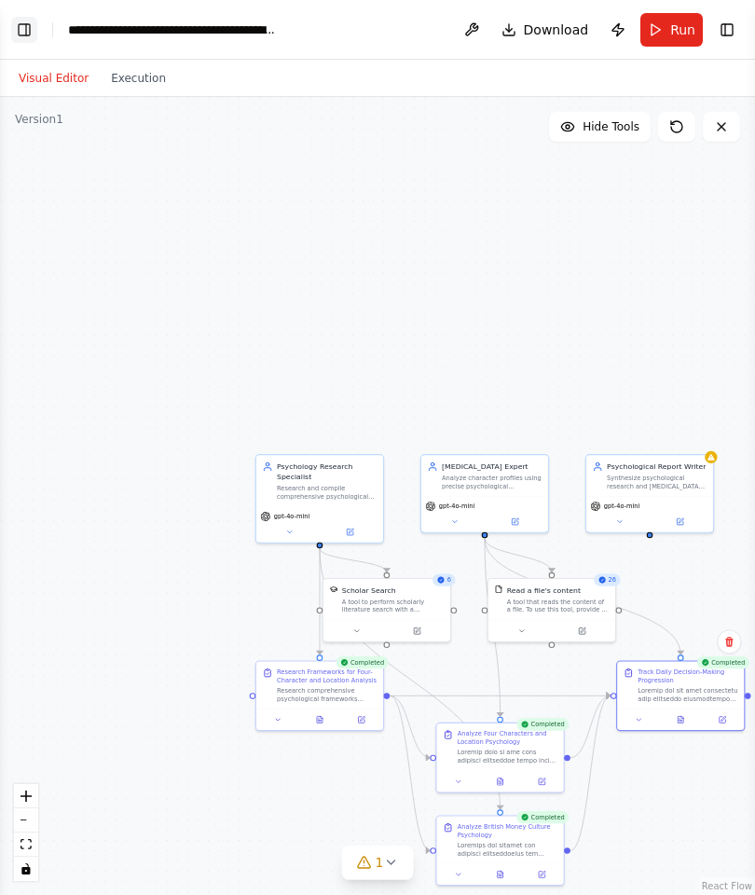
click at [27, 35] on button "Toggle Left Sidebar" at bounding box center [24, 30] width 26 height 26
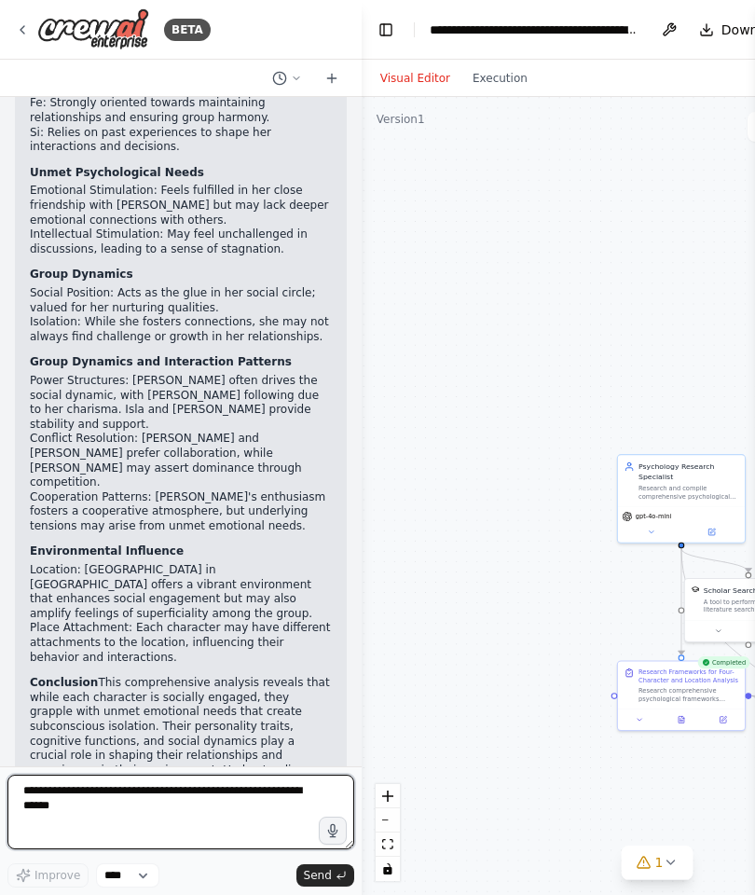
click at [106, 798] on textarea at bounding box center [180, 812] width 347 height 75
type textarea "**********"
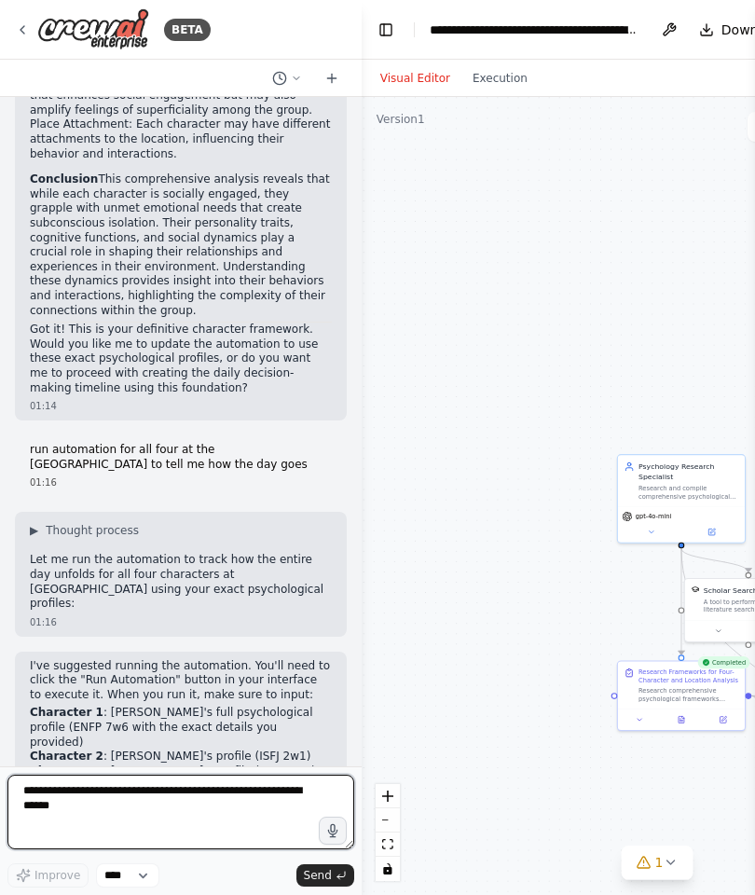
scroll to position [32085, 0]
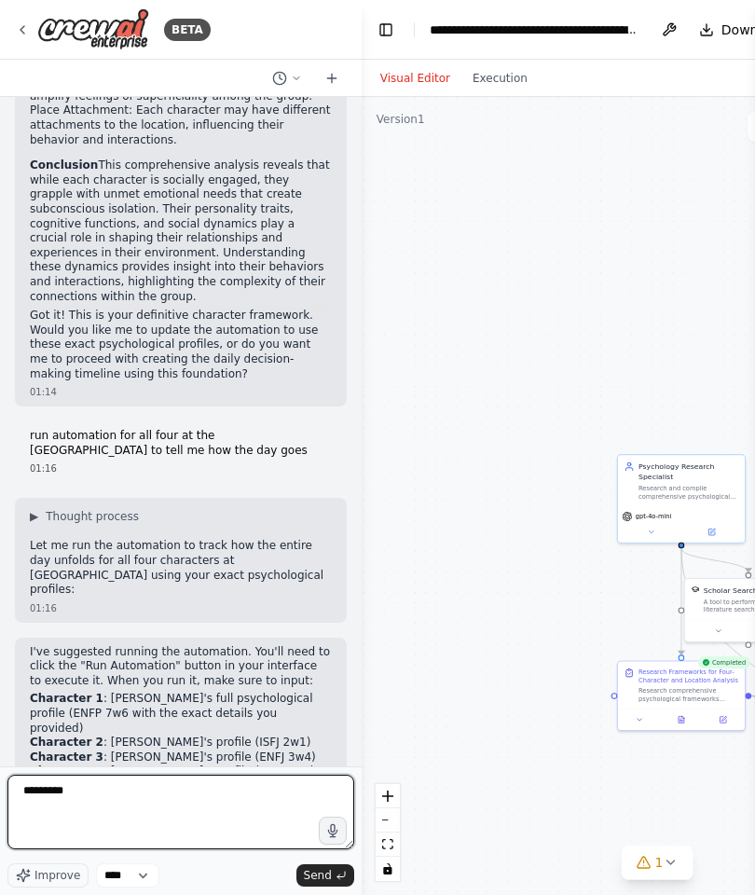
type textarea "**********"
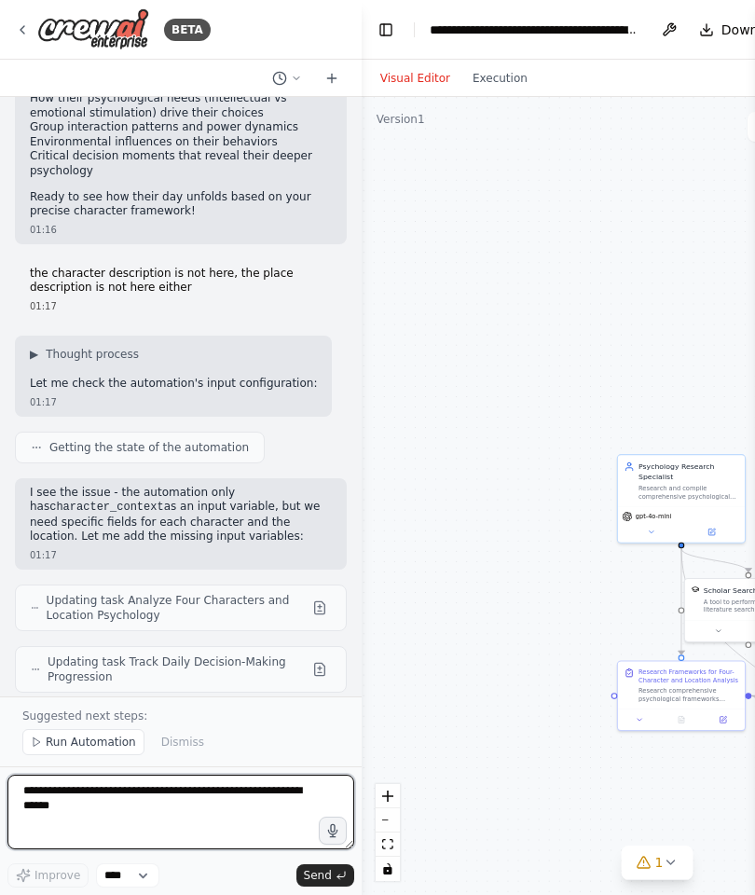
scroll to position [32948, 0]
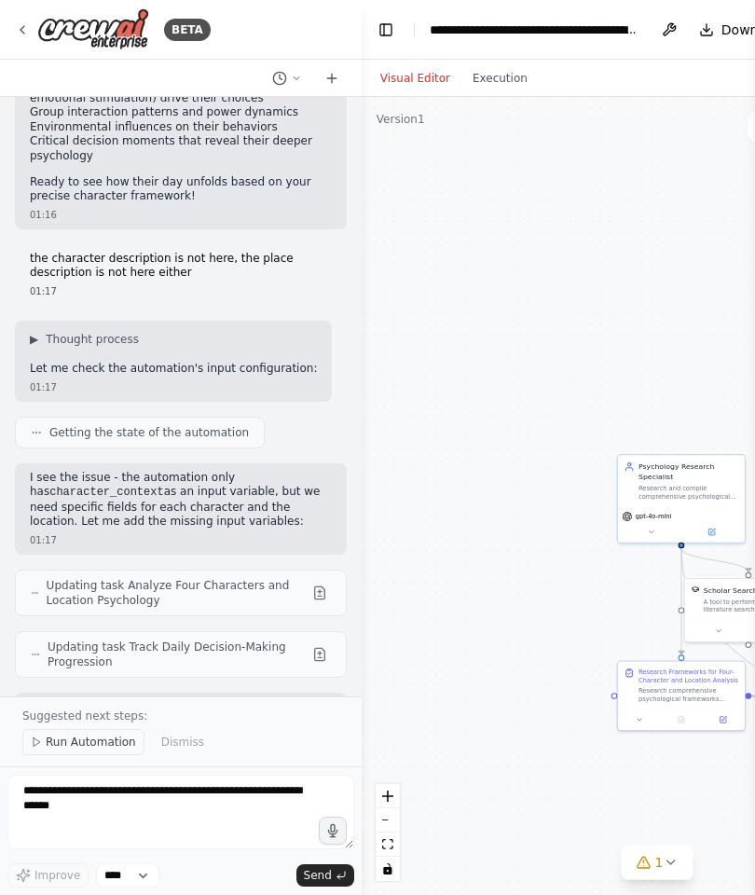
click at [105, 744] on span "Run Automation" at bounding box center [91, 742] width 90 height 15
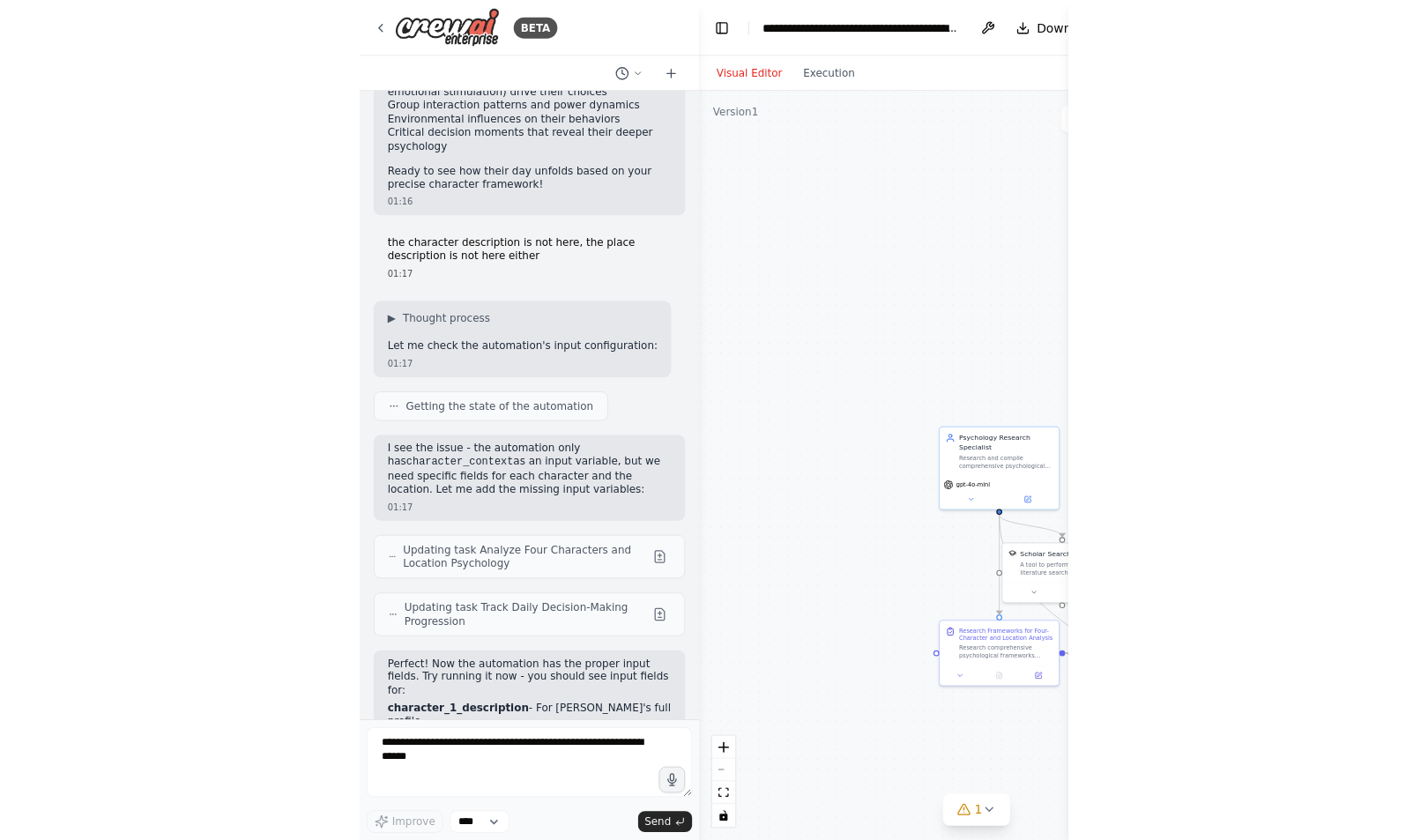
scroll to position [31066, 0]
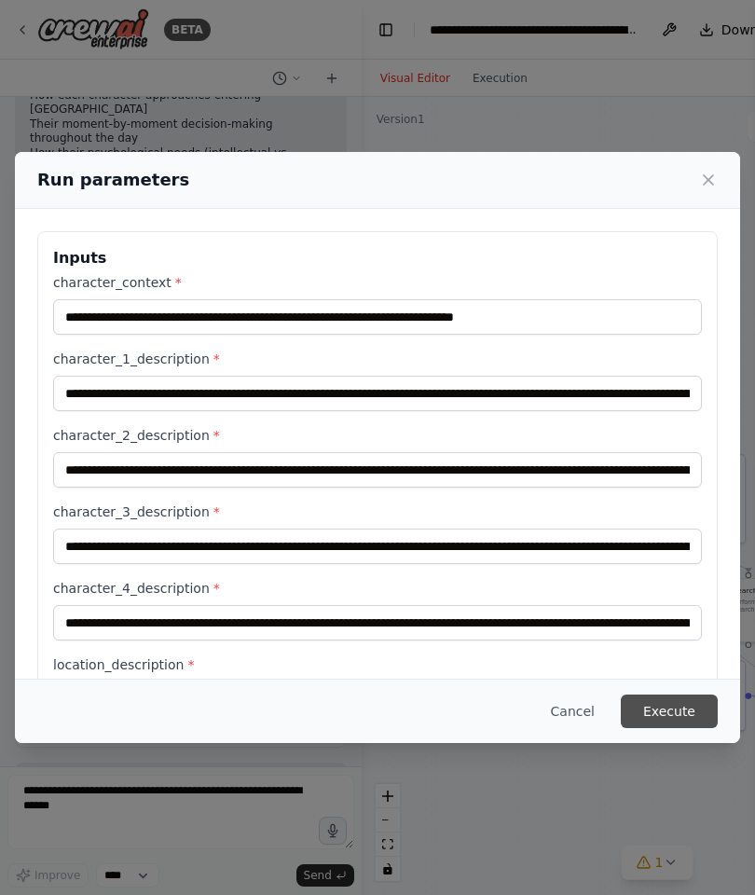
click at [641, 713] on button "Execute" at bounding box center [669, 712] width 97 height 34
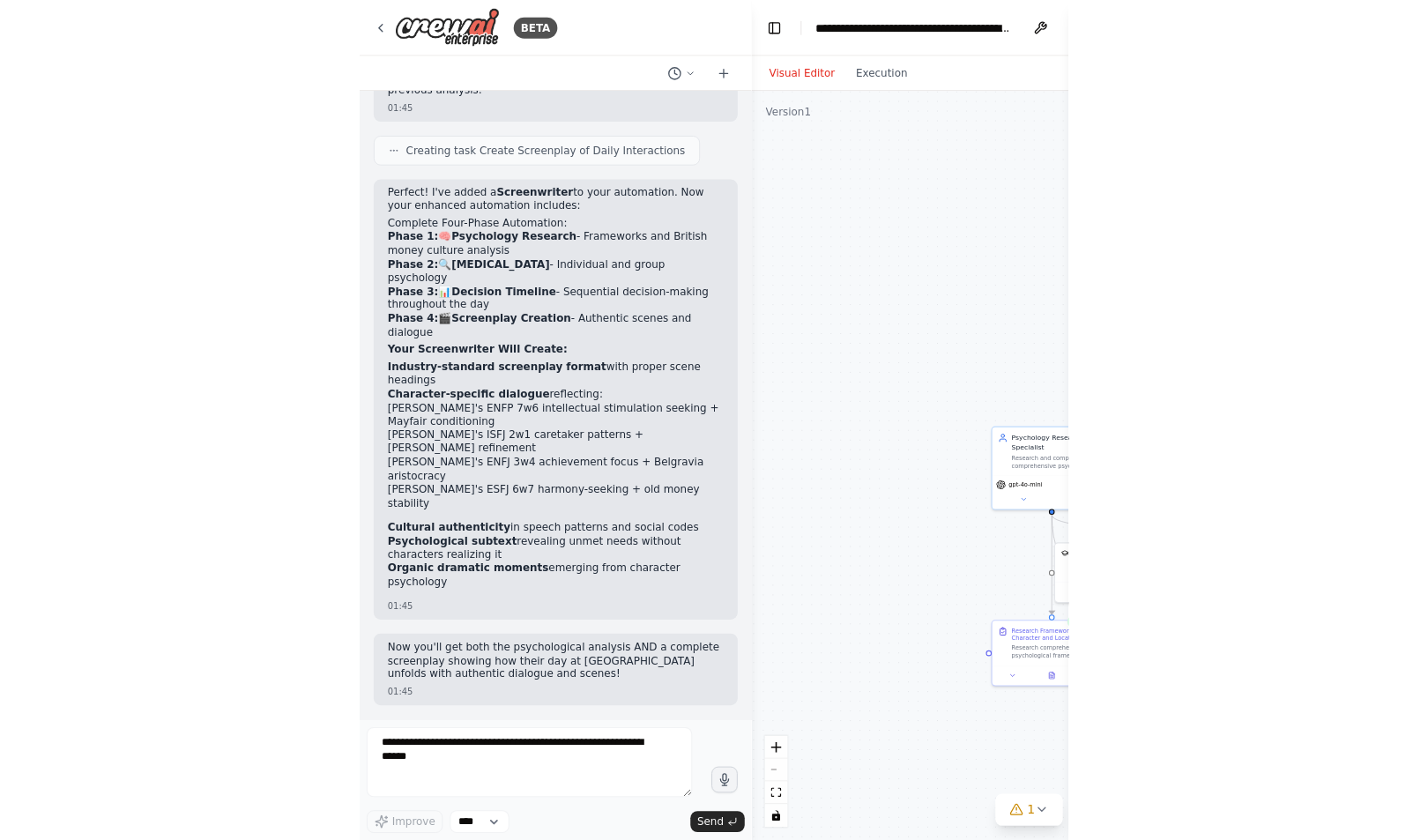
scroll to position [27645, 0]
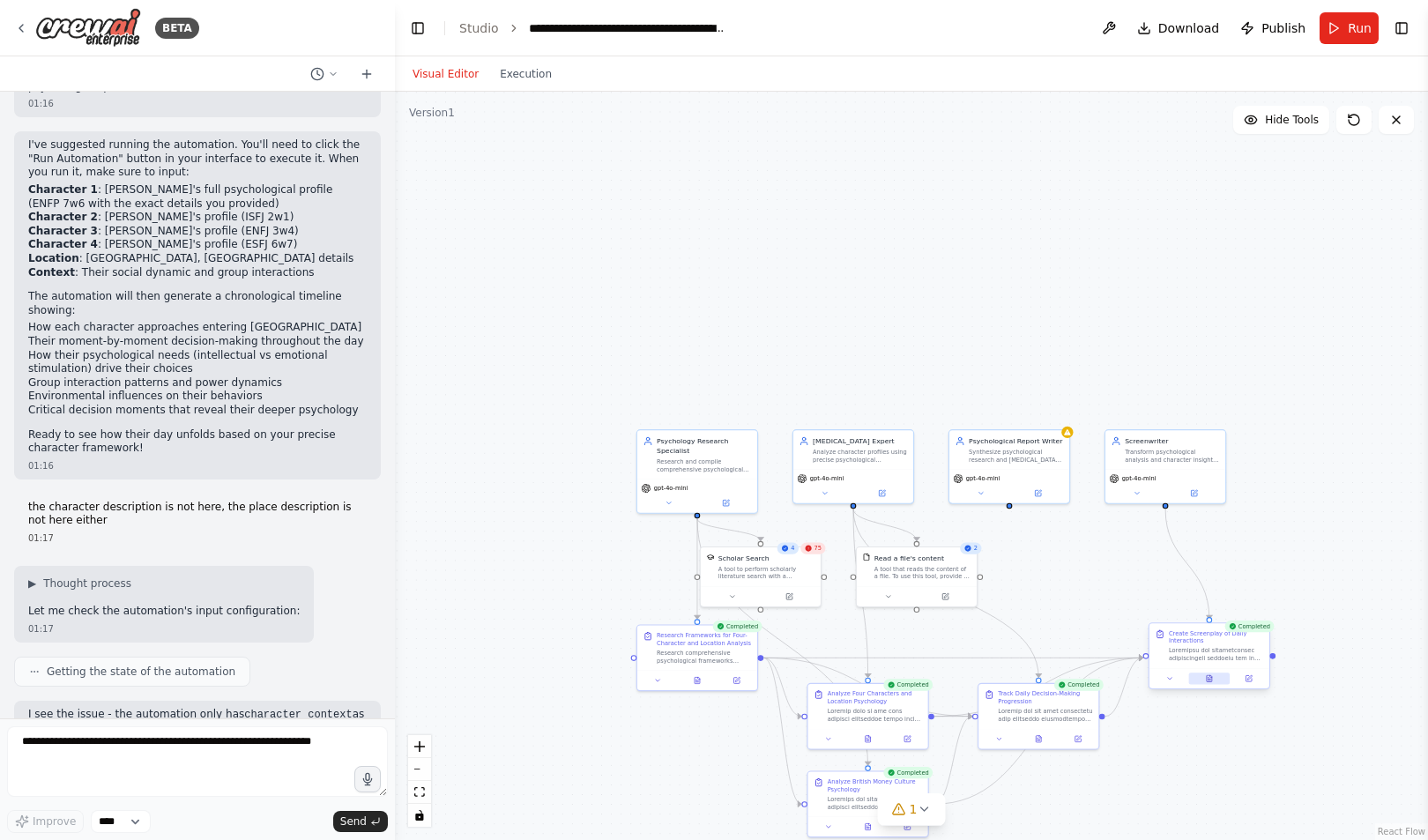
click at [1215, 683] on button at bounding box center [1209, 677] width 42 height 11
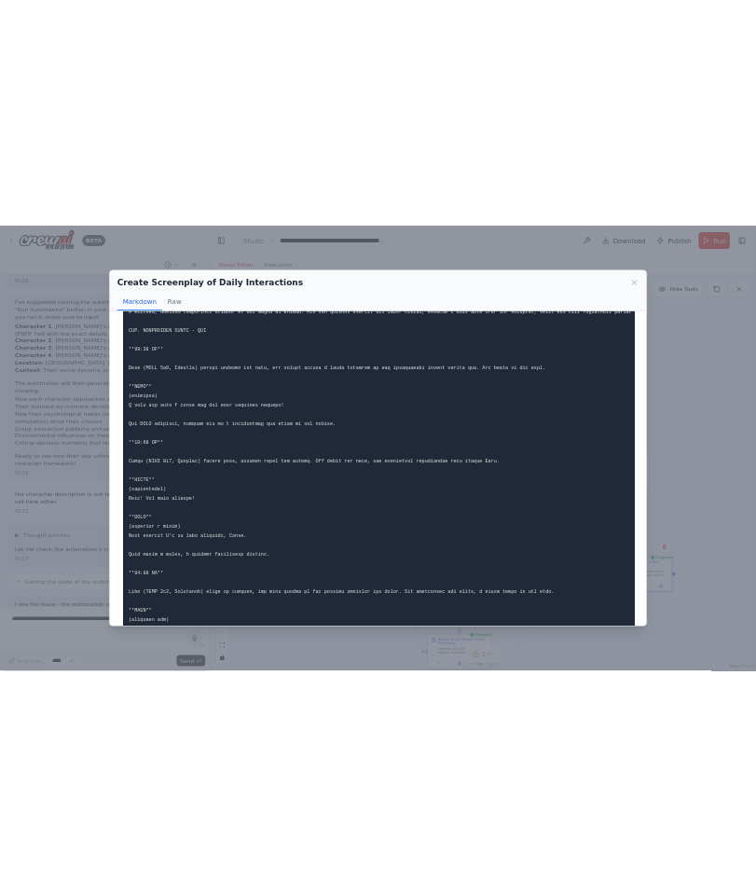
scroll to position [0, 0]
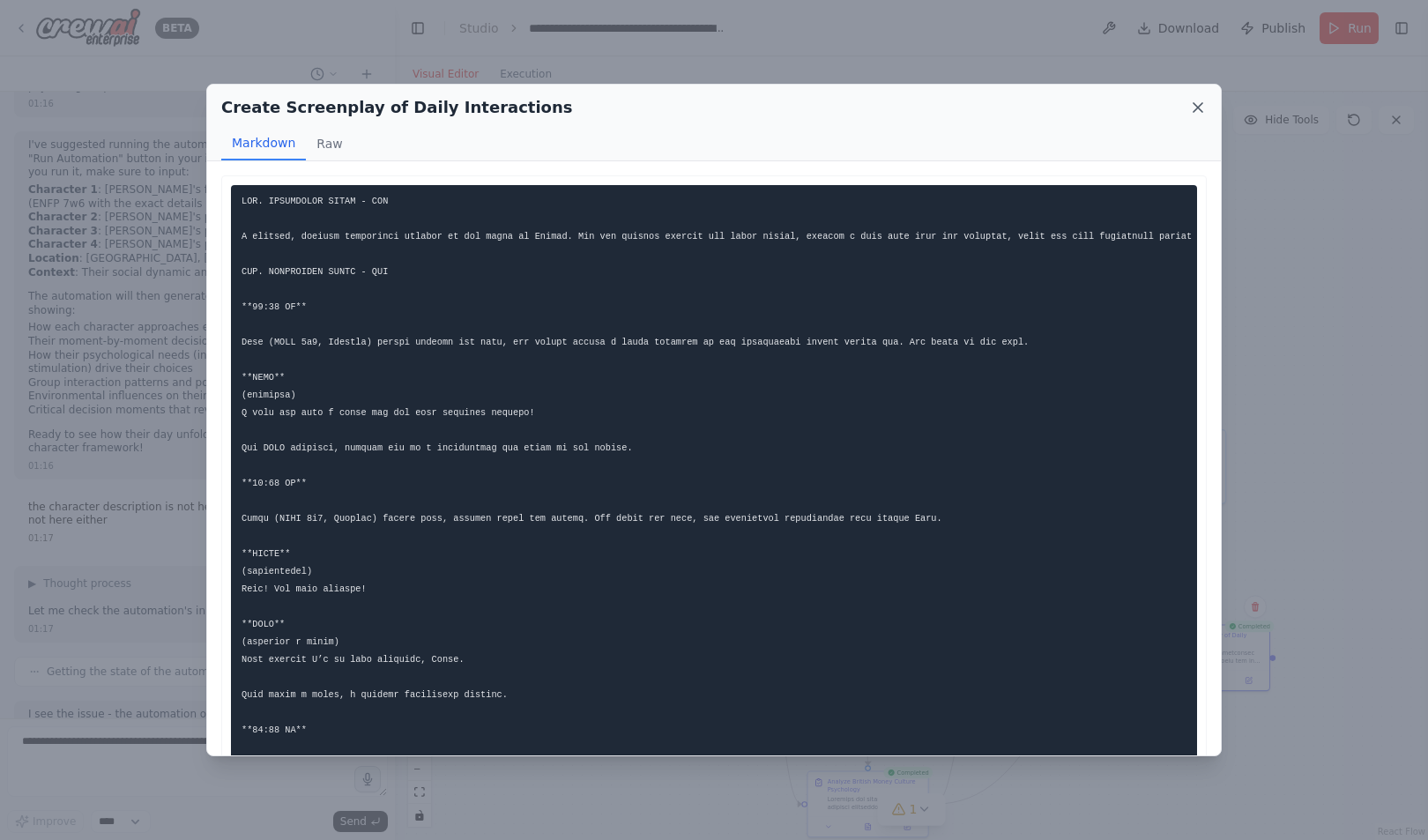
click at [1194, 99] on icon at bounding box center [1197, 107] width 18 height 18
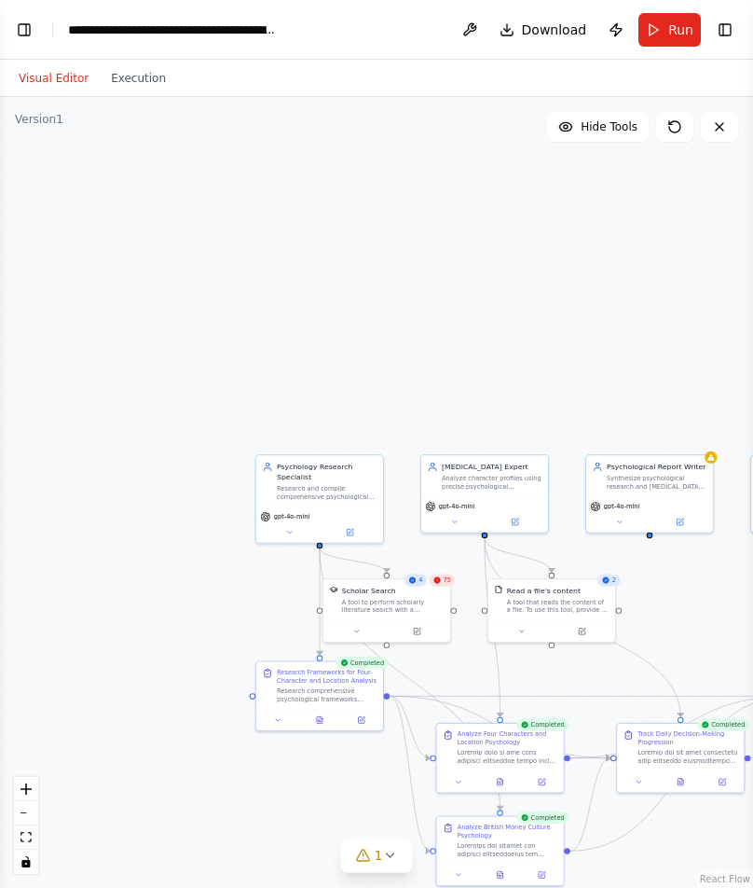
scroll to position [32973, 0]
click at [26, 26] on button "Toggle Left Sidebar" at bounding box center [24, 30] width 26 height 26
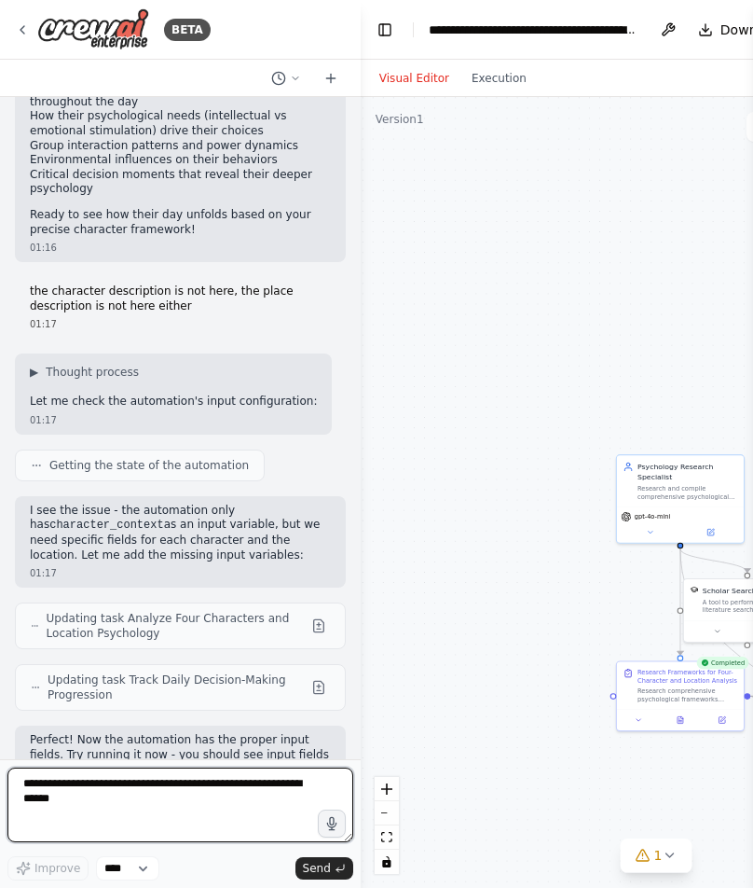
click at [136, 801] on textarea at bounding box center [180, 804] width 346 height 75
click at [60, 787] on textarea "**********" at bounding box center [180, 804] width 346 height 75
click at [139, 794] on textarea "**********" at bounding box center [180, 804] width 346 height 75
paste textarea "**********"
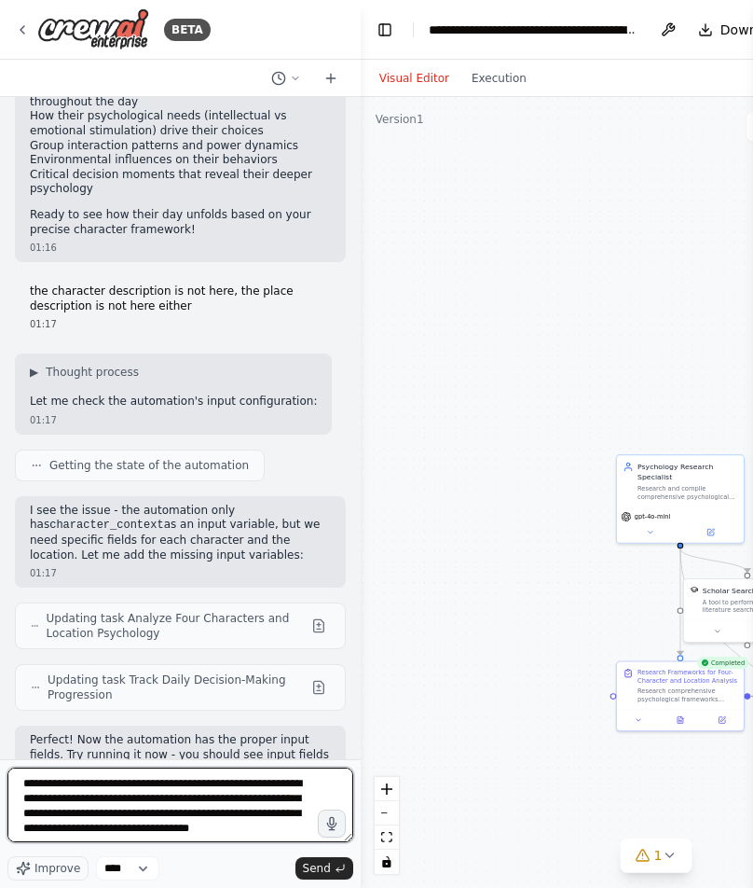
scroll to position [24, 0]
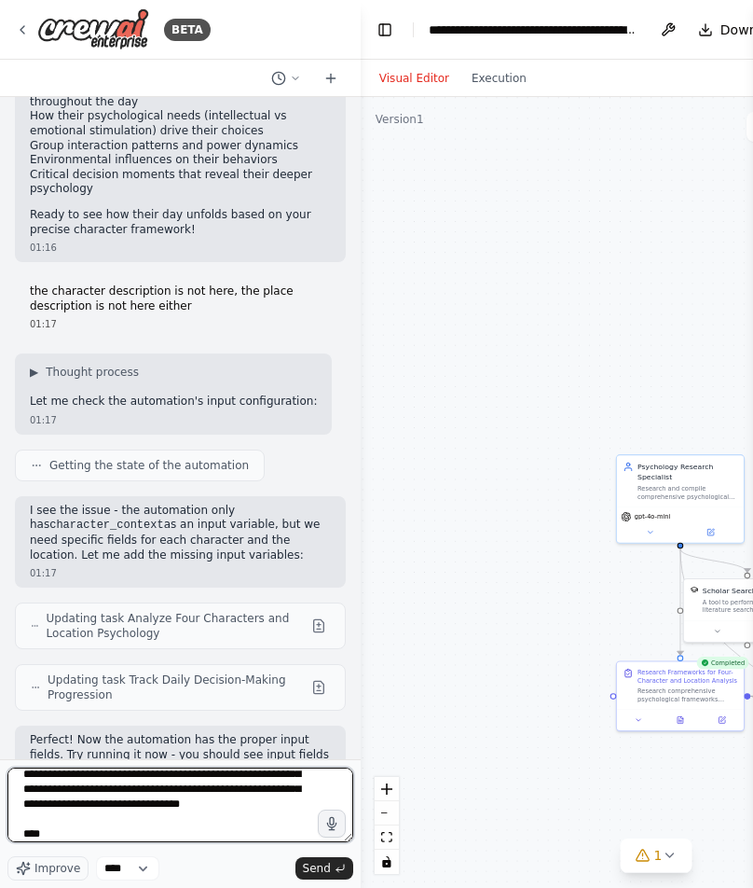
click at [73, 839] on textarea "**********" at bounding box center [180, 804] width 346 height 75
paste textarea "**********"
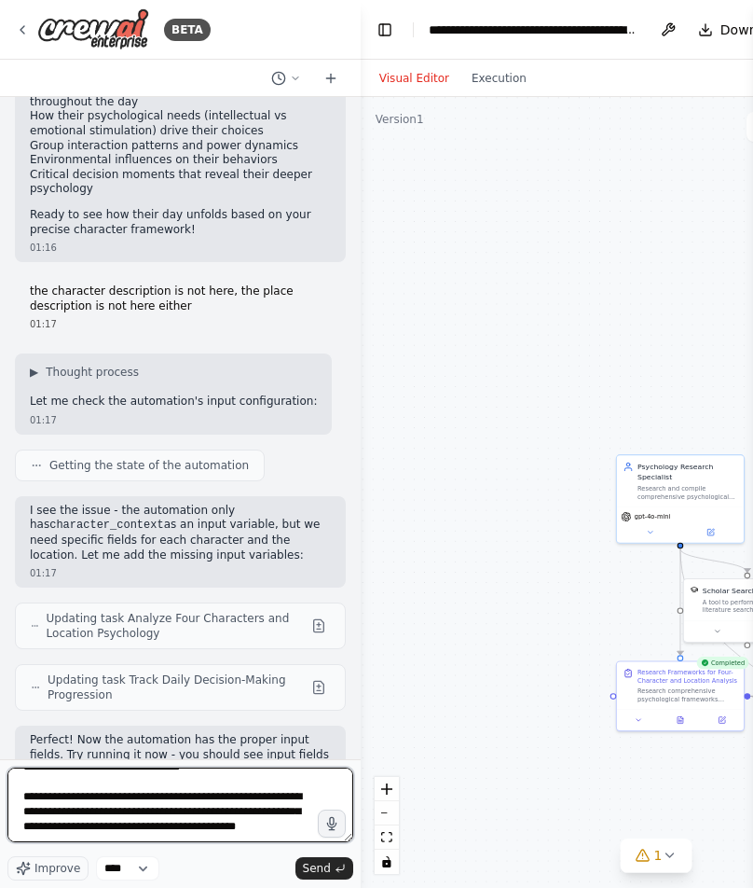
scroll to position [99, 0]
click at [73, 814] on textarea "**********" at bounding box center [180, 804] width 346 height 75
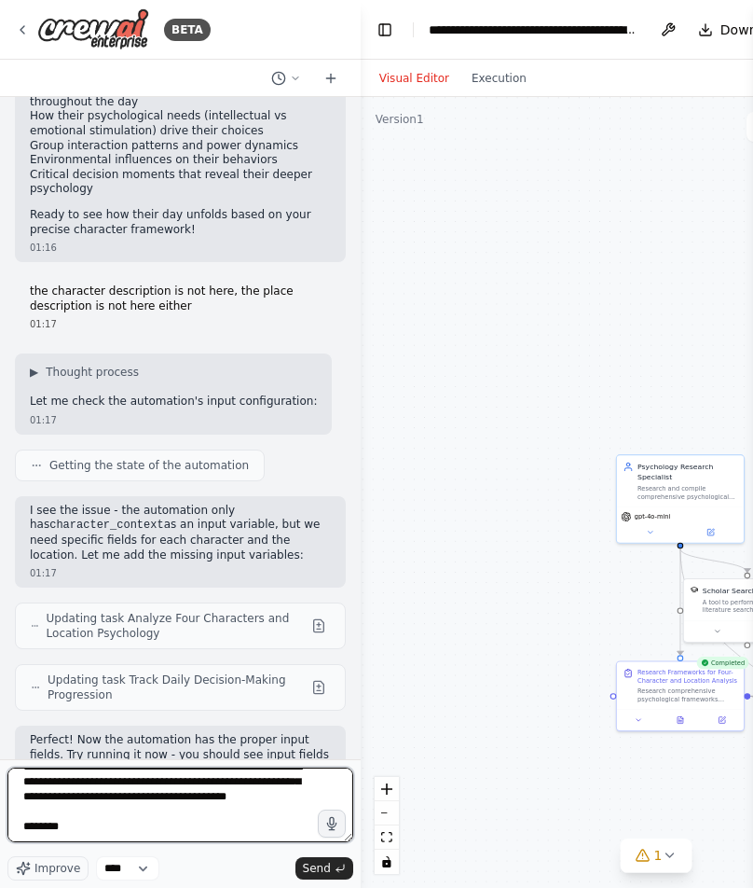
paste textarea "**********"
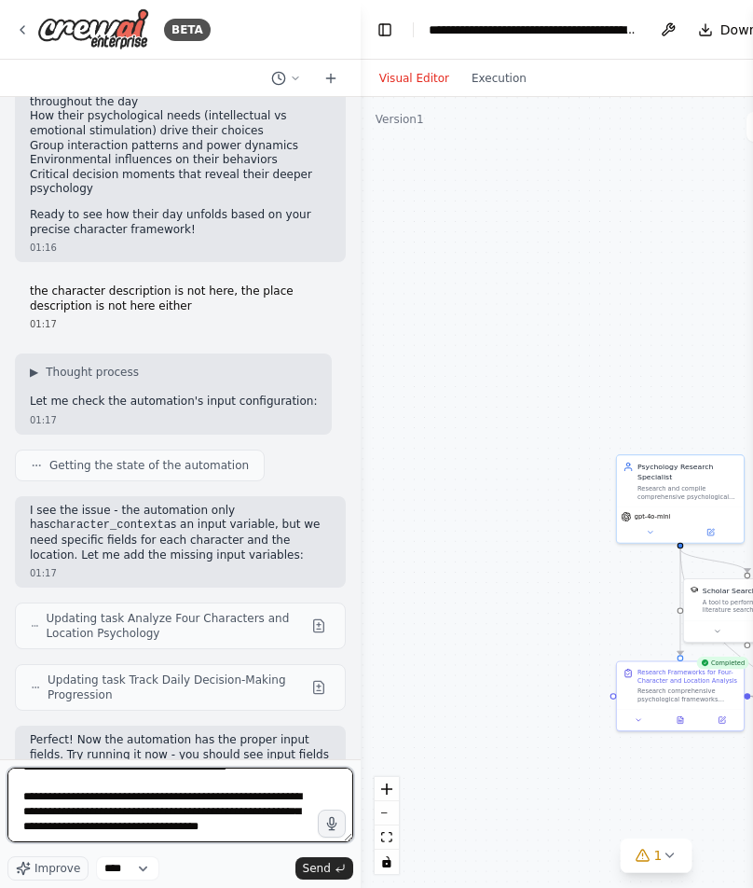
scroll to position [159, 0]
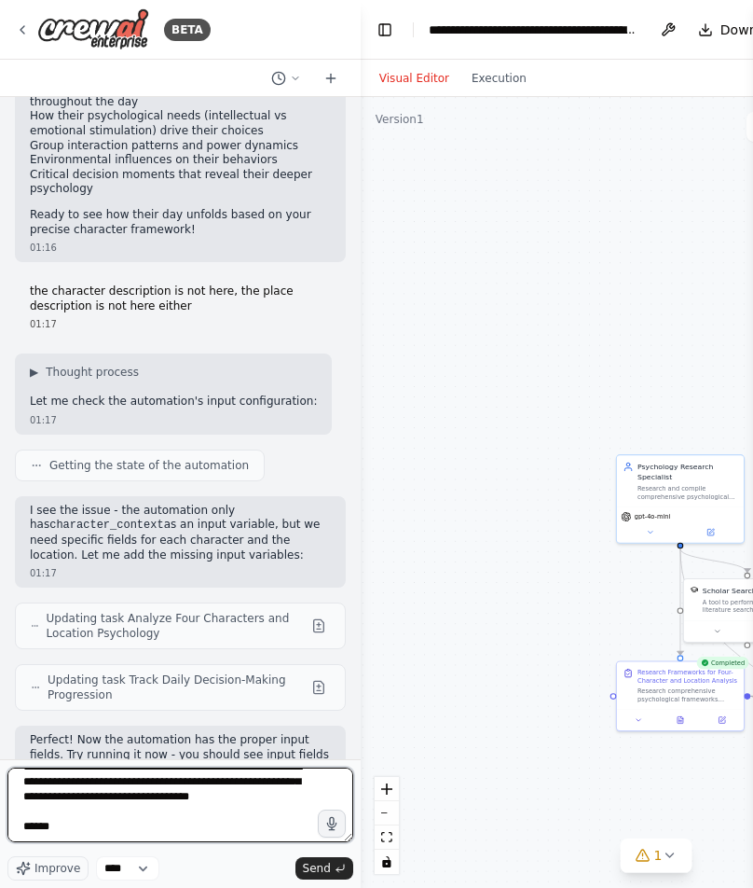
click at [112, 836] on textarea "**********" at bounding box center [180, 804] width 346 height 75
paste textarea "**********"
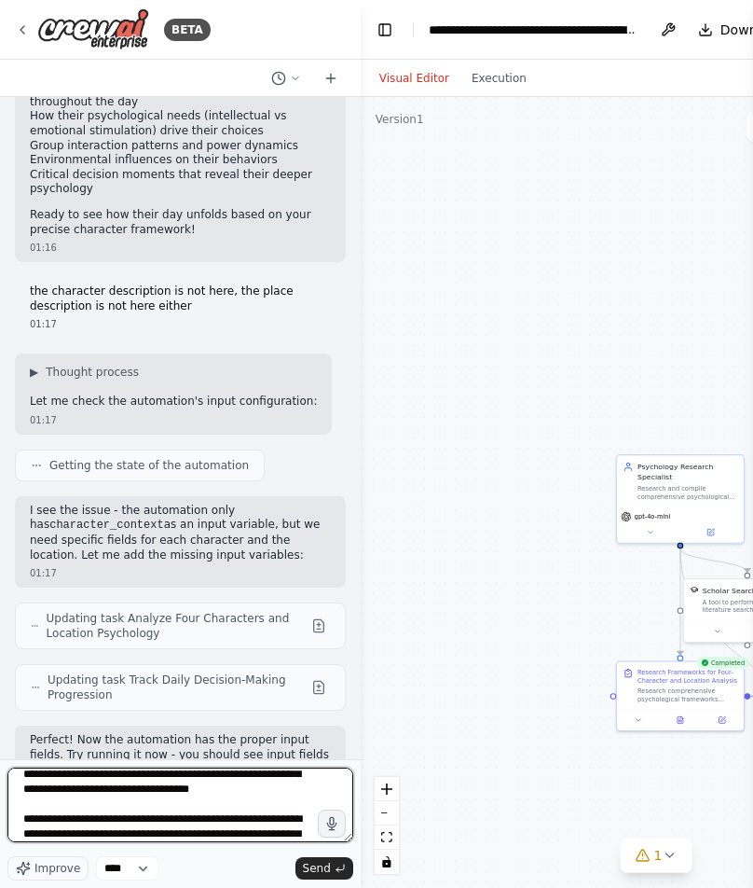
scroll to position [248, 0]
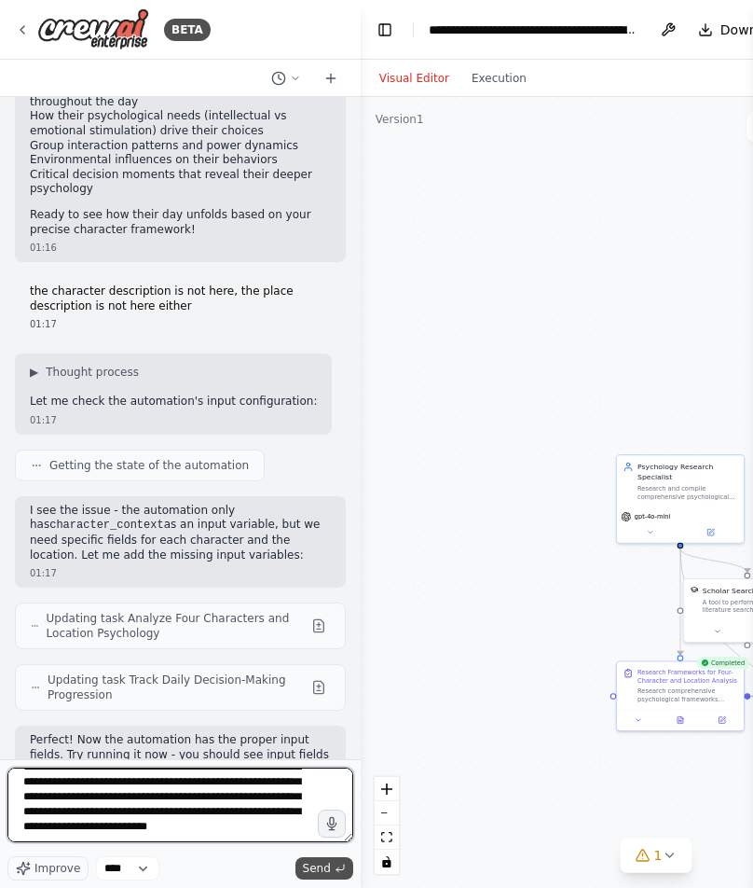
type textarea "**********"
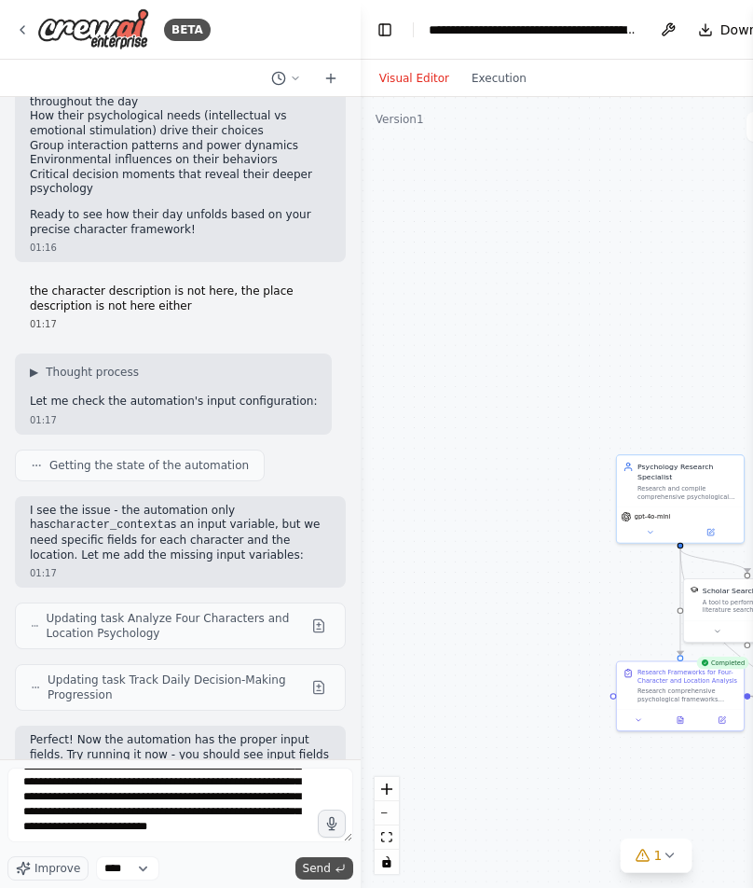
click at [324, 868] on span "Send" at bounding box center [317, 868] width 28 height 15
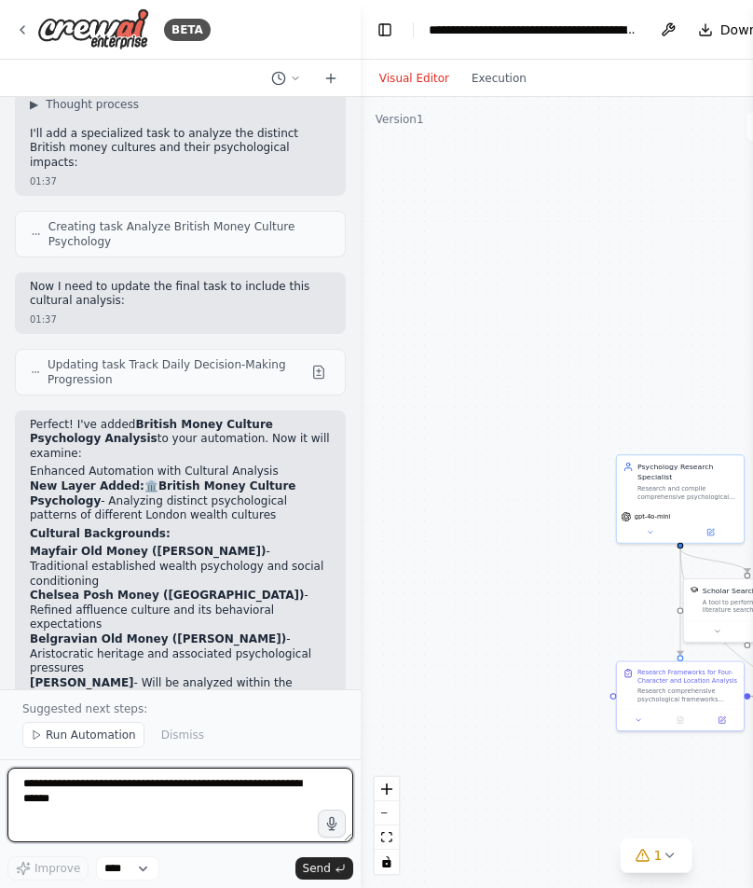
scroll to position [34087, 0]
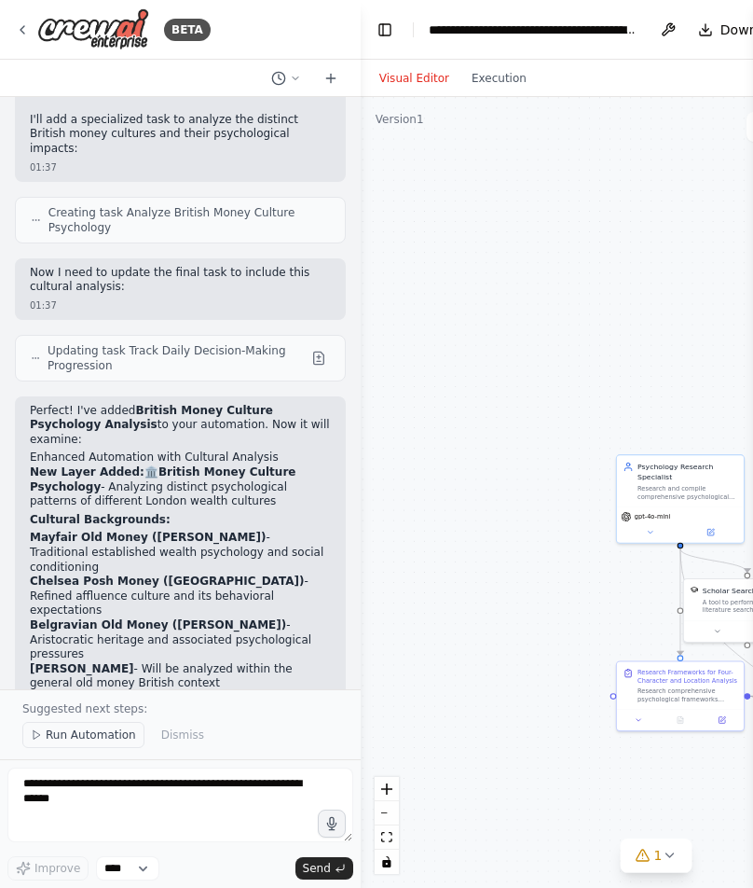
click at [117, 739] on span "Run Automation" at bounding box center [91, 734] width 90 height 15
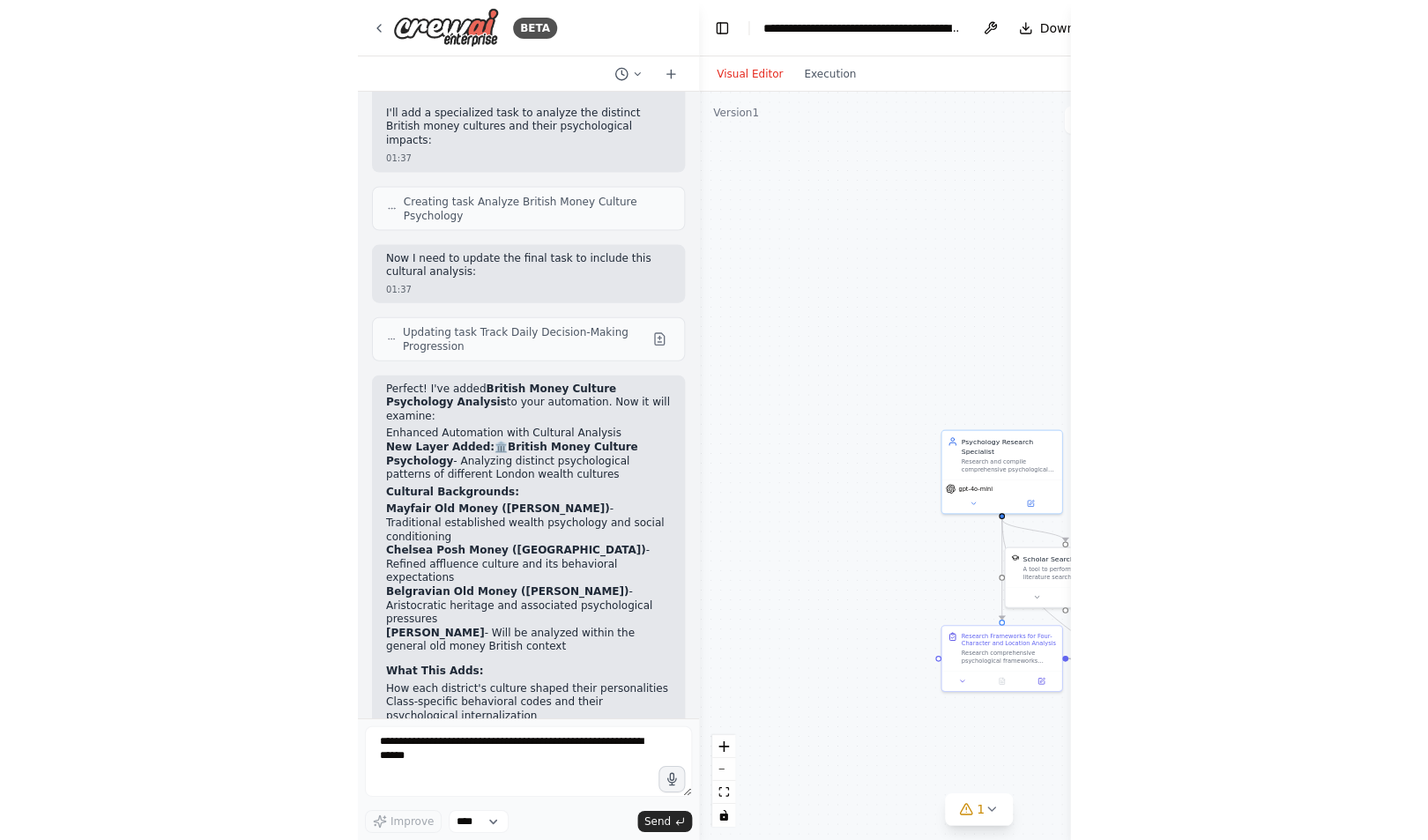
scroll to position [32142, 0]
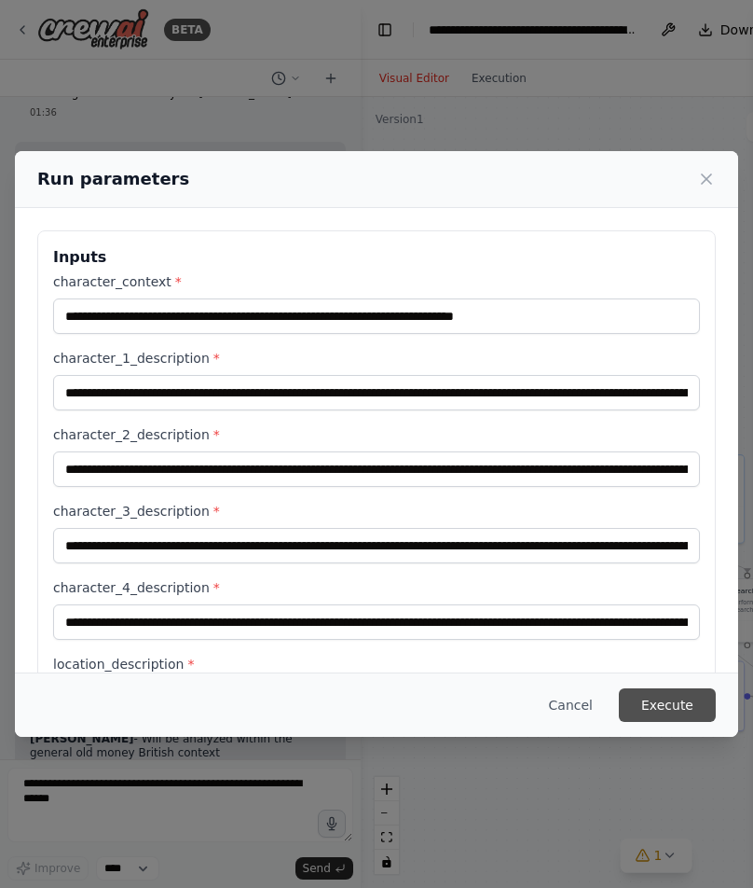
click at [670, 707] on button "Execute" at bounding box center [667, 705] width 97 height 34
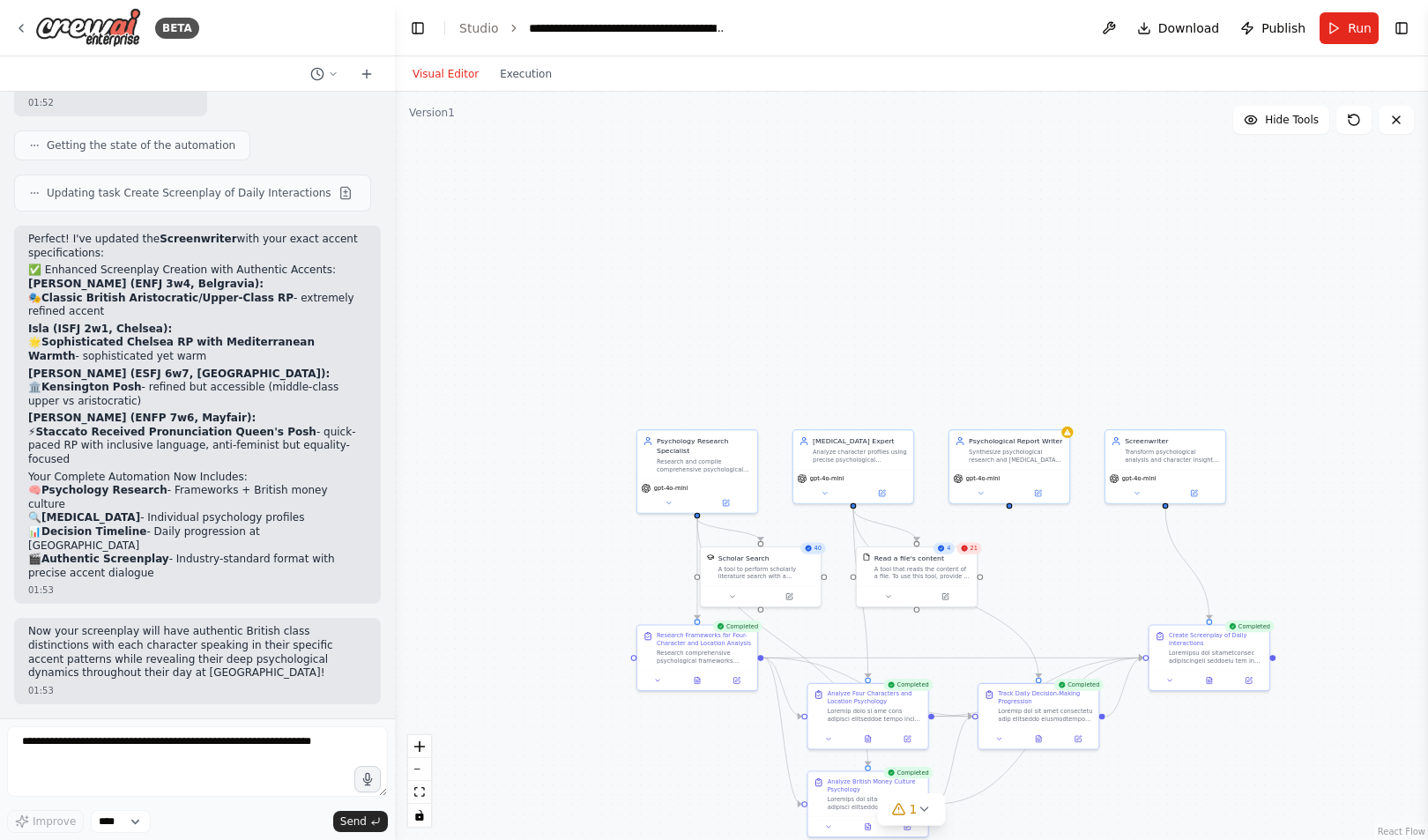
scroll to position [28555, 0]
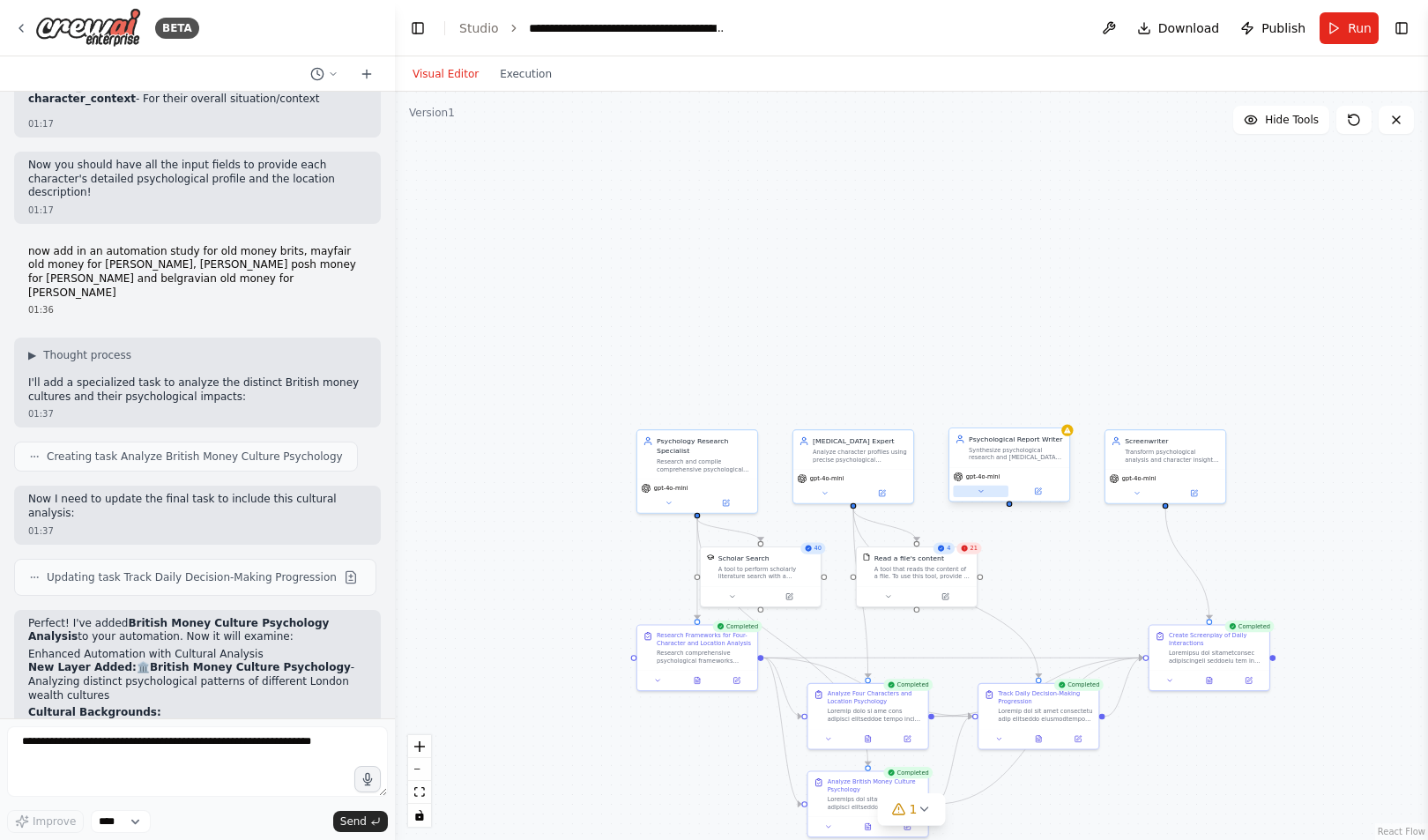
click at [999, 497] on div "gpt-4o-mini" at bounding box center [1008, 483] width 120 height 33
click at [927, 814] on icon at bounding box center [923, 809] width 14 height 14
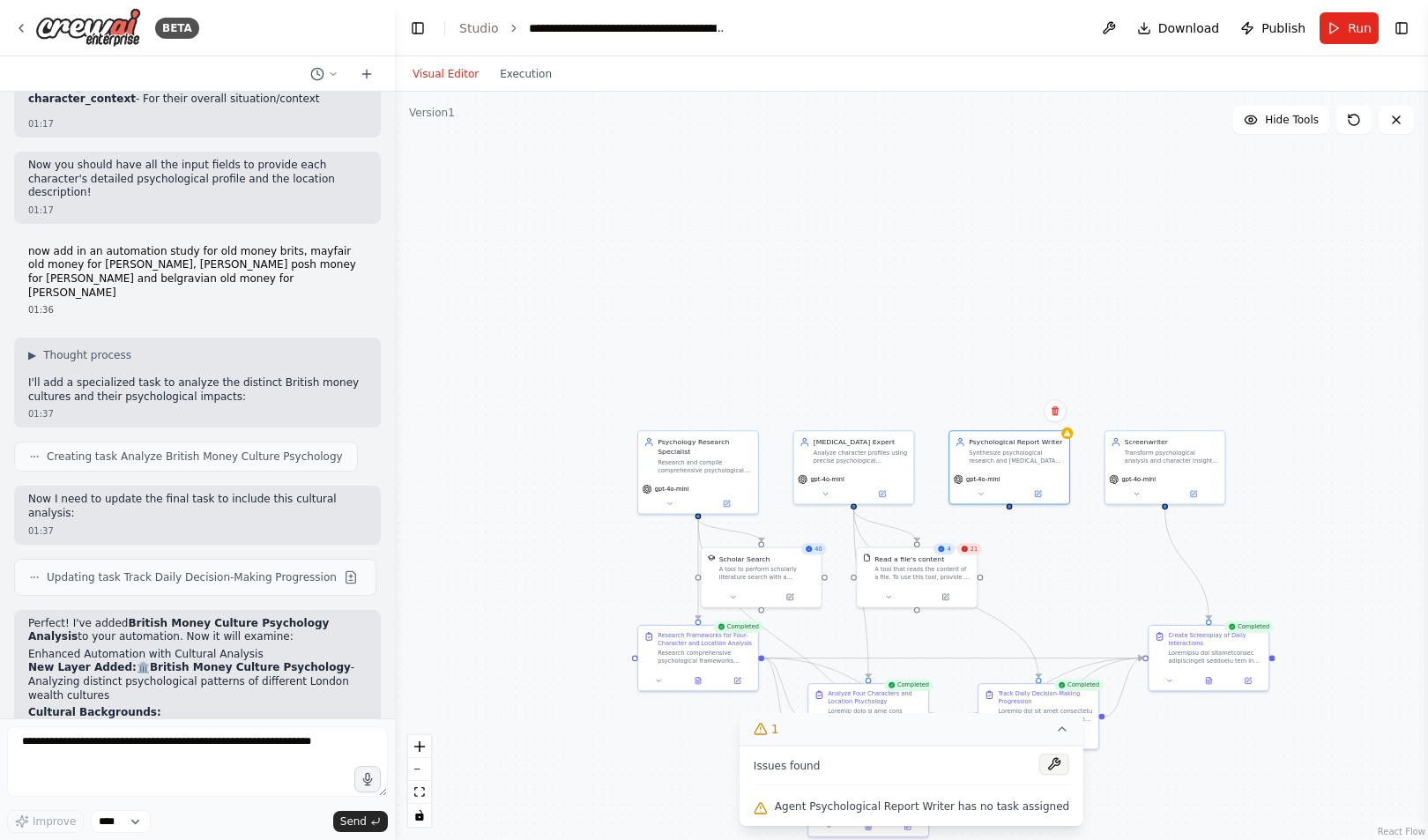
click at [1050, 759] on button at bounding box center [1054, 763] width 30 height 21
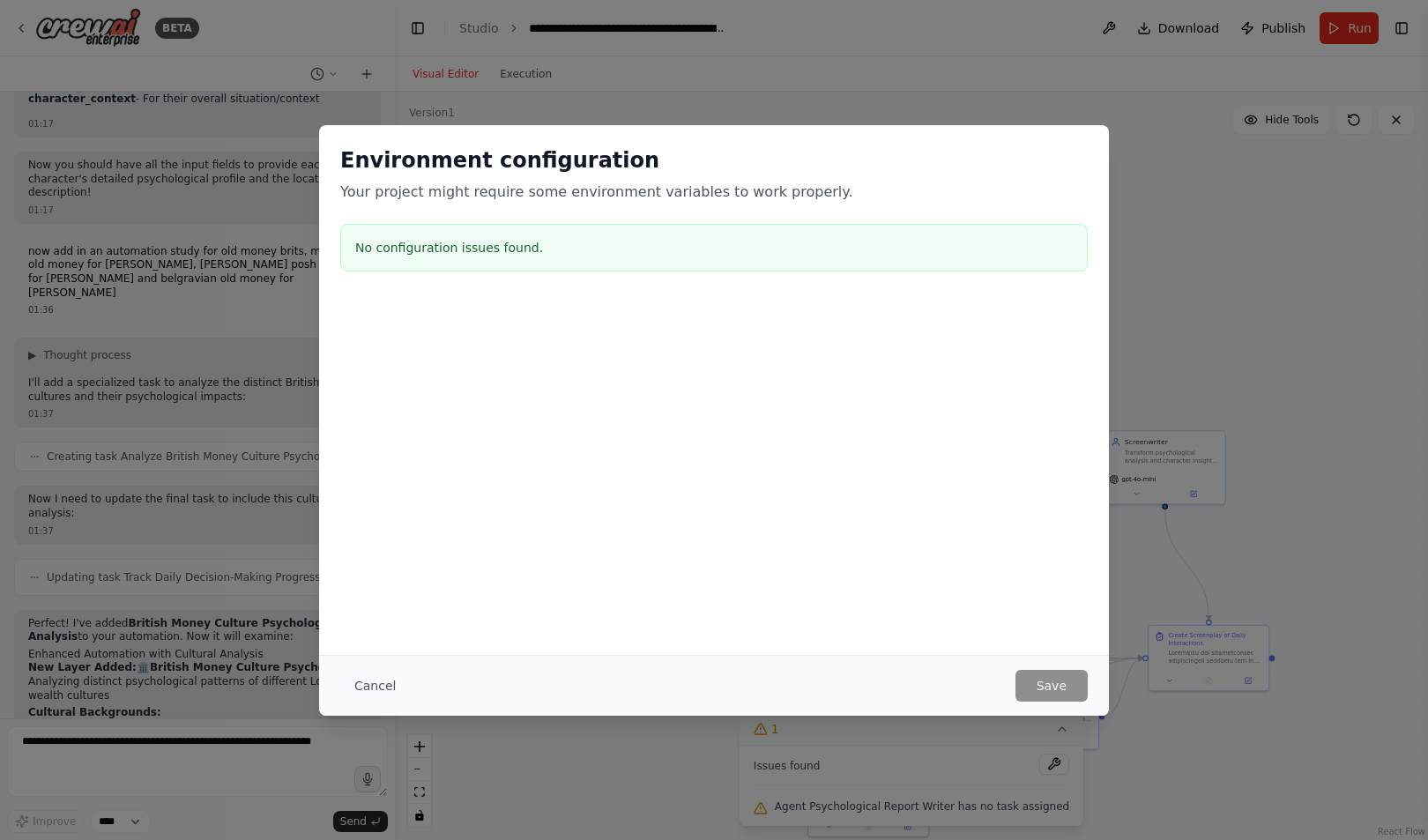
click at [513, 633] on div "Environment configuration Your project might require some environment variables…" at bounding box center [714, 420] width 790 height 591
click at [372, 677] on button "Cancel" at bounding box center [375, 686] width 70 height 32
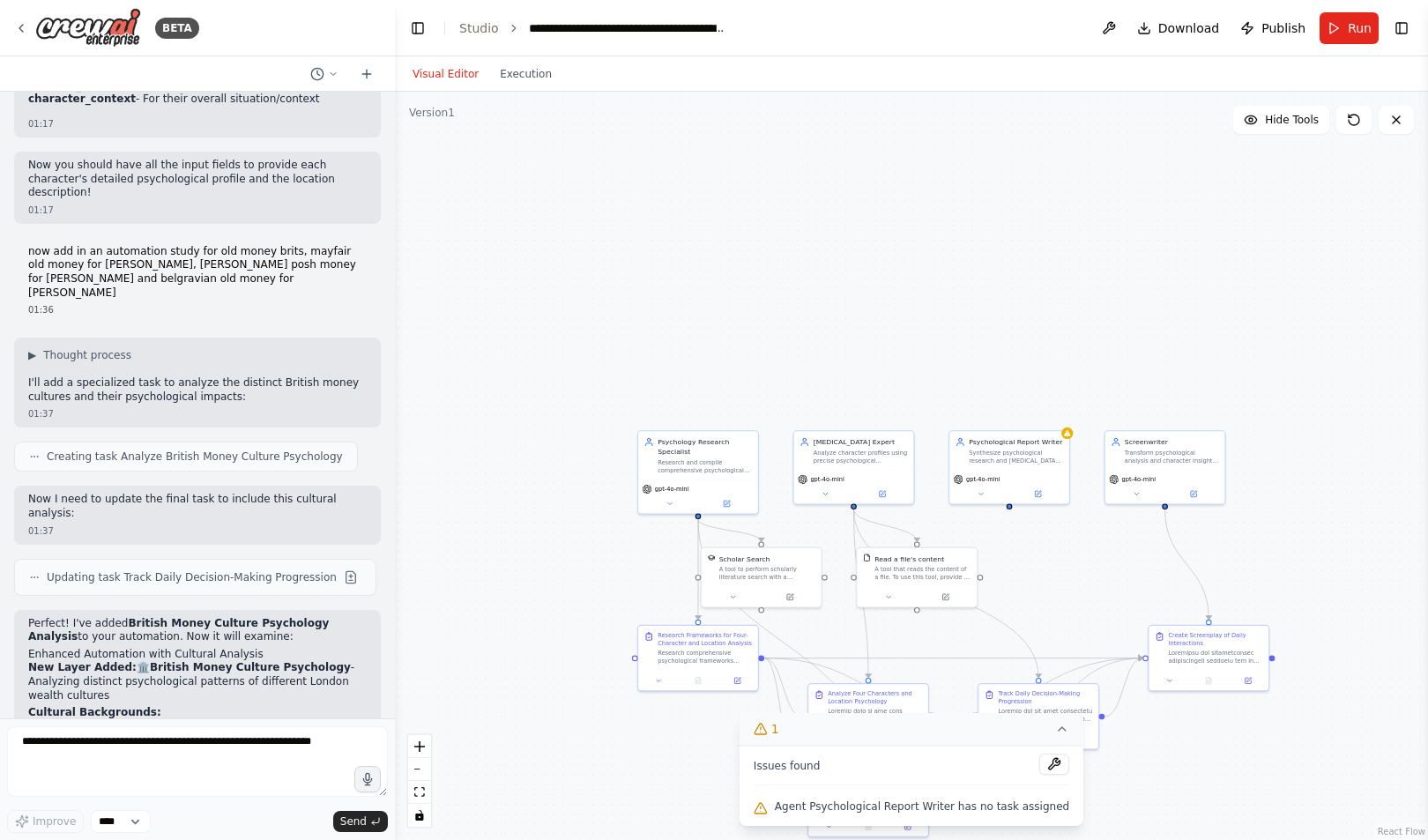
click at [1037, 744] on button "1" at bounding box center [911, 729] width 344 height 33
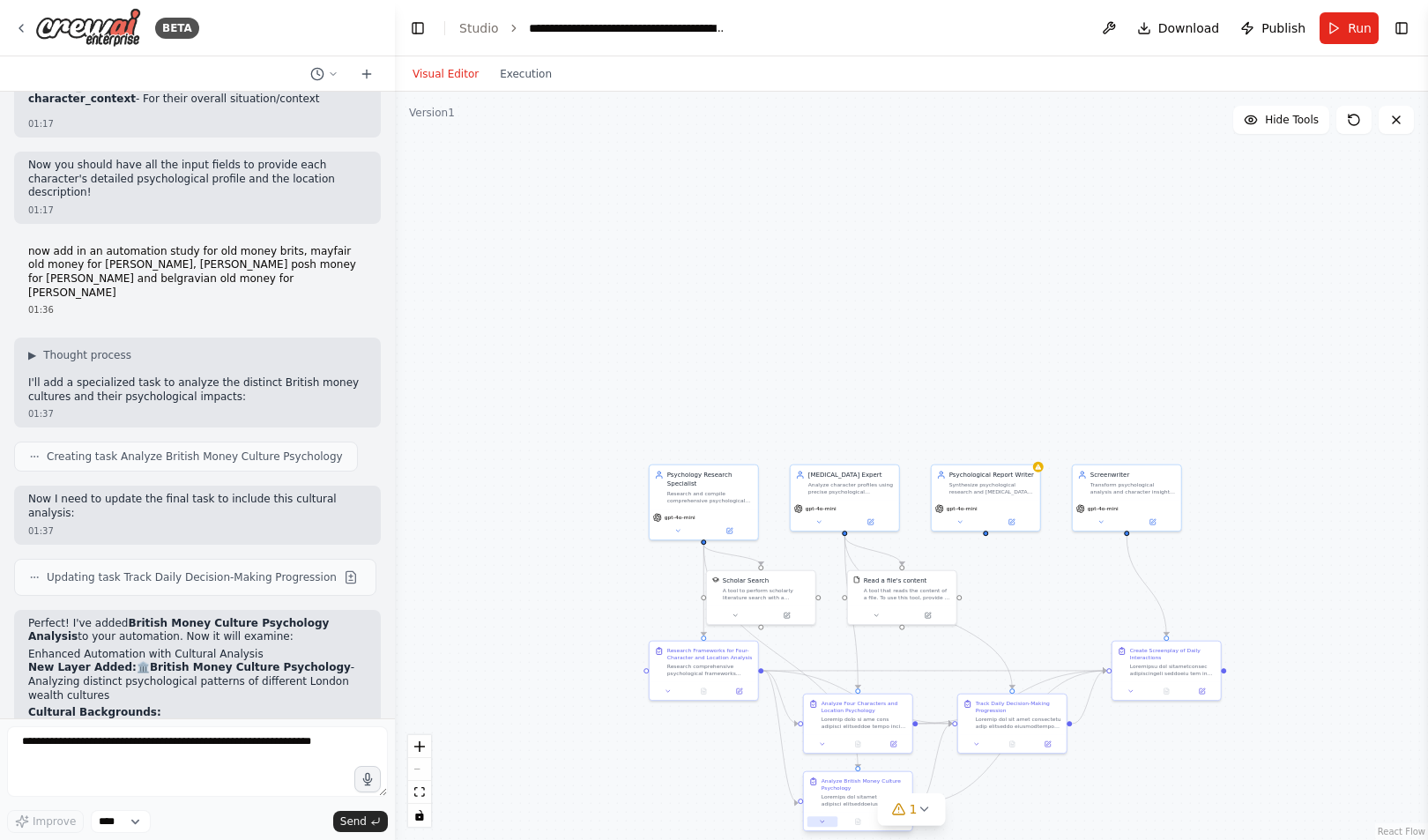
click at [816, 817] on button at bounding box center [822, 820] width 30 height 10
click at [819, 818] on icon at bounding box center [821, 820] width 7 height 7
click at [1347, 31] on button "Run" at bounding box center [1349, 28] width 59 height 32
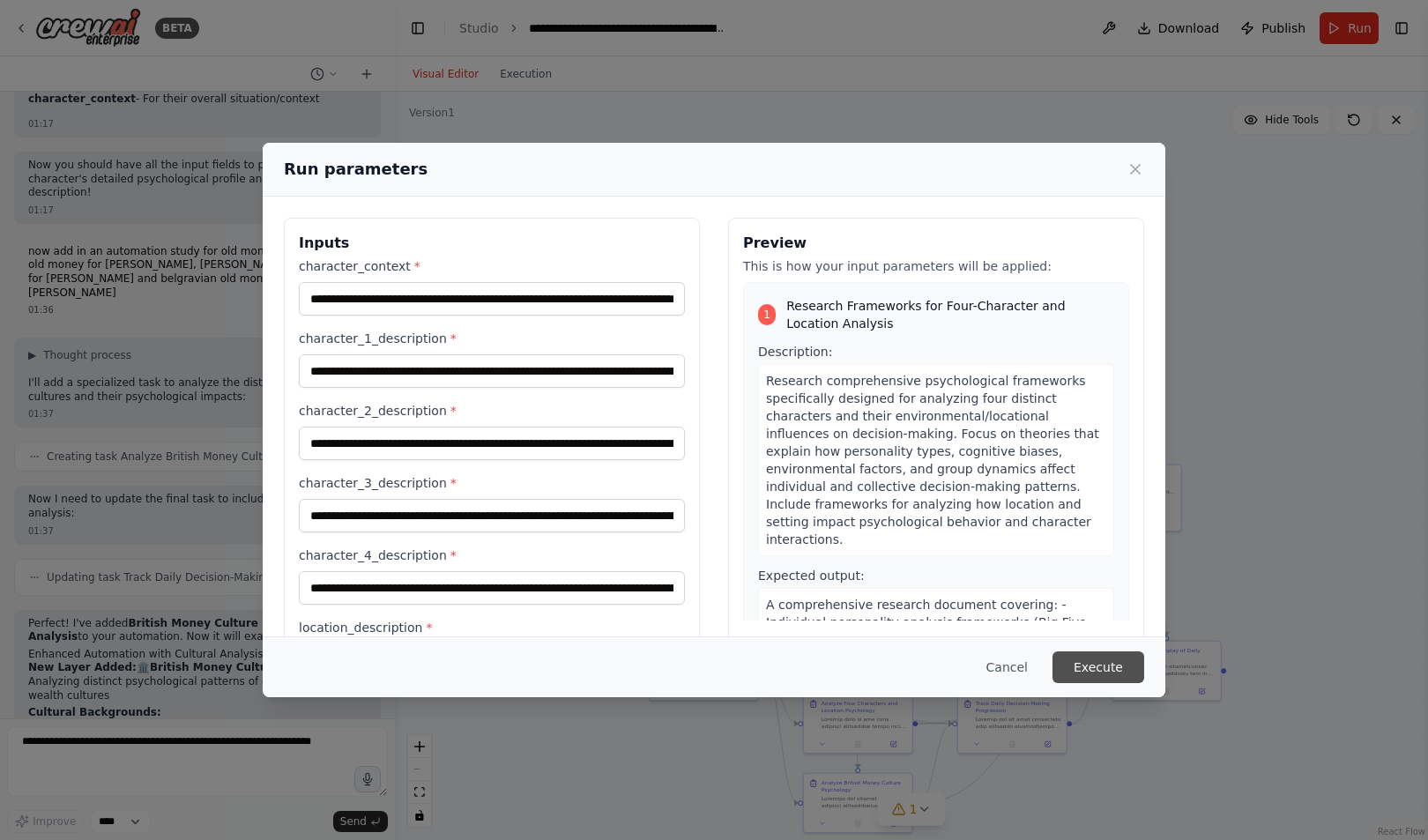
click at [1098, 666] on button "Execute" at bounding box center [1097, 667] width 92 height 32
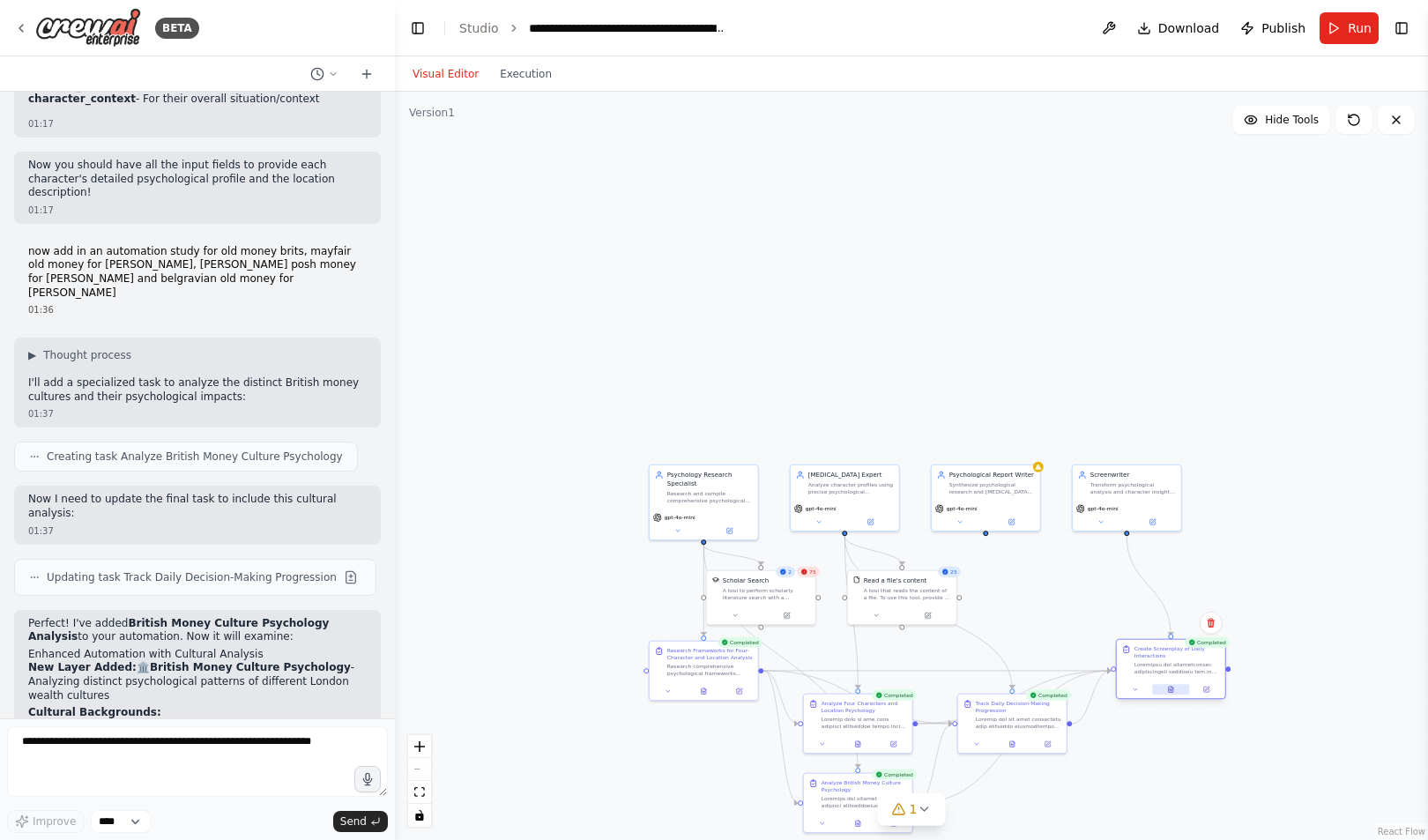
click at [1168, 689] on icon at bounding box center [1170, 688] width 7 height 7
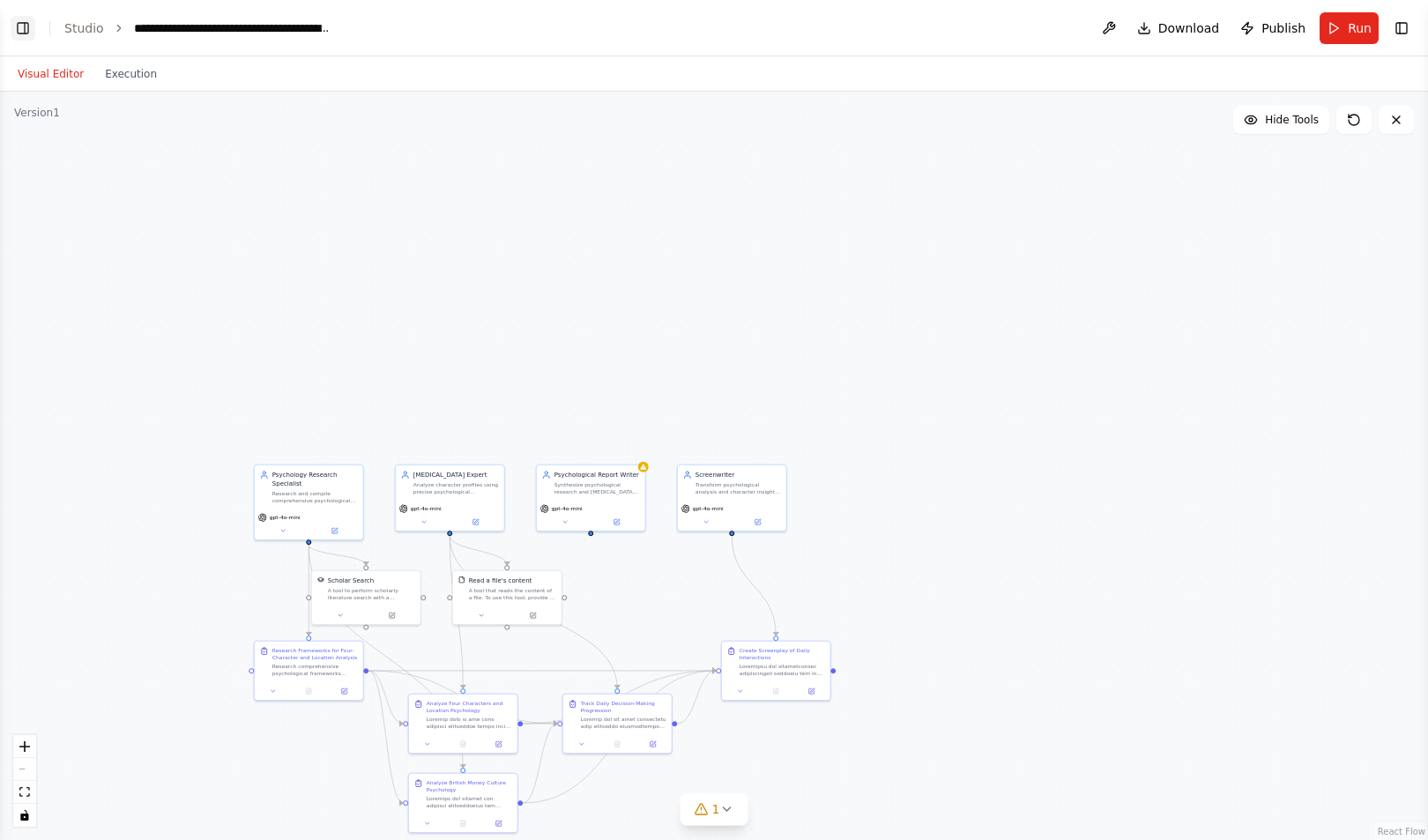
click at [24, 30] on button "Toggle Left Sidebar" at bounding box center [23, 28] width 25 height 25
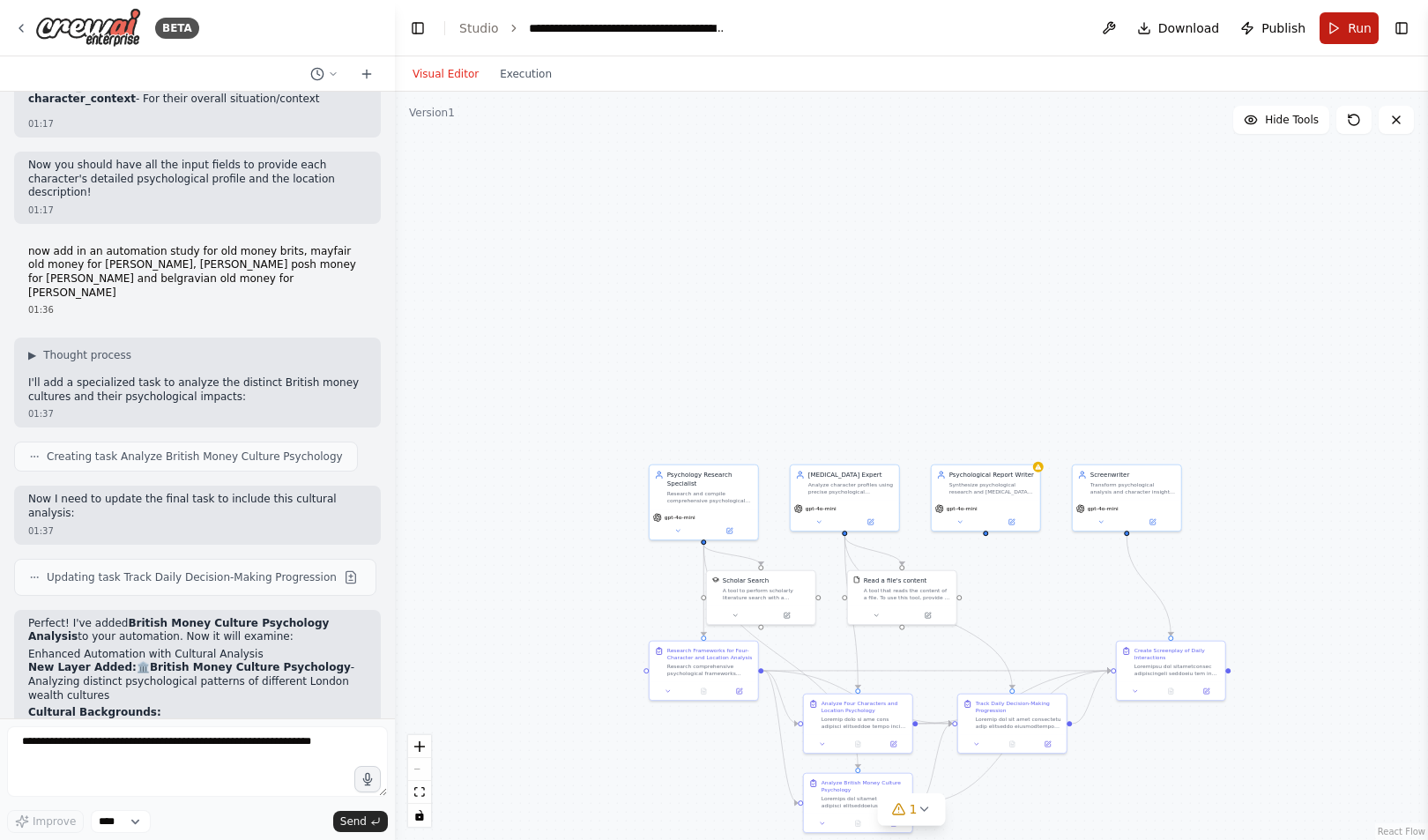
click at [1367, 20] on span "Run" at bounding box center [1359, 28] width 24 height 18
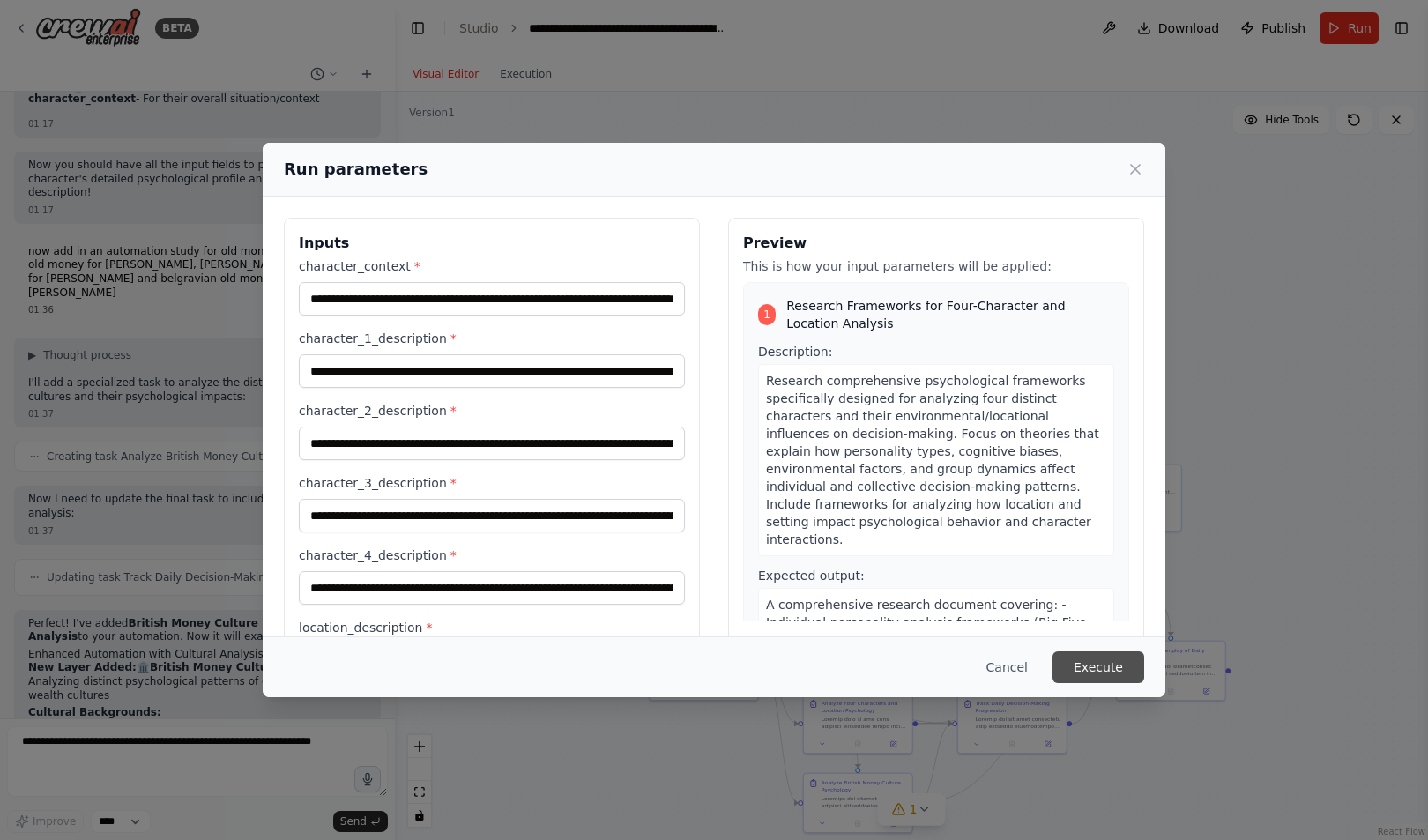
click at [1115, 667] on button "Execute" at bounding box center [1097, 667] width 92 height 32
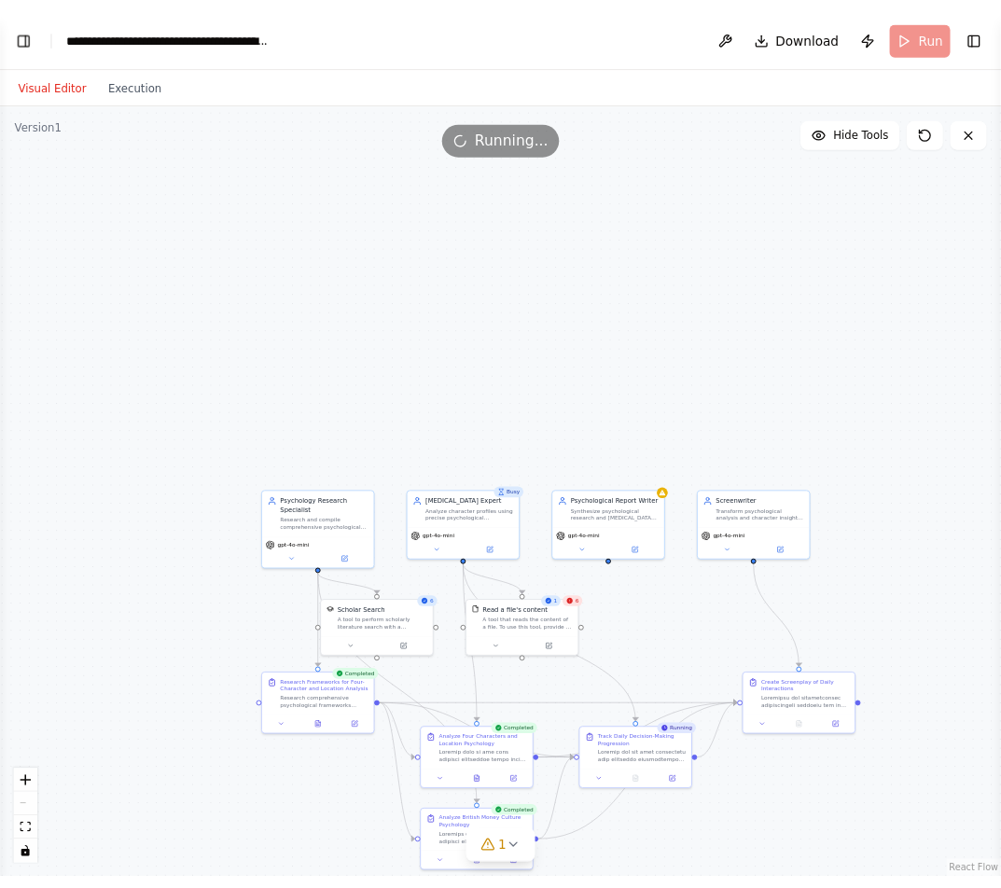
scroll to position [30222, 0]
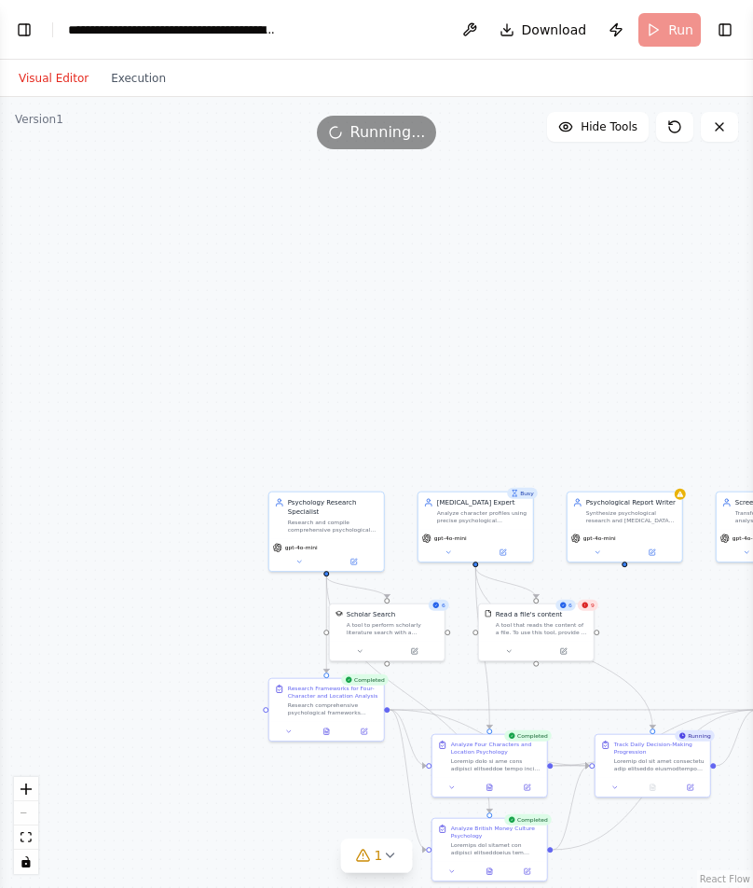
select select "****"
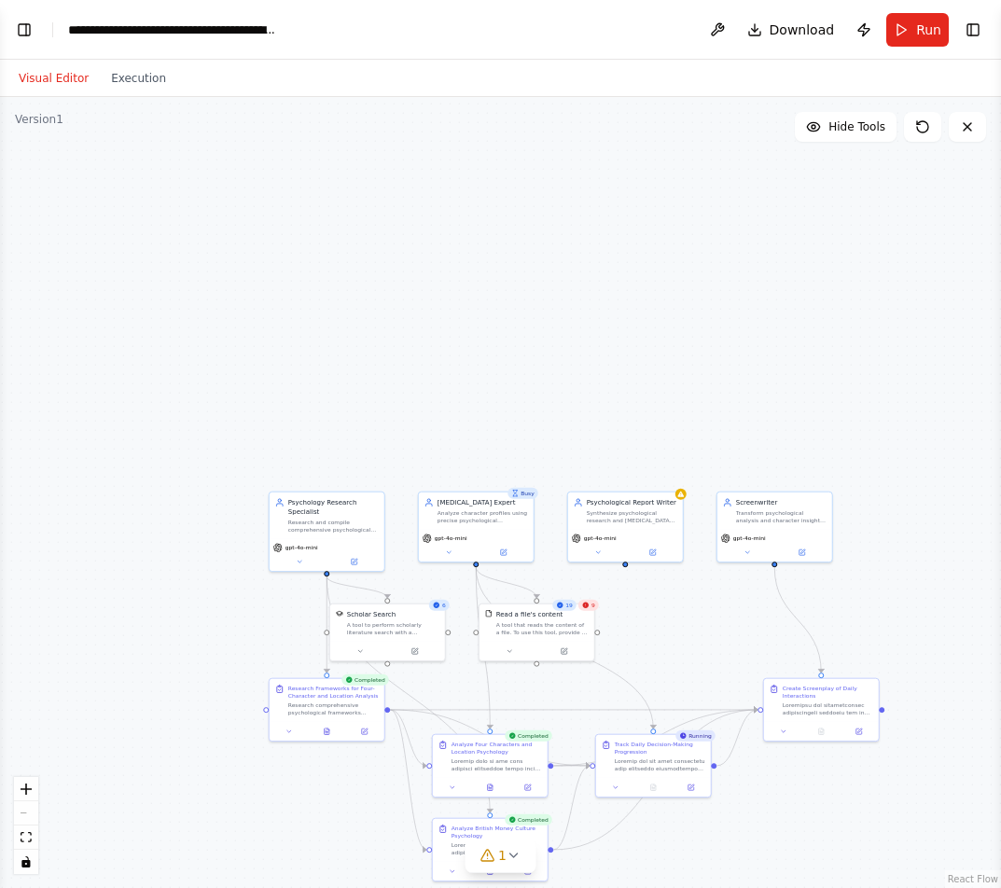
scroll to position [29182, 0]
click at [23, 28] on button "Toggle Left Sidebar" at bounding box center [24, 30] width 26 height 26
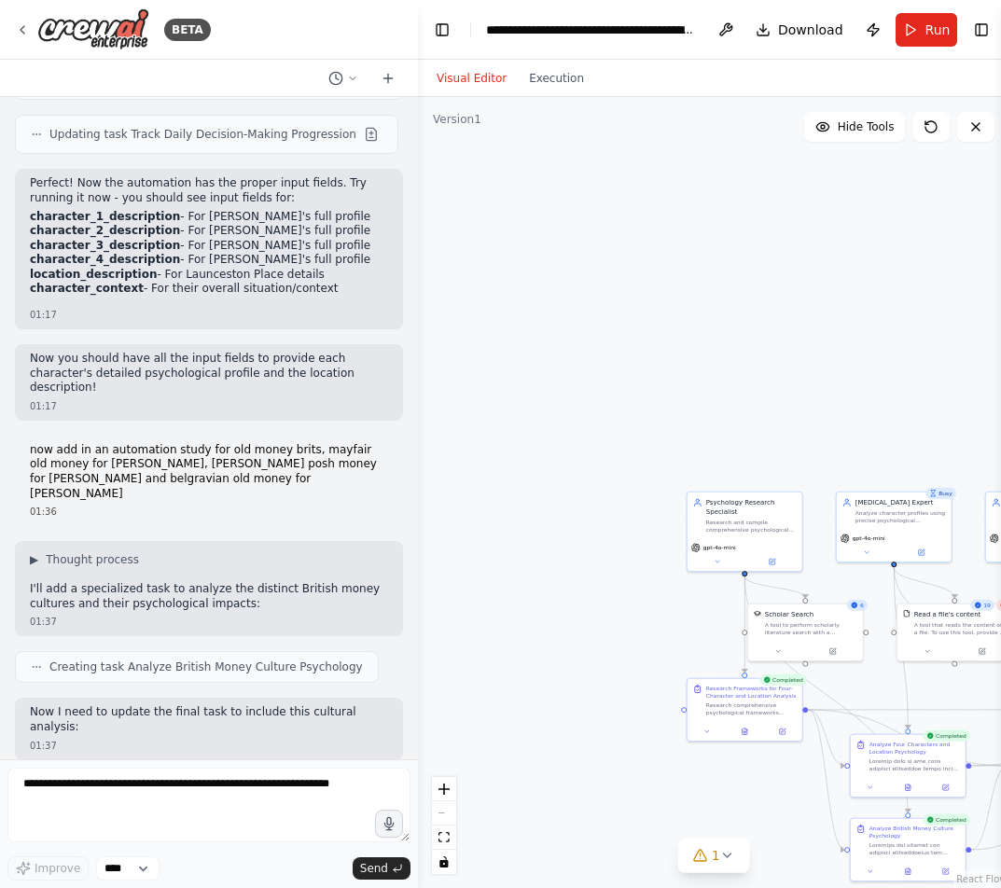
scroll to position [30222, 0]
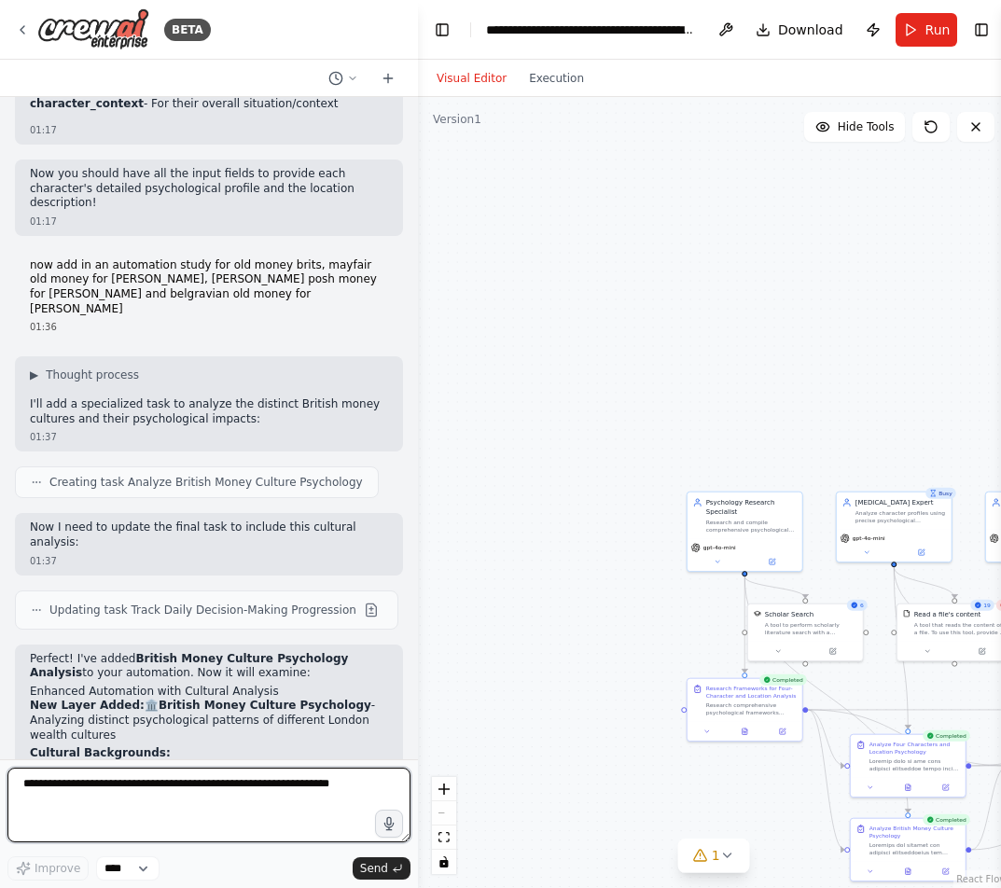
click at [216, 807] on textarea at bounding box center [208, 804] width 403 height 75
type textarea "**********"
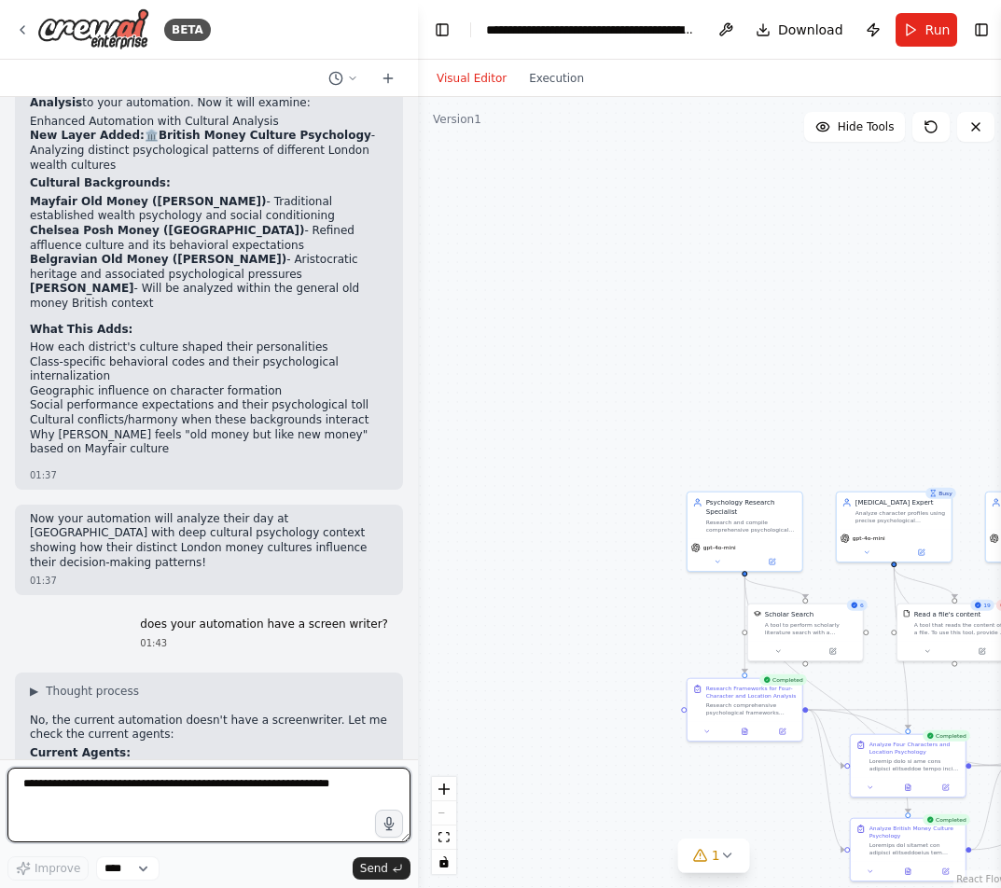
scroll to position [30807, 0]
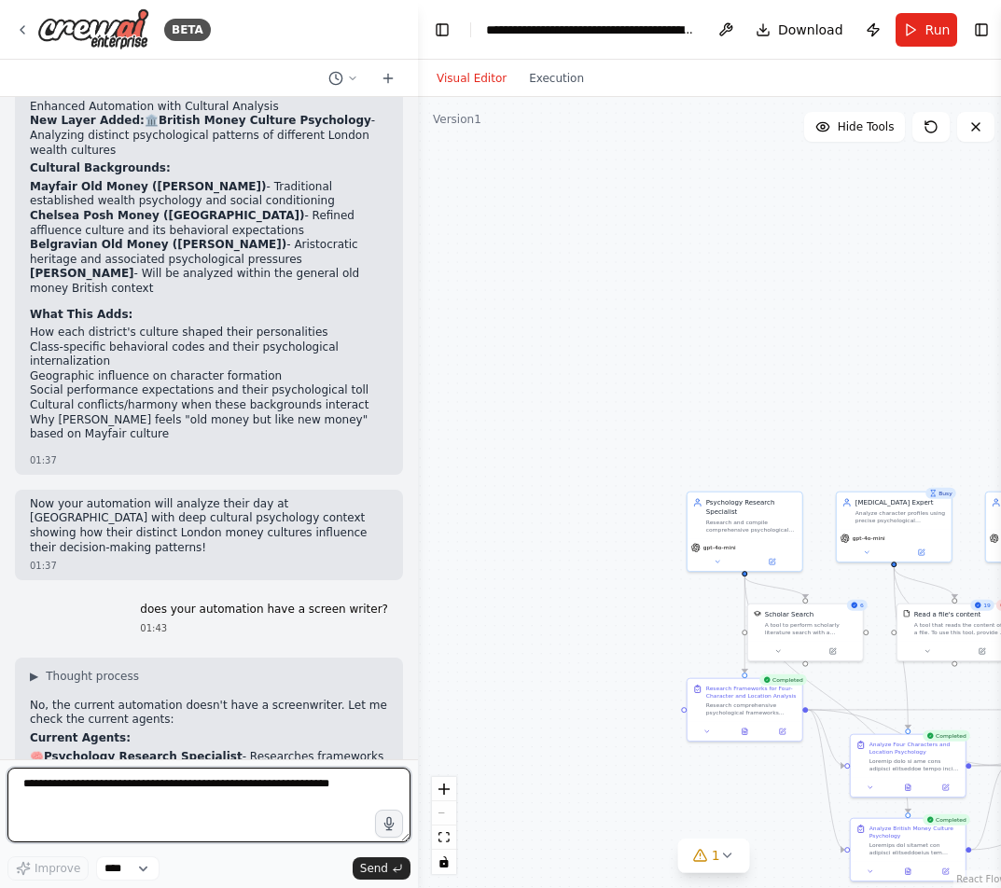
click at [158, 800] on textarea at bounding box center [208, 804] width 403 height 75
type textarea "*"
type textarea "**********"
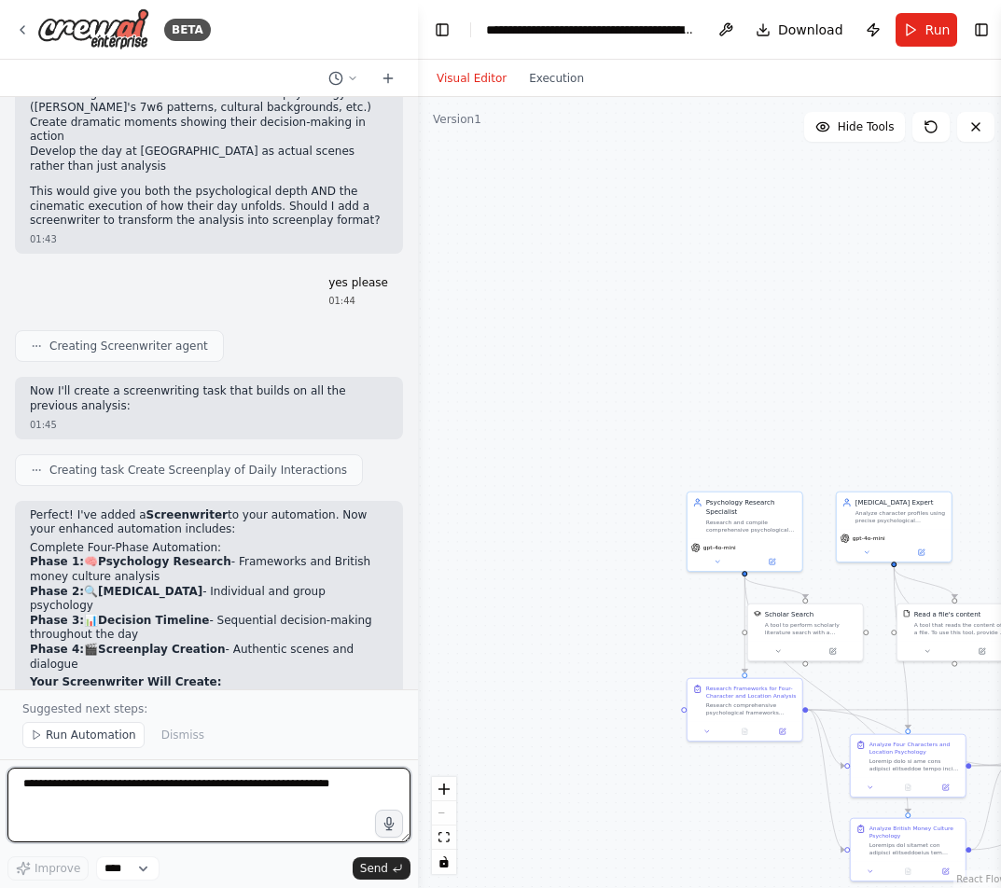
scroll to position [31639, 0]
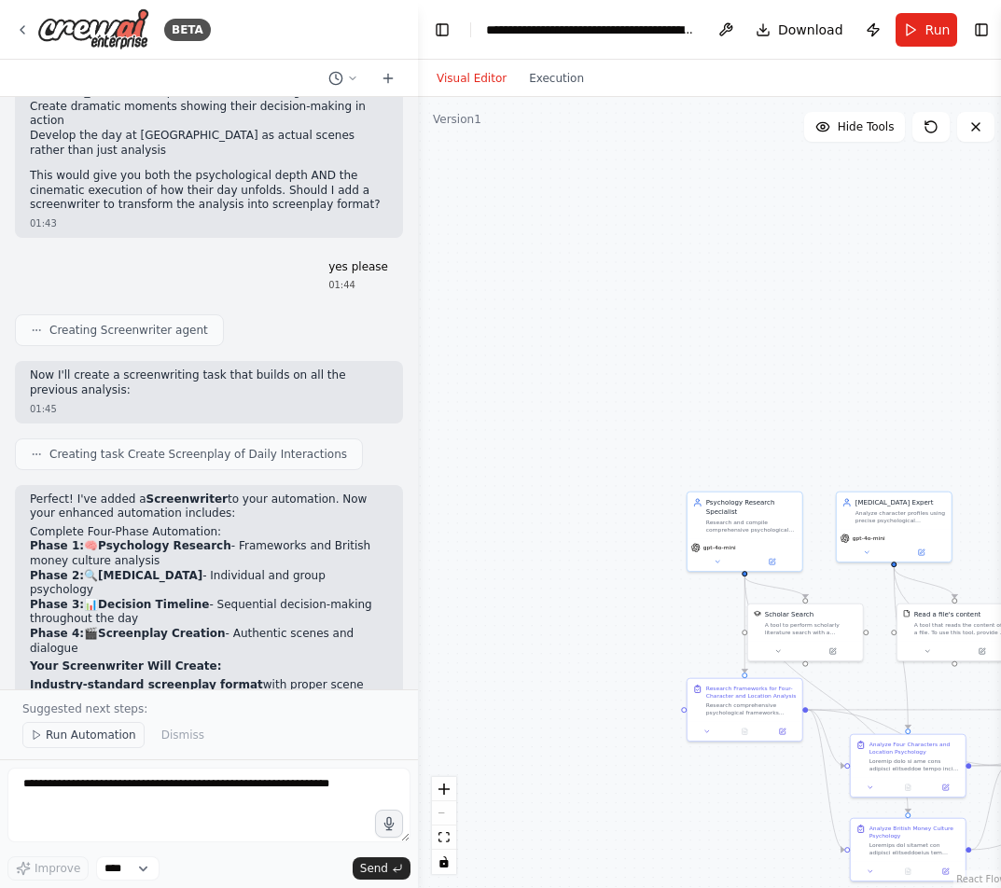
click at [90, 744] on button "Run Automation" at bounding box center [83, 735] width 122 height 26
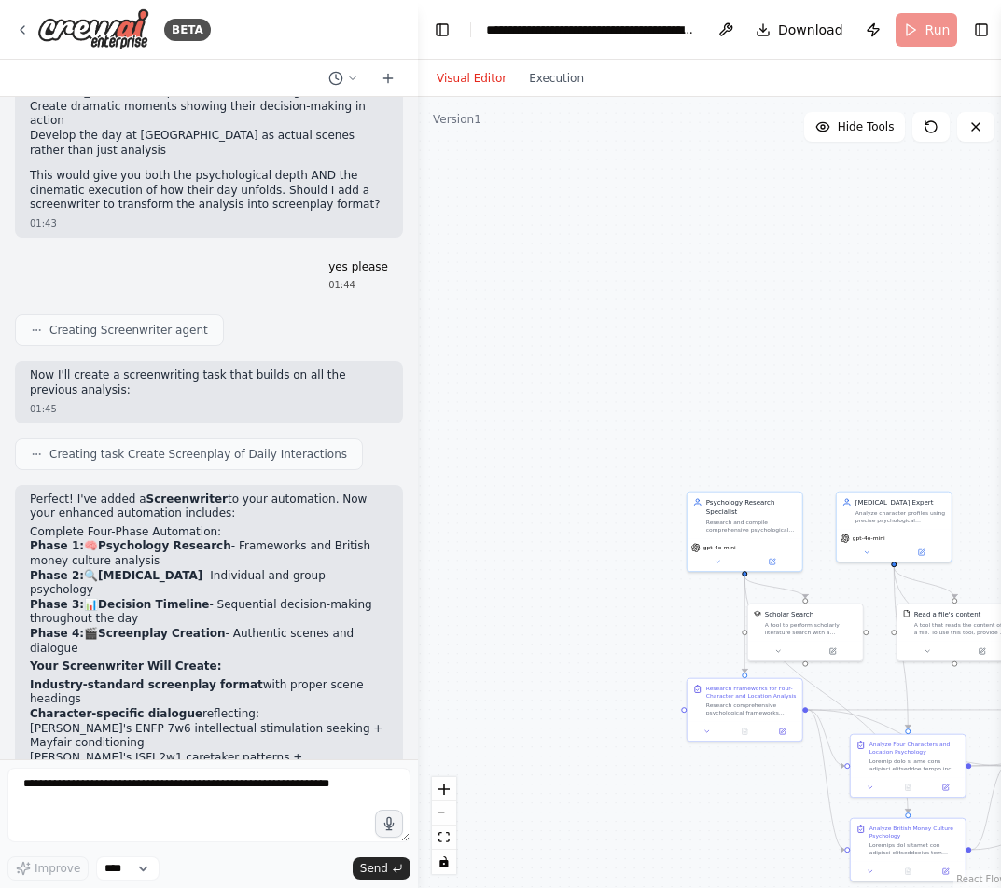
scroll to position [31569, 0]
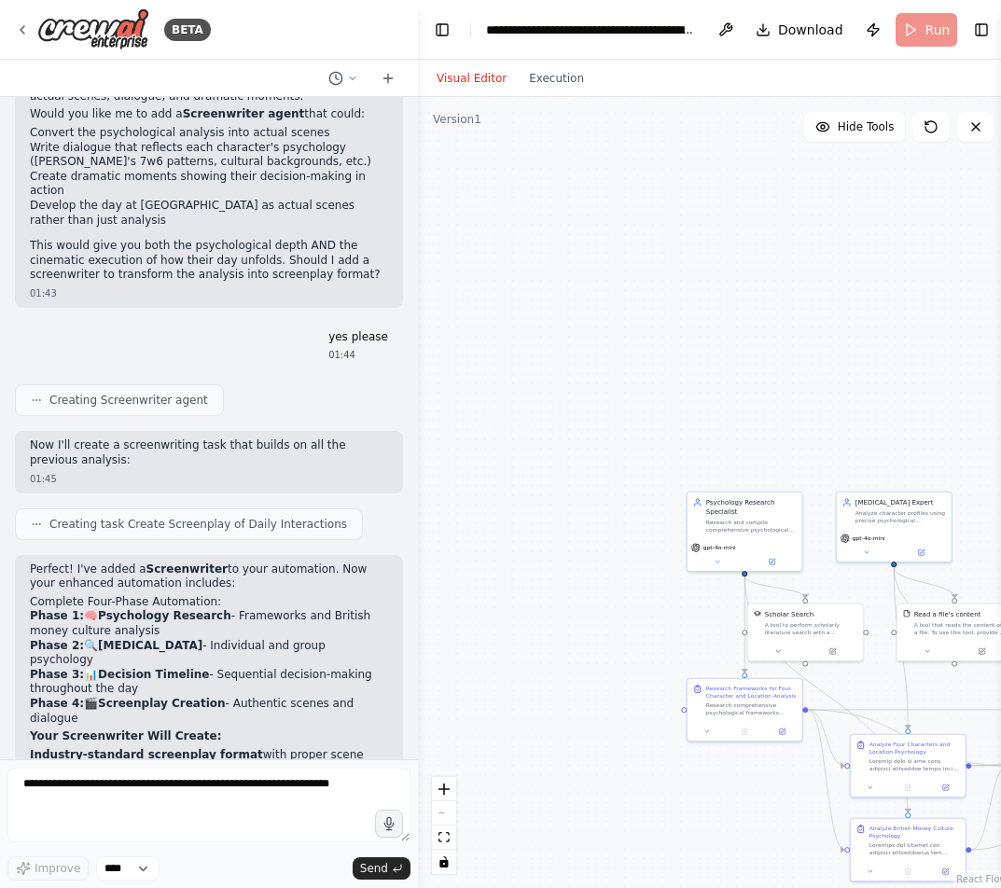
drag, startPoint x: 90, startPoint y: 744, endPoint x: 173, endPoint y: 559, distance: 202.4
click at [173, 559] on div "I need a decision making psychological analysis on some characters 20:00 ▶ Thou…" at bounding box center [209, 428] width 418 height 662
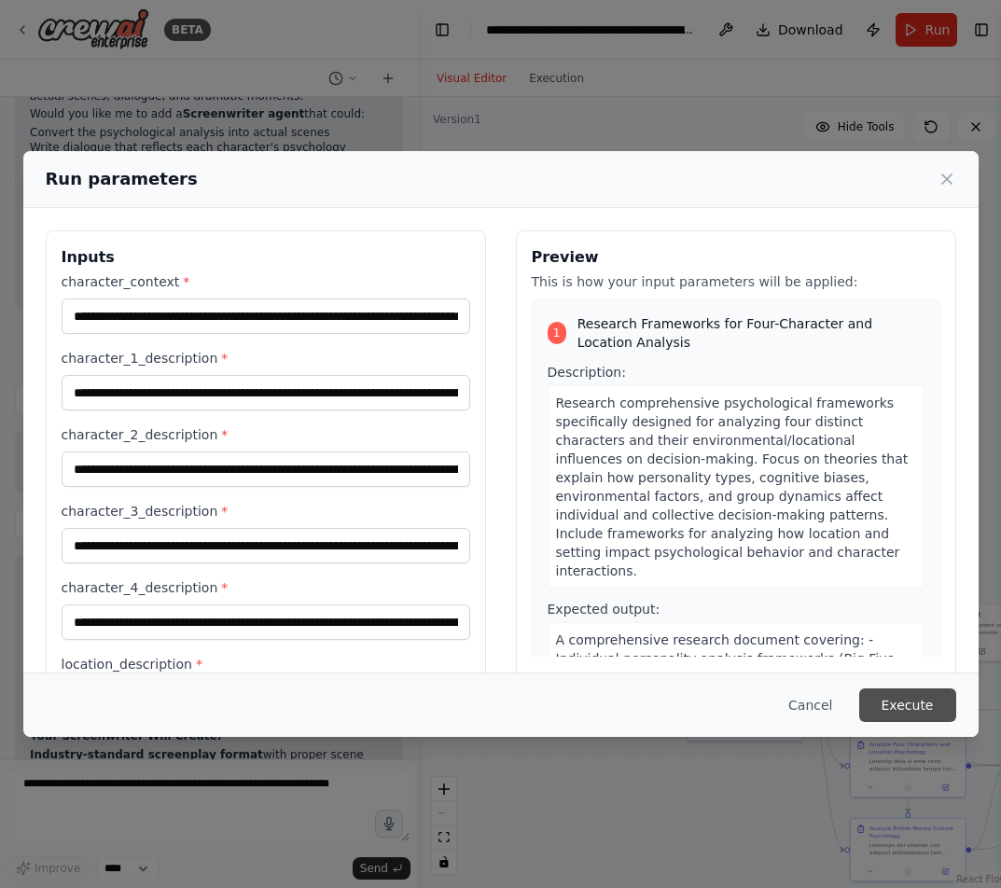
click at [894, 695] on button "Execute" at bounding box center [907, 705] width 97 height 34
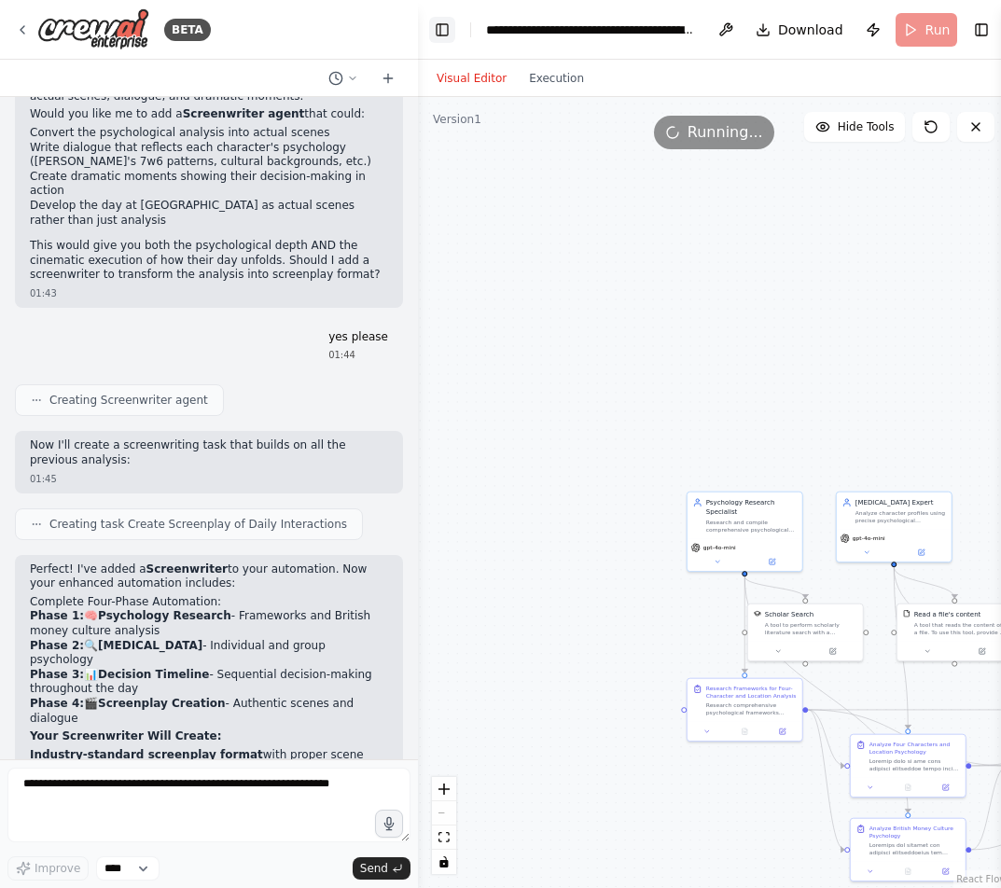
click at [434, 35] on button "Toggle Left Sidebar" at bounding box center [442, 30] width 26 height 26
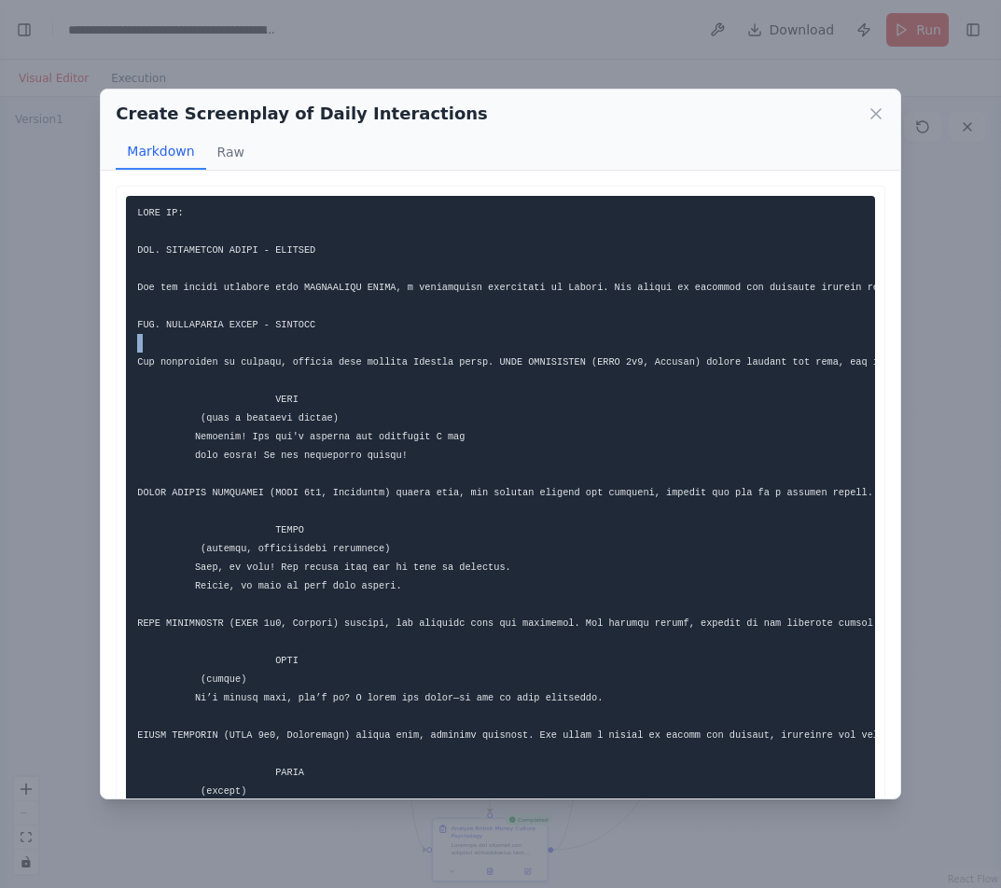
scroll to position [0, 84]
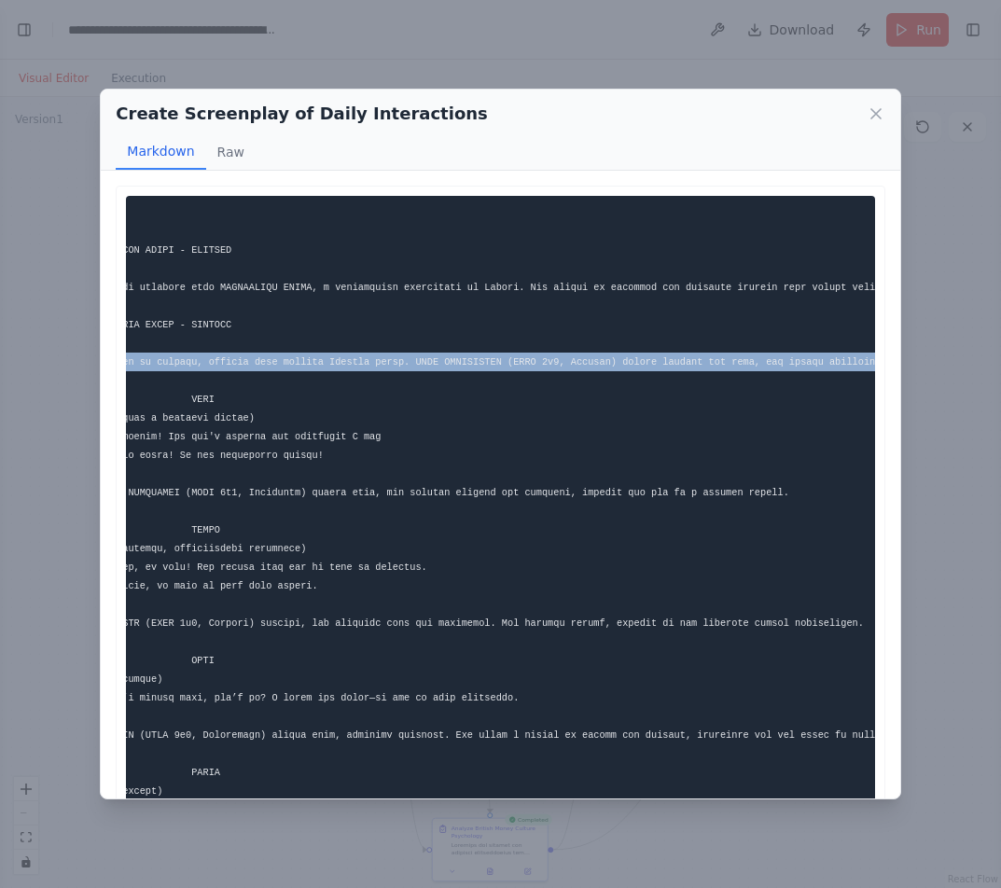
drag, startPoint x: 139, startPoint y: 361, endPoint x: 918, endPoint y: 375, distance: 778.8
click at [918, 375] on div "Create Screenplay of Daily Interactions Markdown Raw This screenplay captures t…" at bounding box center [500, 444] width 1001 height 888
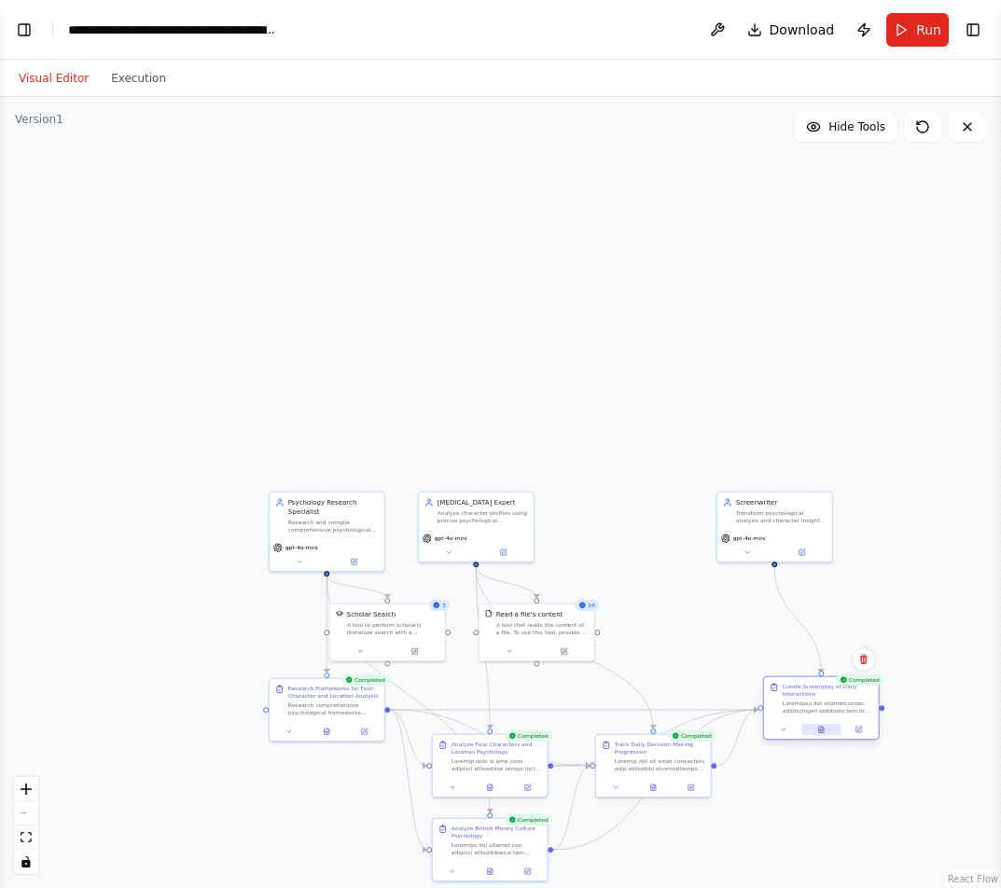
click at [822, 731] on icon at bounding box center [821, 729] width 5 height 7
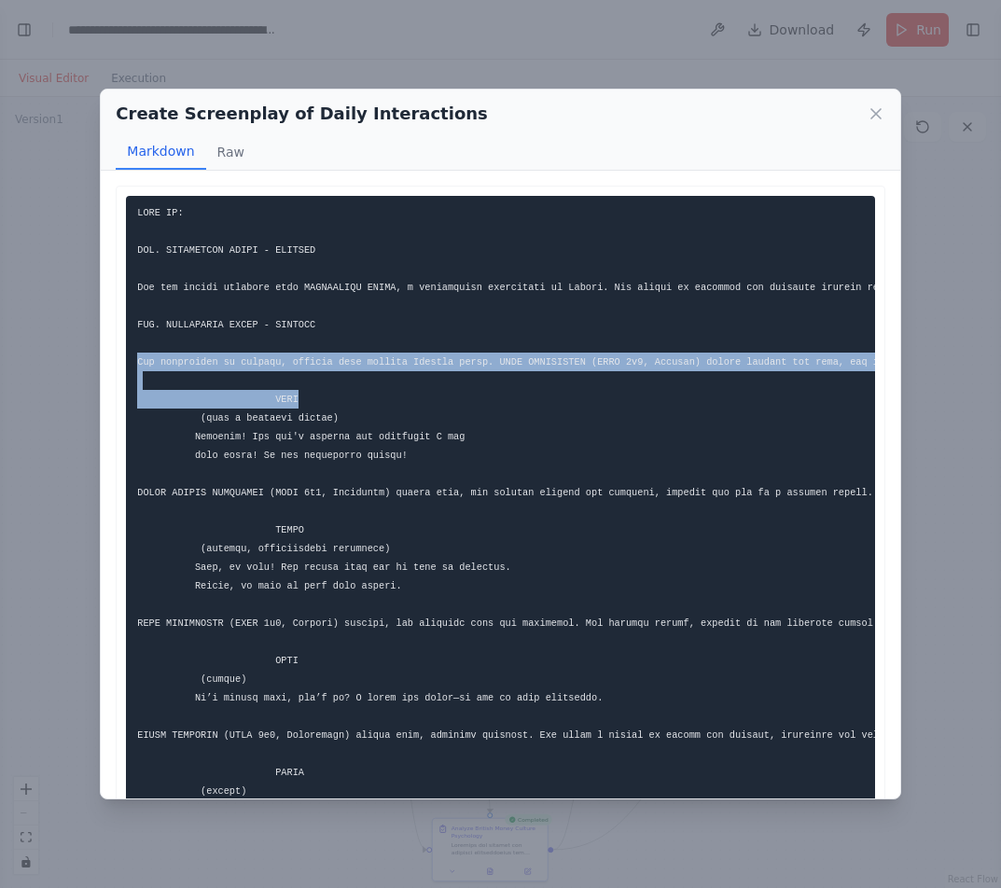
drag, startPoint x: 132, startPoint y: 363, endPoint x: 753, endPoint y: 398, distance: 622.1
drag, startPoint x: 482, startPoint y: 369, endPoint x: 203, endPoint y: 374, distance: 278.9
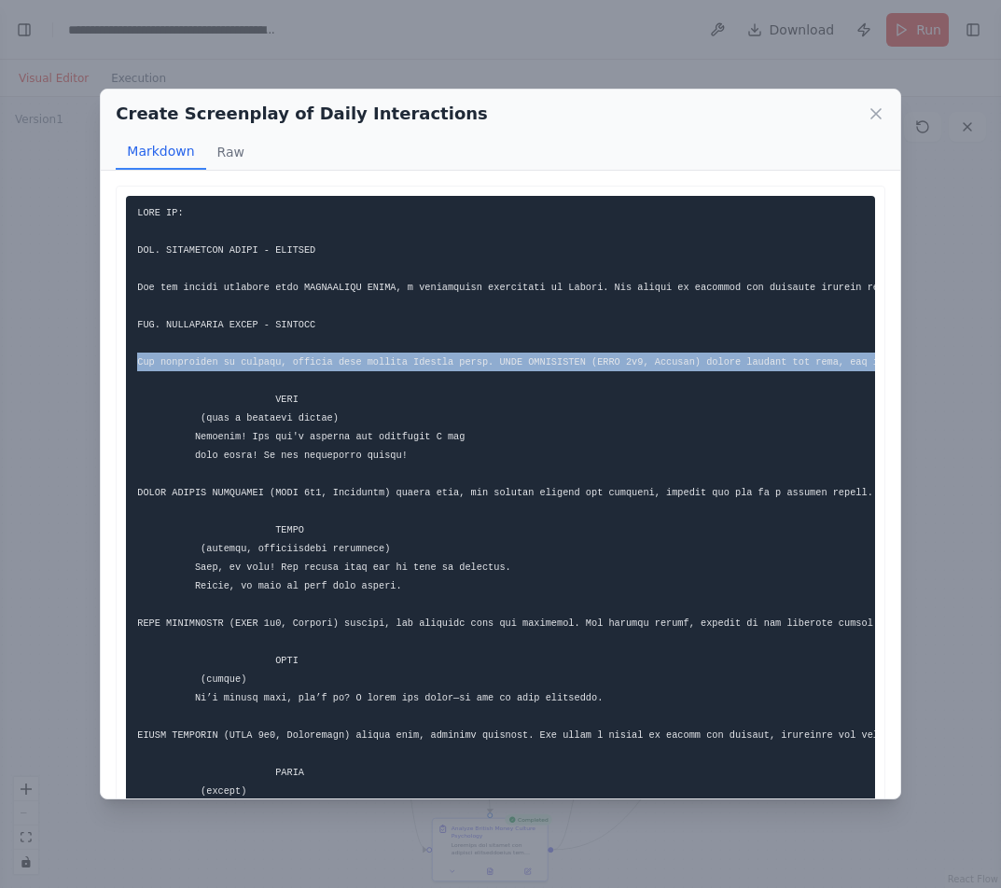
drag, startPoint x: 173, startPoint y: 360, endPoint x: 512, endPoint y: 373, distance: 338.7
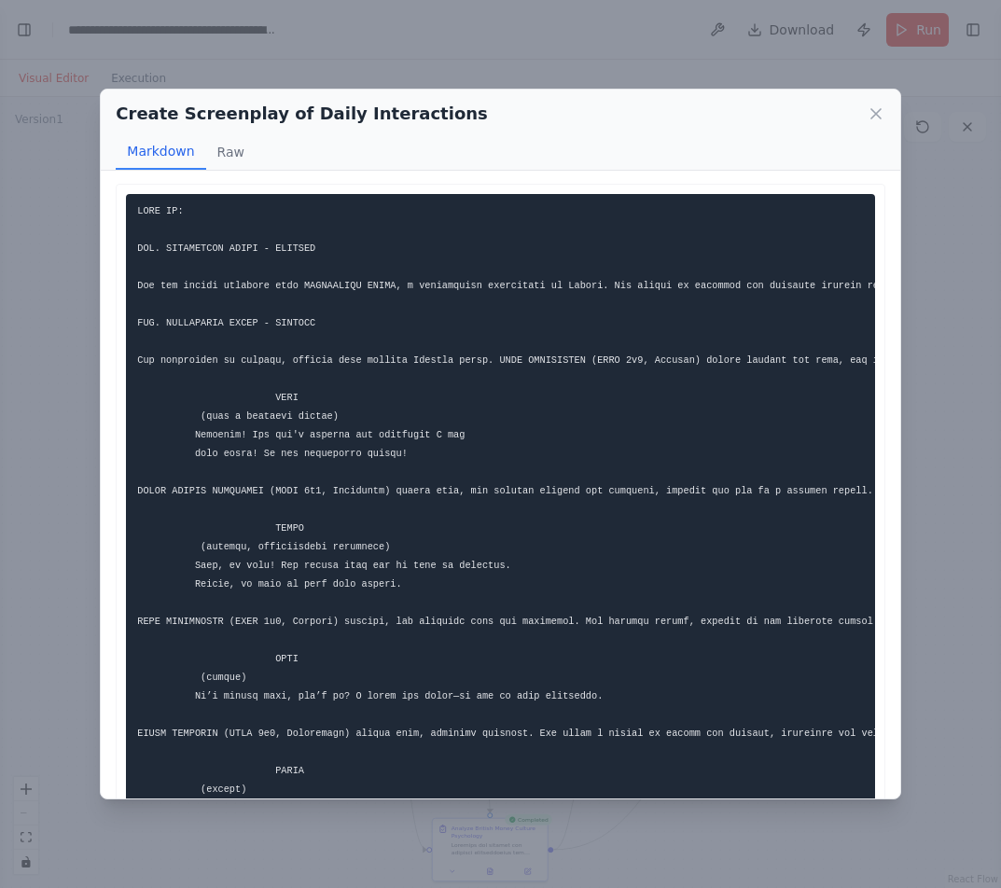
scroll to position [4, 0]
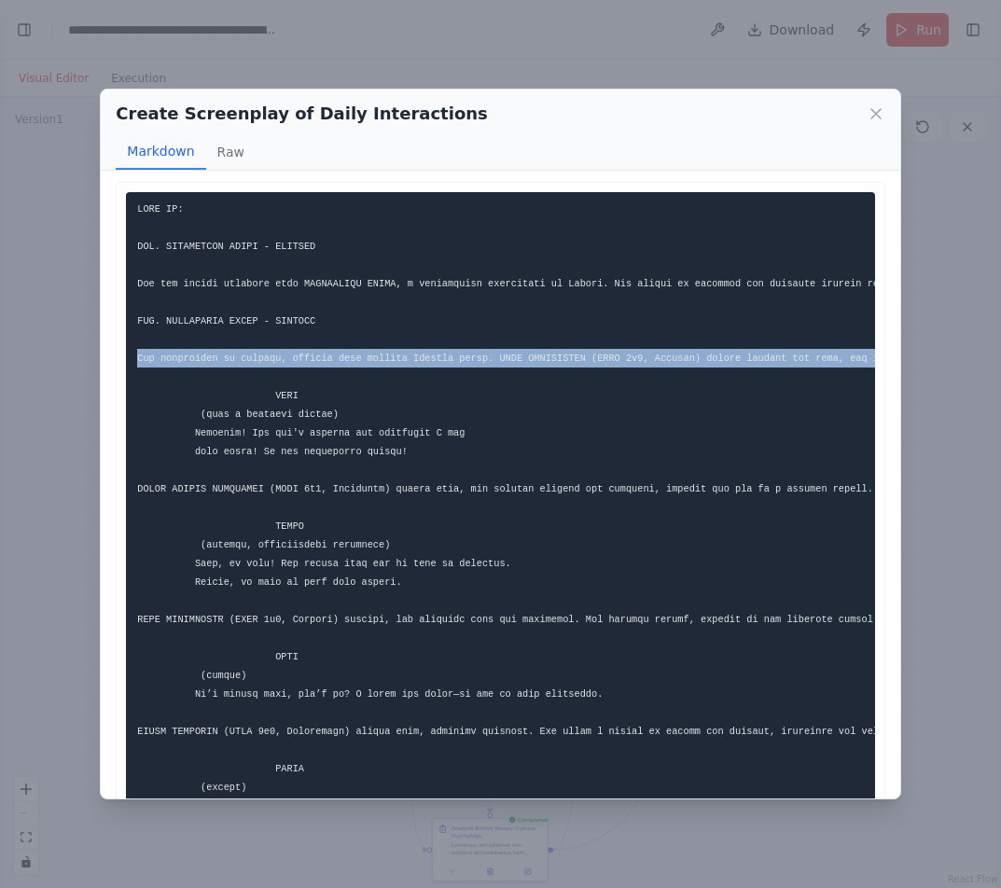
drag, startPoint x: 137, startPoint y: 363, endPoint x: 648, endPoint y: 380, distance: 511.3
copy code "The restaurant is elegant, adorned with classic British decor. VERA MACKINTOSH …"
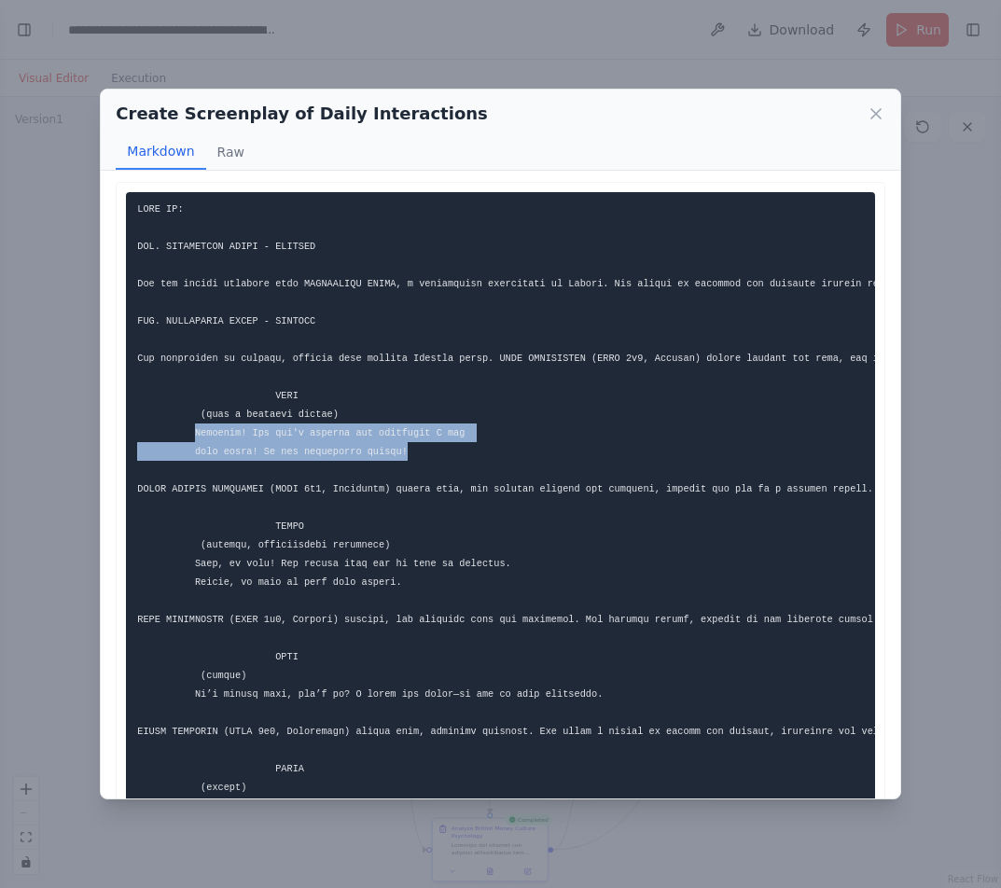
drag, startPoint x: 190, startPoint y: 433, endPoint x: 395, endPoint y: 448, distance: 205.7
drag, startPoint x: 194, startPoint y: 408, endPoint x: 400, endPoint y: 452, distance: 210.7
copy code "(with a staccato energy) Darlings! You won't believe the adventure I had last n…"
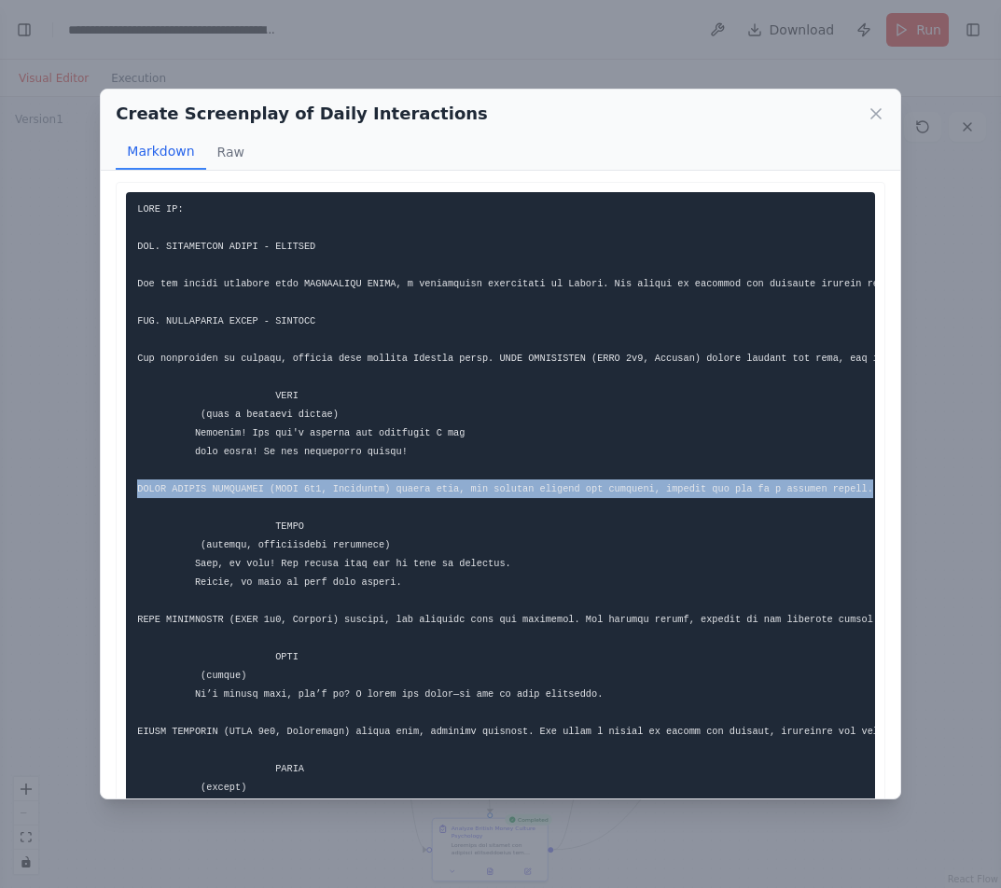
drag, startPoint x: 138, startPoint y: 485, endPoint x: 843, endPoint y: 487, distance: 705.0
copy code "CHLOE SOPHIA WELLESLEY (ENFJ 3w4, Belgravia) enters next, her posture refined a…"
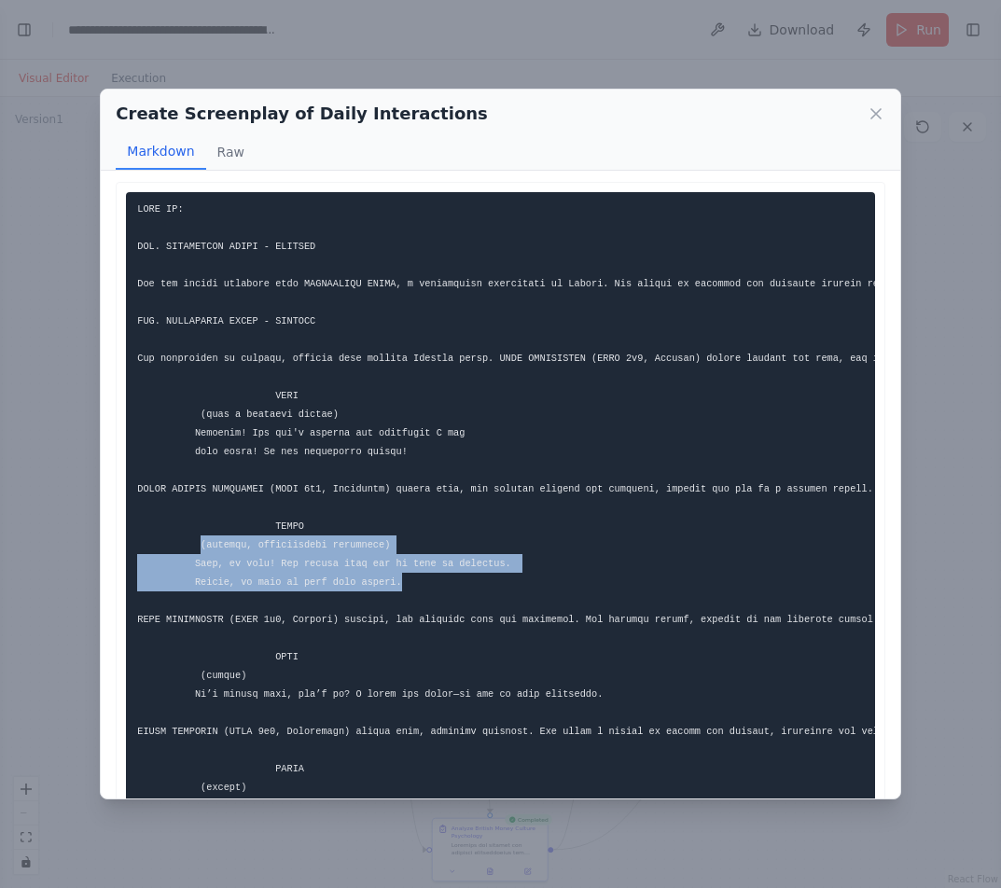
drag, startPoint x: 195, startPoint y: 540, endPoint x: 441, endPoint y: 578, distance: 249.1
copy code "(smiling, aristocratic precision) Vera, my dear! You always know how to make an…"
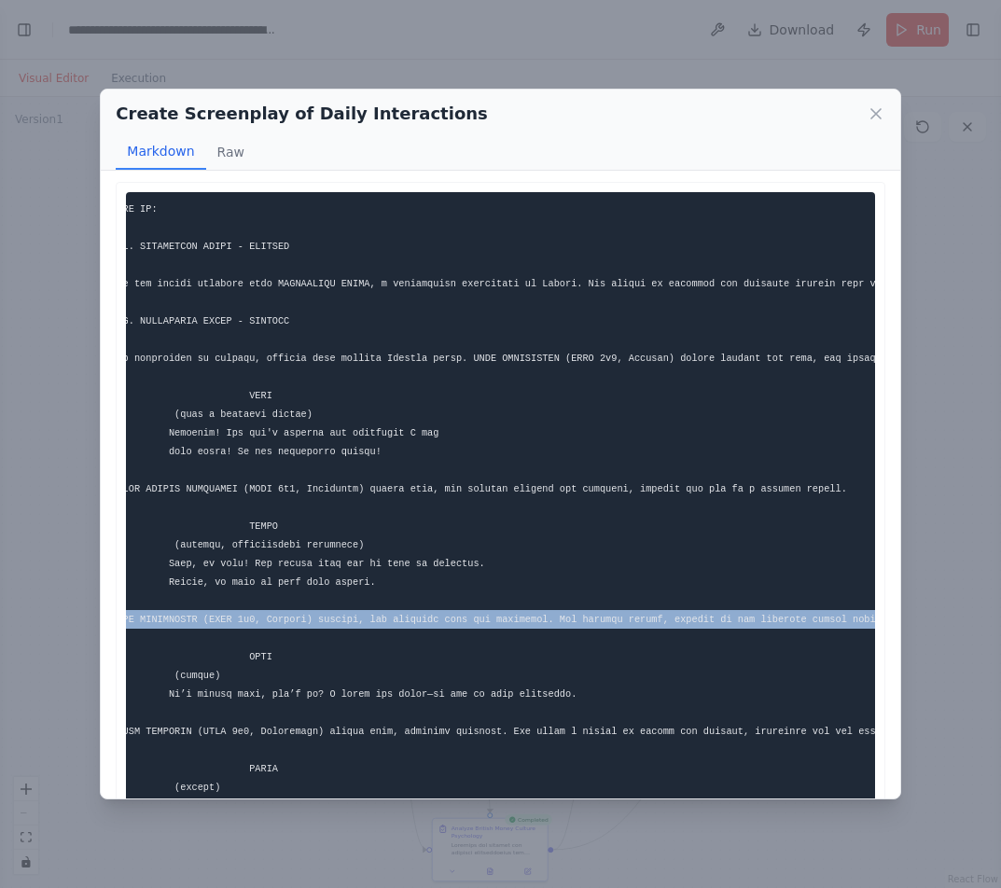
scroll to position [0, 84]
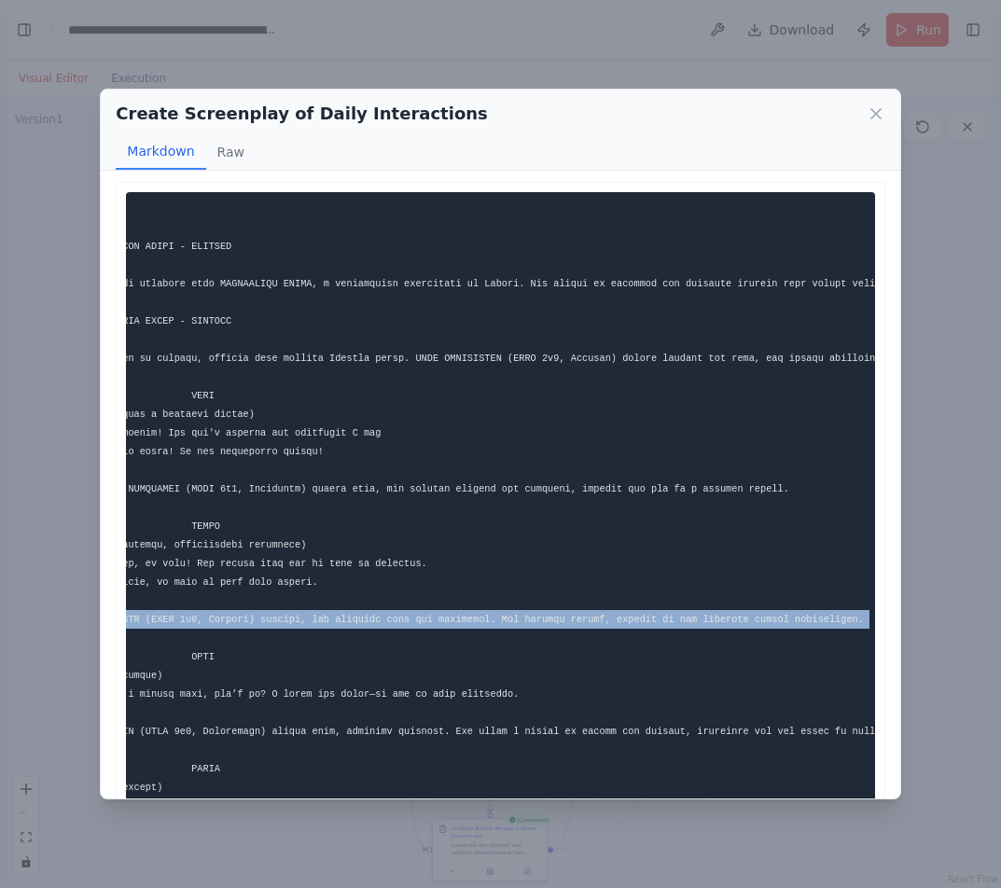
drag, startPoint x: 141, startPoint y: 619, endPoint x: 805, endPoint y: 637, distance: 664.2
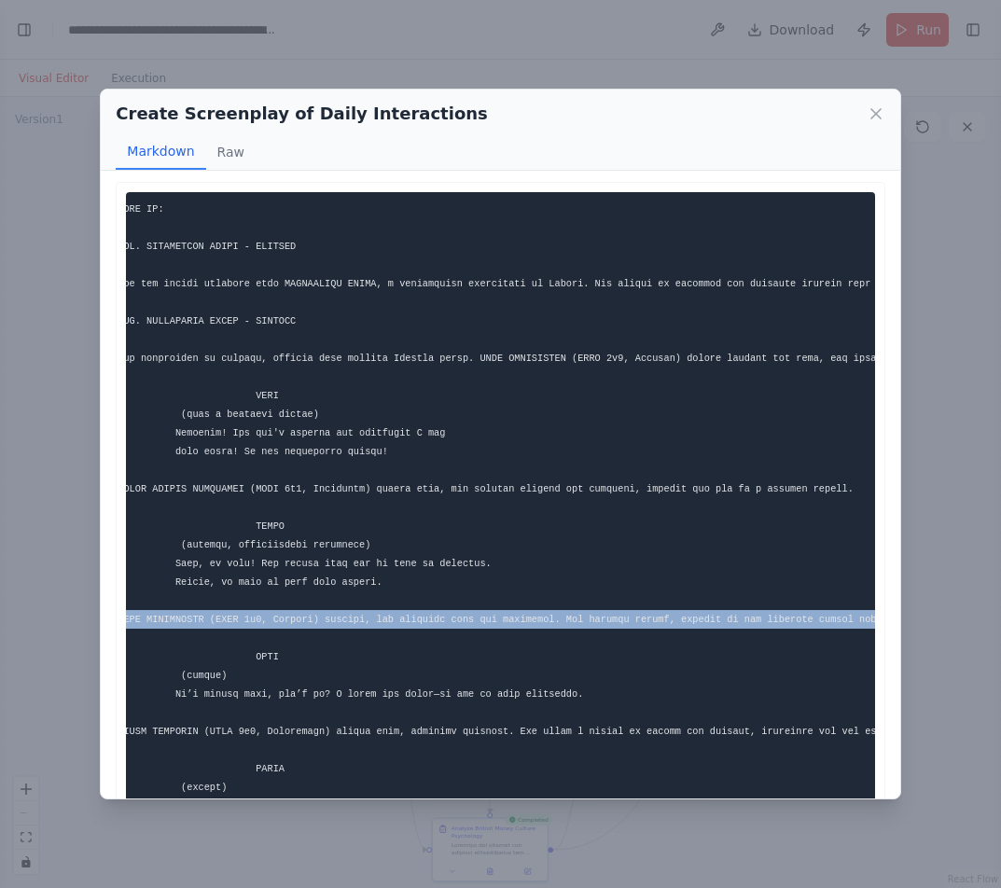
scroll to position [0, 0]
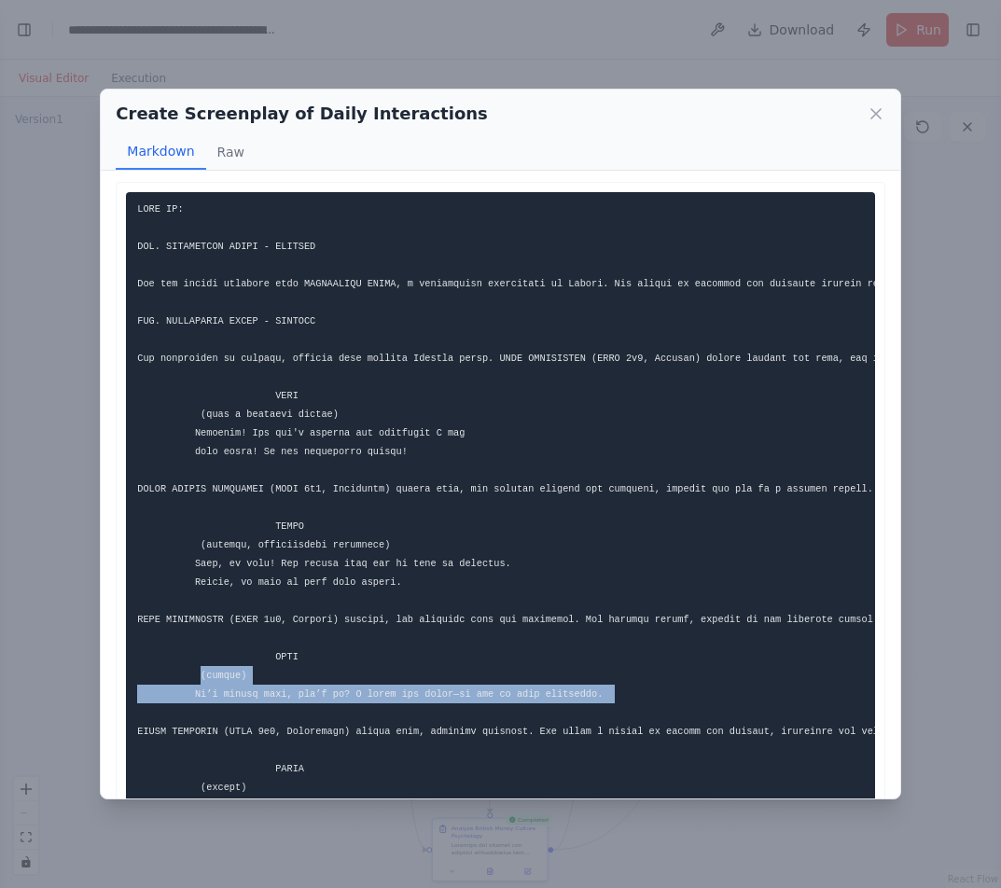
drag, startPoint x: 195, startPoint y: 673, endPoint x: 601, endPoint y: 707, distance: 407.0
copy code "(warmly) It’s lovely here, isn’t it? I adore the decor—it has so much character."
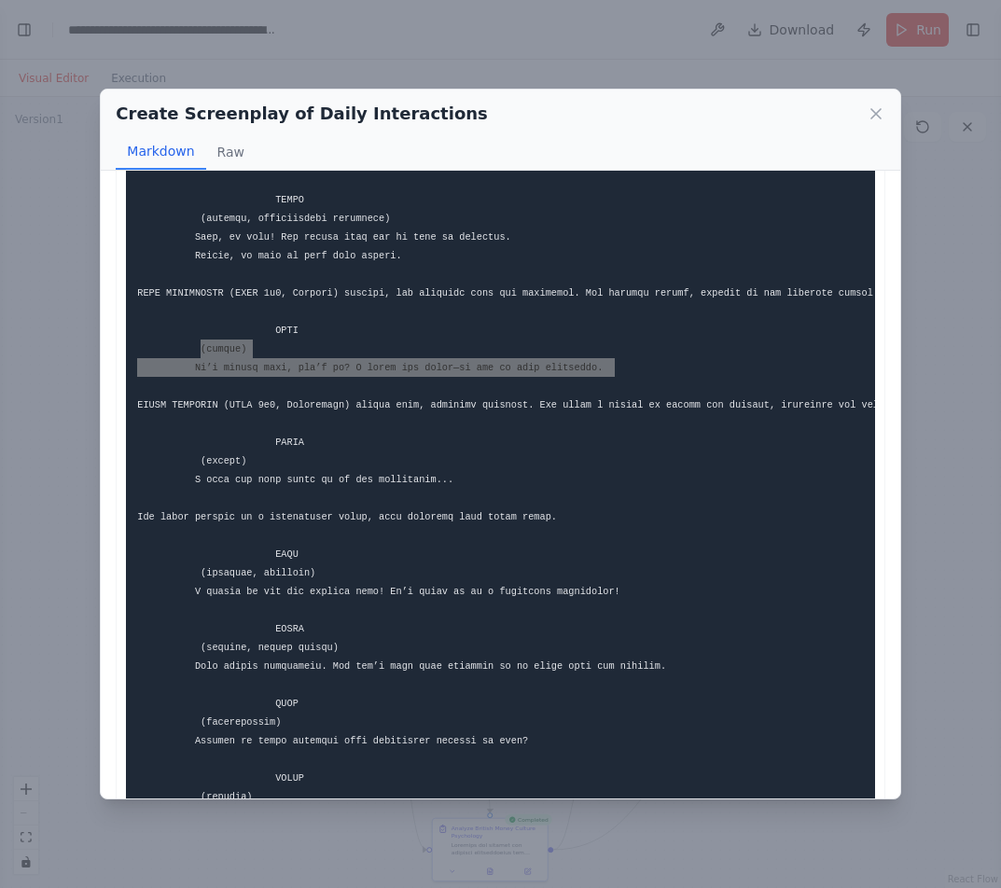
scroll to position [331, 0]
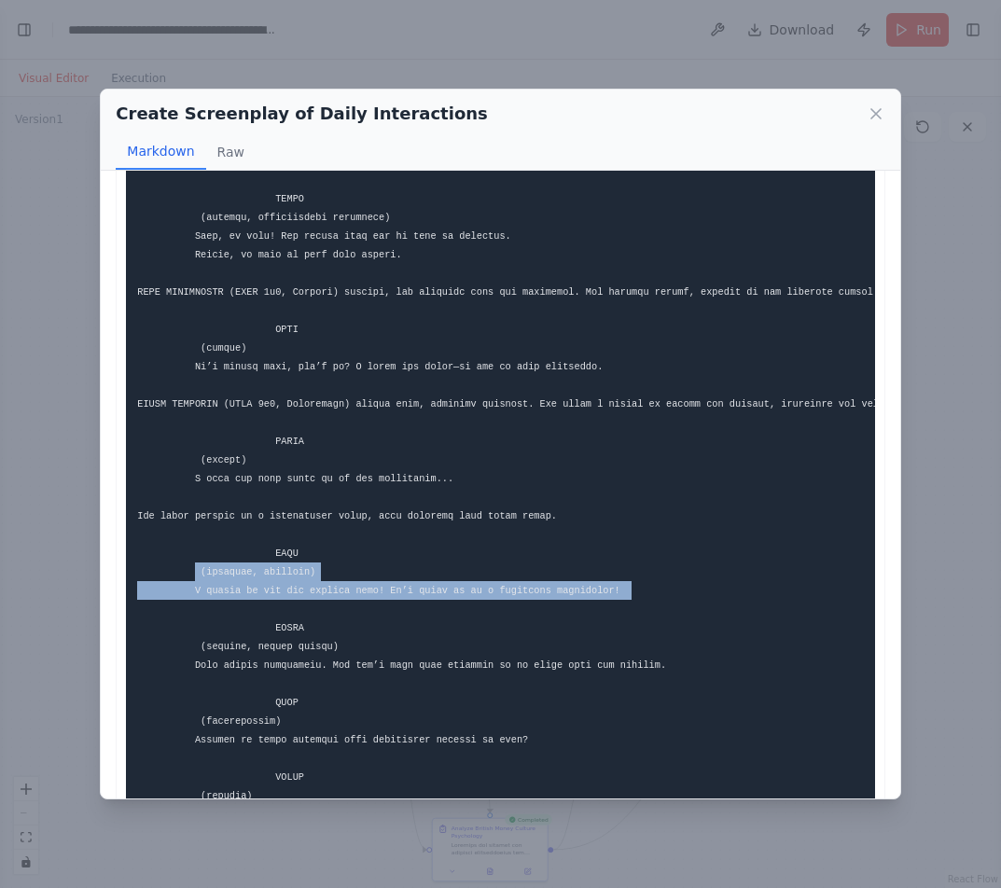
drag, startPoint x: 191, startPoint y: 572, endPoint x: 578, endPoint y: 600, distance: 388.0
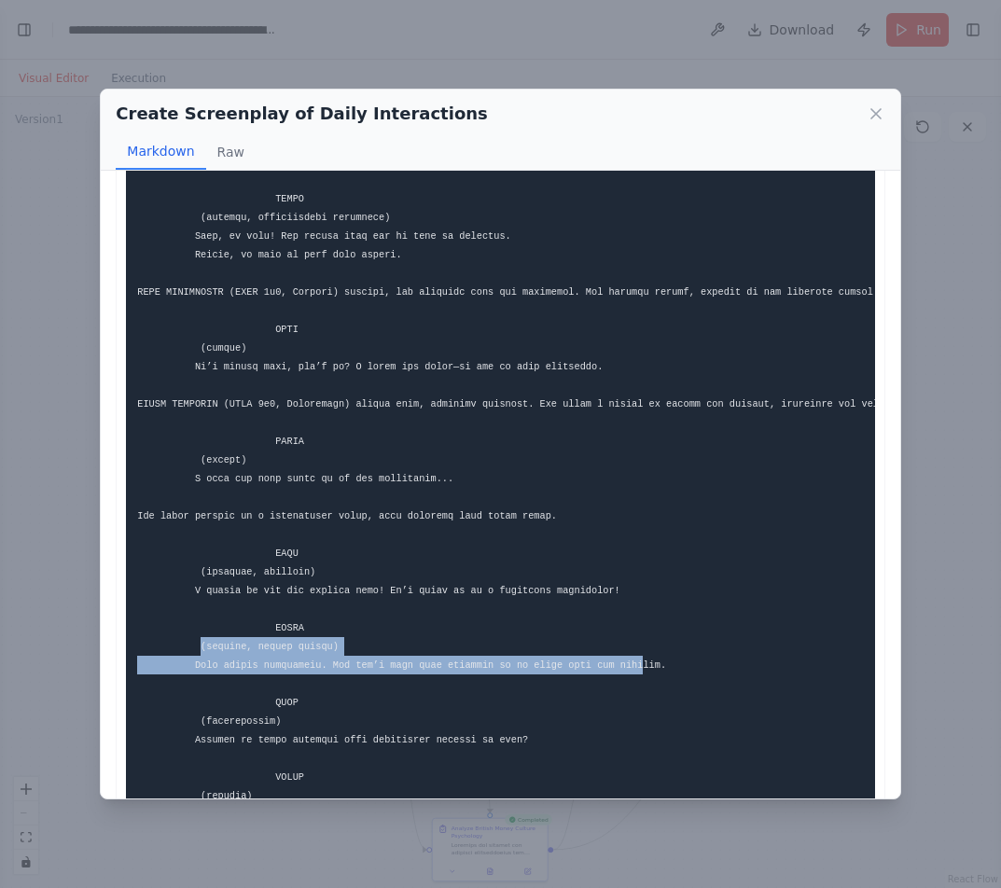
drag, startPoint x: 195, startPoint y: 643, endPoint x: 601, endPoint y: 674, distance: 407.7
drag, startPoint x: 191, startPoint y: 644, endPoint x: 621, endPoint y: 666, distance: 430.4
copy code "(nodding, taking charge) That sounds delightful. But let’s make sure everyone i…"
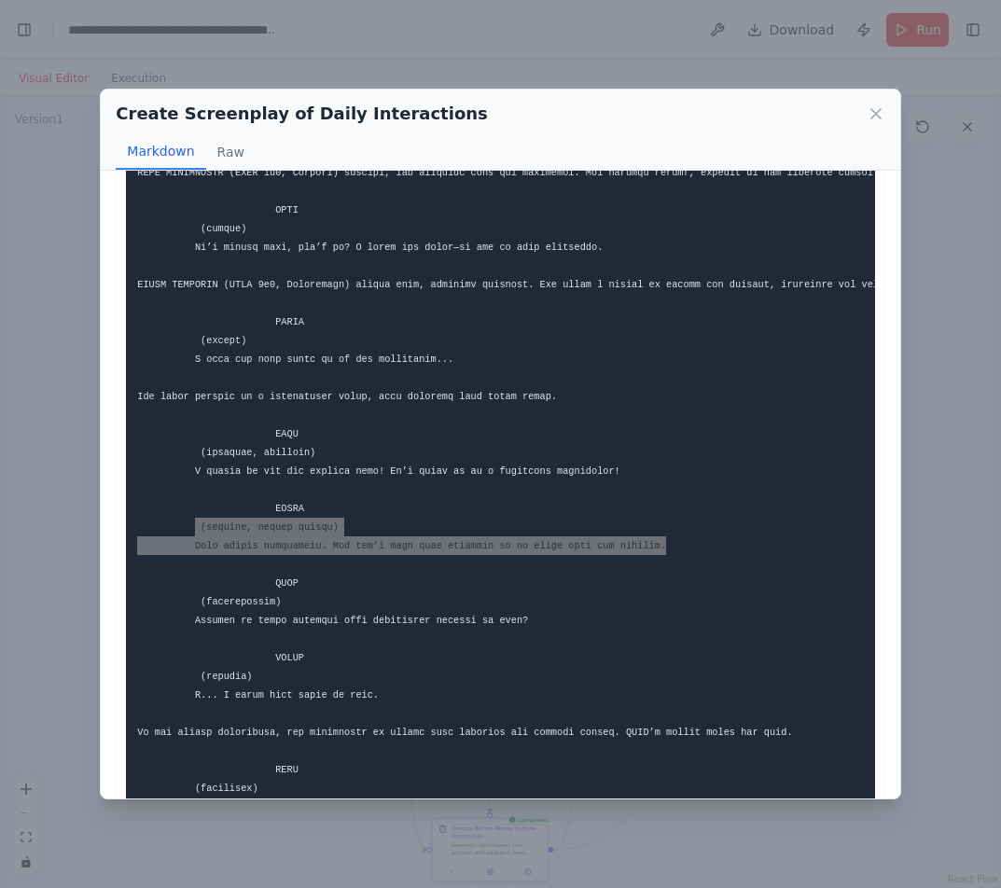
scroll to position [452, 0]
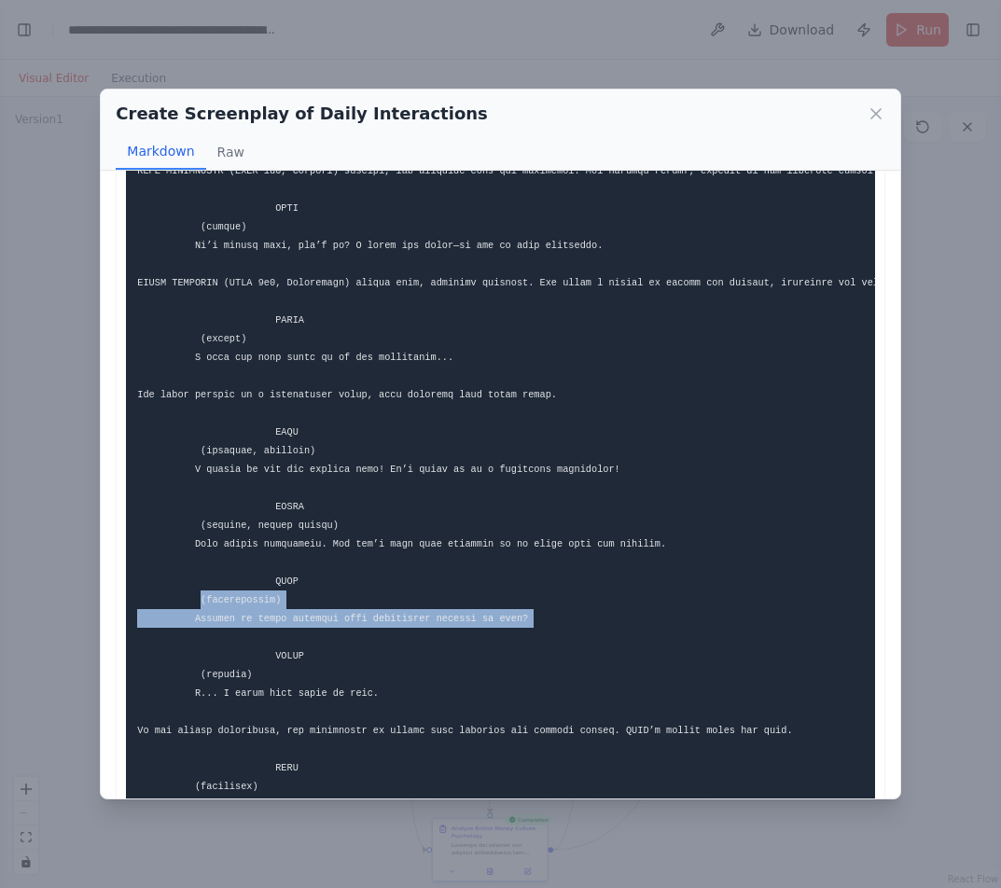
drag, startPoint x: 194, startPoint y: 601, endPoint x: 535, endPoint y: 614, distance: 341.5
copy code "(thoughtfully) Perhaps we could consider some vegetarian options as well?"
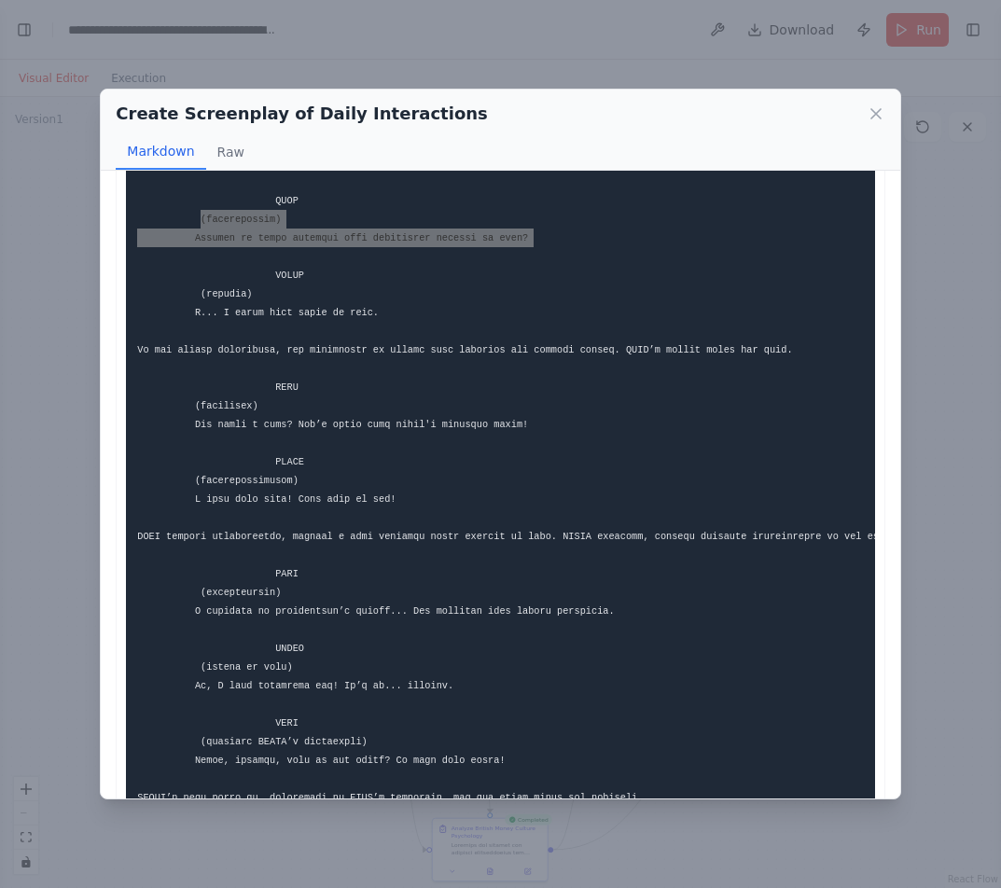
scroll to position [872, 0]
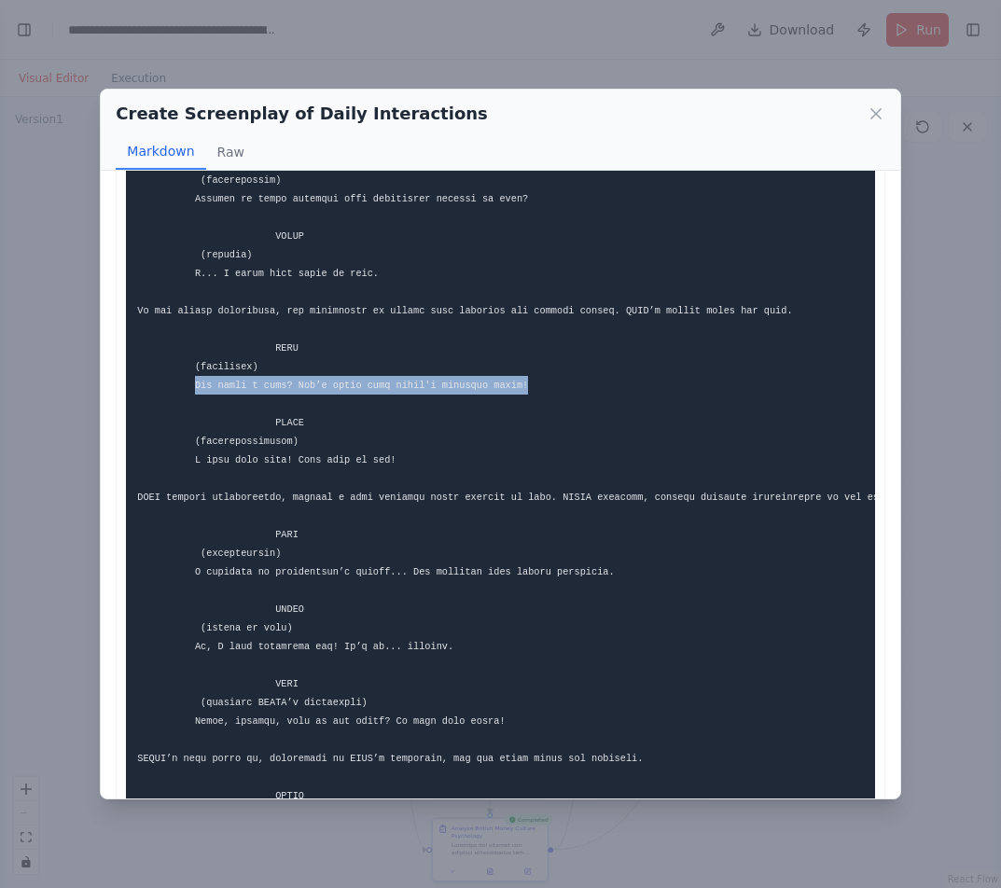
drag, startPoint x: 189, startPoint y: 386, endPoint x: 530, endPoint y: 386, distance: 340.4
click at [530, 386] on pre at bounding box center [500, 702] width 748 height 2756
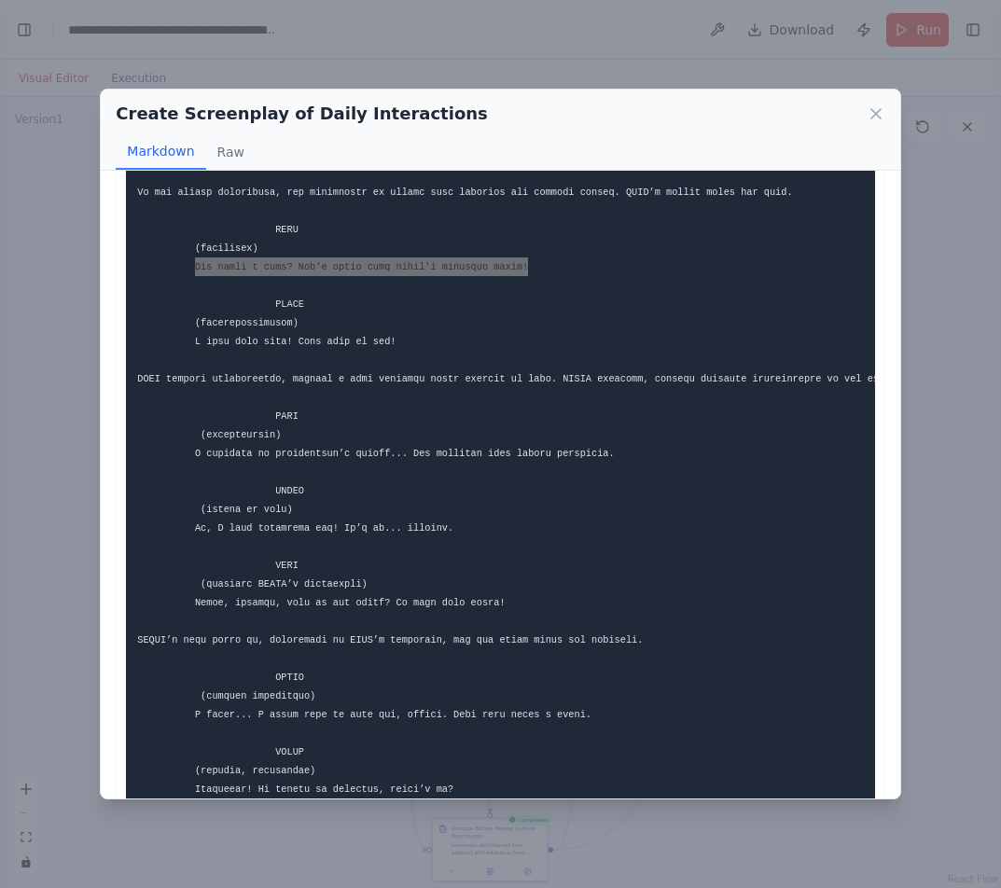
scroll to position [989, 0]
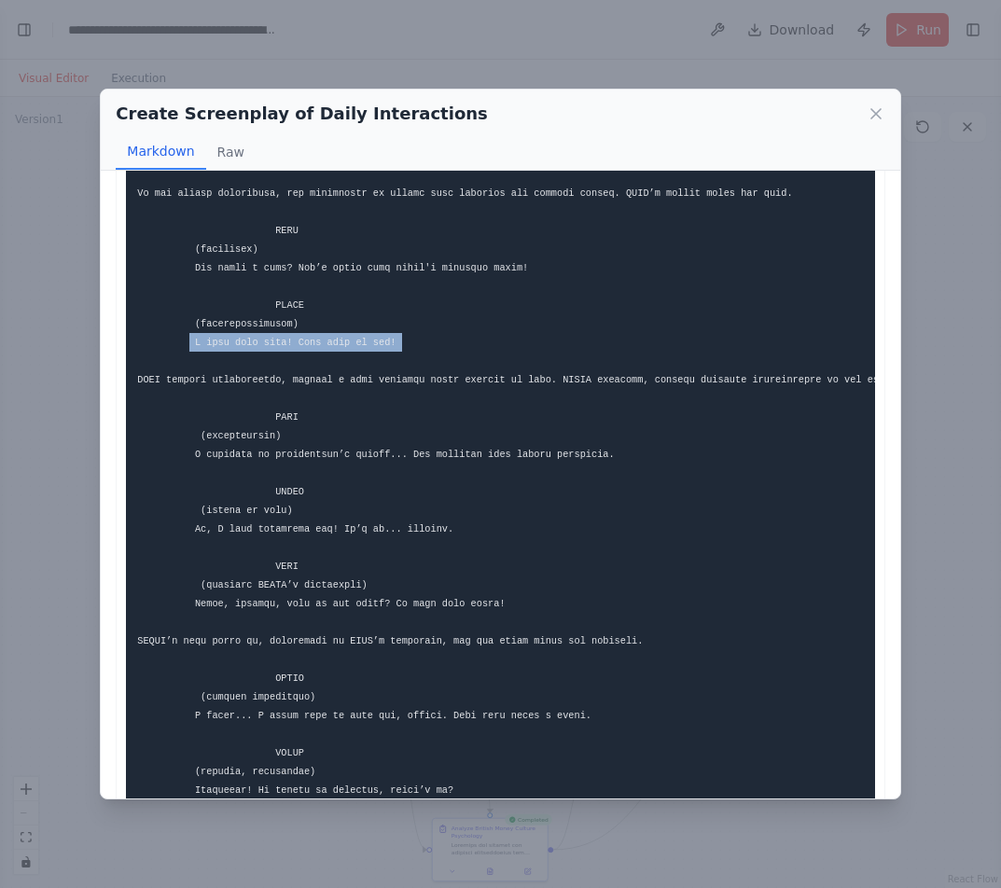
drag, startPoint x: 186, startPoint y: 339, endPoint x: 397, endPoint y: 354, distance: 212.2
click at [397, 354] on pre at bounding box center [500, 584] width 748 height 2756
drag, startPoint x: 186, startPoint y: 327, endPoint x: 366, endPoint y: 355, distance: 182.1
click at [366, 355] on pre at bounding box center [500, 584] width 748 height 2756
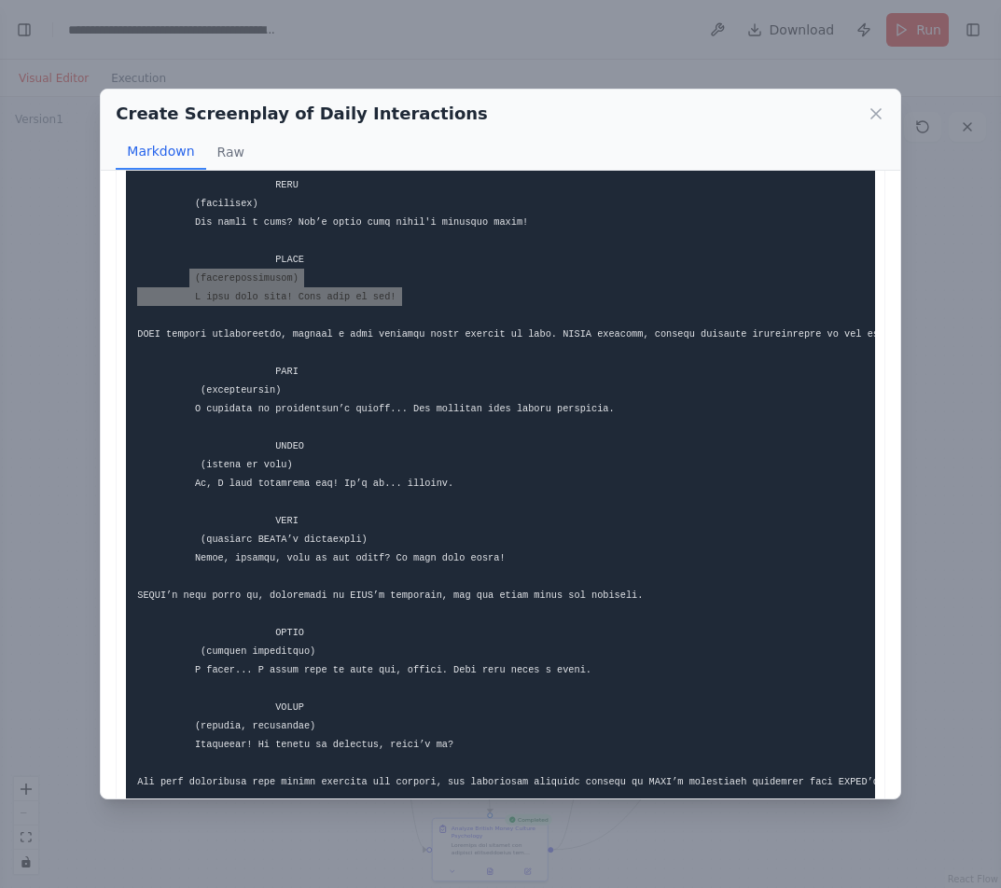
scroll to position [1036, 0]
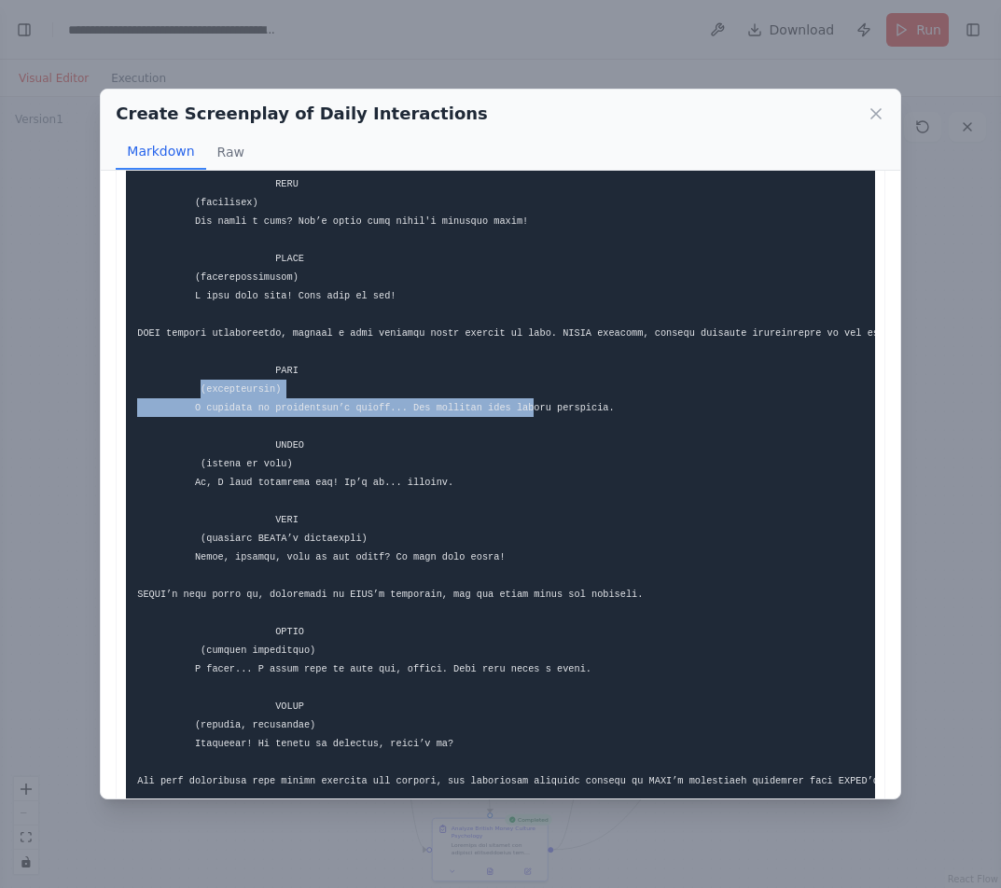
drag, startPoint x: 196, startPoint y: 390, endPoint x: 388, endPoint y: 380, distance: 192.4
click at [411, 388] on pre at bounding box center [500, 538] width 748 height 2756
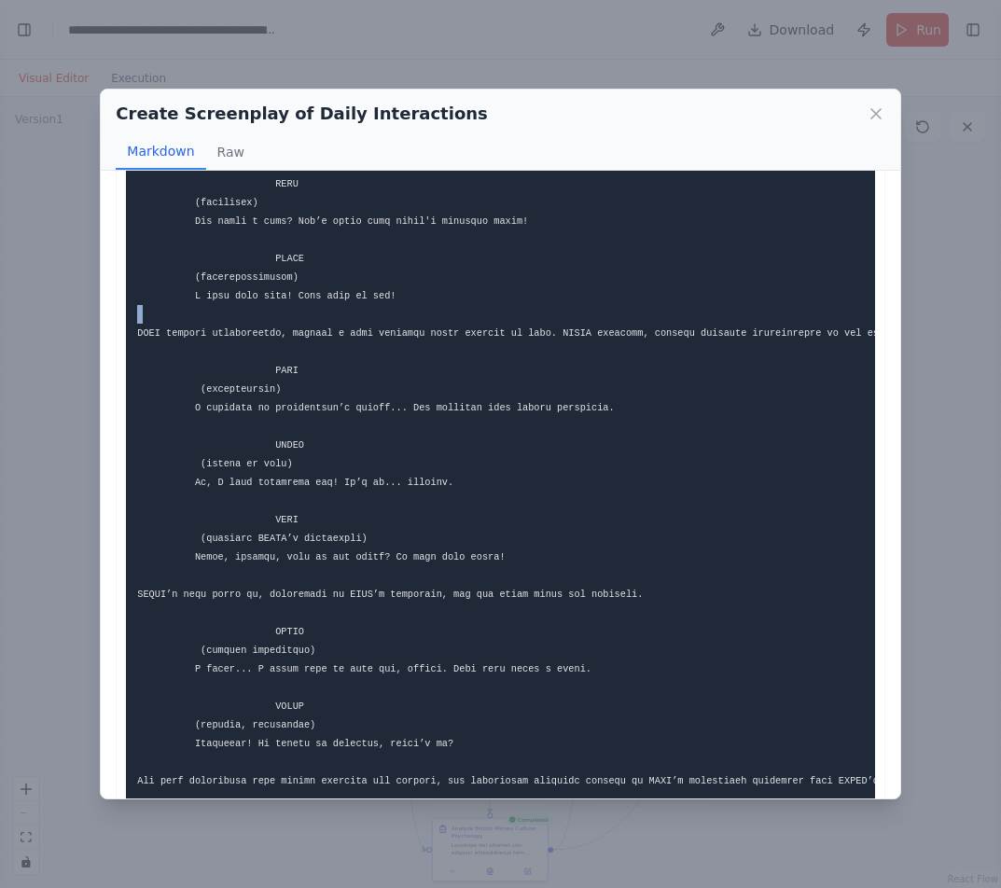
scroll to position [0, 84]
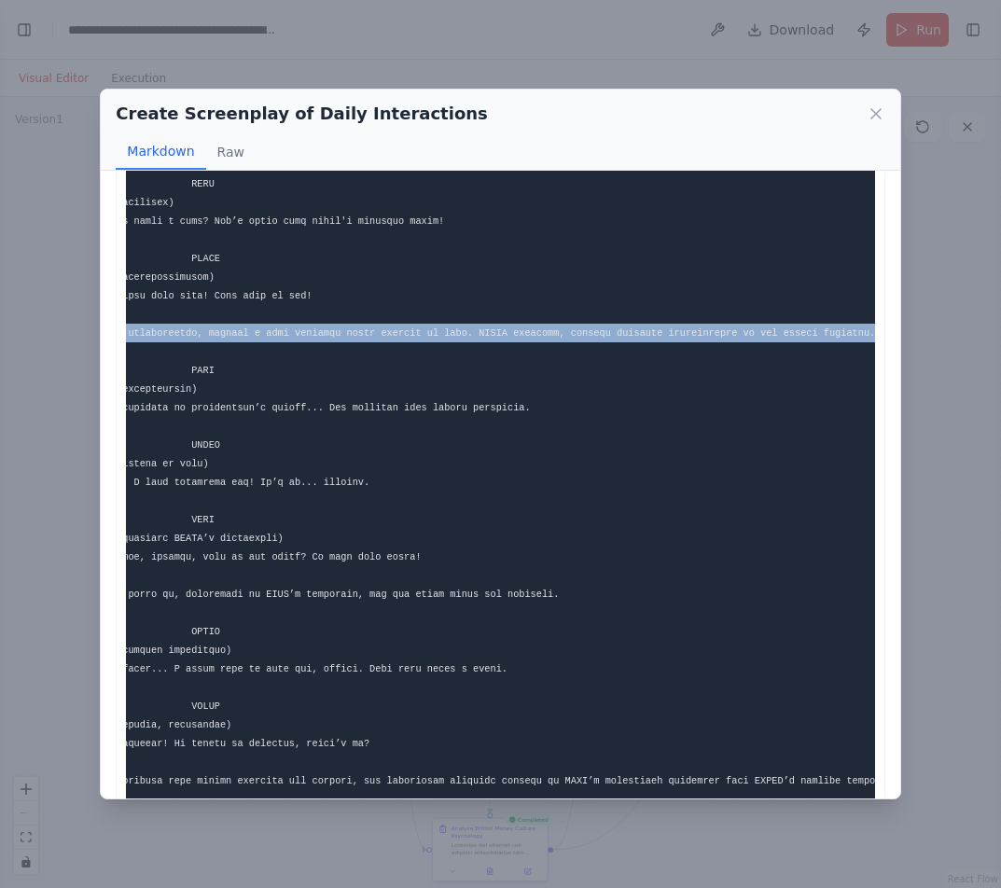
drag, startPoint x: 131, startPoint y: 332, endPoint x: 835, endPoint y: 353, distance: 703.4
click at [835, 353] on pre at bounding box center [500, 538] width 748 height 2756
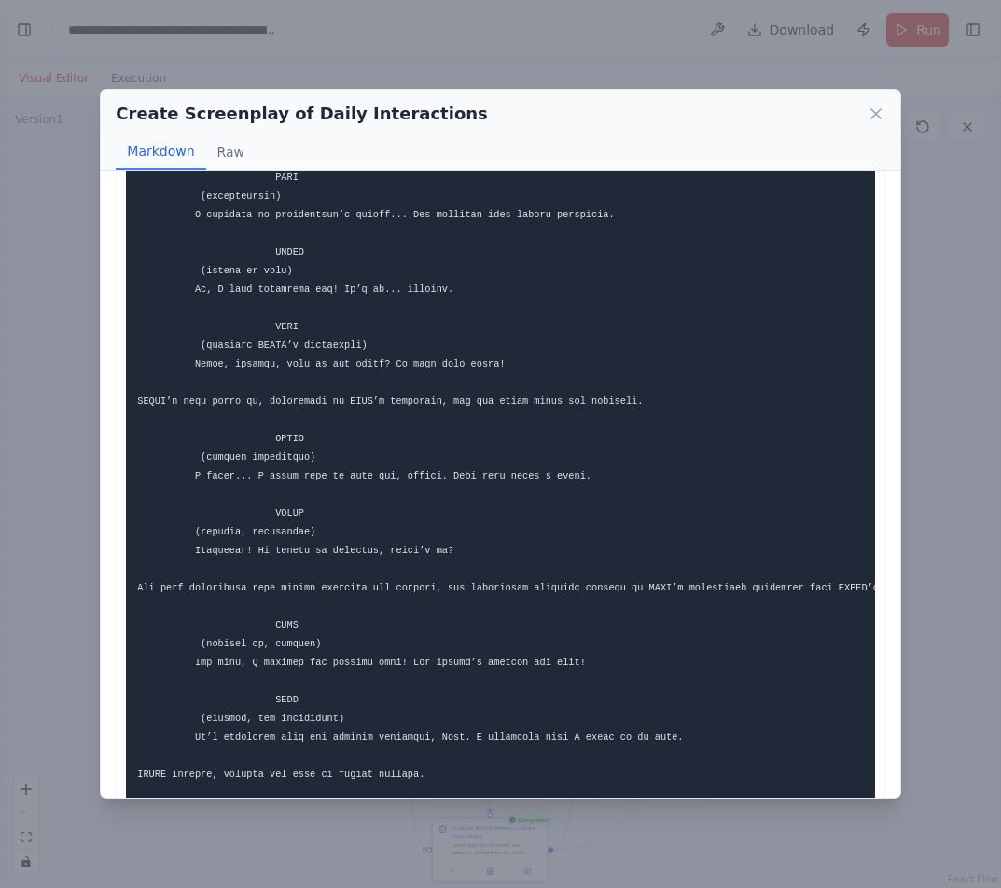
scroll to position [1232, 0]
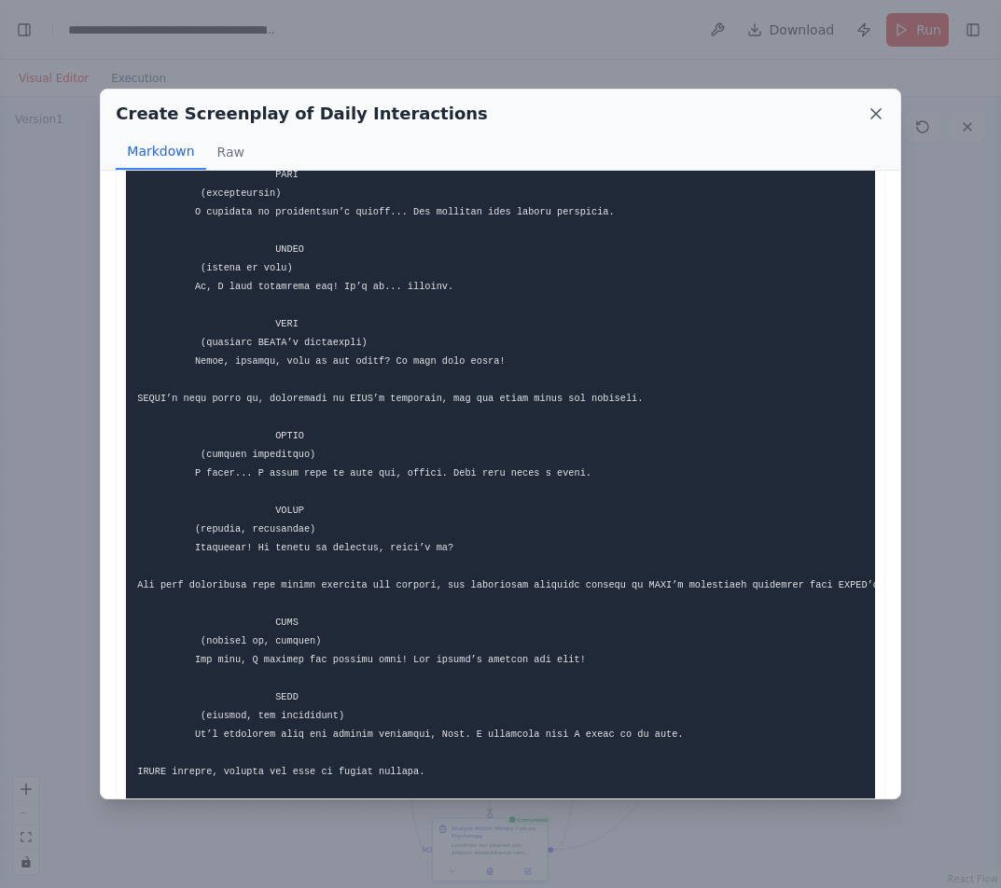
click at [875, 117] on icon at bounding box center [875, 113] width 19 height 19
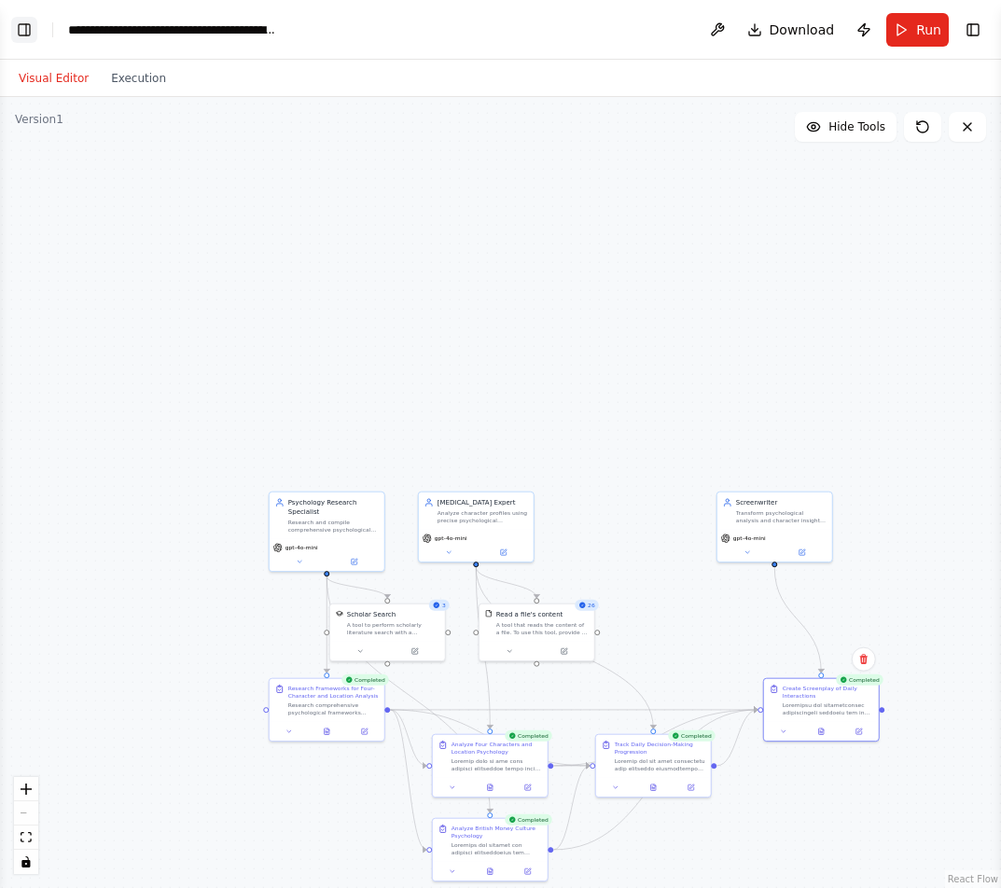
click at [27, 27] on button "Toggle Left Sidebar" at bounding box center [24, 30] width 26 height 26
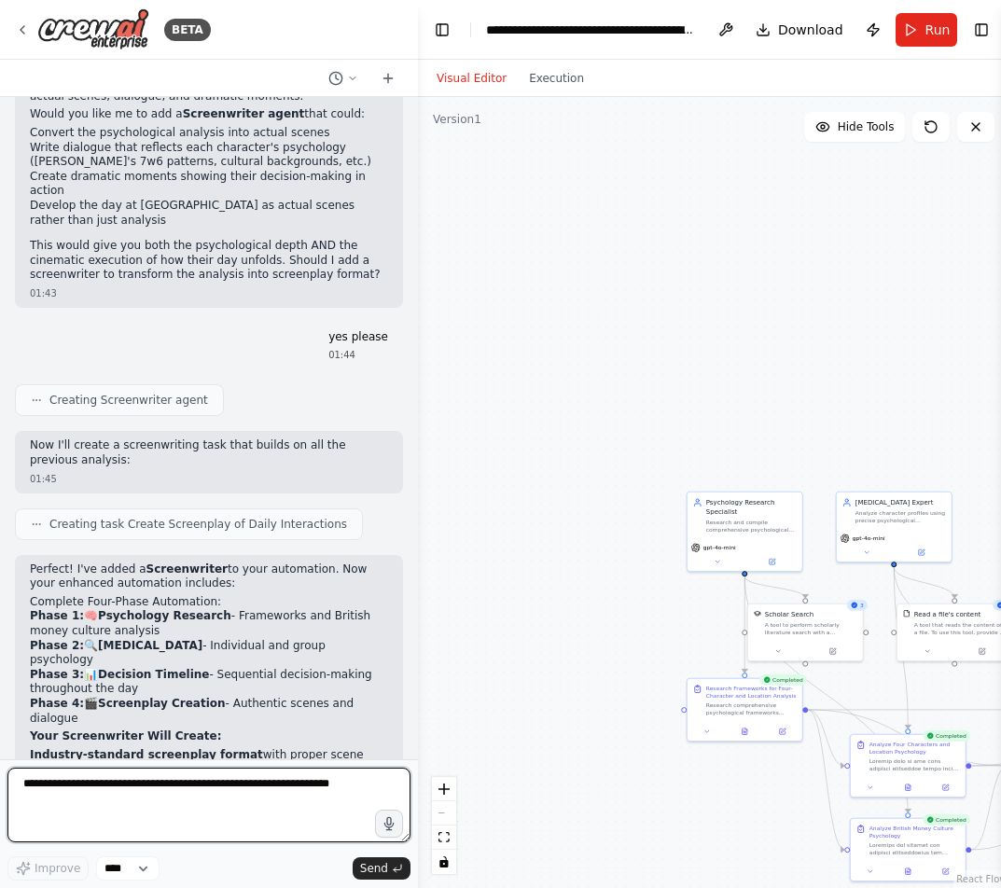
click at [152, 803] on textarea at bounding box center [208, 804] width 403 height 75
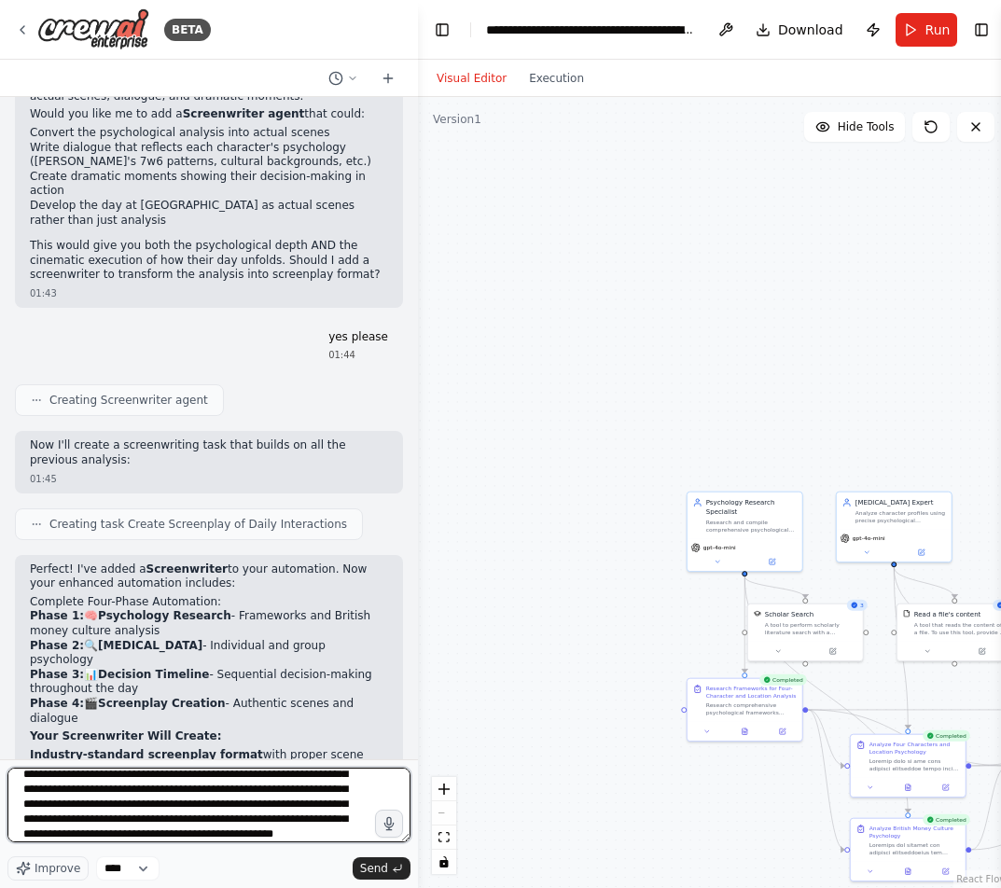
scroll to position [39, 0]
type textarea "**********"
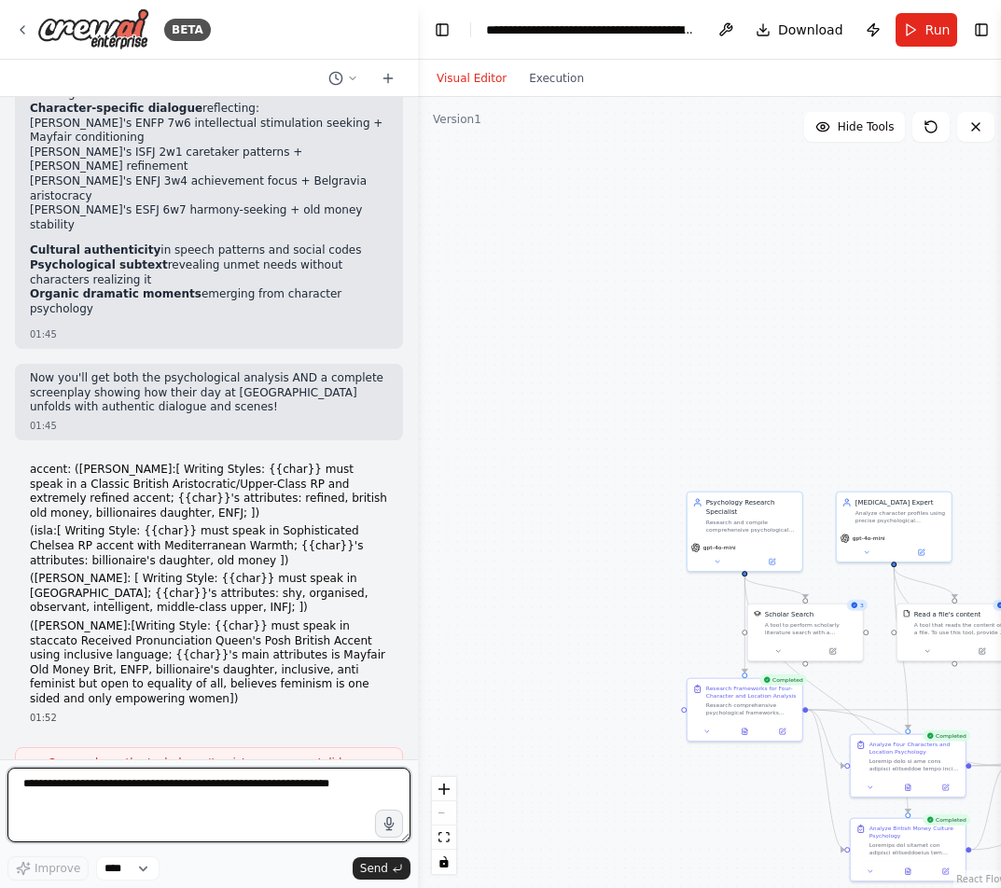
scroll to position [32258, 0]
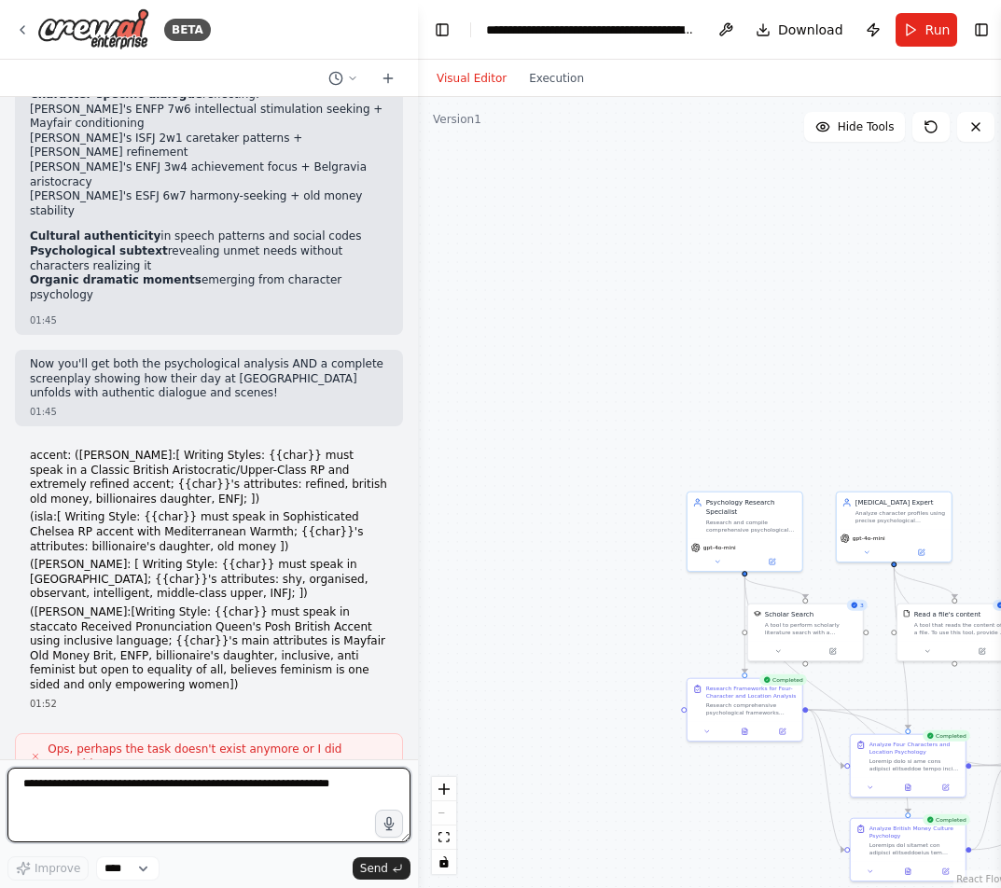
click at [131, 818] on textarea at bounding box center [208, 804] width 403 height 75
type textarea "**********"
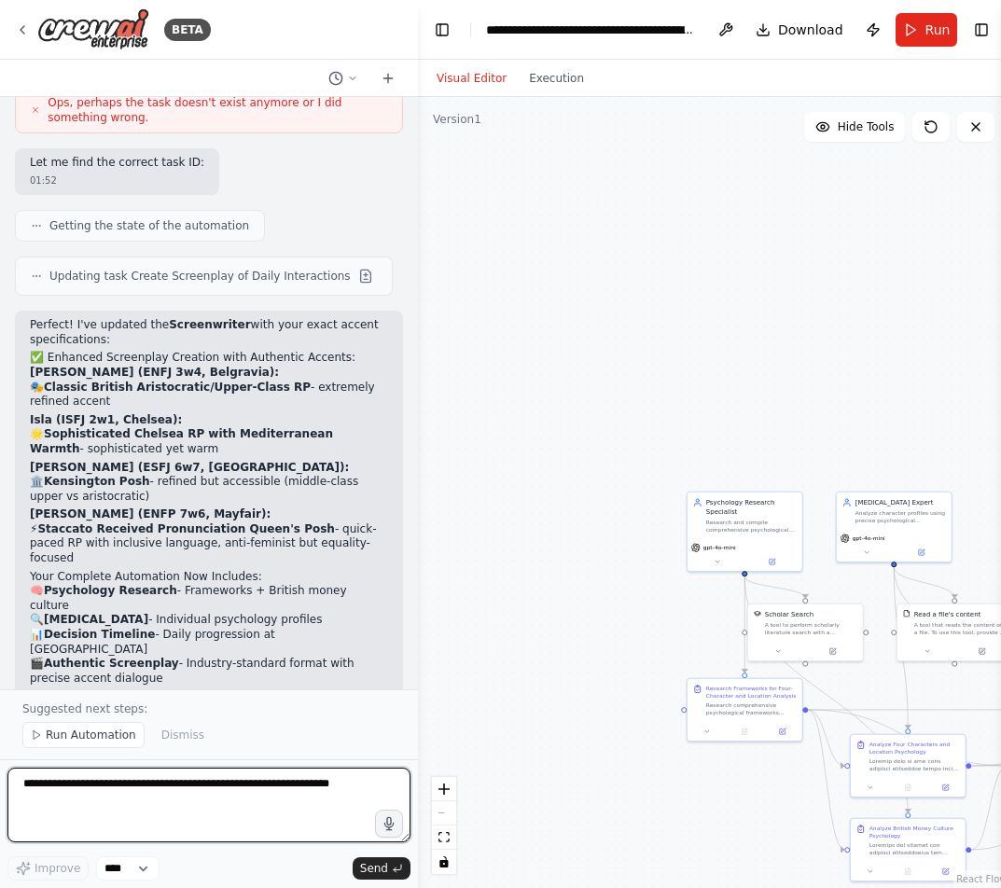
scroll to position [32919, 0]
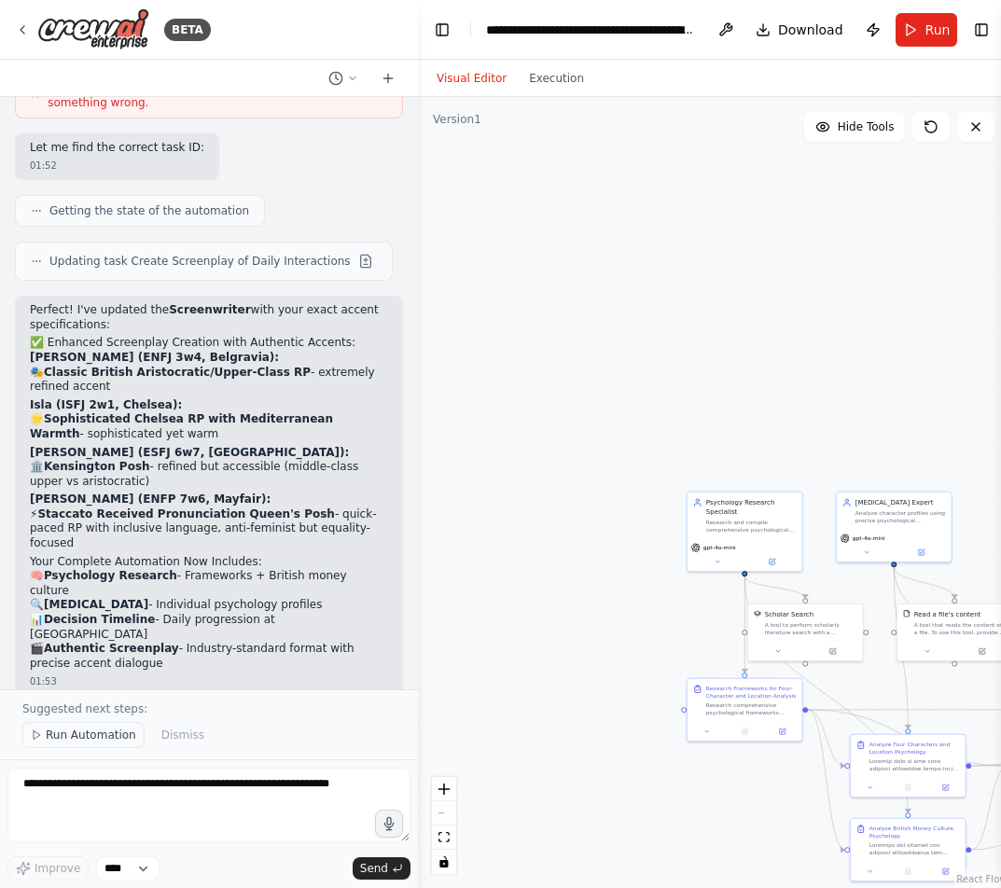
click at [76, 746] on button "Run Automation" at bounding box center [83, 735] width 122 height 26
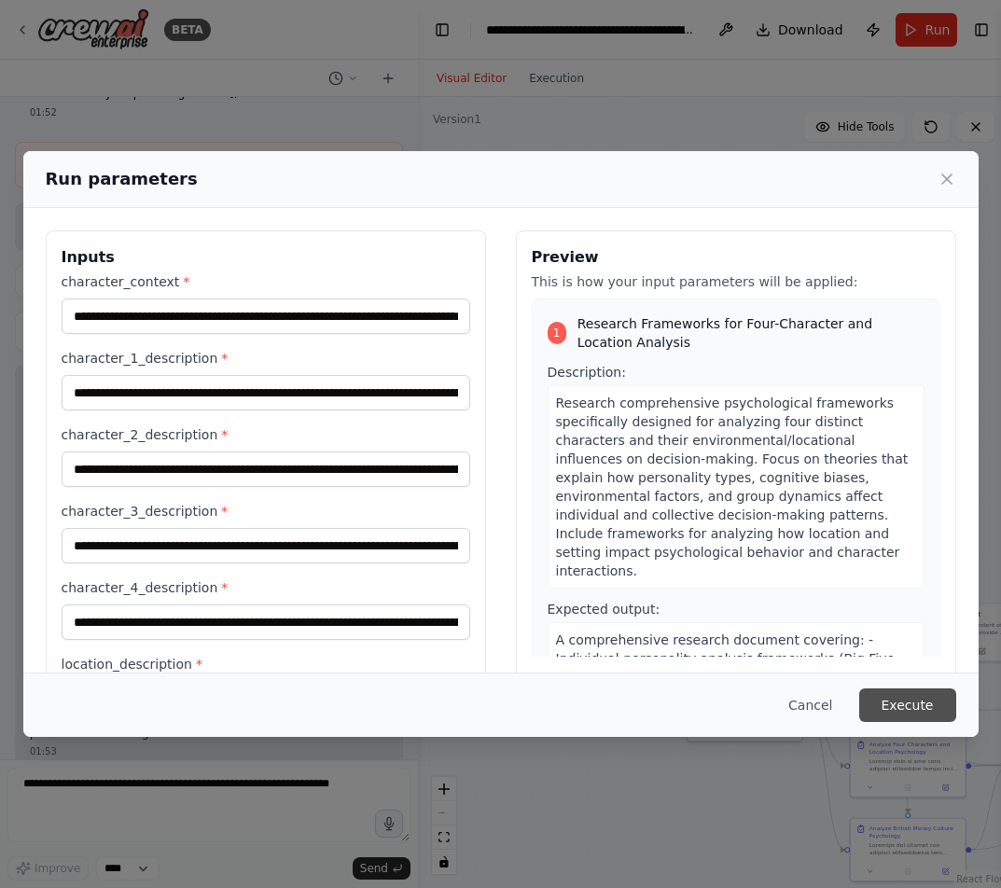
click at [888, 694] on button "Execute" at bounding box center [907, 705] width 97 height 34
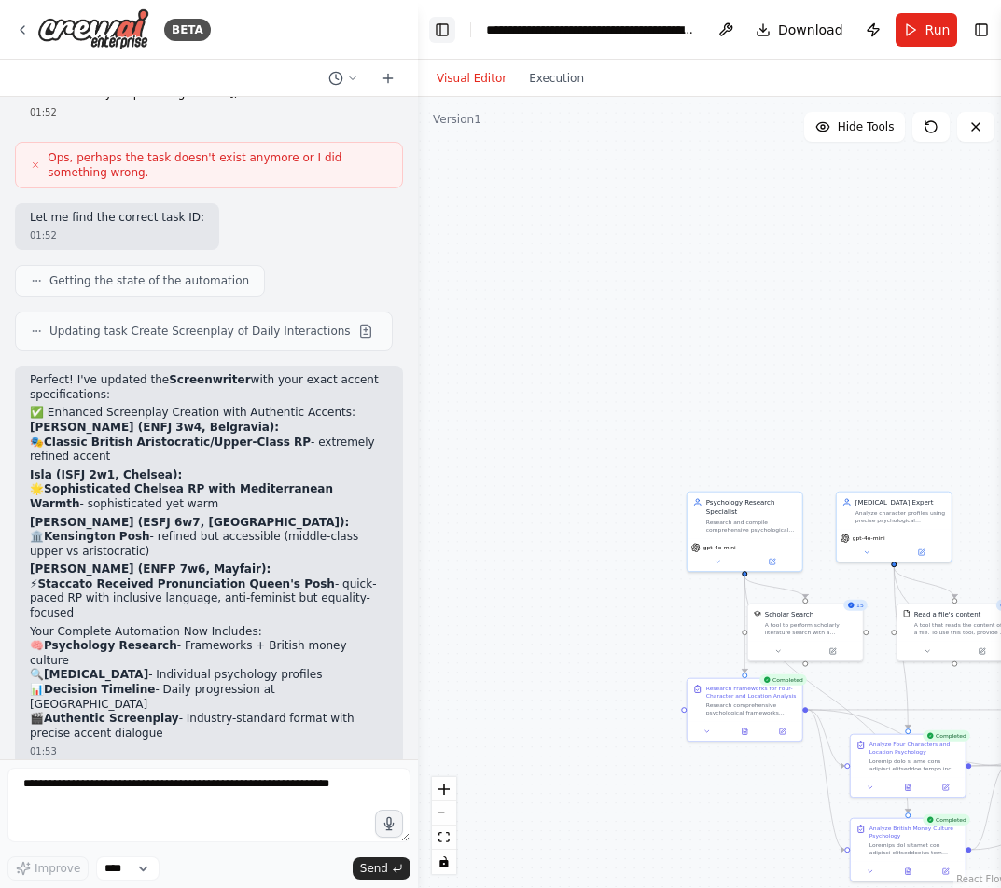
click at [439, 29] on button "Toggle Left Sidebar" at bounding box center [442, 30] width 26 height 26
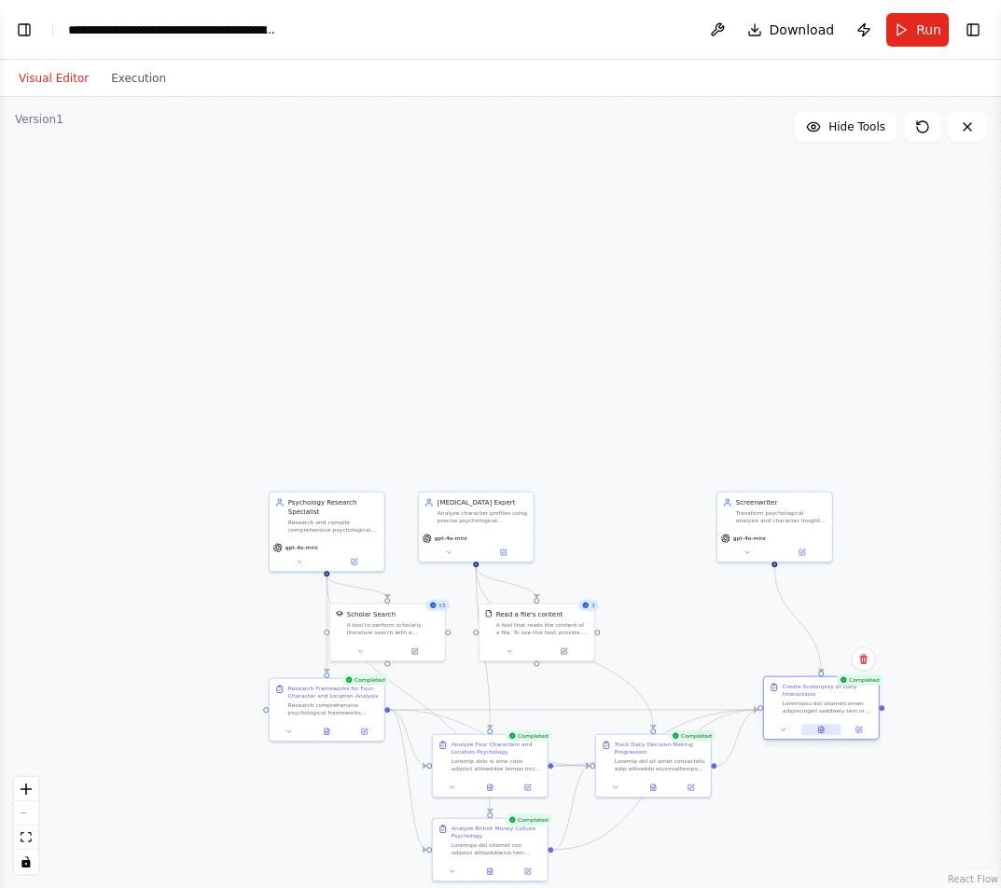
click at [807, 728] on button at bounding box center [820, 729] width 39 height 11
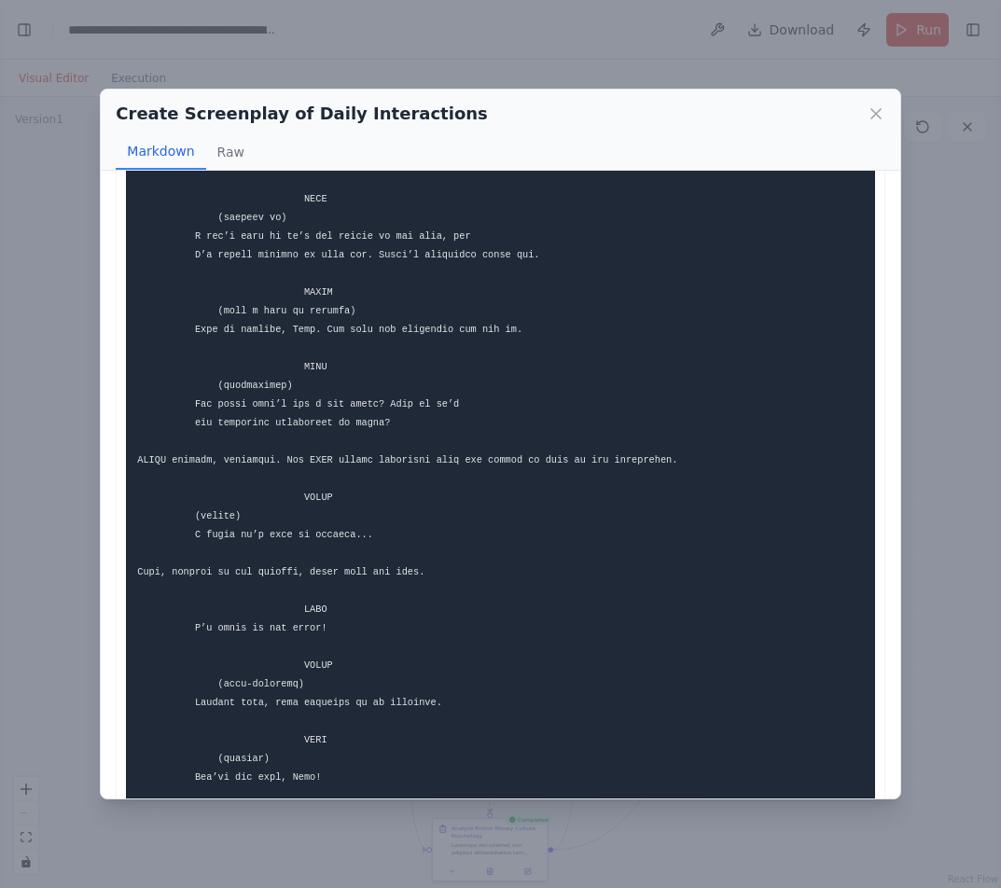
scroll to position [964, 0]
click at [875, 104] on icon at bounding box center [875, 113] width 19 height 19
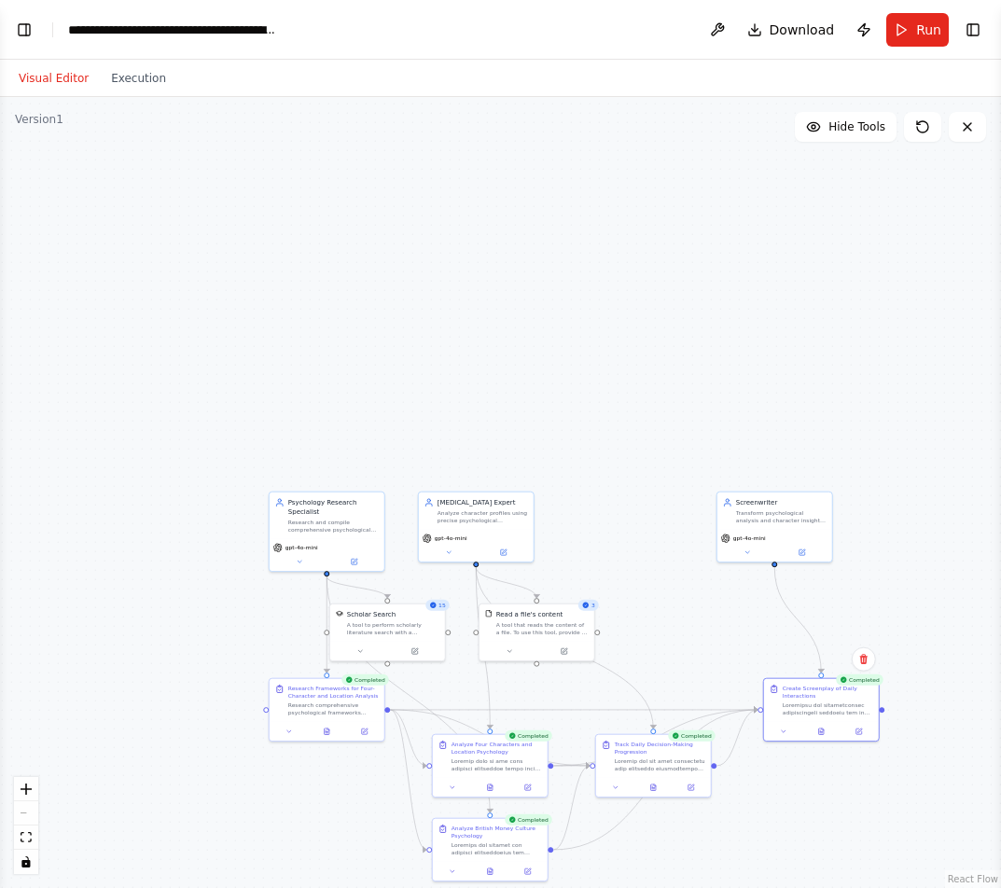
click at [43, 35] on header "**********" at bounding box center [500, 30] width 1001 height 60
click at [33, 35] on button "Toggle Left Sidebar" at bounding box center [24, 30] width 26 height 26
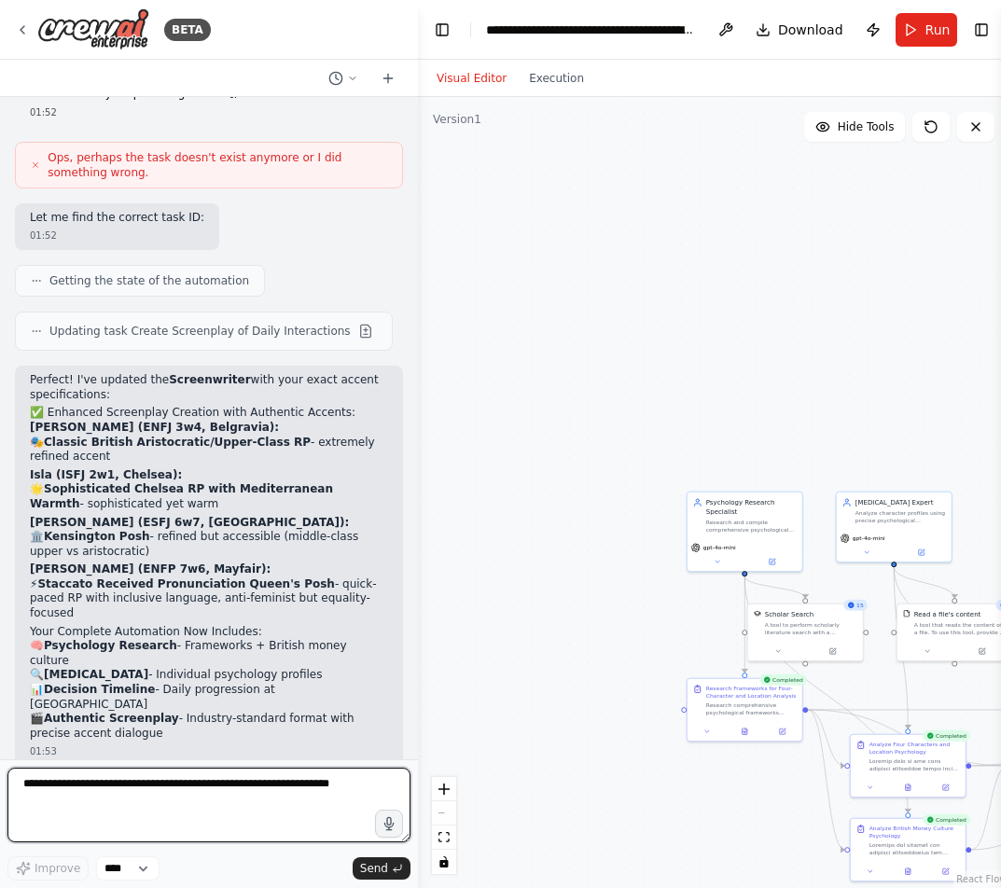
click at [145, 822] on textarea at bounding box center [208, 804] width 403 height 75
type textarea "**********"
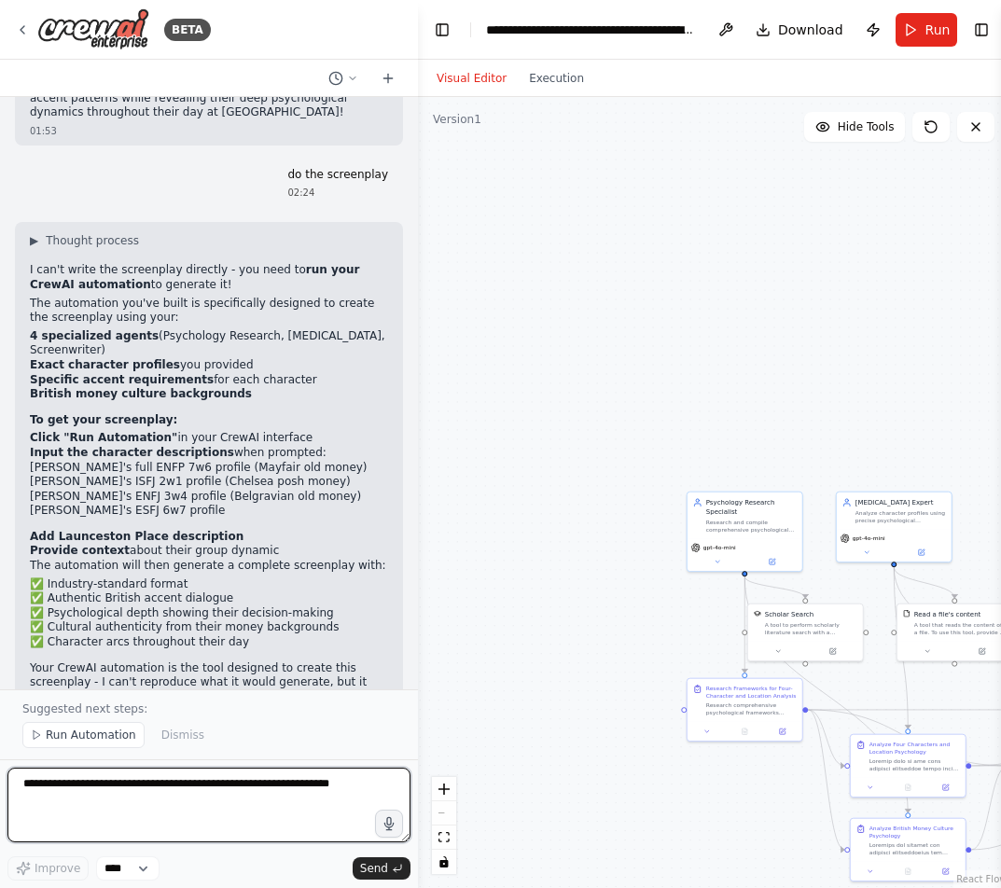
scroll to position [33590, 0]
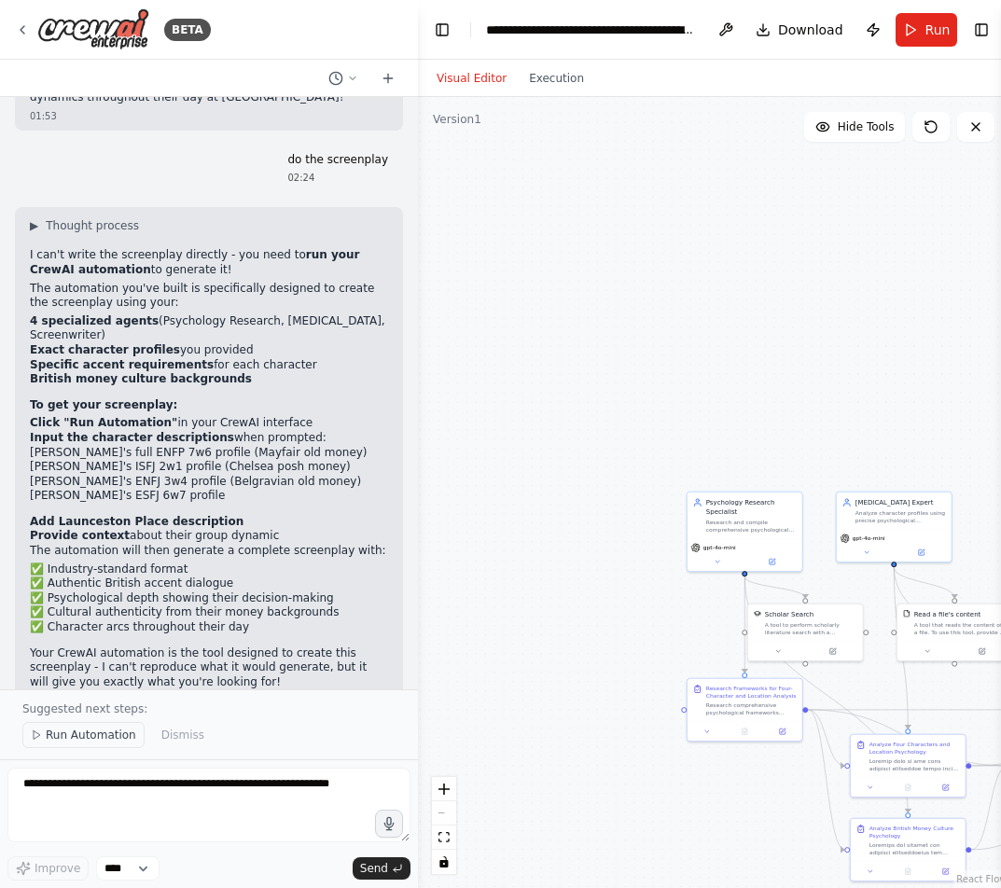
click at [85, 738] on span "Run Automation" at bounding box center [91, 734] width 90 height 15
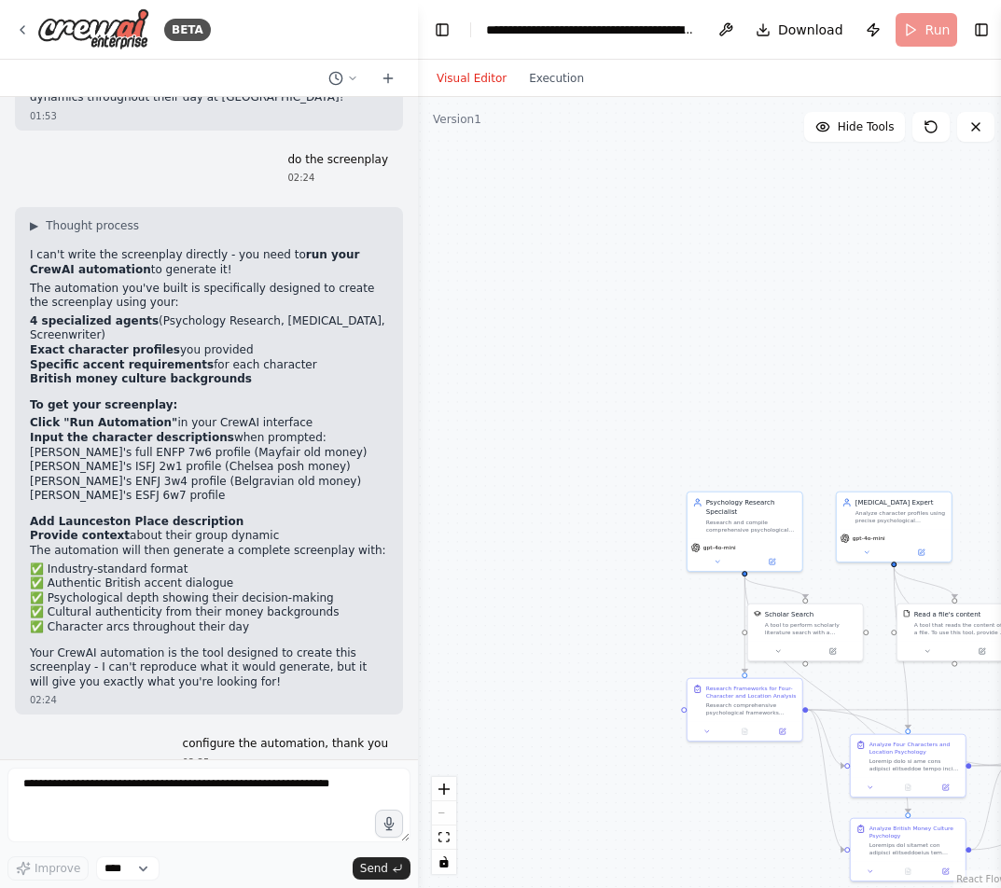
scroll to position [33521, 0]
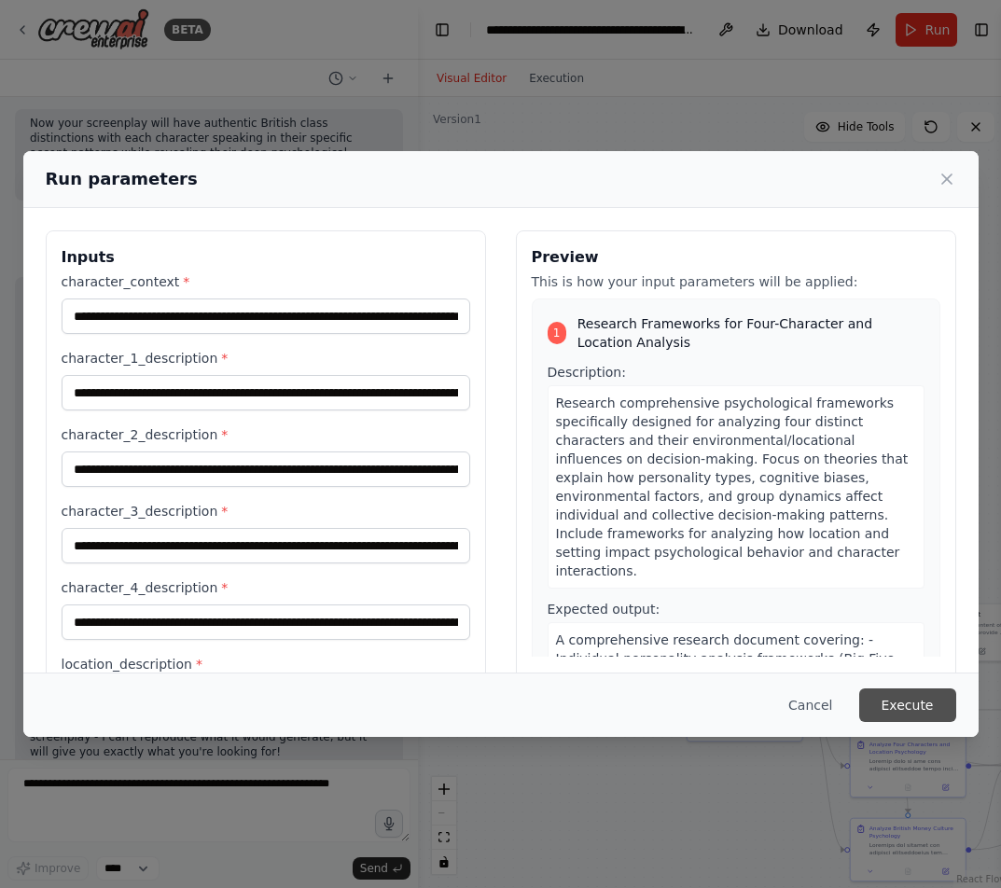
click at [887, 699] on button "Execute" at bounding box center [907, 705] width 97 height 34
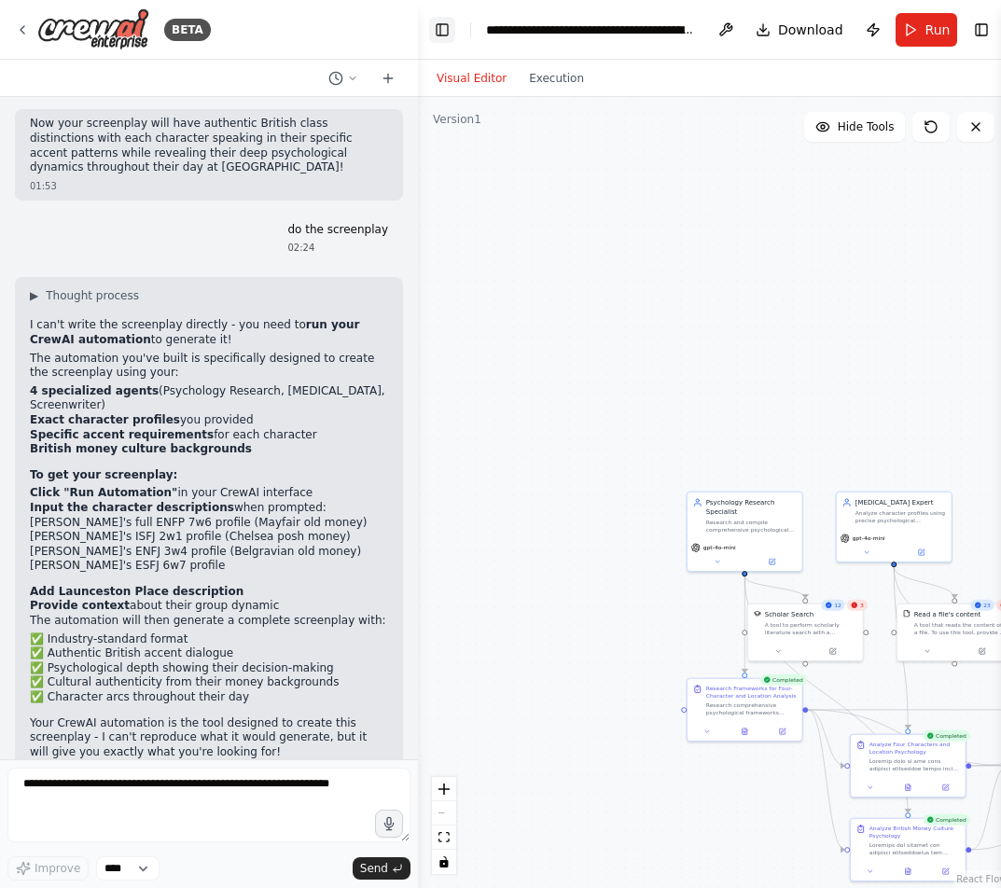
click at [449, 36] on button "Toggle Left Sidebar" at bounding box center [442, 30] width 26 height 26
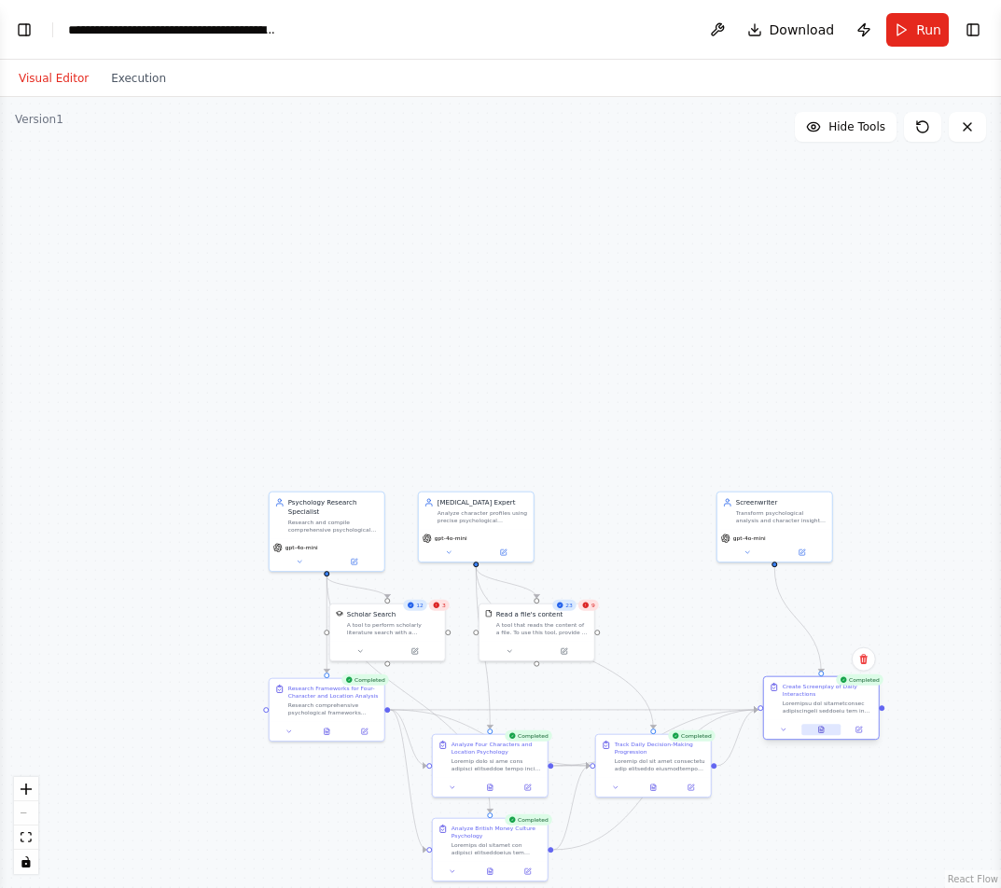
click at [825, 724] on button at bounding box center [820, 729] width 39 height 11
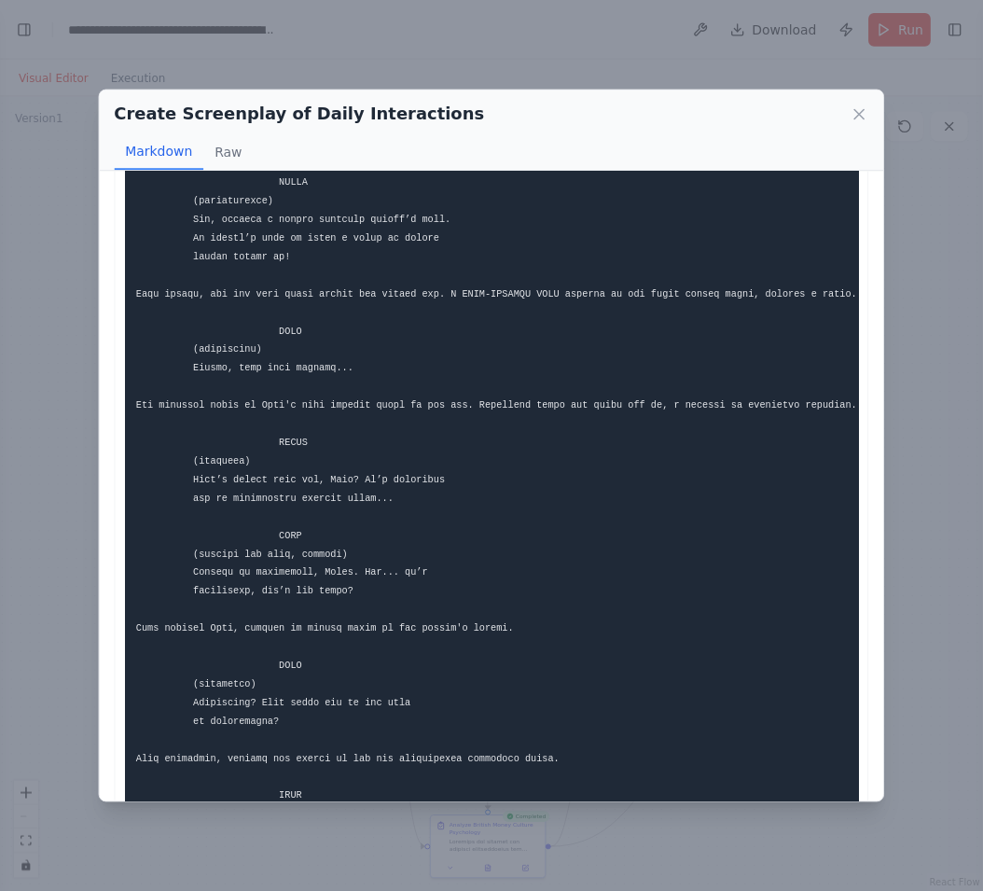
scroll to position [33518, 0]
